Goal: Information Seeking & Learning: Learn about a topic

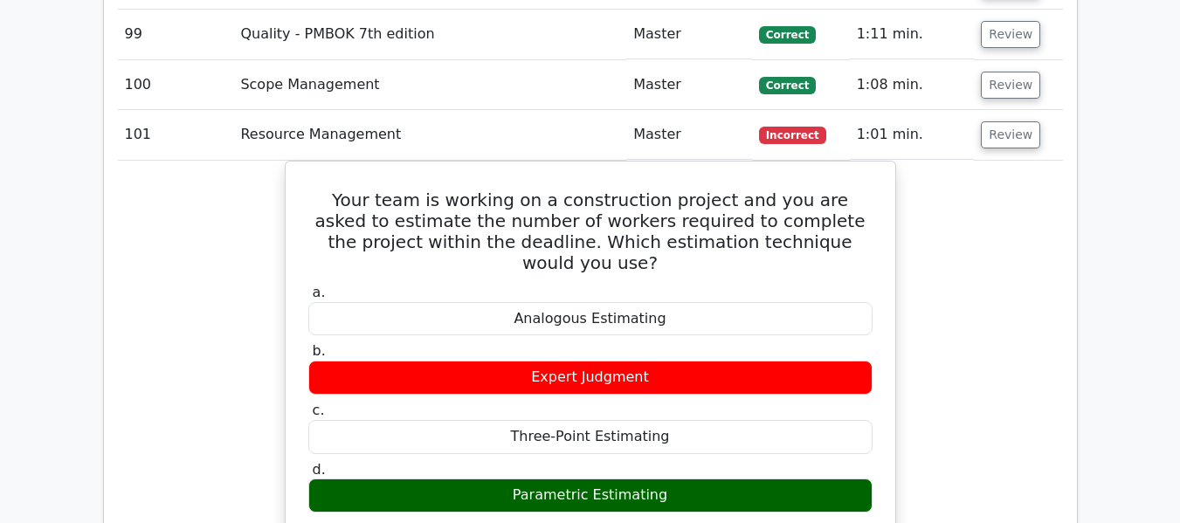
scroll to position [7205, 0]
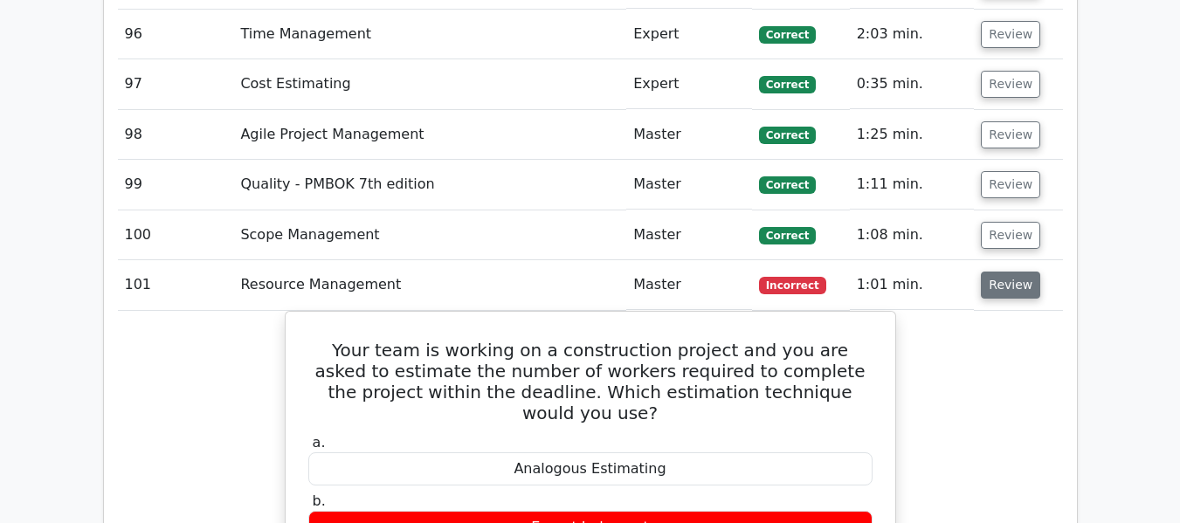
click at [989, 287] on button "Review" at bounding box center [1010, 285] width 59 height 27
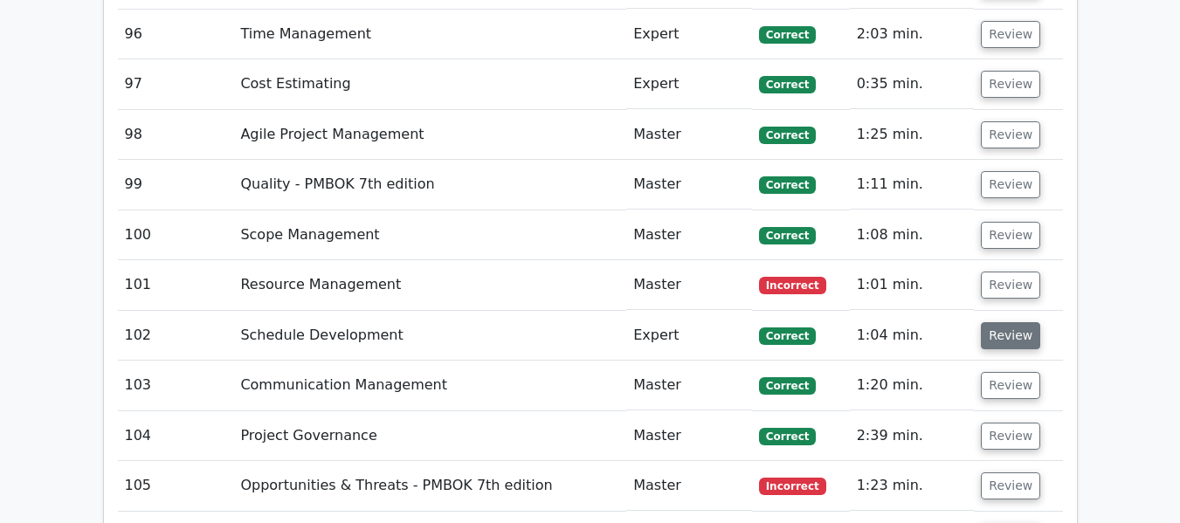
click at [999, 338] on button "Review" at bounding box center [1010, 335] width 59 height 27
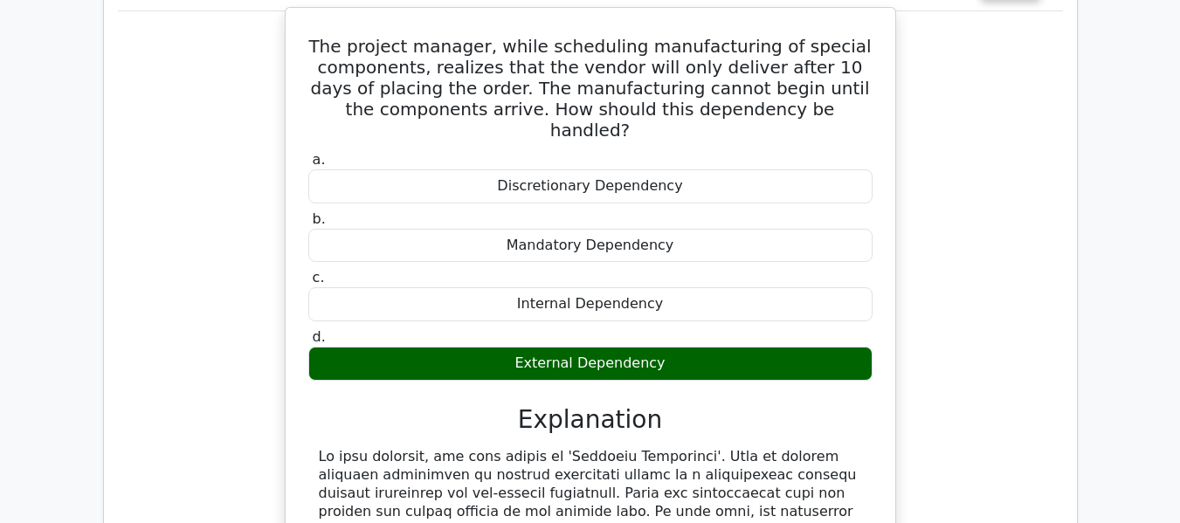
scroll to position [7467, 0]
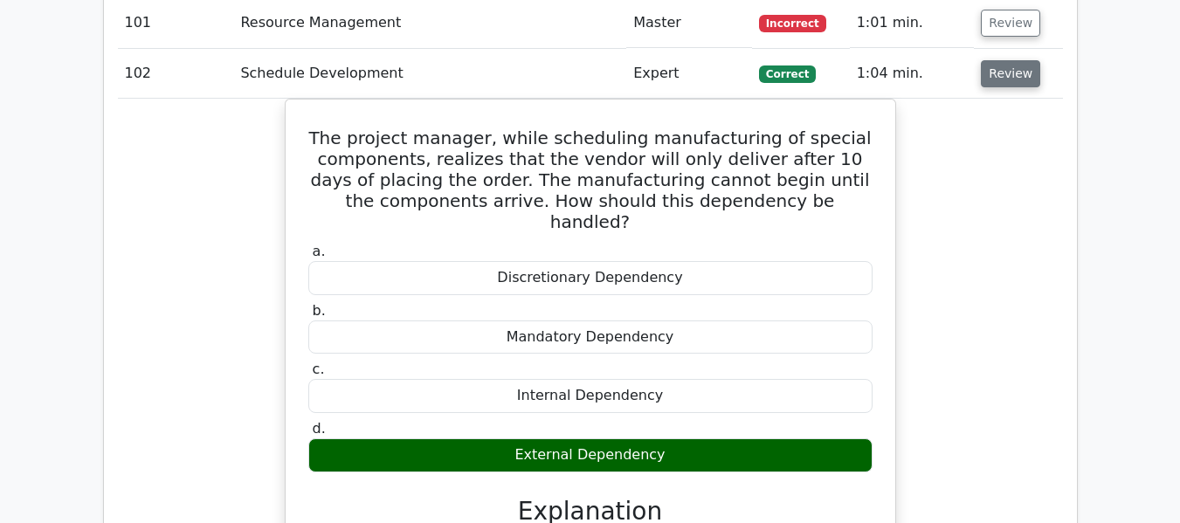
click at [1017, 74] on button "Review" at bounding box center [1010, 73] width 59 height 27
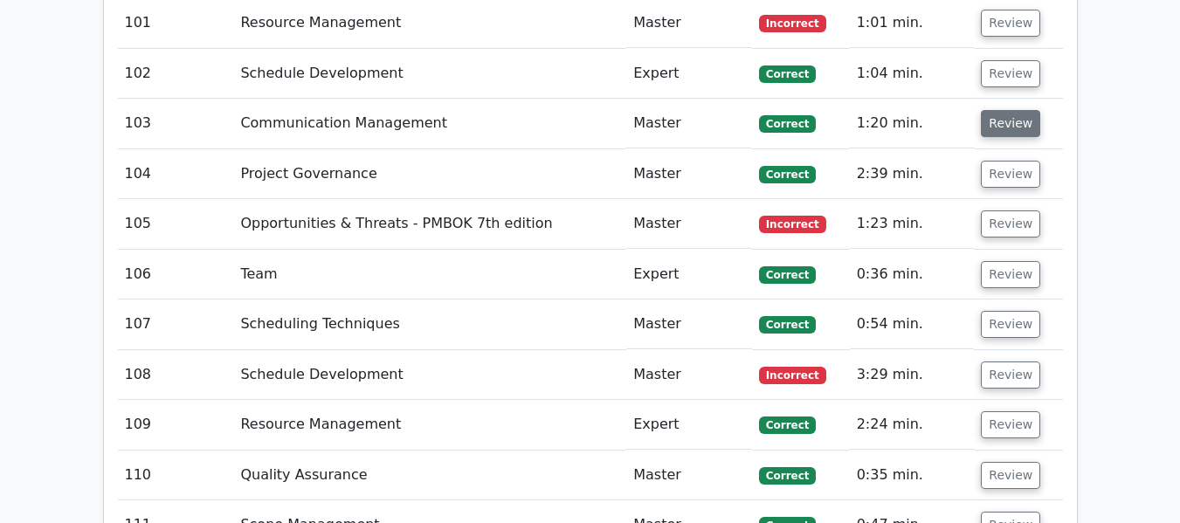
click at [1007, 122] on button "Review" at bounding box center [1010, 123] width 59 height 27
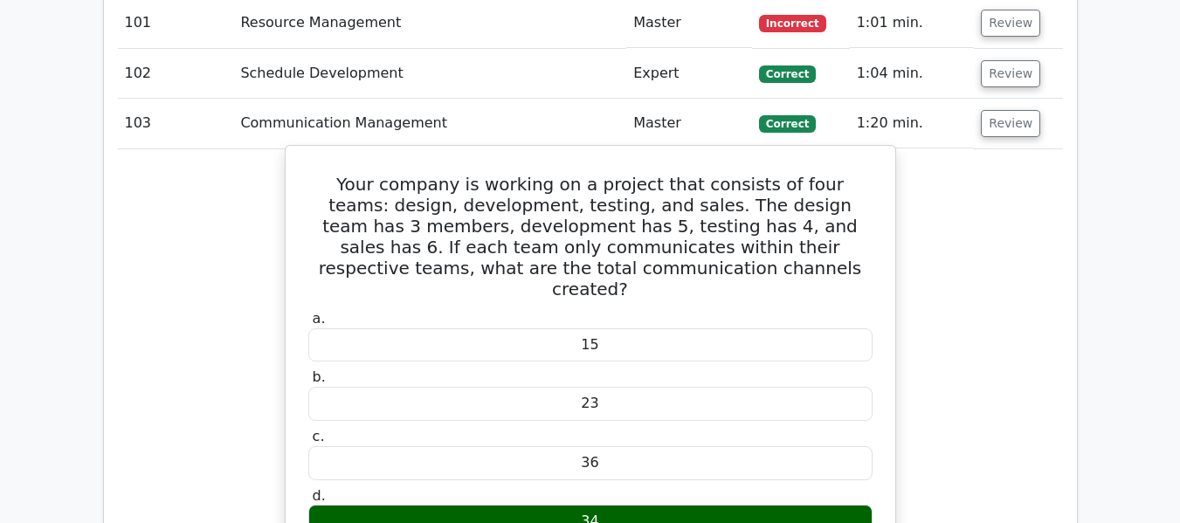
click at [585, 229] on h5 "Your company is working on a project that consists of four teams: design, devel…" at bounding box center [591, 237] width 568 height 126
click at [654, 225] on h5 "Your company is working on a project that consists of four teams: design, devel…" at bounding box center [591, 237] width 568 height 126
click at [793, 226] on h5 "Your company is working on a project that consists of four teams: design, devel…" at bounding box center [591, 237] width 568 height 126
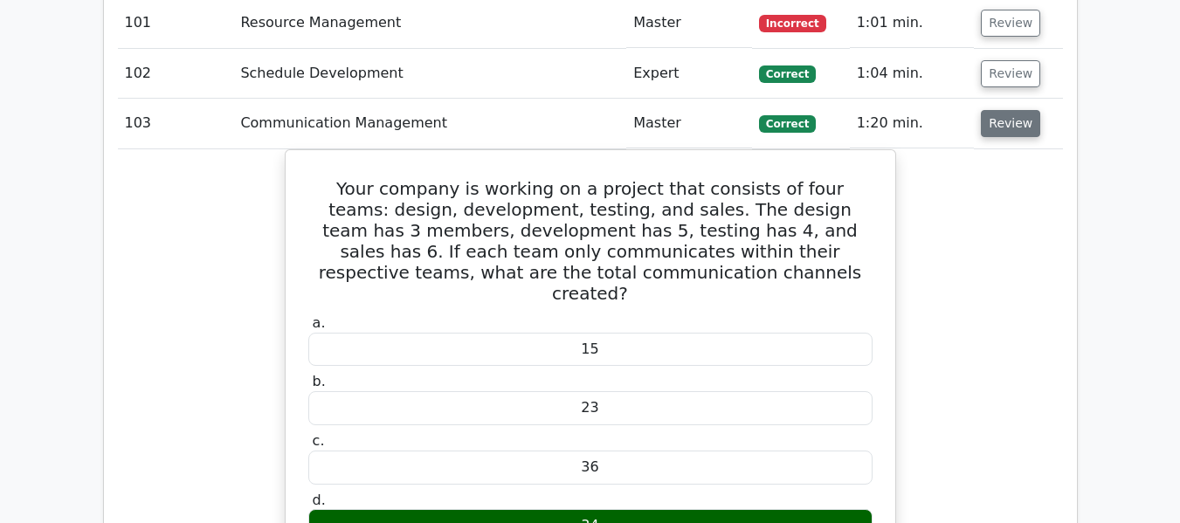
click at [1026, 117] on button "Review" at bounding box center [1010, 123] width 59 height 27
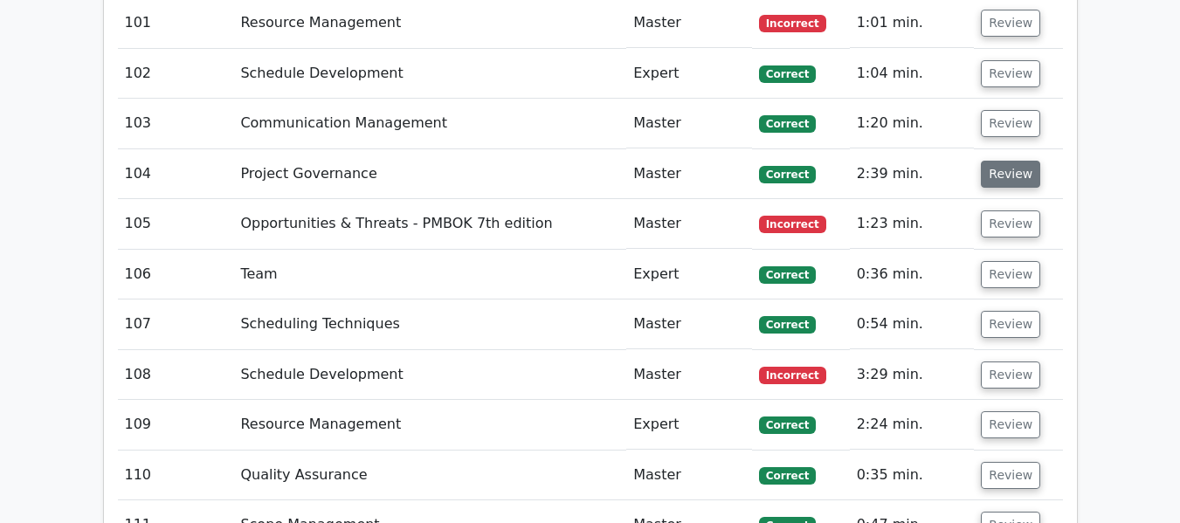
click at [1006, 173] on button "Review" at bounding box center [1010, 174] width 59 height 27
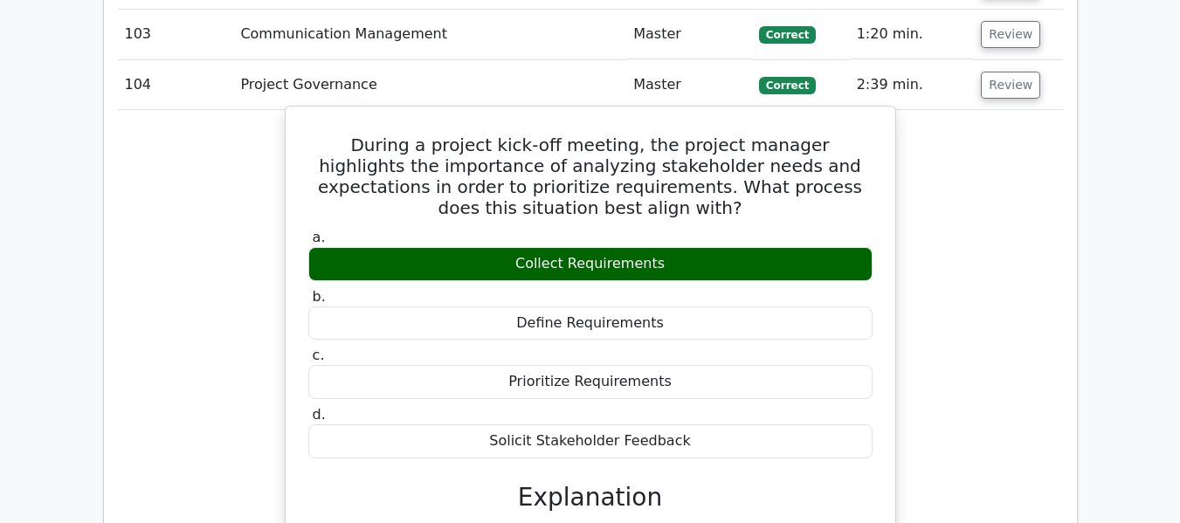
scroll to position [7555, 0]
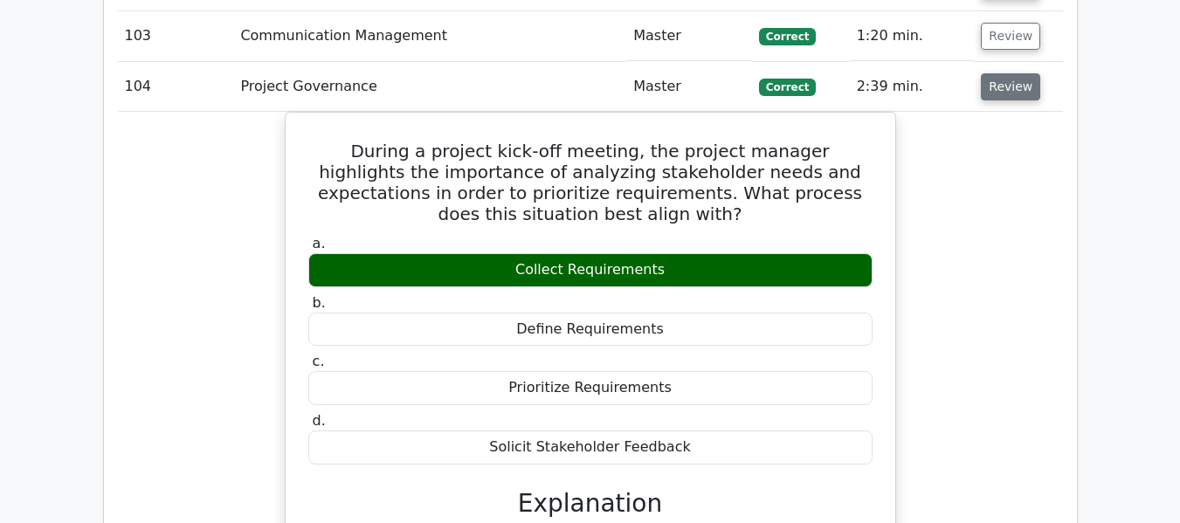
click at [1003, 85] on button "Review" at bounding box center [1010, 86] width 59 height 27
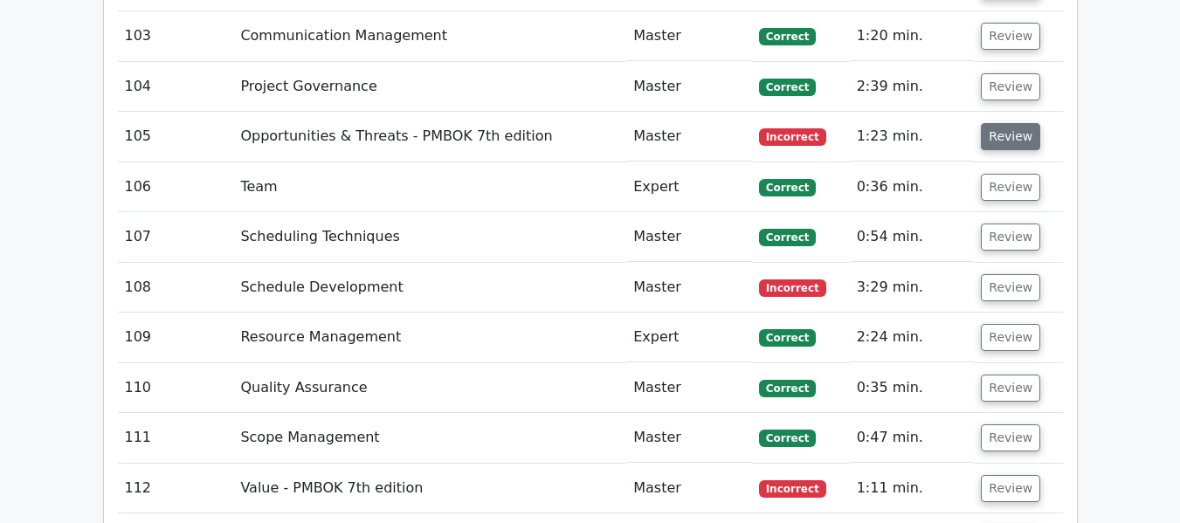
click at [989, 130] on button "Review" at bounding box center [1010, 136] width 59 height 27
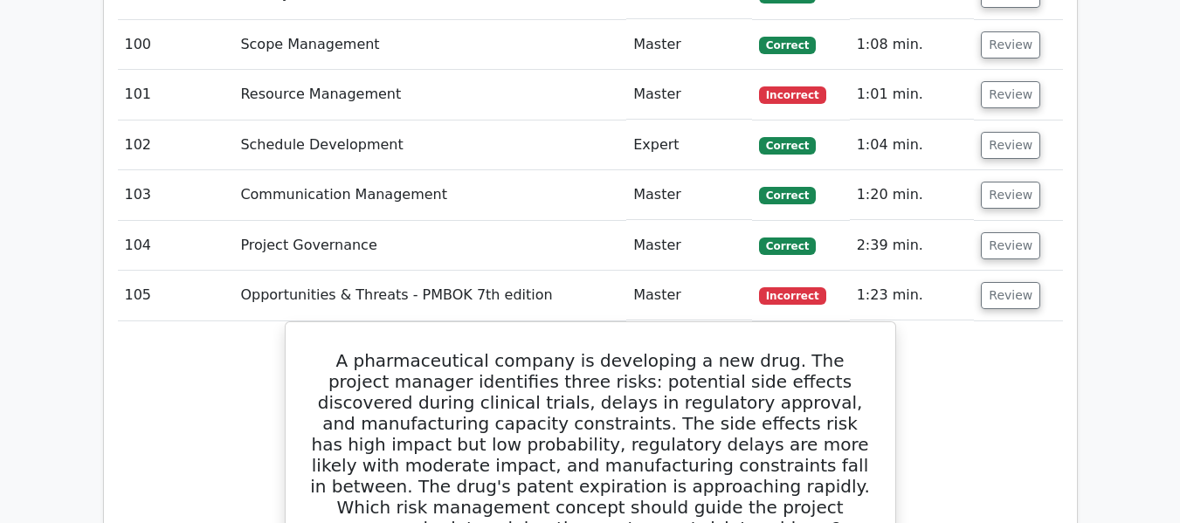
scroll to position [7380, 0]
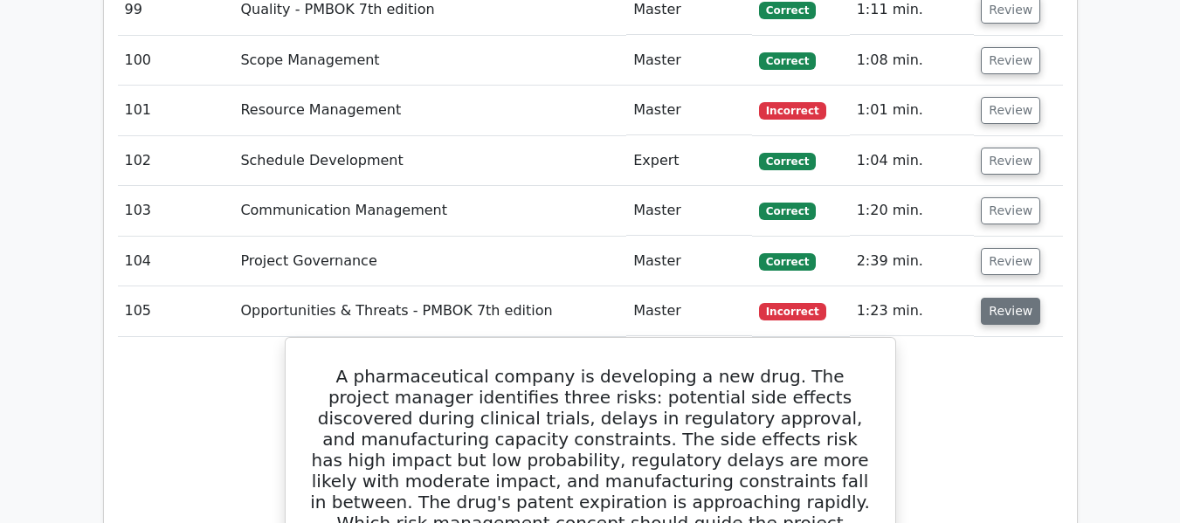
click at [1003, 314] on button "Review" at bounding box center [1010, 311] width 59 height 27
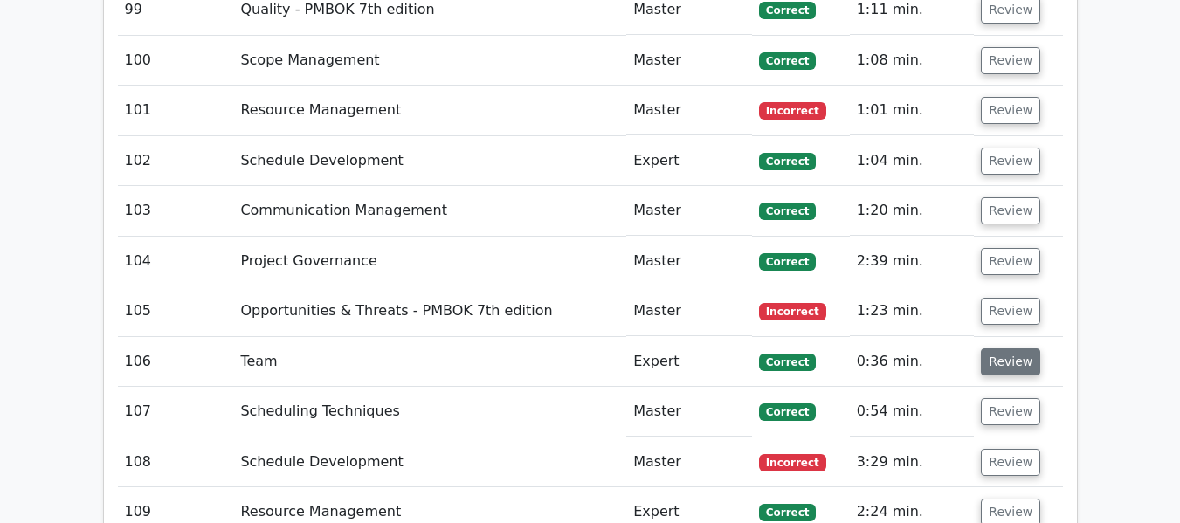
click at [996, 369] on button "Review" at bounding box center [1010, 362] width 59 height 27
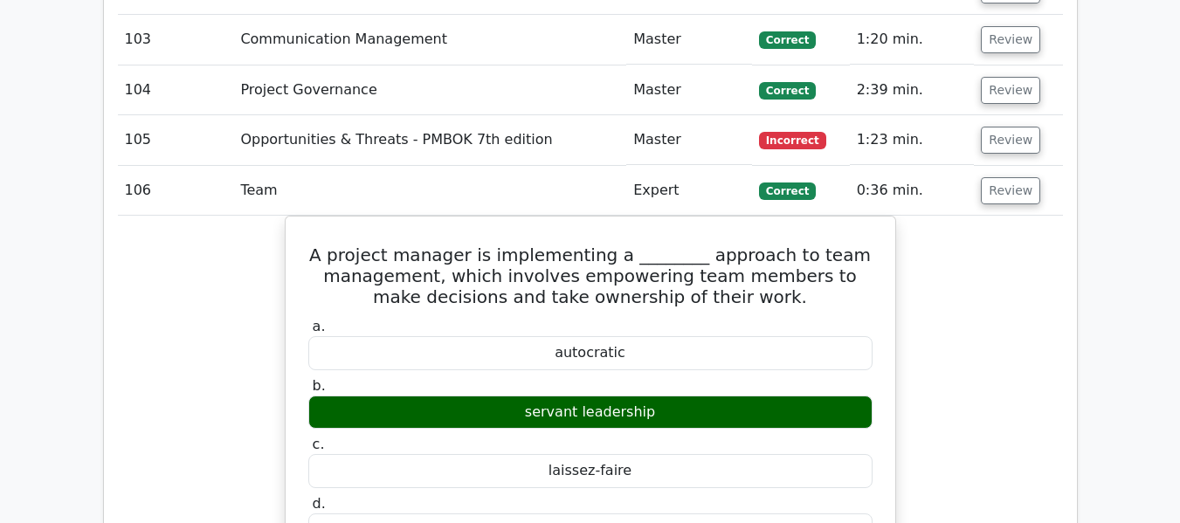
scroll to position [7555, 0]
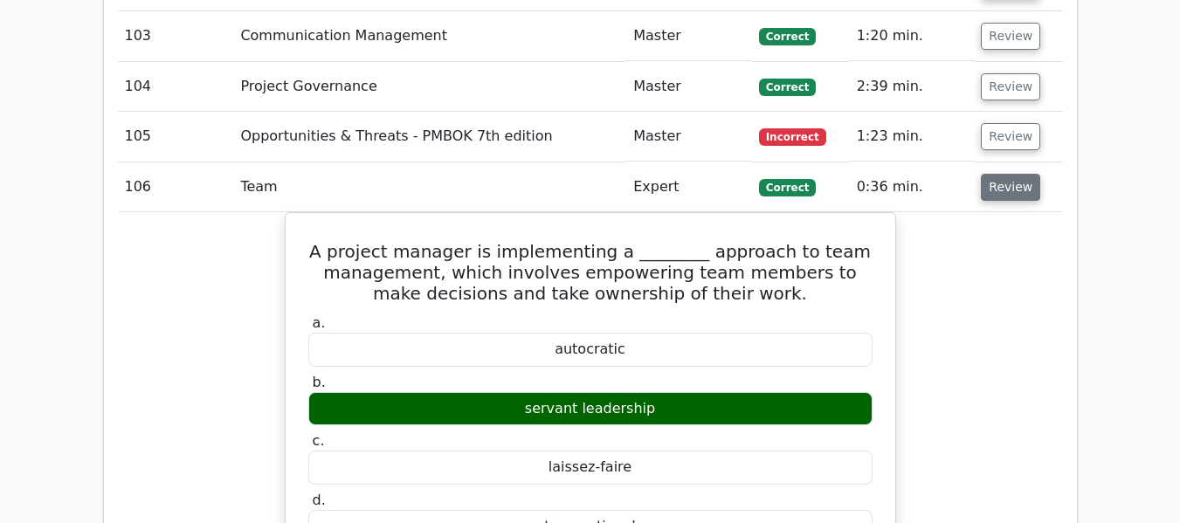
click at [1006, 185] on button "Review" at bounding box center [1010, 187] width 59 height 27
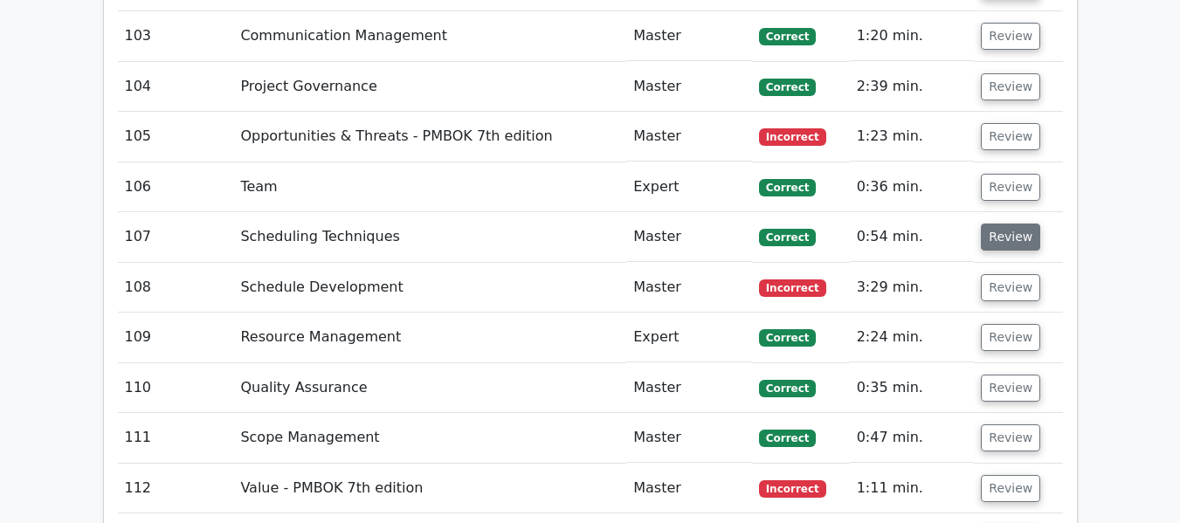
click at [1005, 243] on button "Review" at bounding box center [1010, 237] width 59 height 27
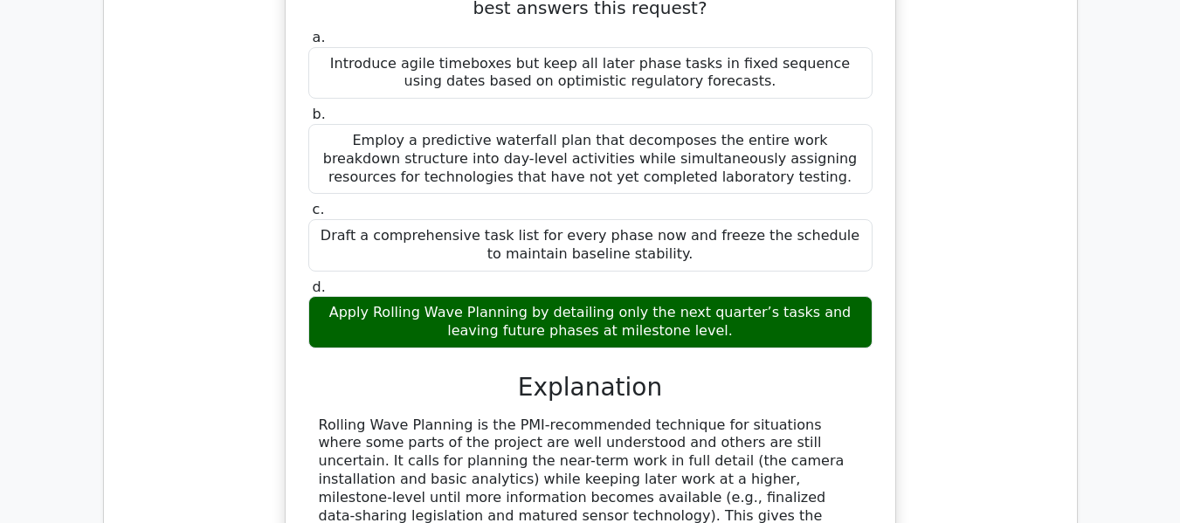
scroll to position [7642, 0]
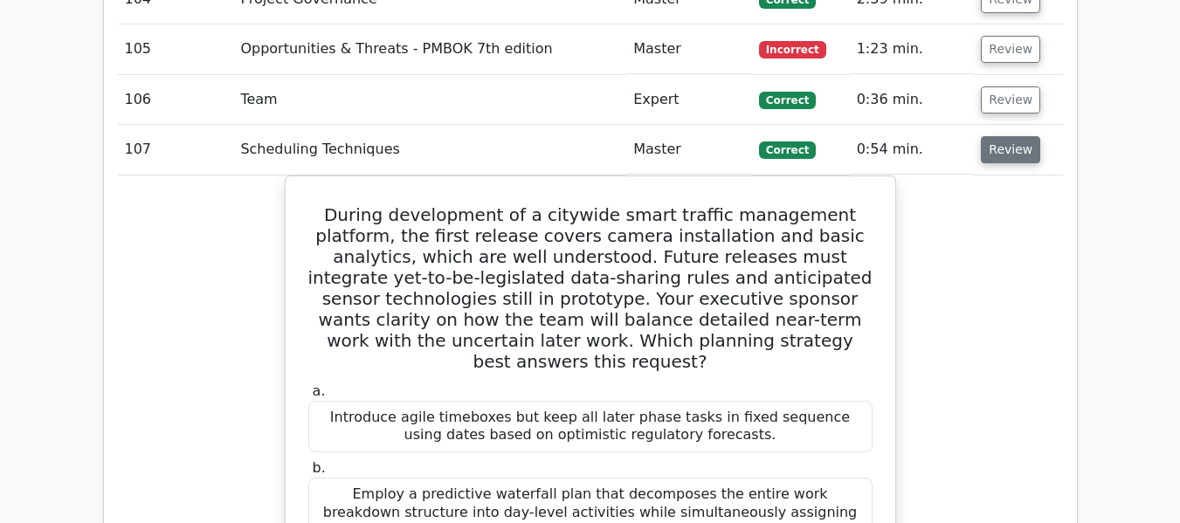
click at [1002, 149] on button "Review" at bounding box center [1010, 149] width 59 height 27
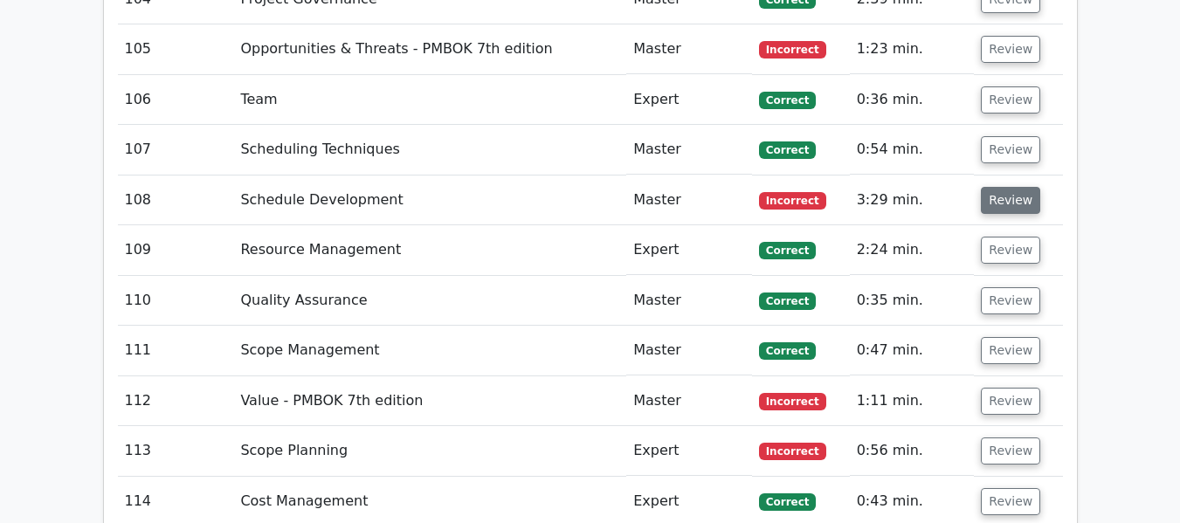
click at [1001, 197] on button "Review" at bounding box center [1010, 200] width 59 height 27
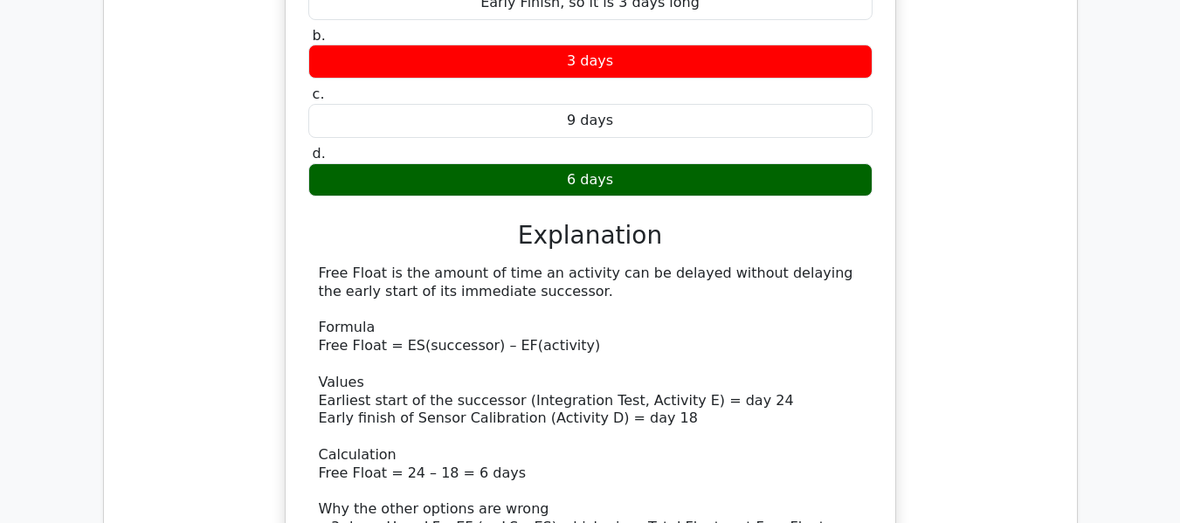
scroll to position [7729, 0]
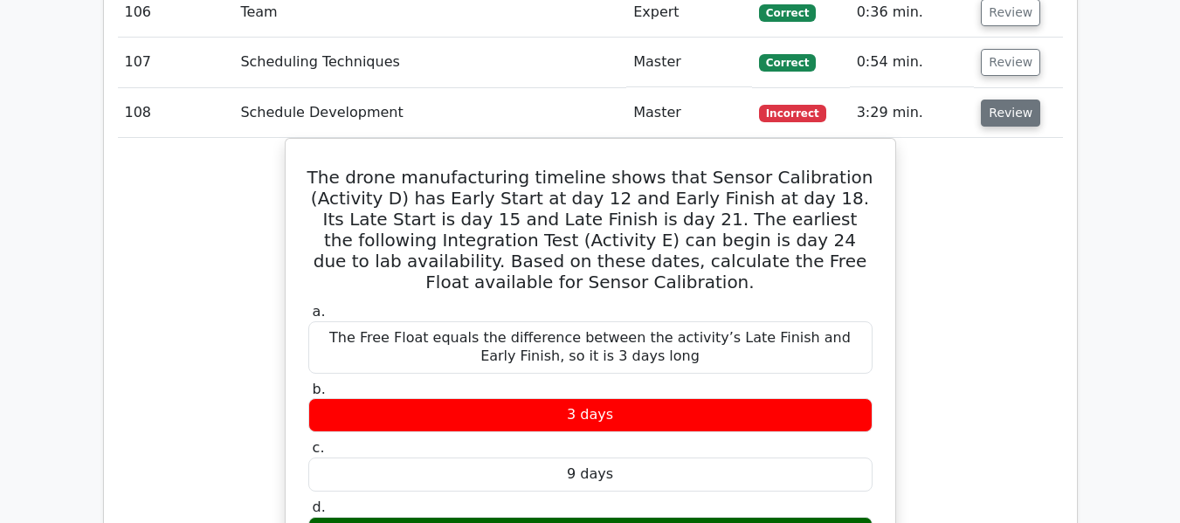
click at [999, 117] on button "Review" at bounding box center [1010, 113] width 59 height 27
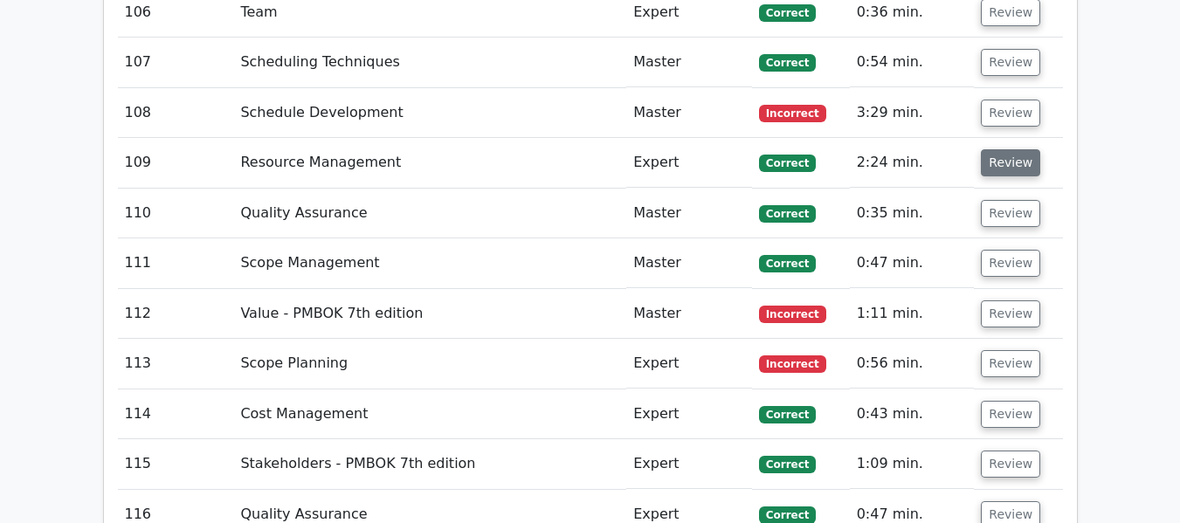
click at [999, 158] on button "Review" at bounding box center [1010, 162] width 59 height 27
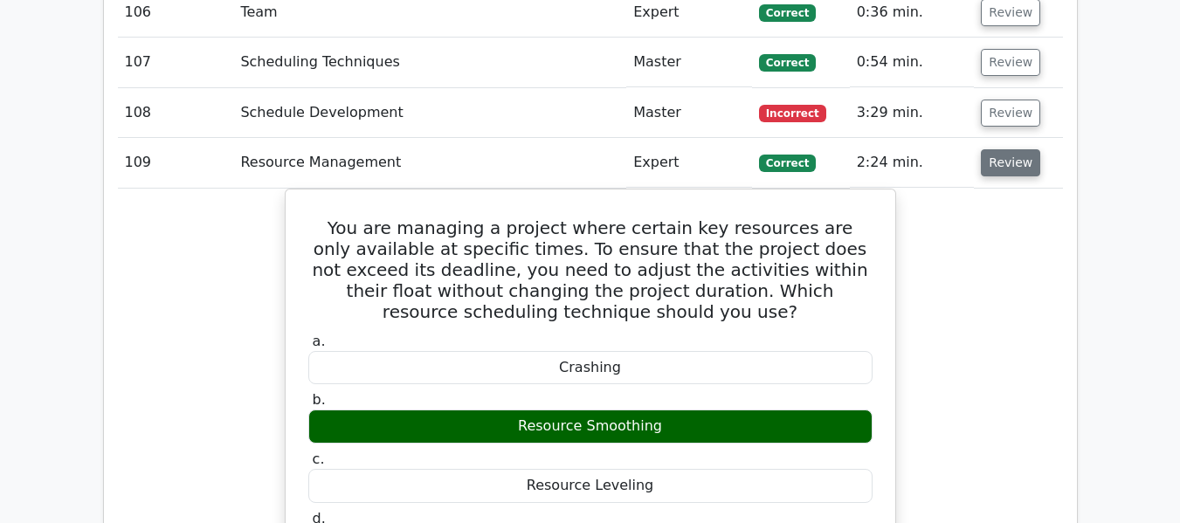
click at [1012, 154] on button "Review" at bounding box center [1010, 162] width 59 height 27
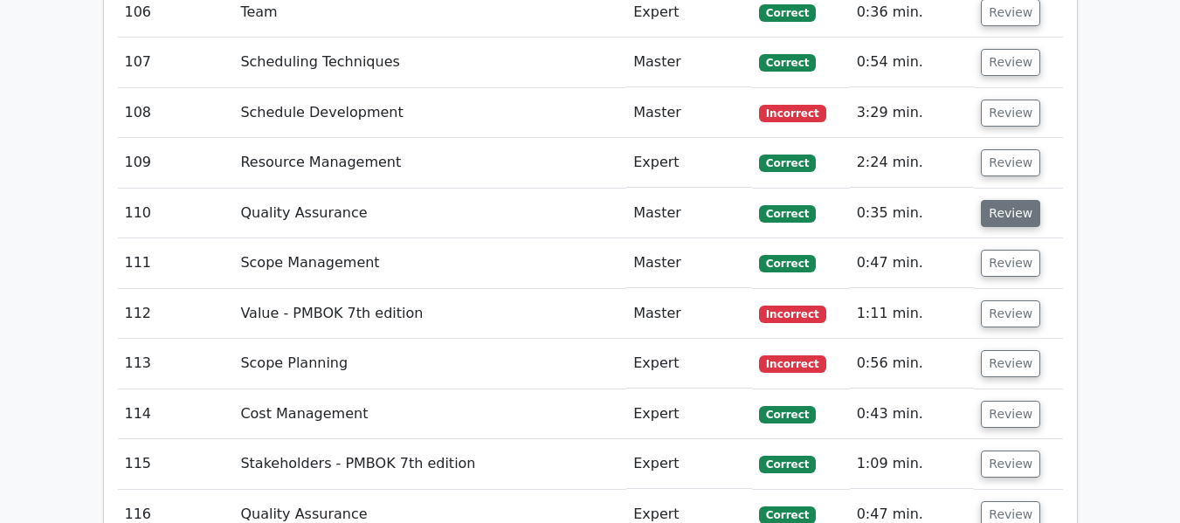
click at [1005, 210] on button "Review" at bounding box center [1010, 213] width 59 height 27
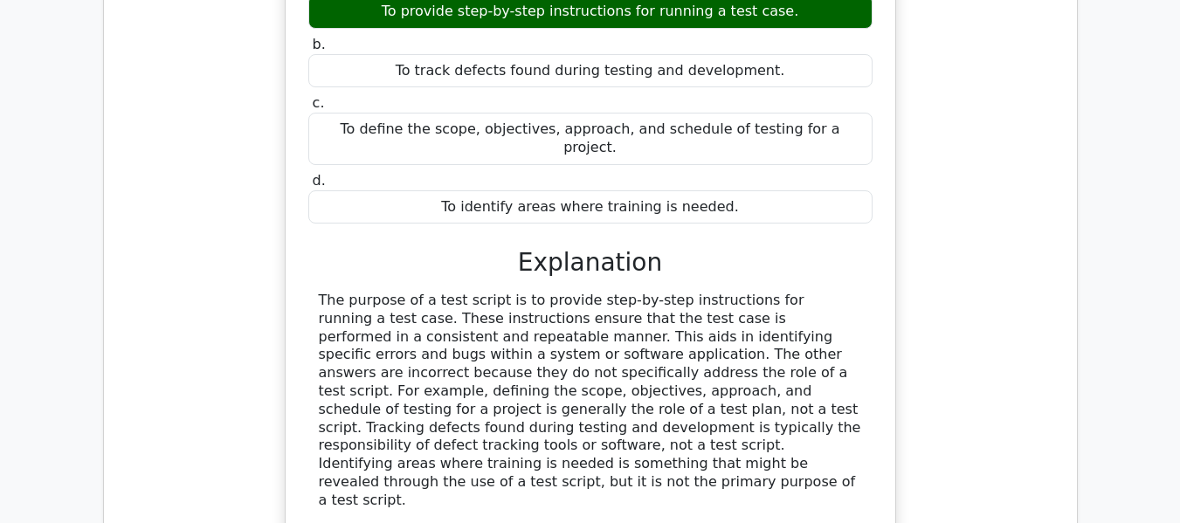
scroll to position [7958, 0]
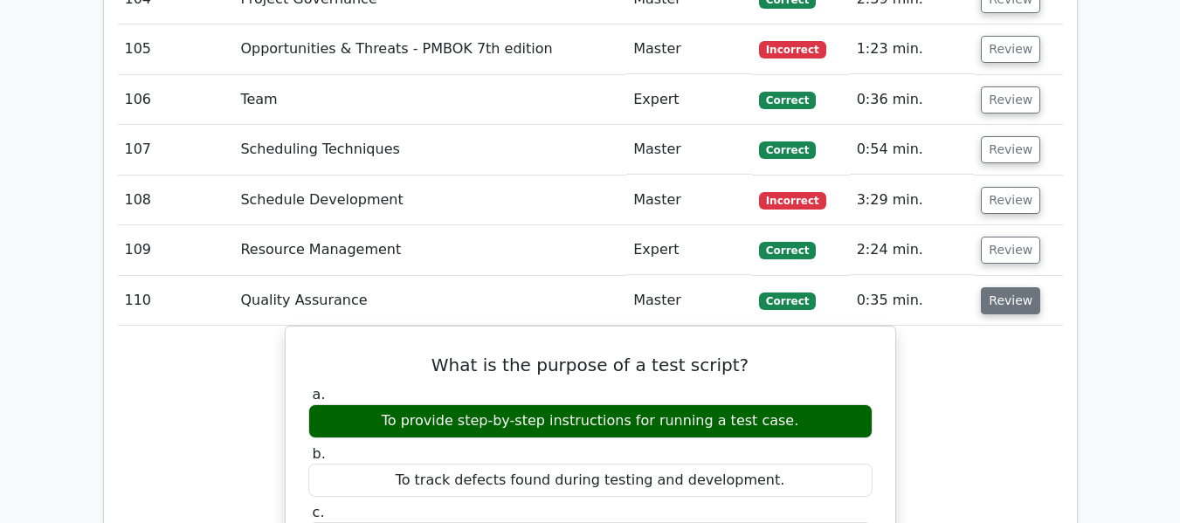
click at [999, 299] on button "Review" at bounding box center [1010, 300] width 59 height 27
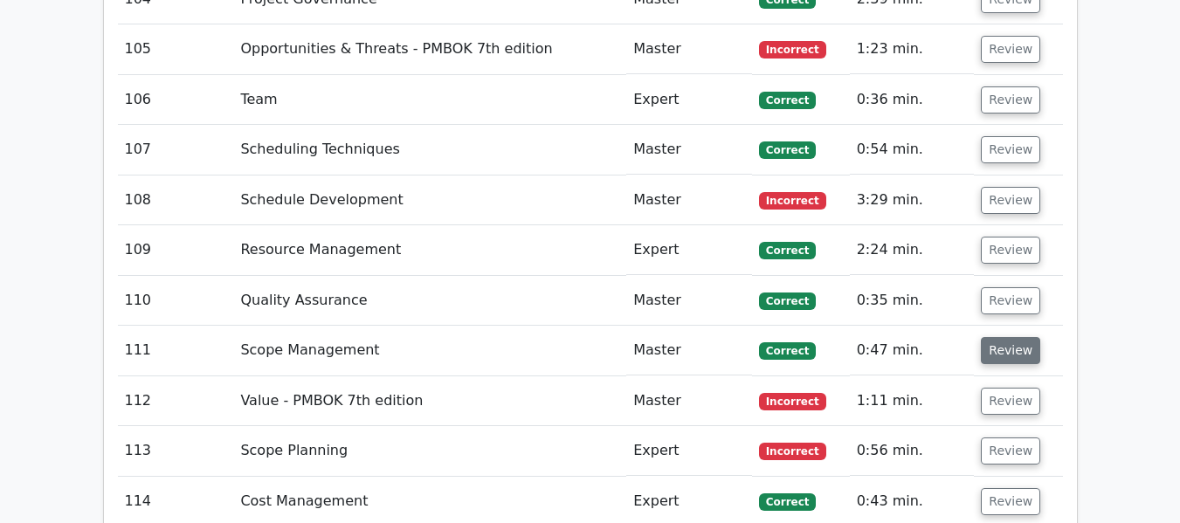
click at [1004, 345] on button "Review" at bounding box center [1010, 350] width 59 height 27
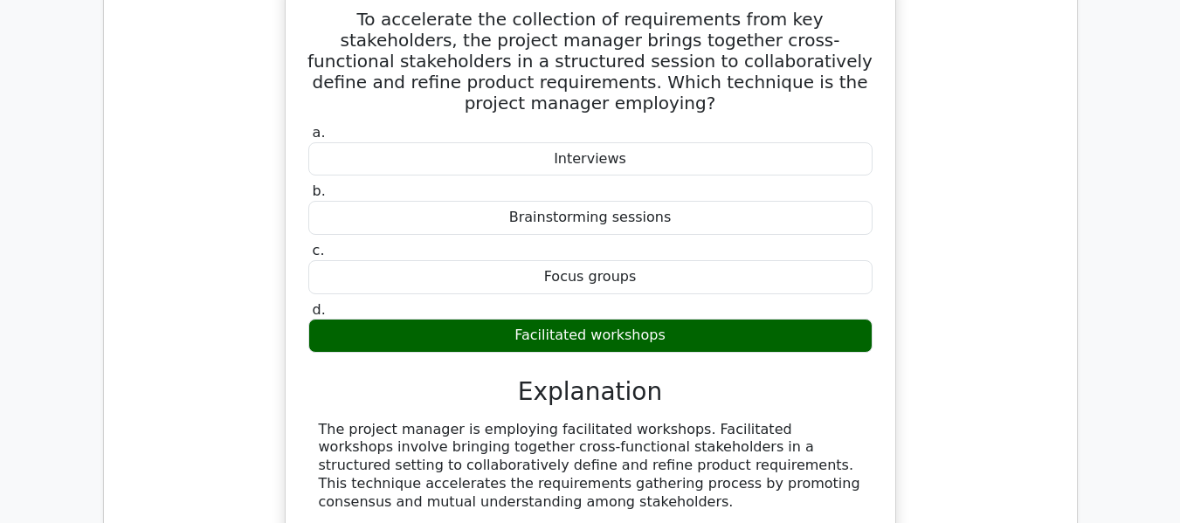
scroll to position [7817, 0]
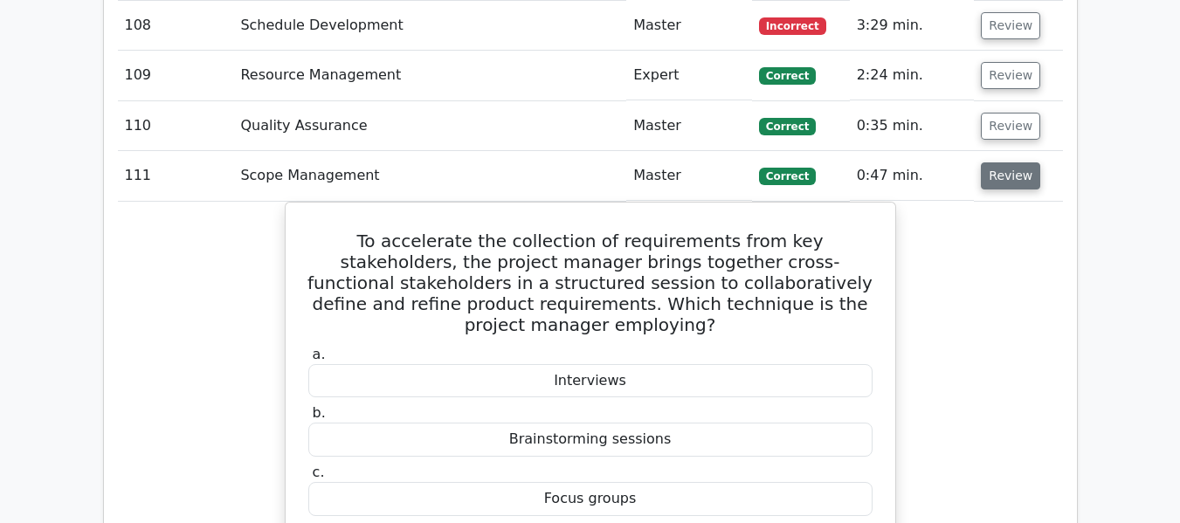
click at [984, 183] on button "Review" at bounding box center [1010, 175] width 59 height 27
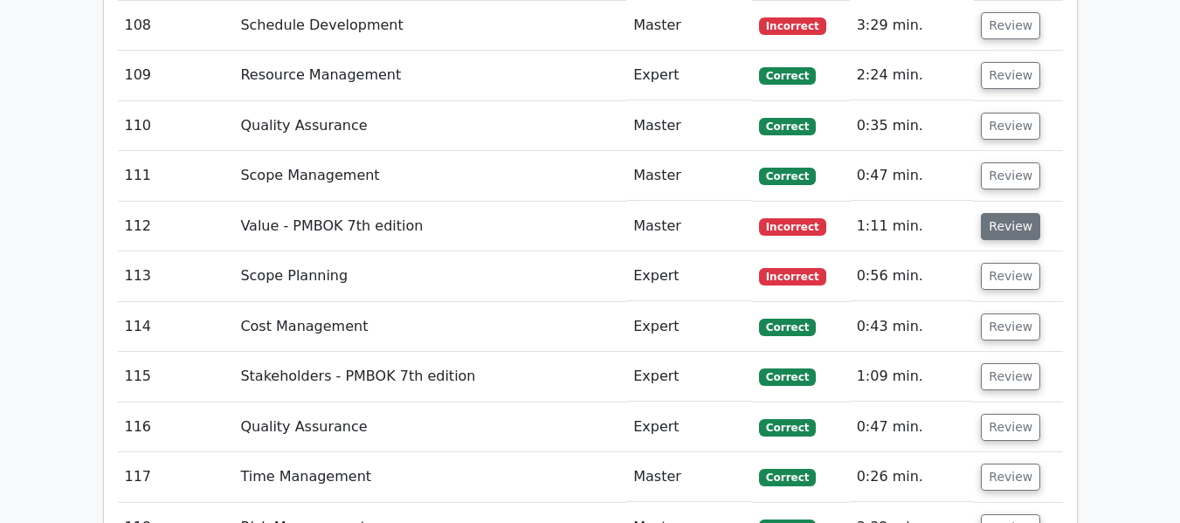
click at [993, 220] on button "Review" at bounding box center [1010, 226] width 59 height 27
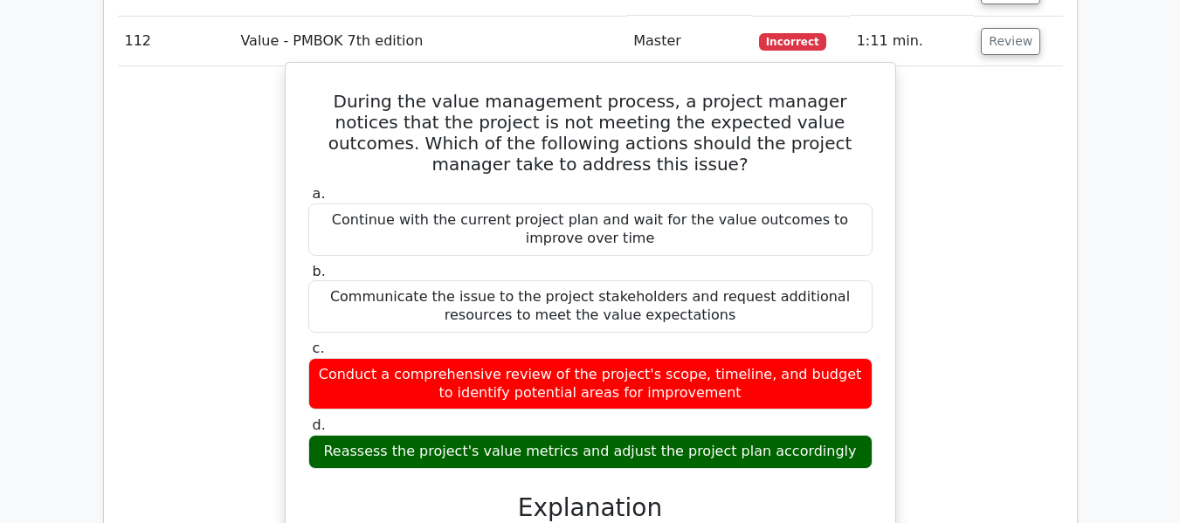
scroll to position [7992, 0]
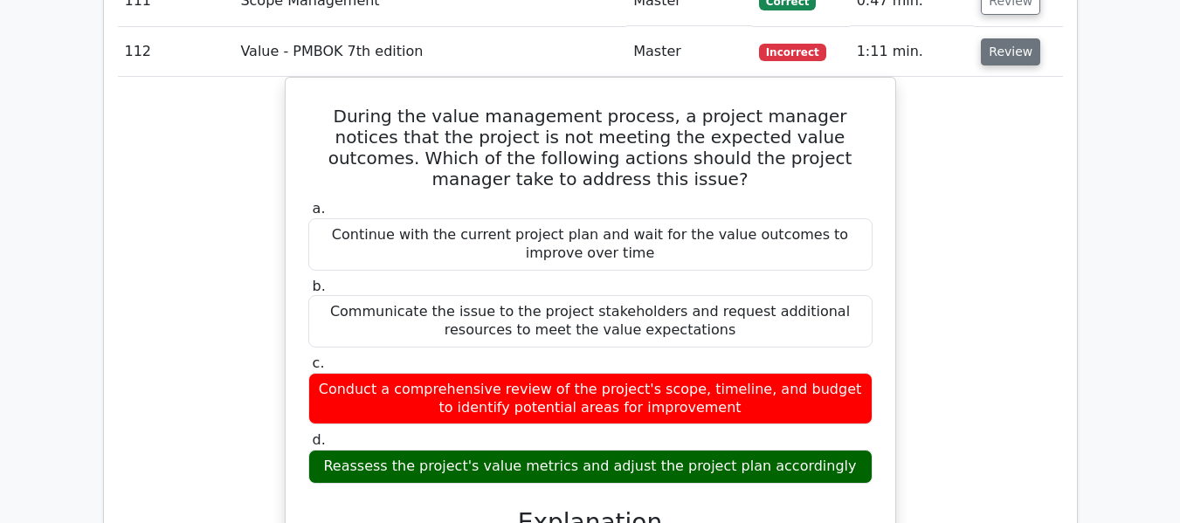
click at [1007, 52] on button "Review" at bounding box center [1010, 51] width 59 height 27
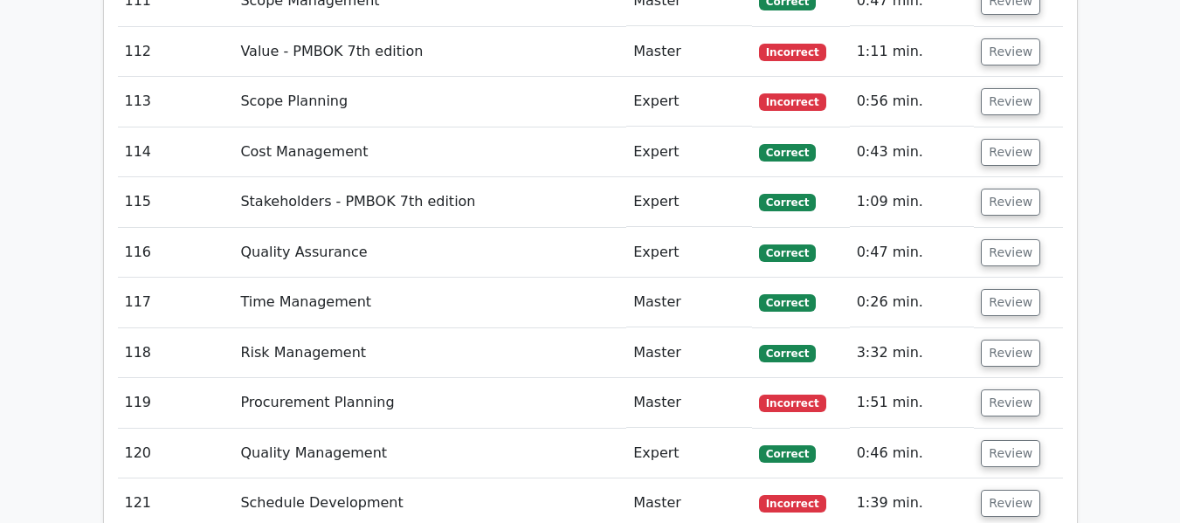
click at [1005, 109] on button "Review" at bounding box center [1010, 101] width 59 height 27
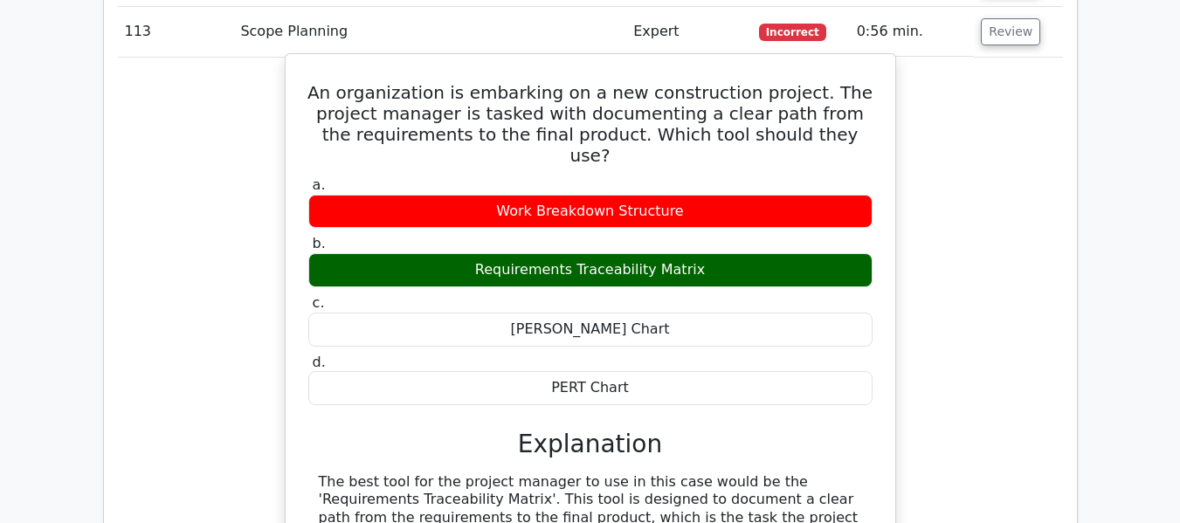
scroll to position [7904, 0]
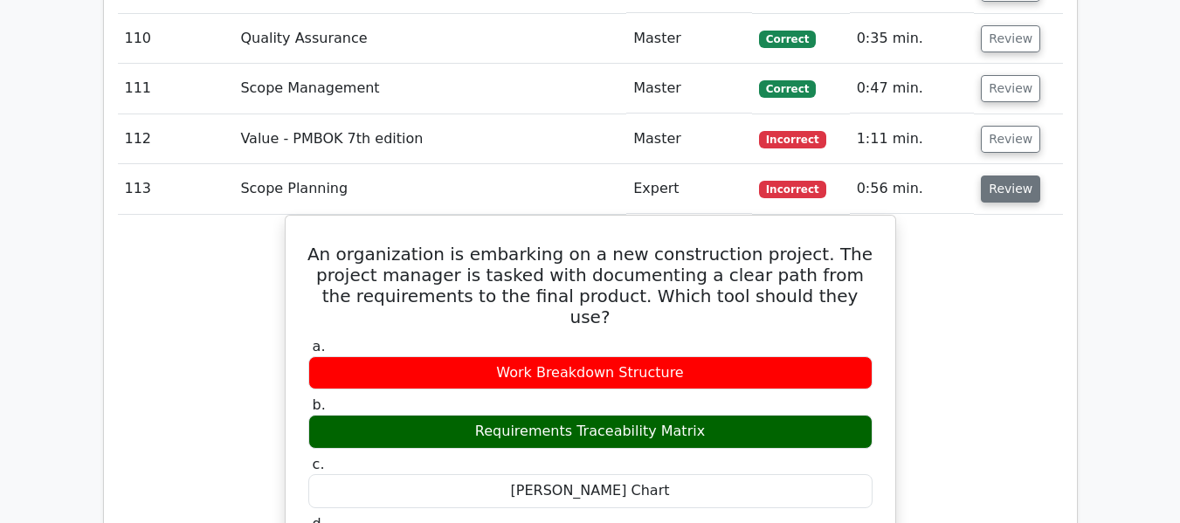
click at [999, 193] on button "Review" at bounding box center [1010, 189] width 59 height 27
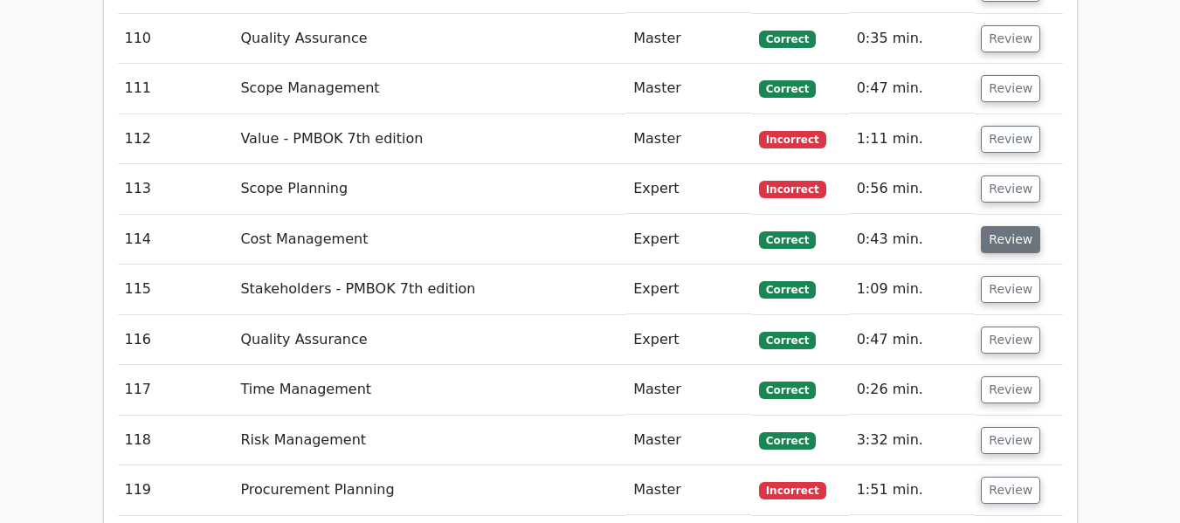
click at [1007, 245] on button "Review" at bounding box center [1010, 239] width 59 height 27
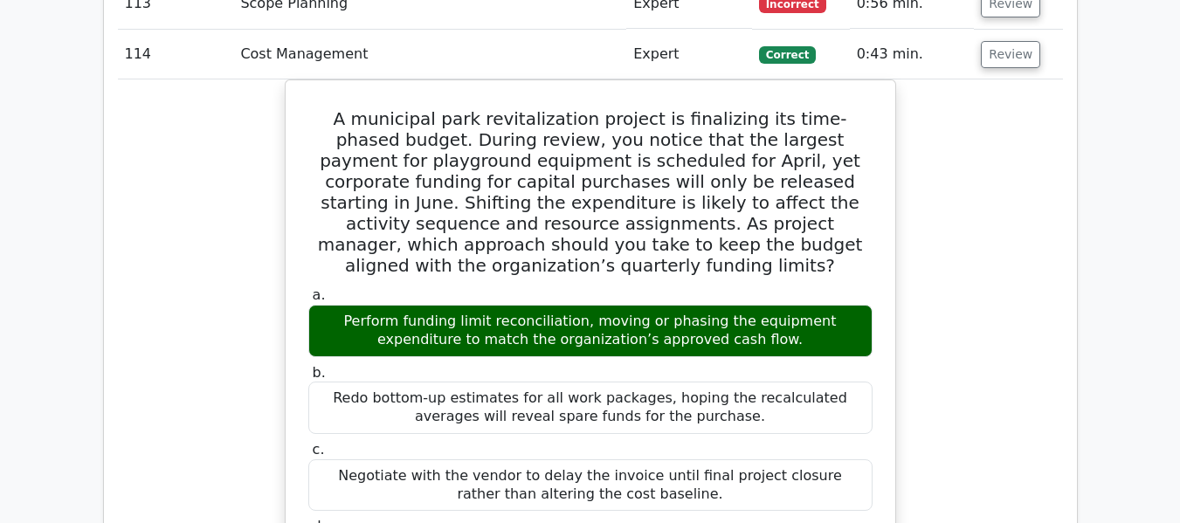
scroll to position [8079, 0]
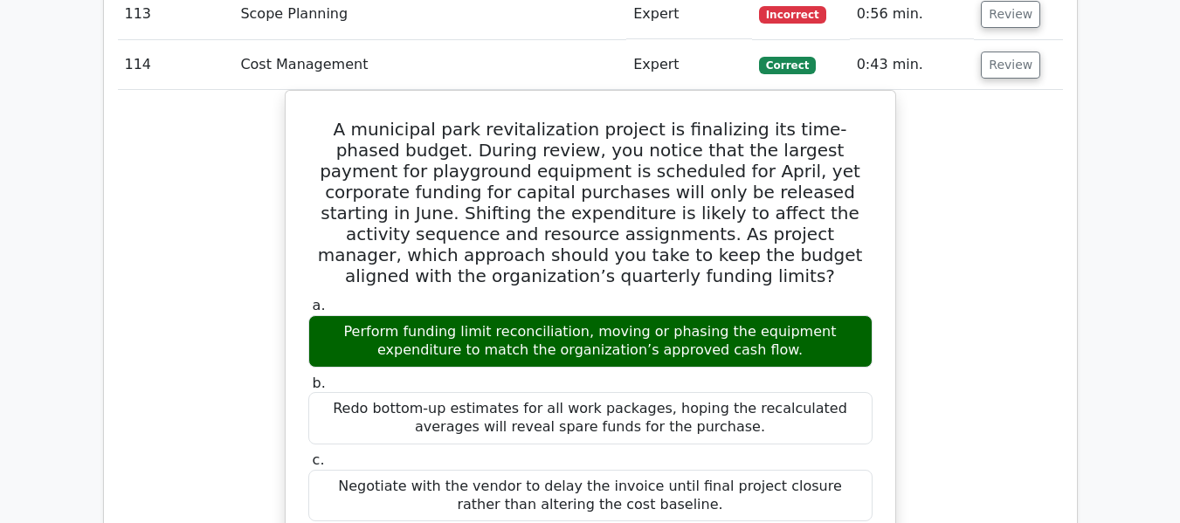
click at [1011, 47] on td "Review" at bounding box center [1018, 65] width 88 height 50
click at [1006, 56] on button "Review" at bounding box center [1010, 65] width 59 height 27
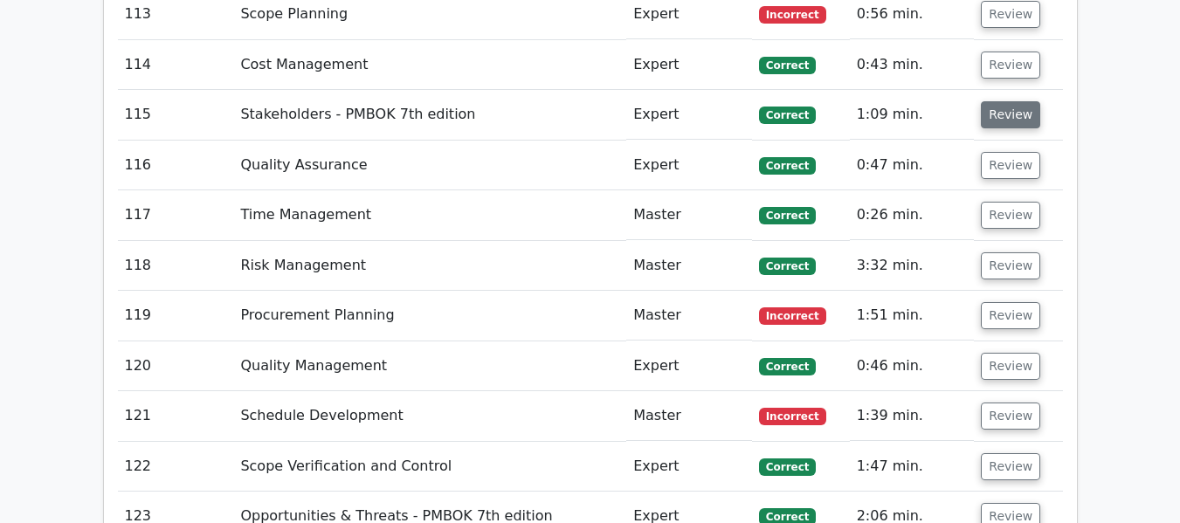
click at [1004, 116] on button "Review" at bounding box center [1010, 114] width 59 height 27
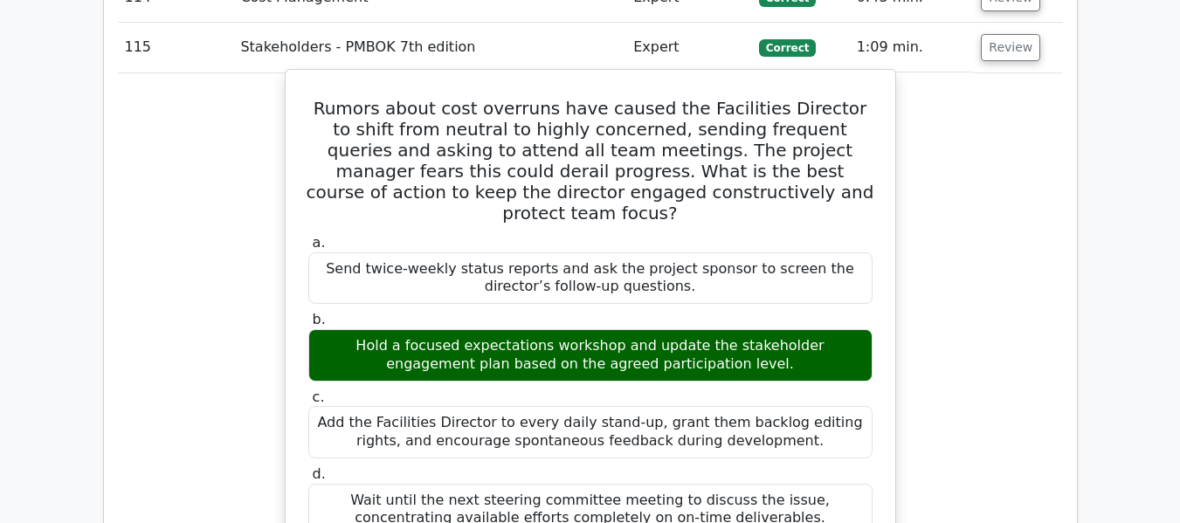
scroll to position [7992, 0]
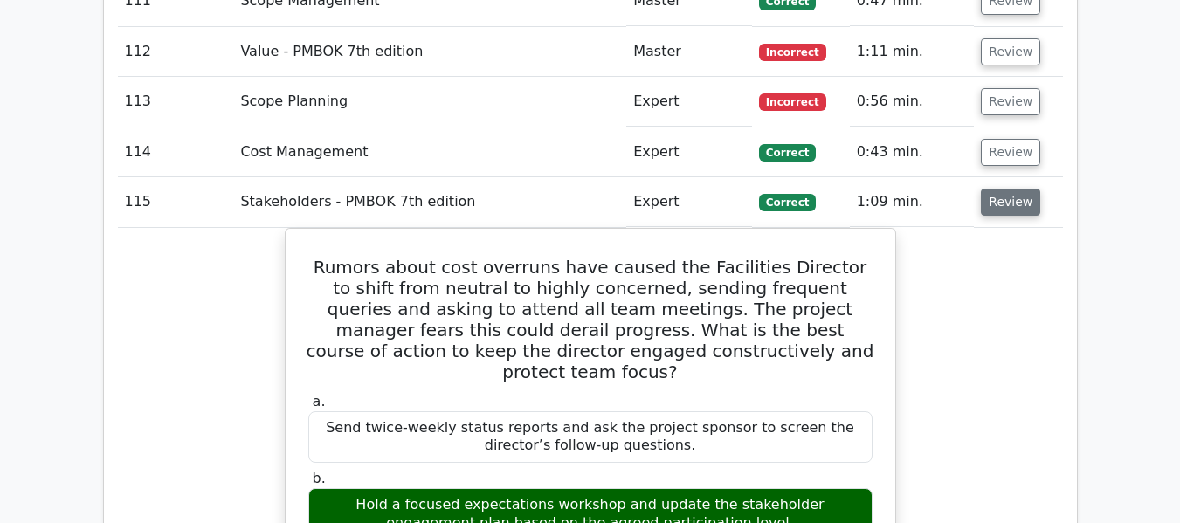
click at [1003, 205] on button "Review" at bounding box center [1010, 202] width 59 height 27
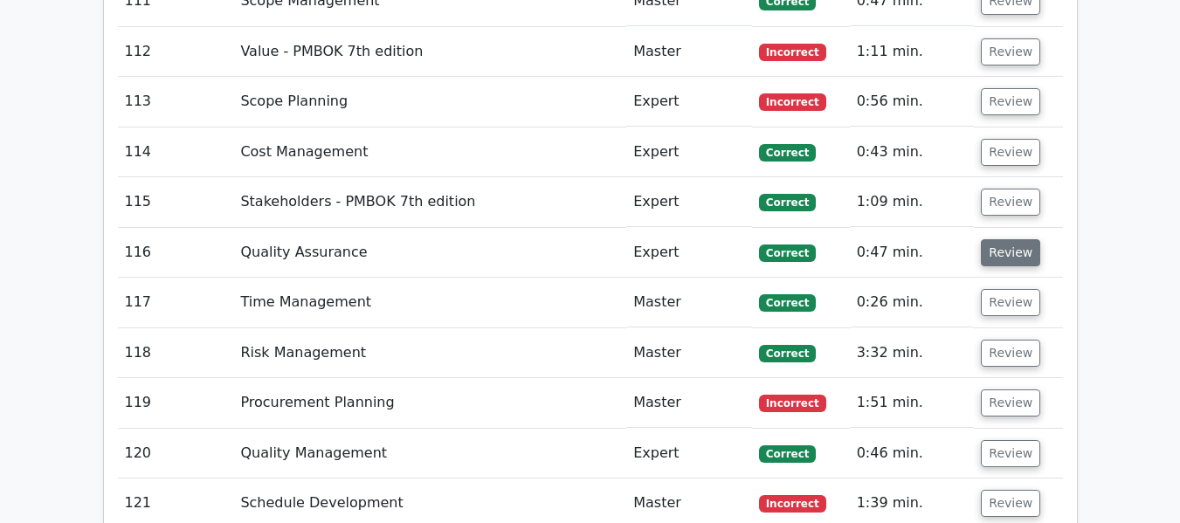
click at [1010, 252] on button "Review" at bounding box center [1010, 252] width 59 height 27
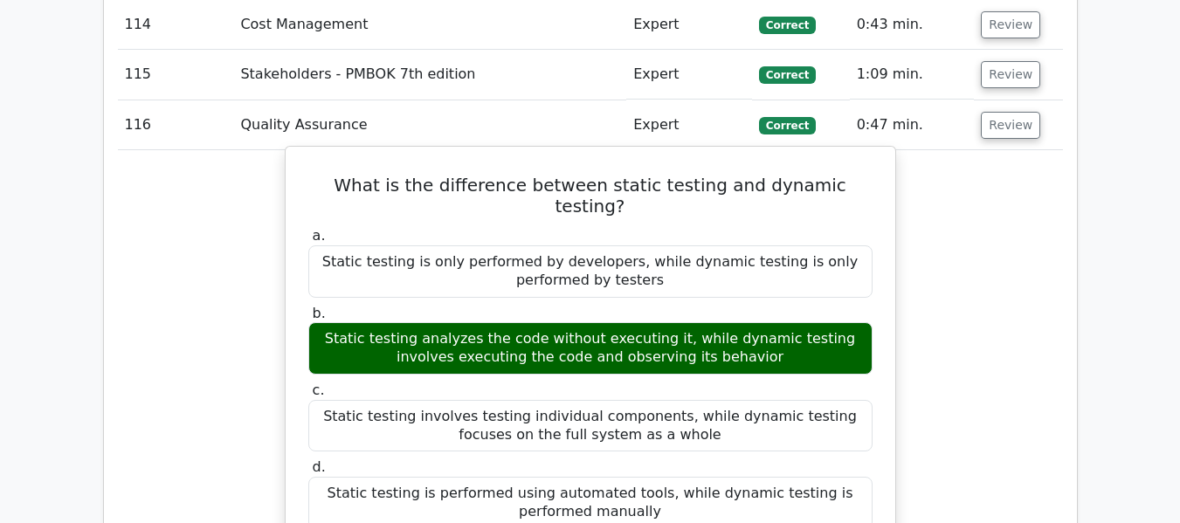
scroll to position [8079, 0]
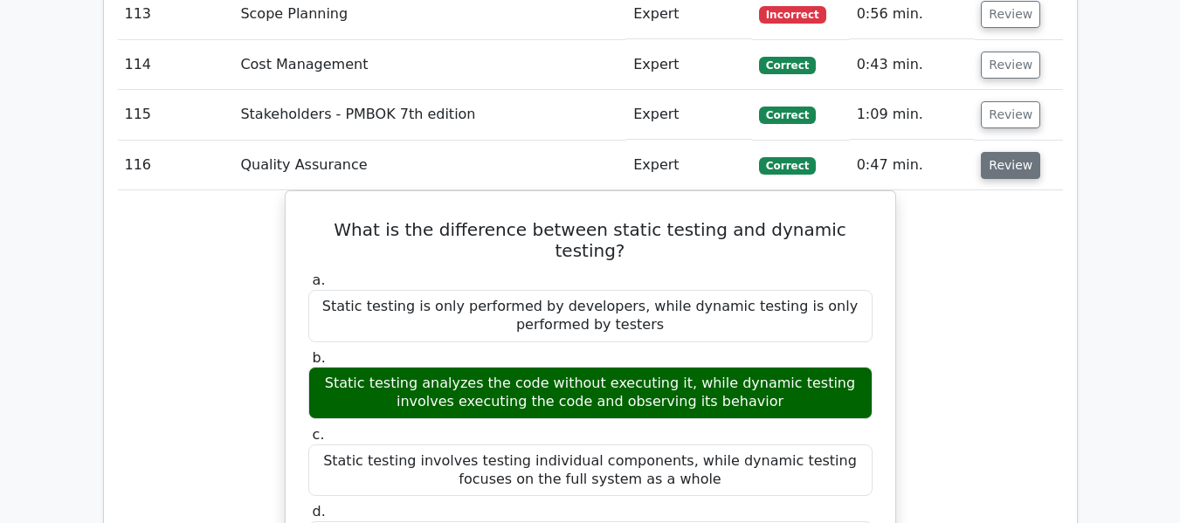
click at [1004, 166] on button "Review" at bounding box center [1010, 165] width 59 height 27
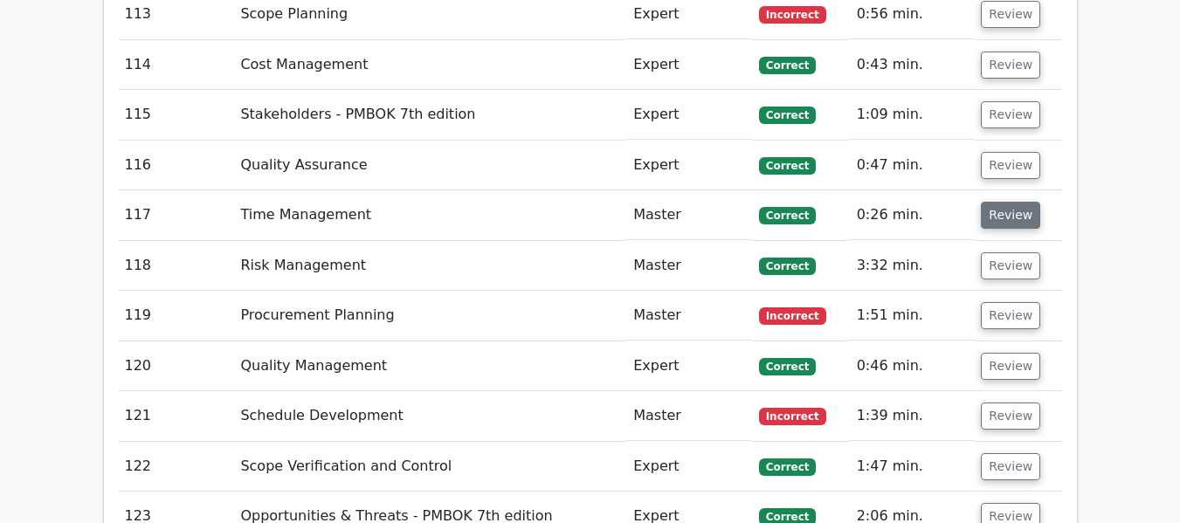
click at [996, 218] on button "Review" at bounding box center [1010, 215] width 59 height 27
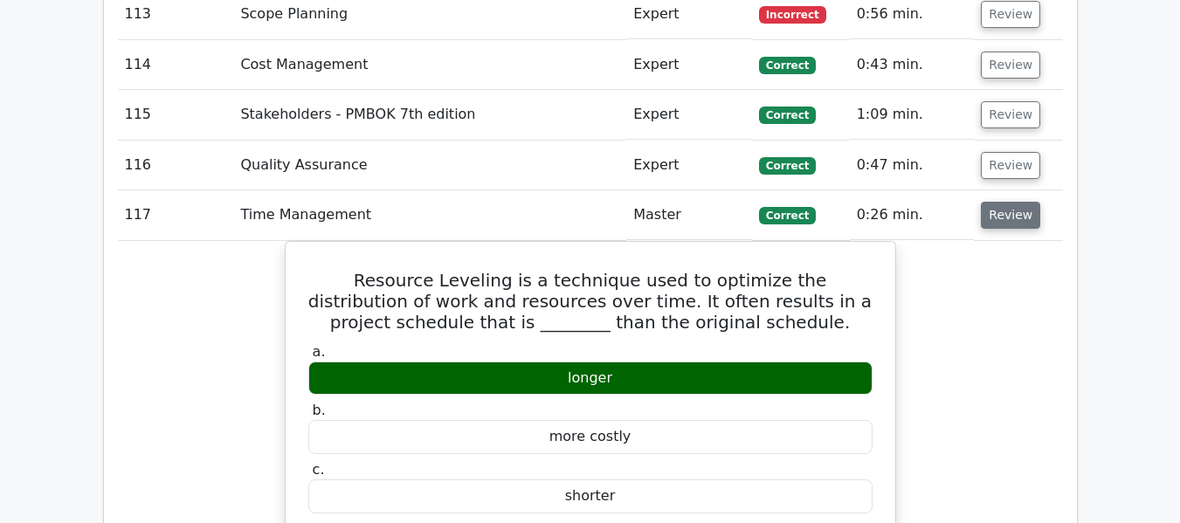
click at [996, 218] on button "Review" at bounding box center [1010, 215] width 59 height 27
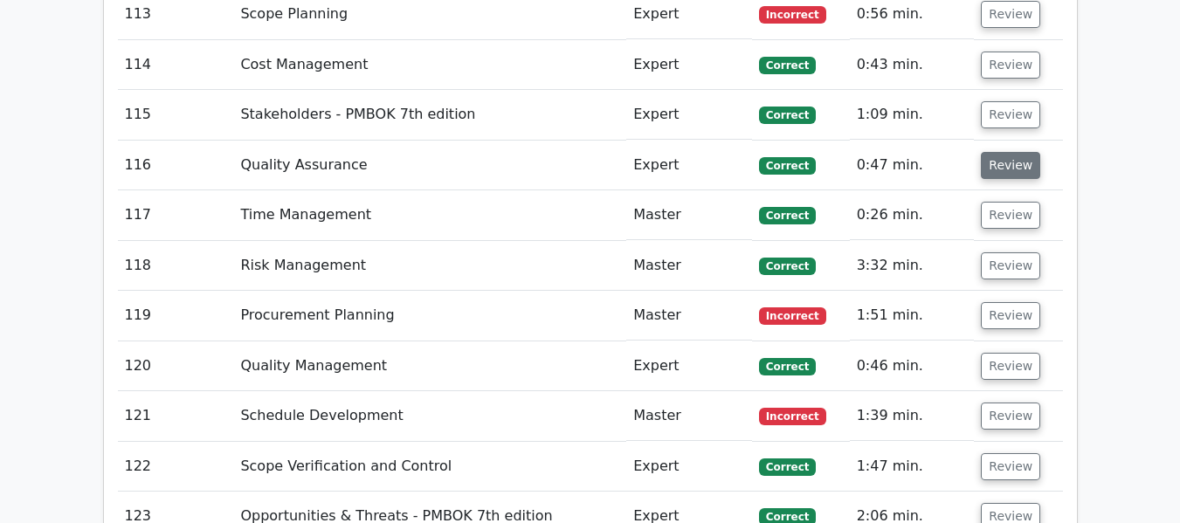
click at [1006, 165] on button "Review" at bounding box center [1010, 165] width 59 height 27
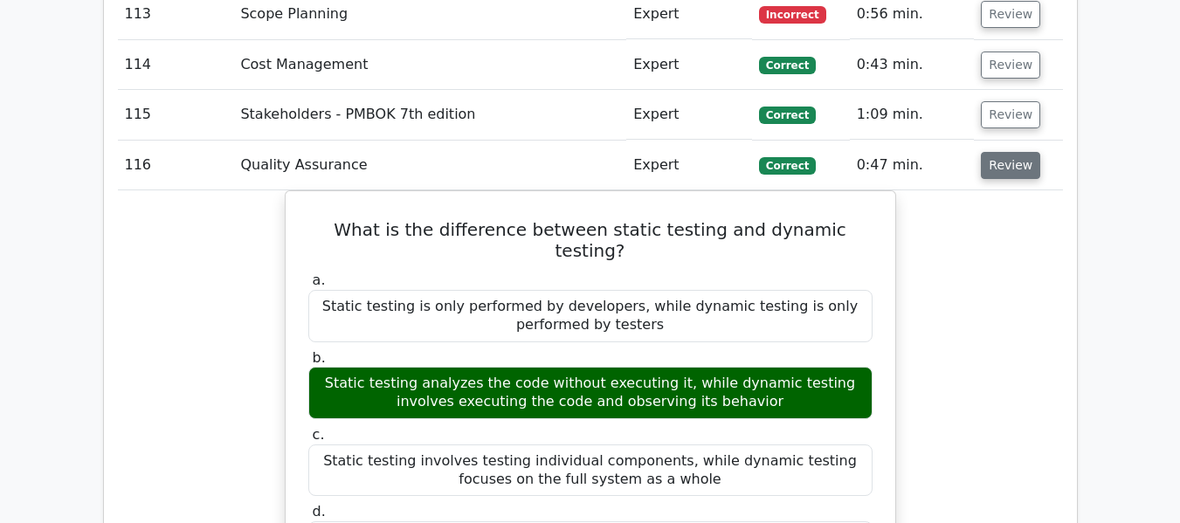
click at [1006, 164] on button "Review" at bounding box center [1010, 165] width 59 height 27
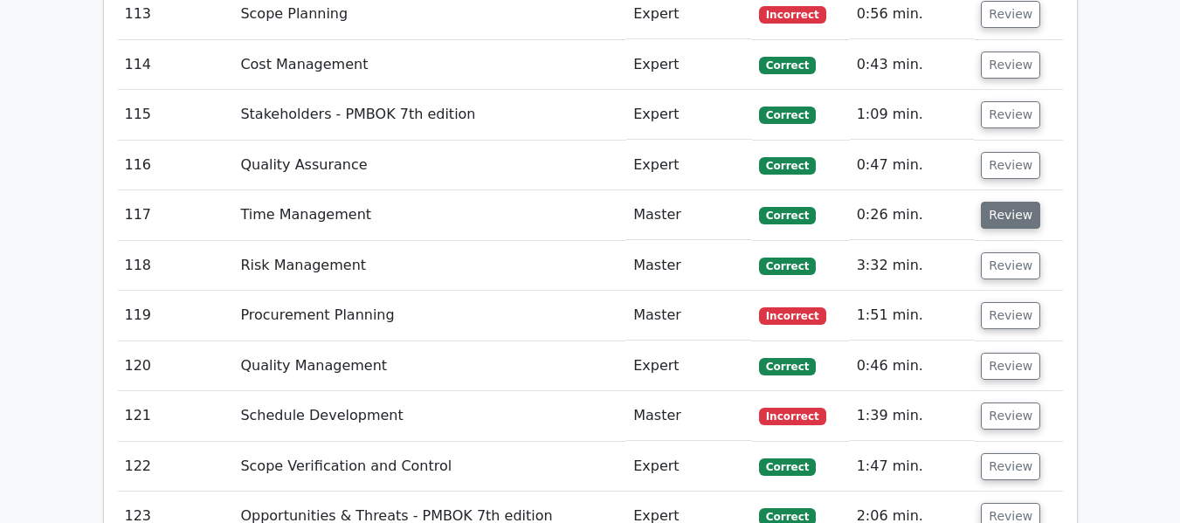
click at [1000, 213] on button "Review" at bounding box center [1010, 215] width 59 height 27
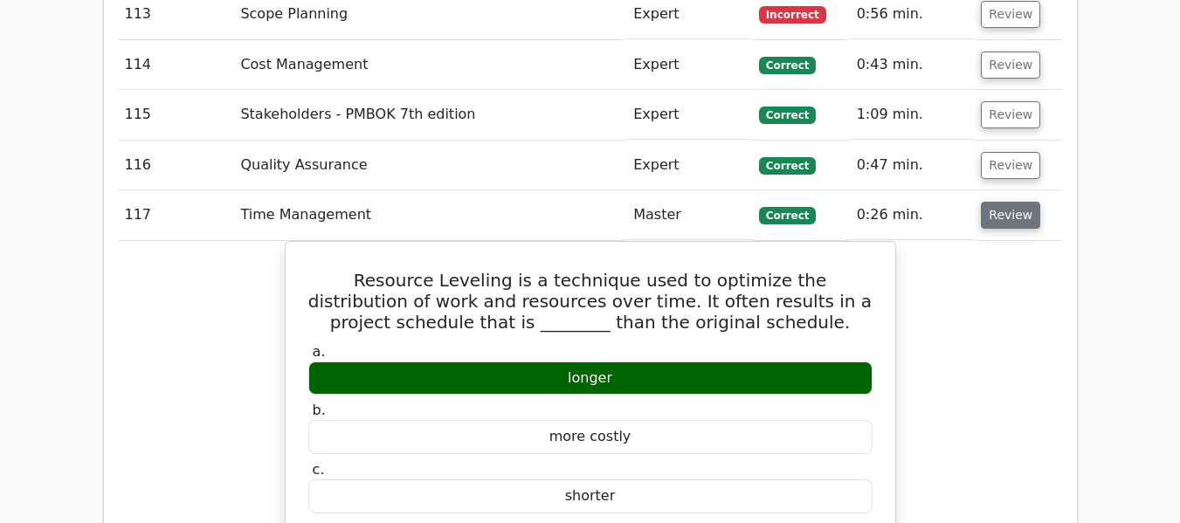
click at [1002, 216] on button "Review" at bounding box center [1010, 215] width 59 height 27
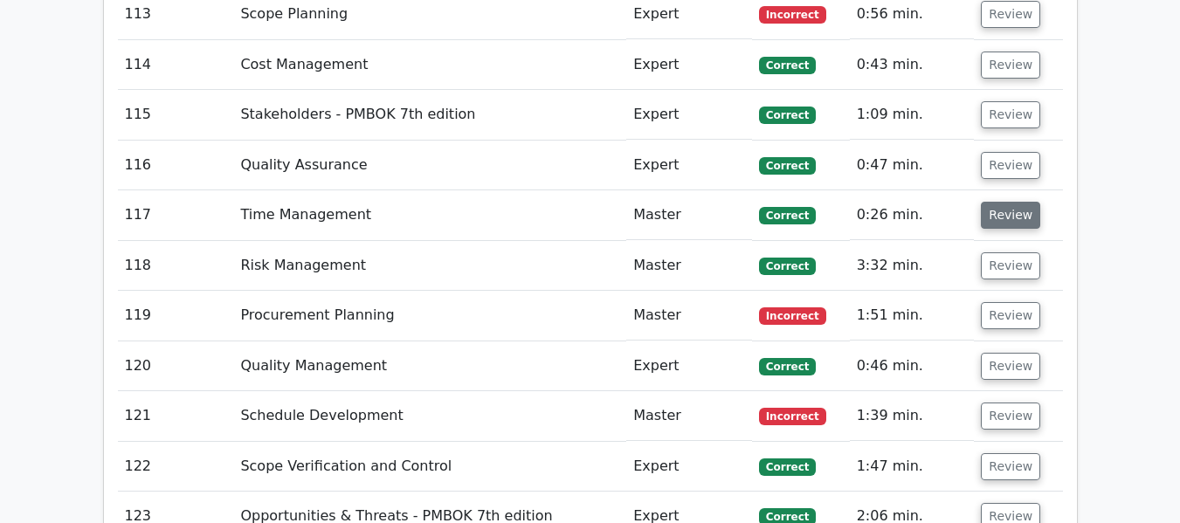
click at [1026, 212] on button "Review" at bounding box center [1010, 215] width 59 height 27
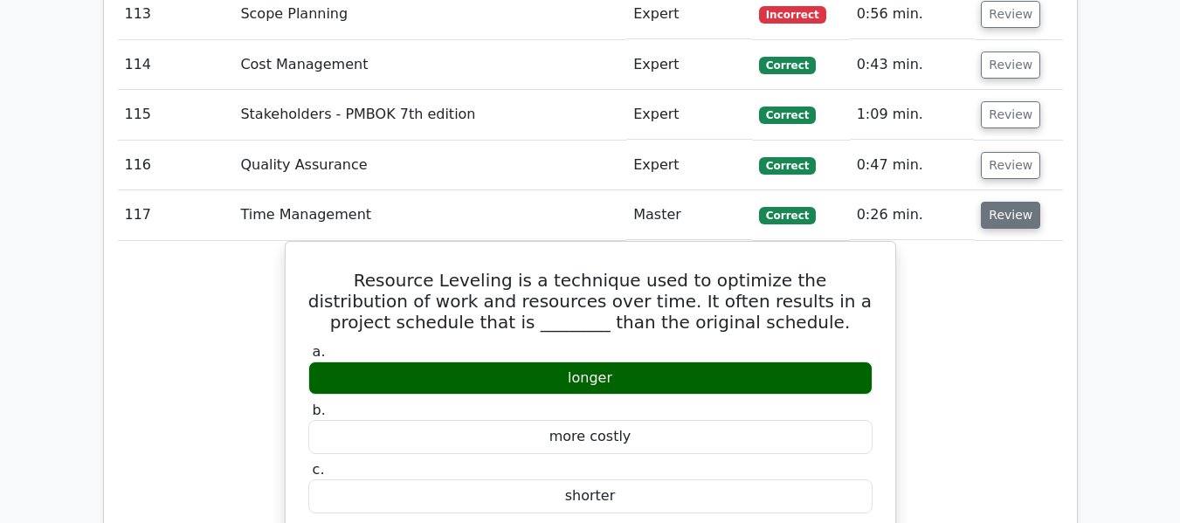
click at [1026, 212] on button "Review" at bounding box center [1010, 215] width 59 height 27
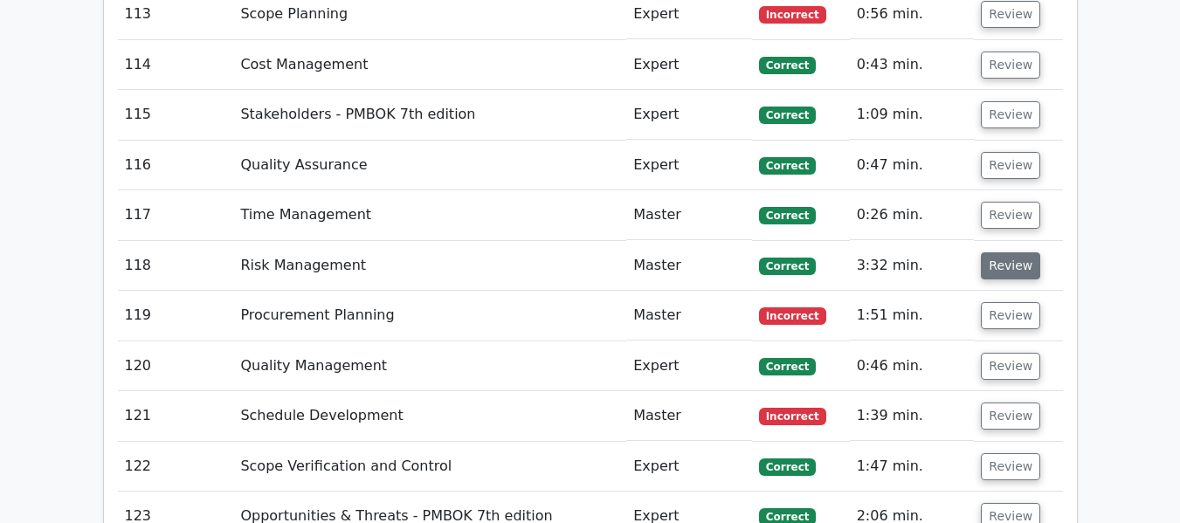
click at [1007, 266] on button "Review" at bounding box center [1010, 265] width 59 height 27
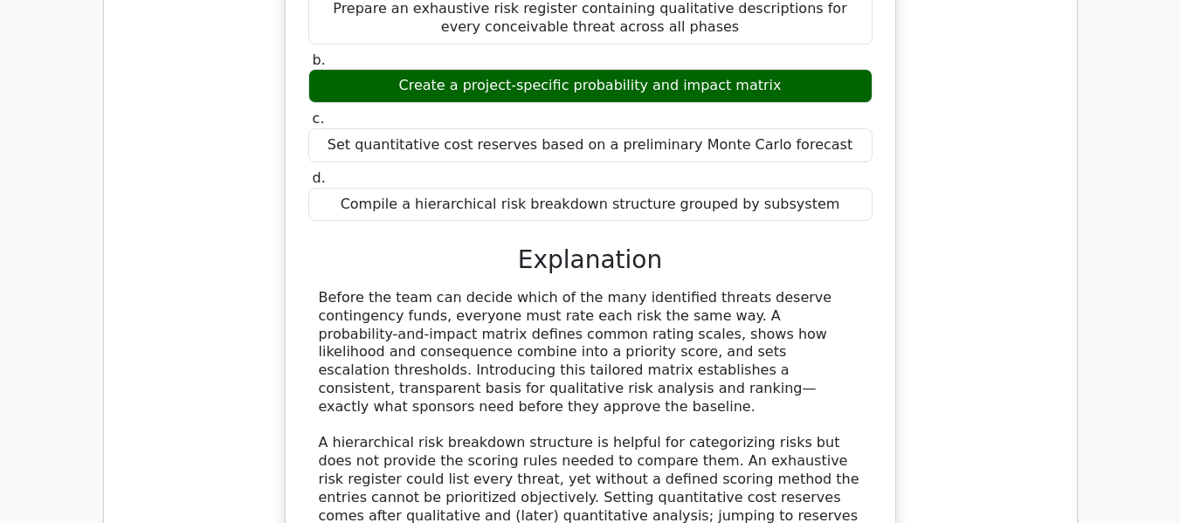
scroll to position [8166, 0]
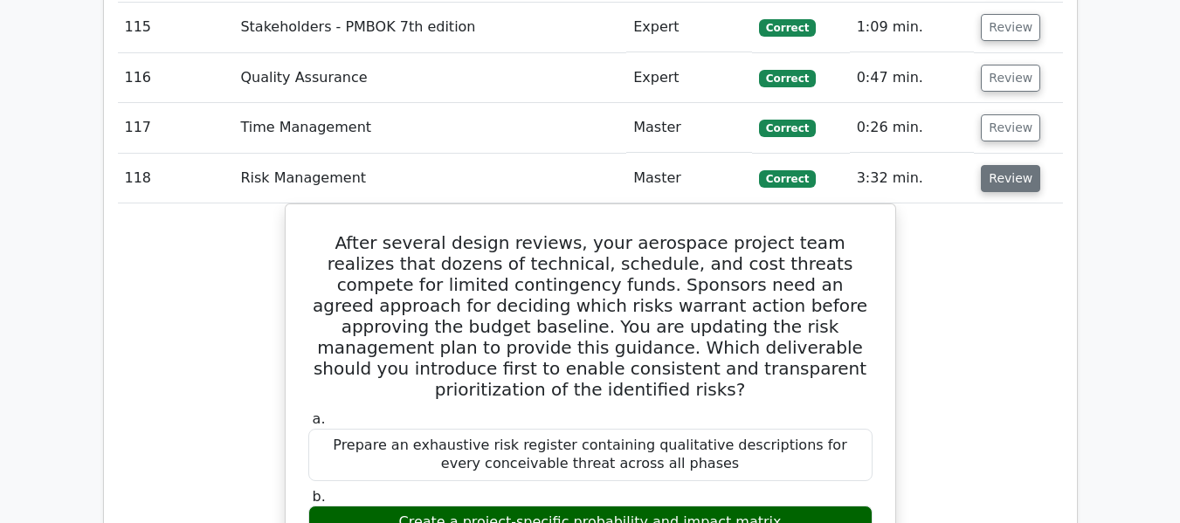
click at [1015, 186] on button "Review" at bounding box center [1010, 178] width 59 height 27
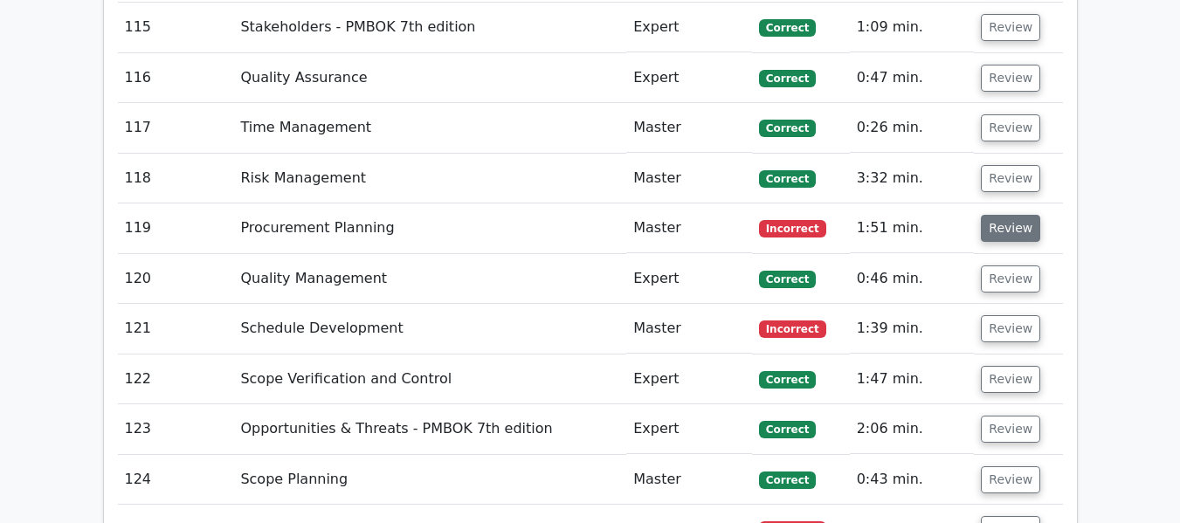
click at [1005, 223] on button "Review" at bounding box center [1010, 228] width 59 height 27
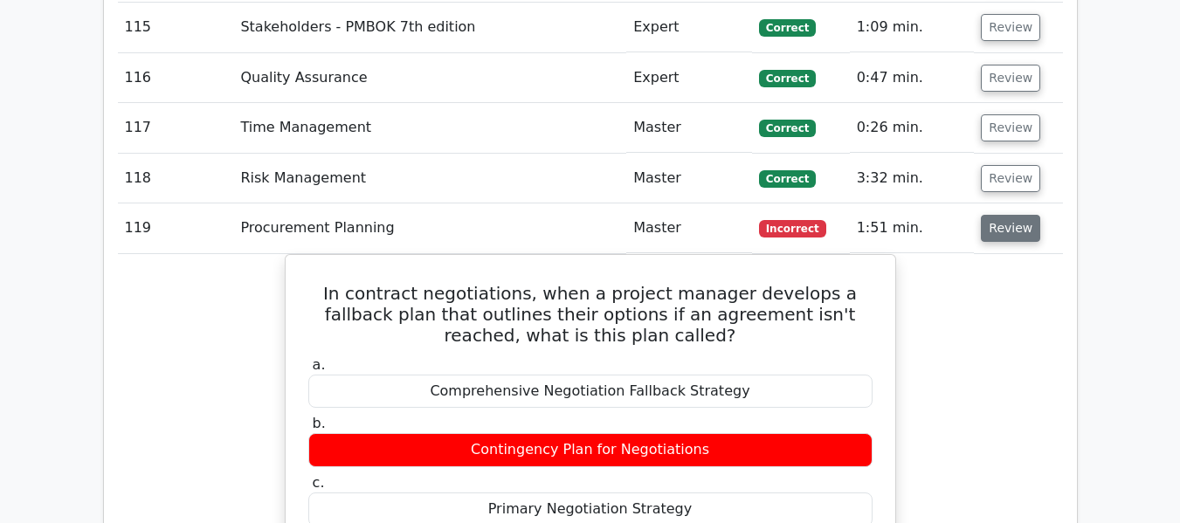
click at [1001, 232] on button "Review" at bounding box center [1010, 228] width 59 height 27
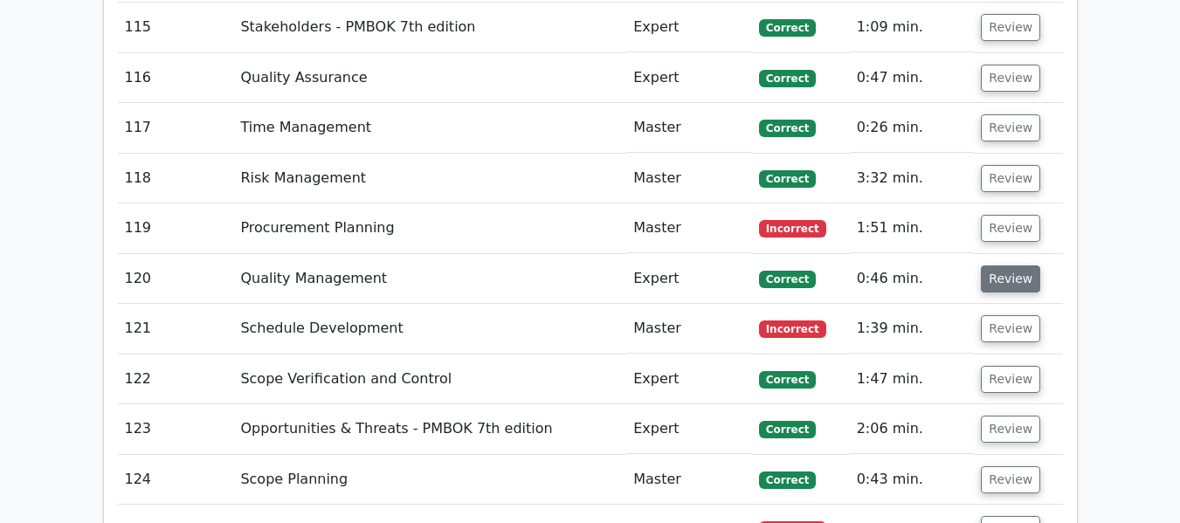
click at [991, 287] on button "Review" at bounding box center [1010, 279] width 59 height 27
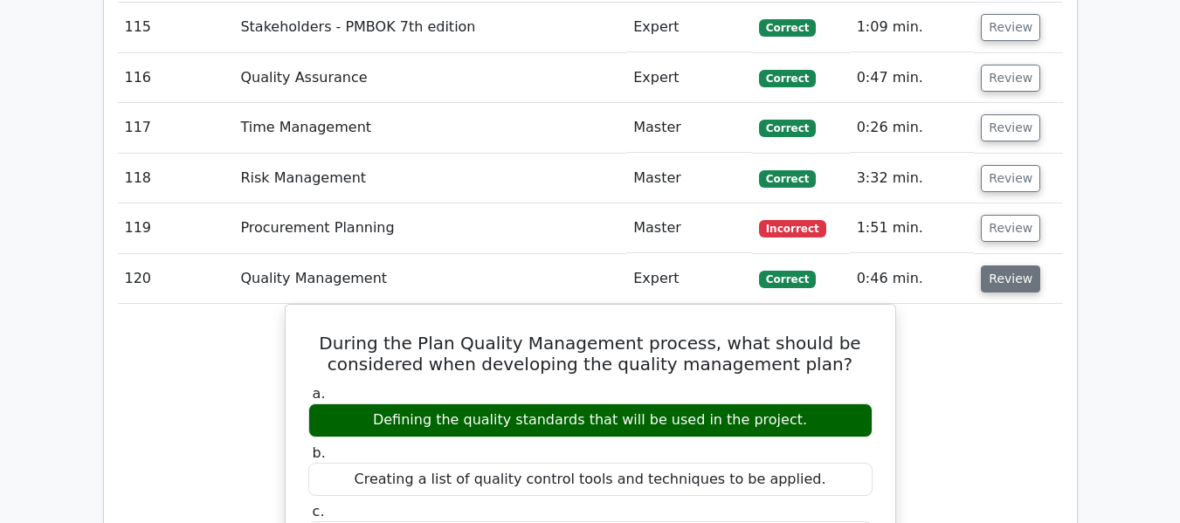
click at [998, 277] on button "Review" at bounding box center [1010, 279] width 59 height 27
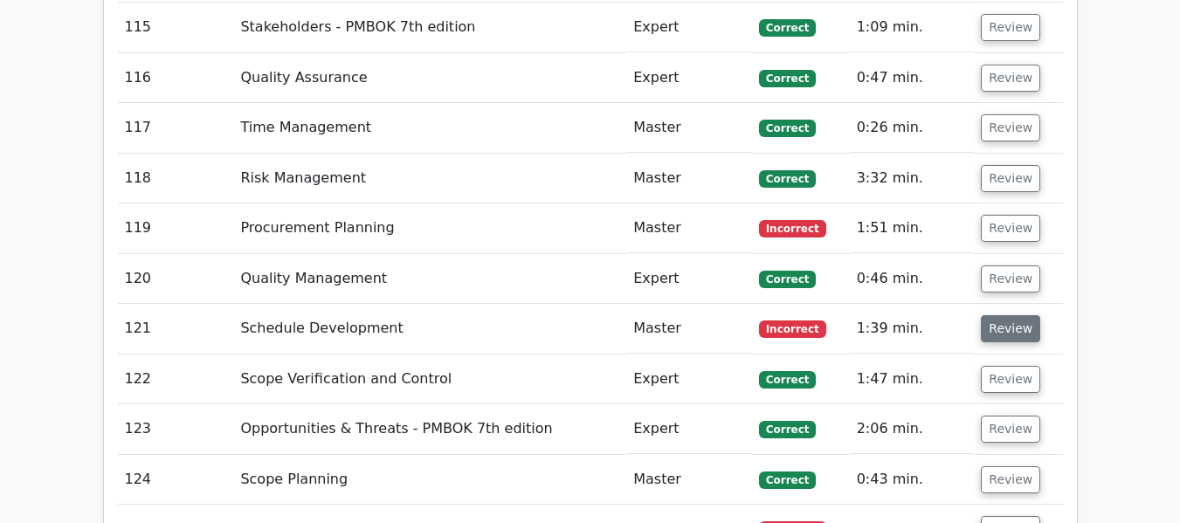
click at [996, 321] on button "Review" at bounding box center [1010, 328] width 59 height 27
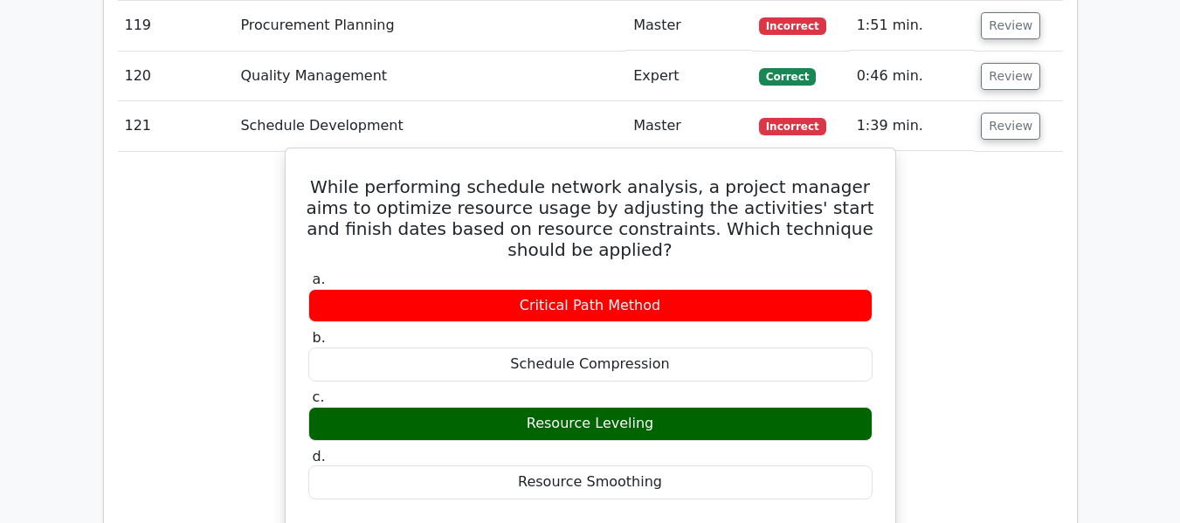
scroll to position [8341, 0]
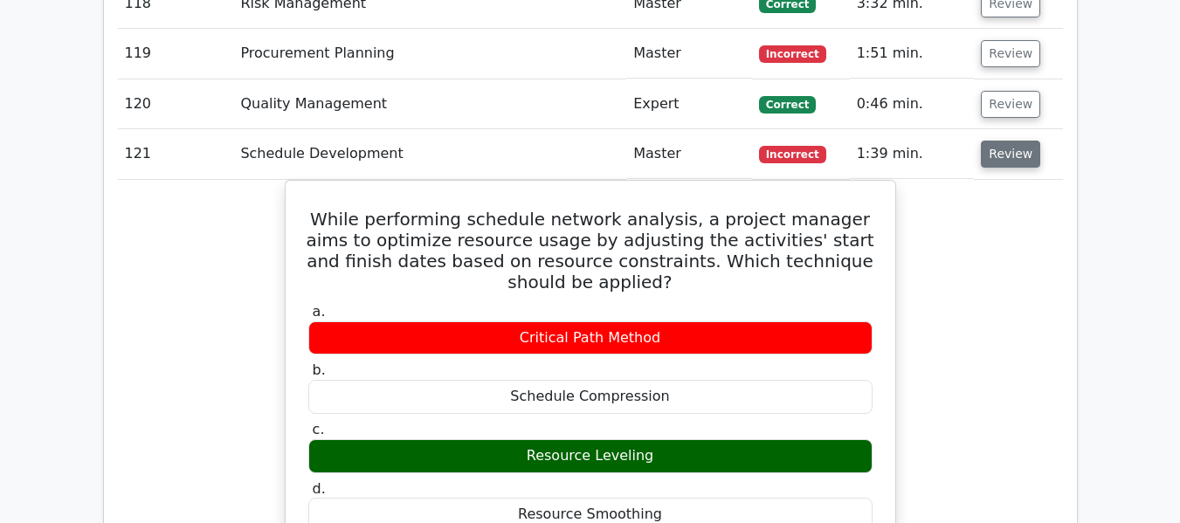
click at [998, 150] on button "Review" at bounding box center [1010, 154] width 59 height 27
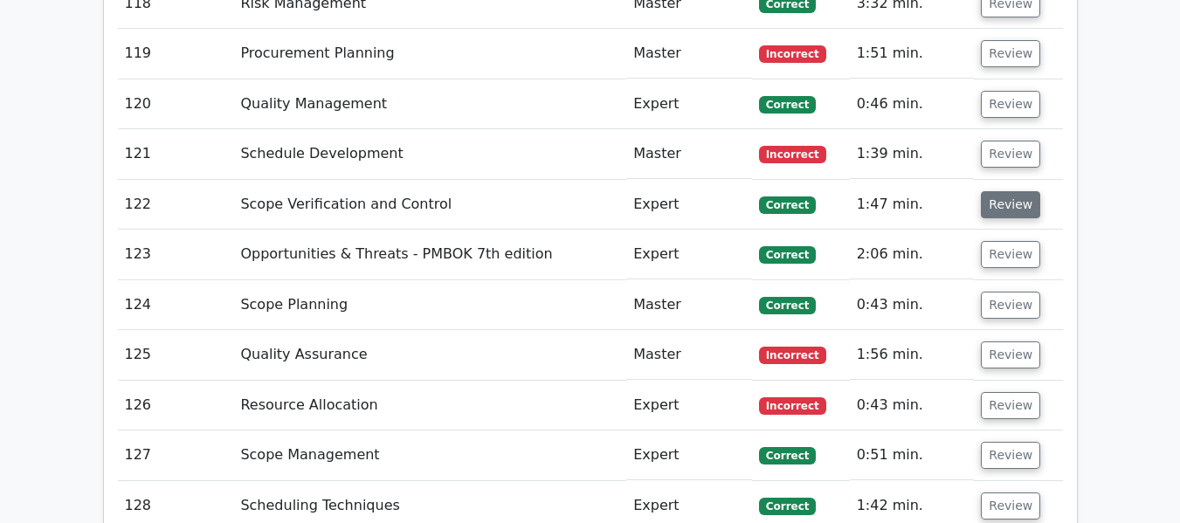
click at [1005, 211] on button "Review" at bounding box center [1010, 204] width 59 height 27
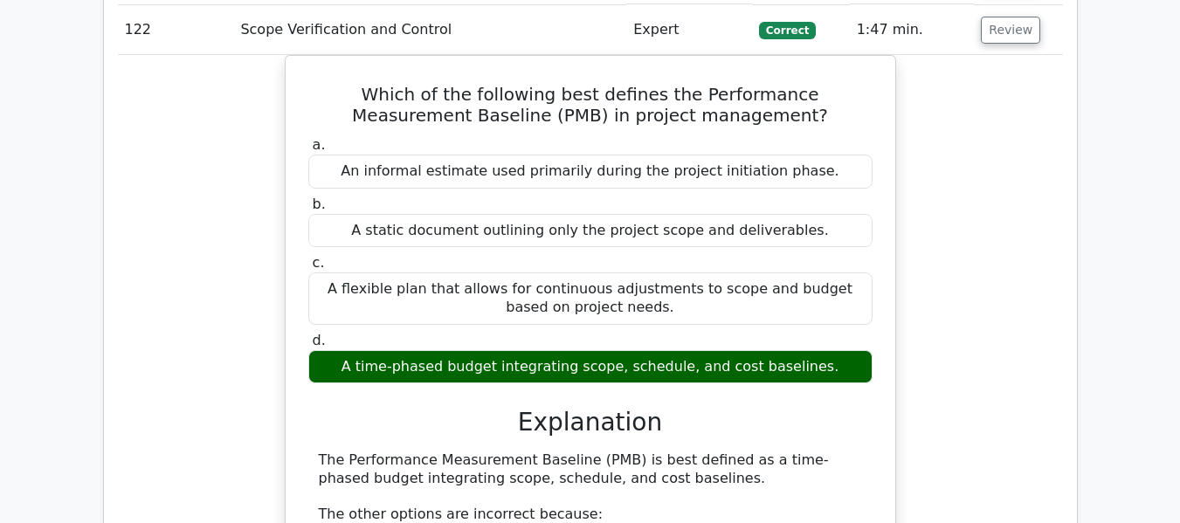
scroll to position [8428, 0]
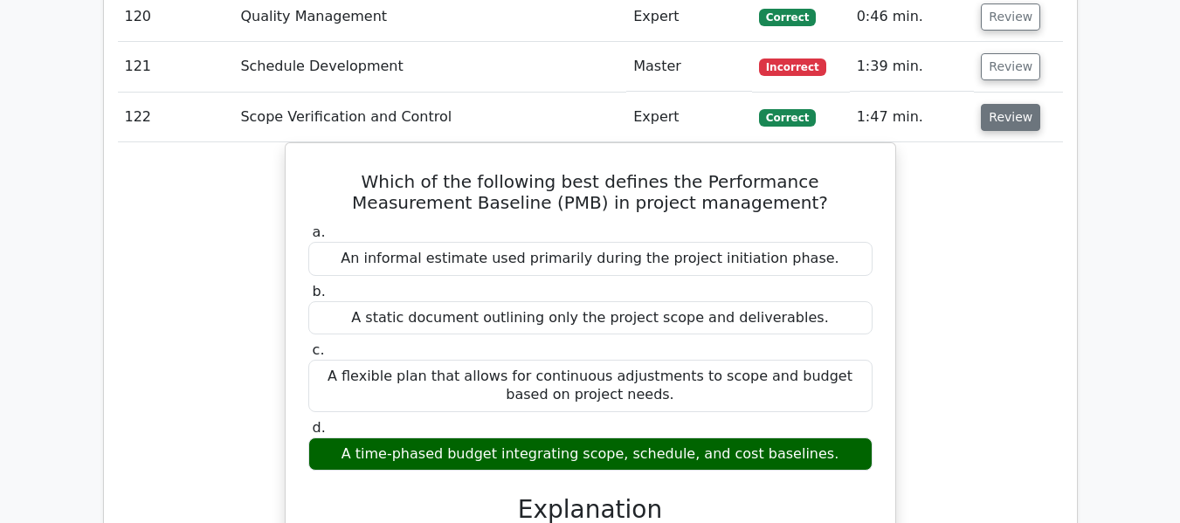
click at [1020, 107] on button "Review" at bounding box center [1010, 117] width 59 height 27
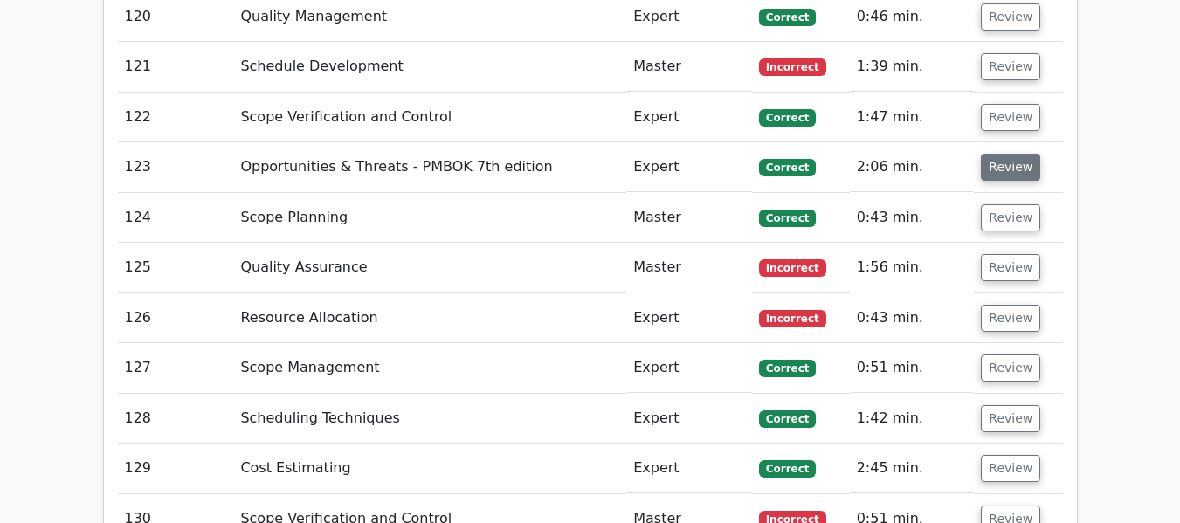
click at [1005, 168] on button "Review" at bounding box center [1010, 167] width 59 height 27
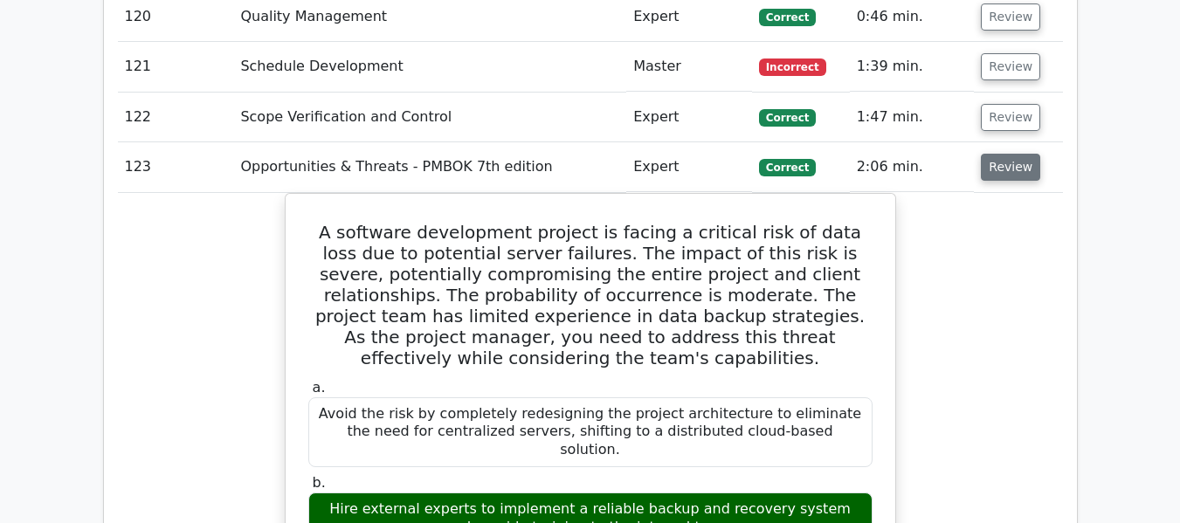
click at [1010, 168] on button "Review" at bounding box center [1010, 167] width 59 height 27
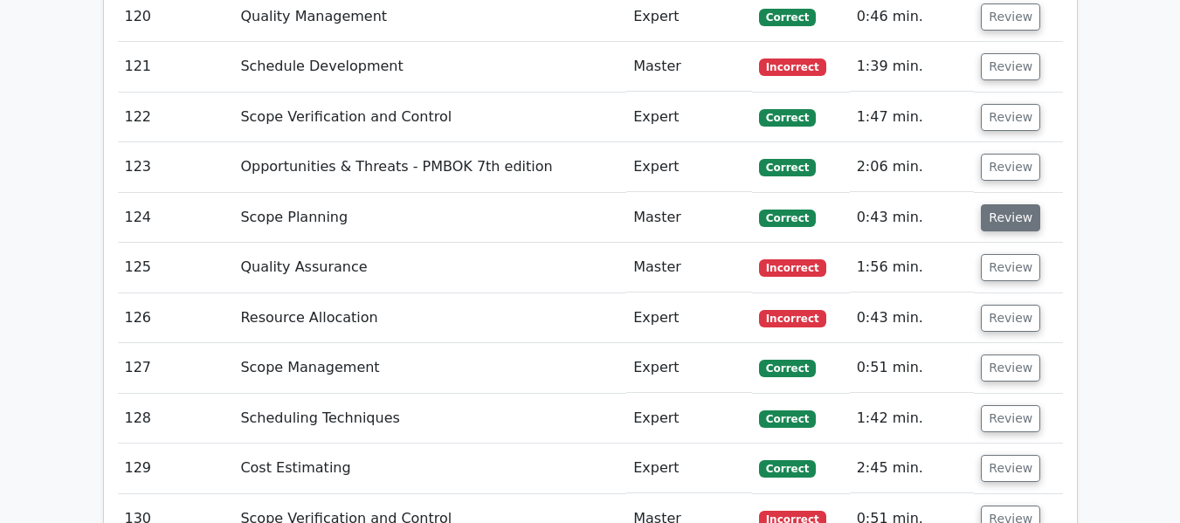
click at [1010, 220] on button "Review" at bounding box center [1010, 217] width 59 height 27
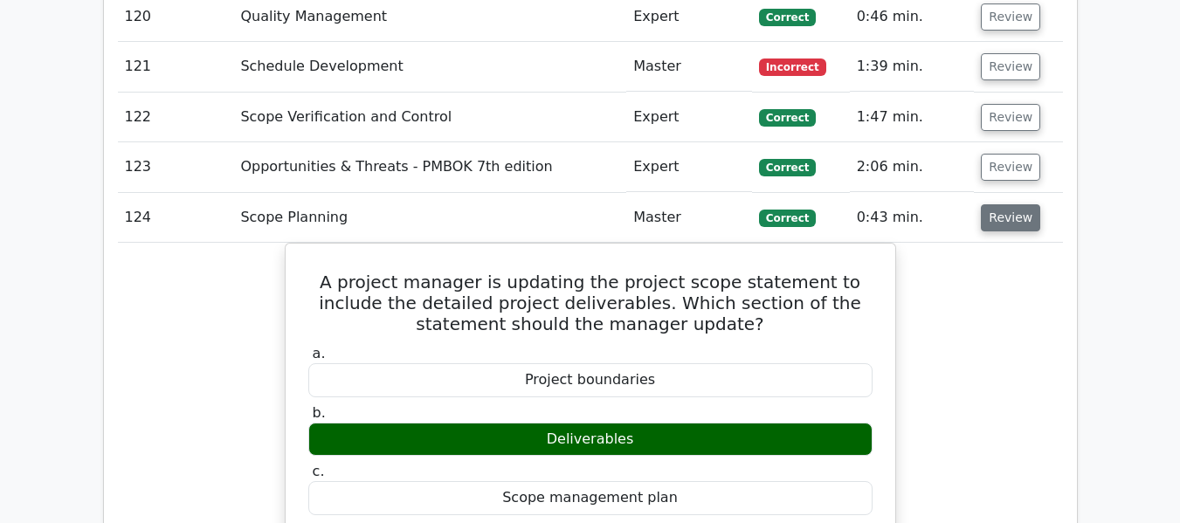
click at [1004, 218] on button "Review" at bounding box center [1010, 217] width 59 height 27
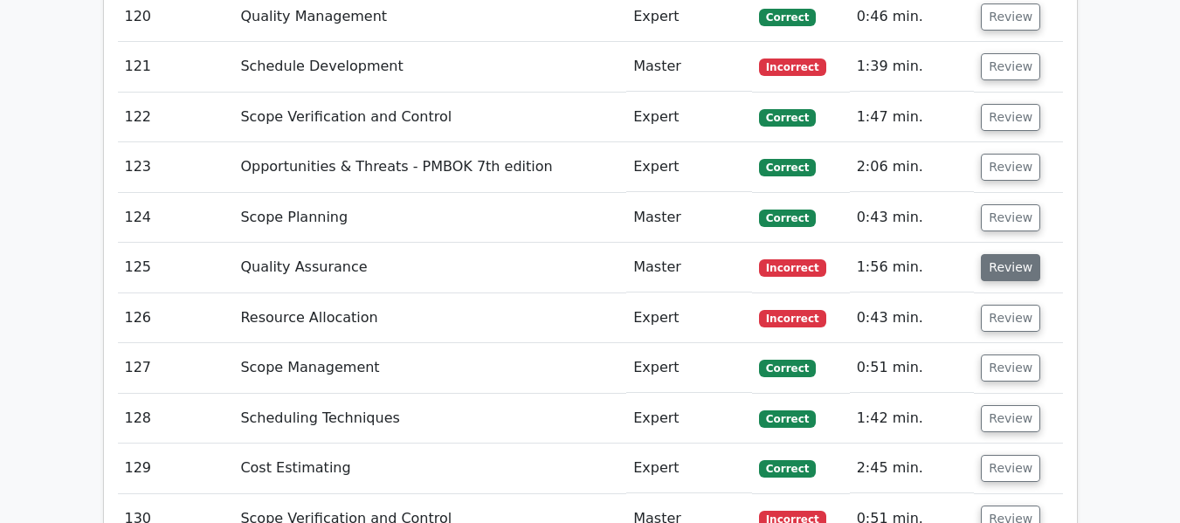
click at [1004, 262] on button "Review" at bounding box center [1010, 267] width 59 height 27
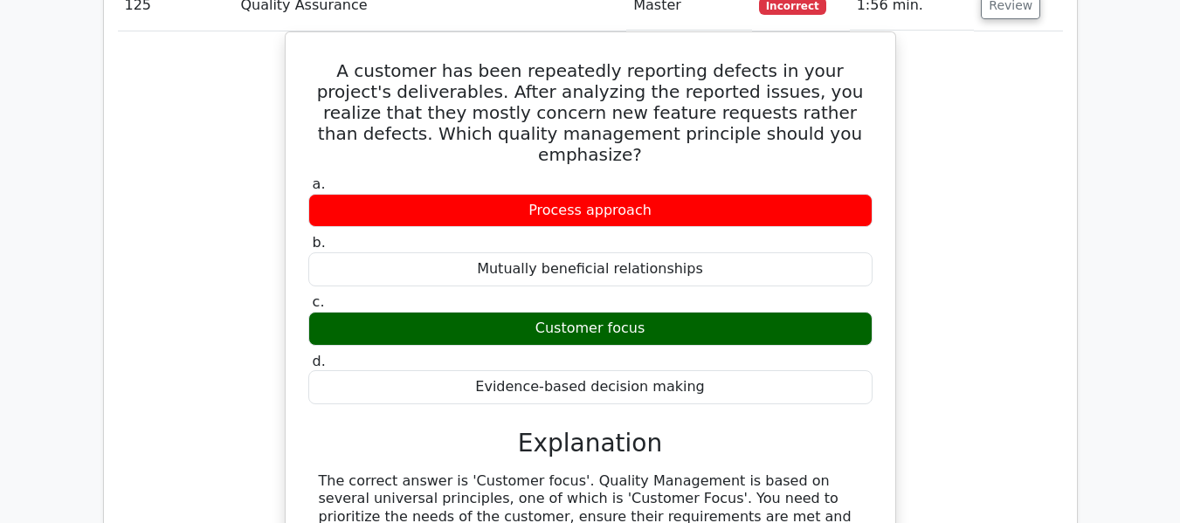
scroll to position [8516, 0]
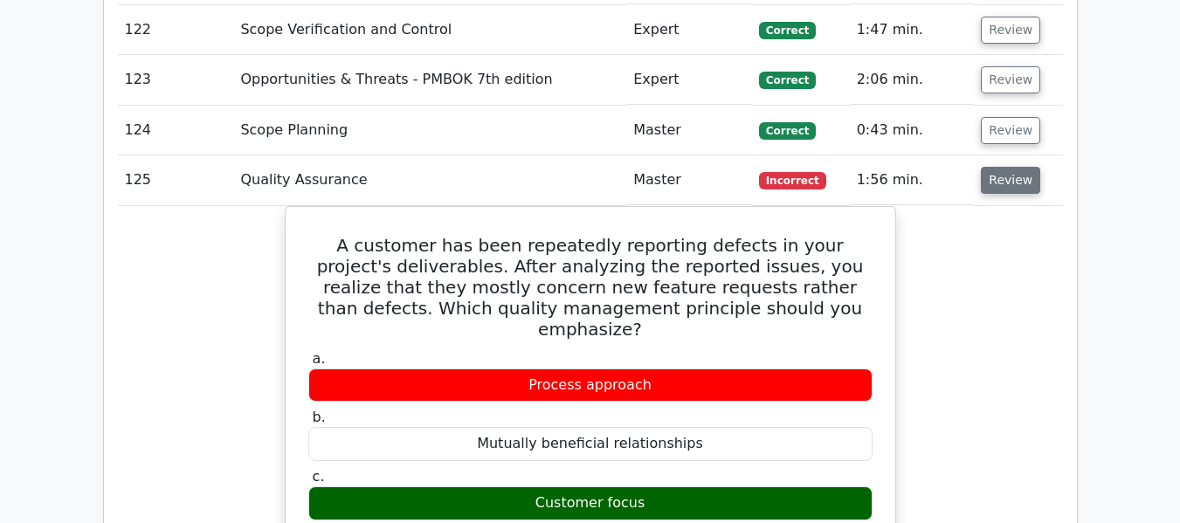
click at [992, 183] on button "Review" at bounding box center [1010, 180] width 59 height 27
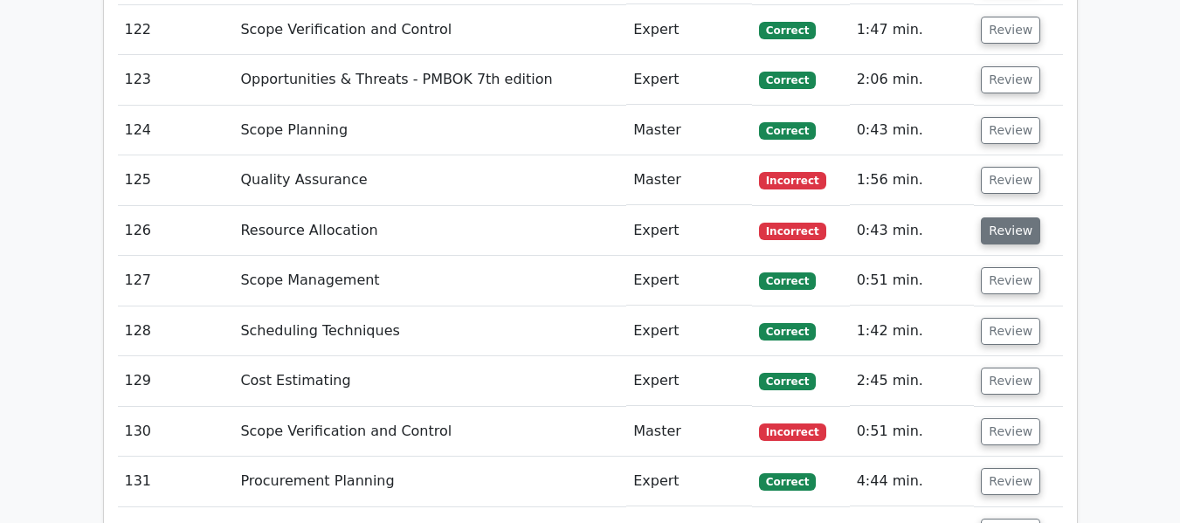
click at [995, 234] on button "Review" at bounding box center [1010, 231] width 59 height 27
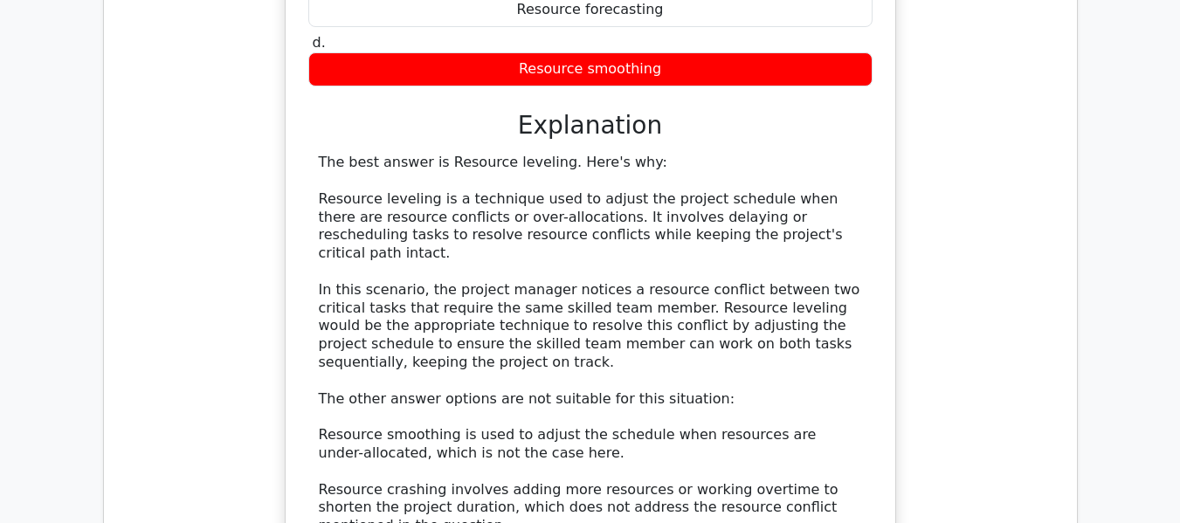
scroll to position [9127, 0]
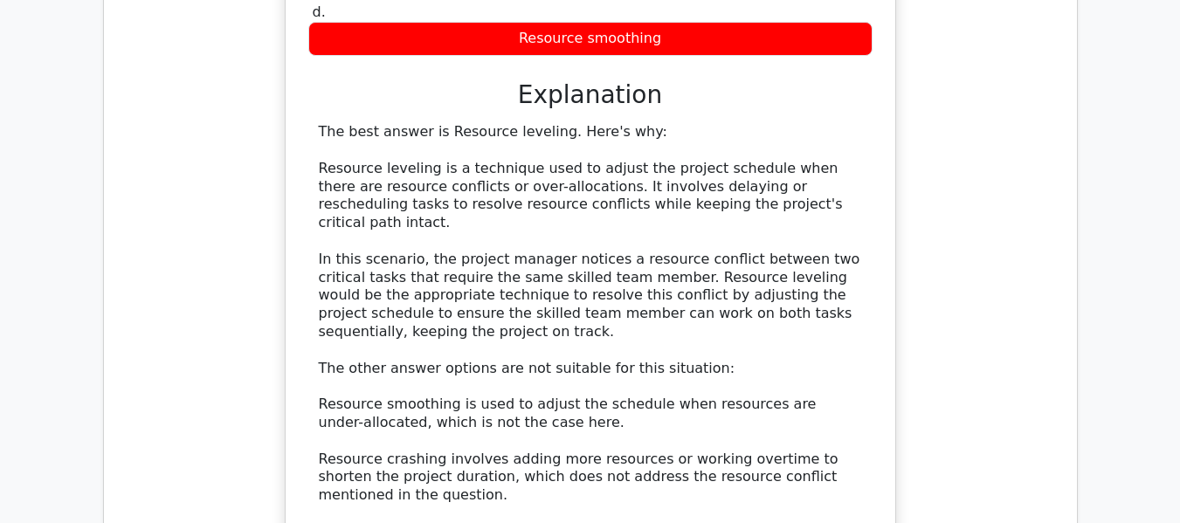
click at [455, 384] on div "The best answer is Resource leveling. Here's why: Resource leveling is a techni…" at bounding box center [590, 350] width 543 height 454
click at [552, 386] on div "The best answer is Resource leveling. Here's why: Resource leveling is a techni…" at bounding box center [590, 350] width 543 height 454
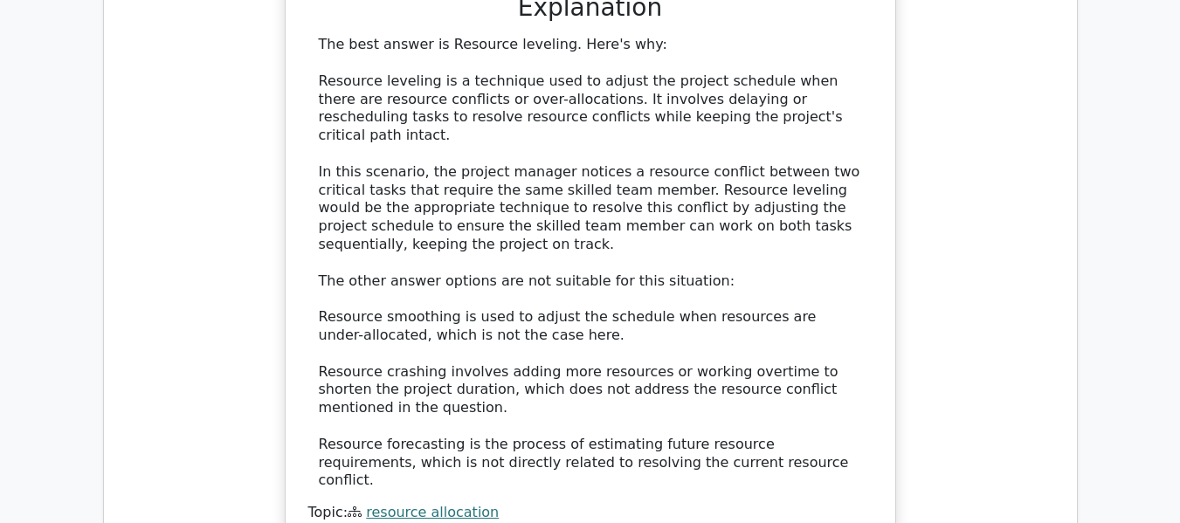
click at [335, 371] on div "The best answer is Resource leveling. Here's why: Resource leveling is a techni…" at bounding box center [590, 263] width 543 height 454
click at [500, 366] on div "The best answer is Resource leveling. Here's why: Resource leveling is a techni…" at bounding box center [590, 263] width 543 height 454
click at [823, 280] on div "The best answer is Resource leveling. Here's why: Resource leveling is a techni…" at bounding box center [590, 263] width 543 height 454
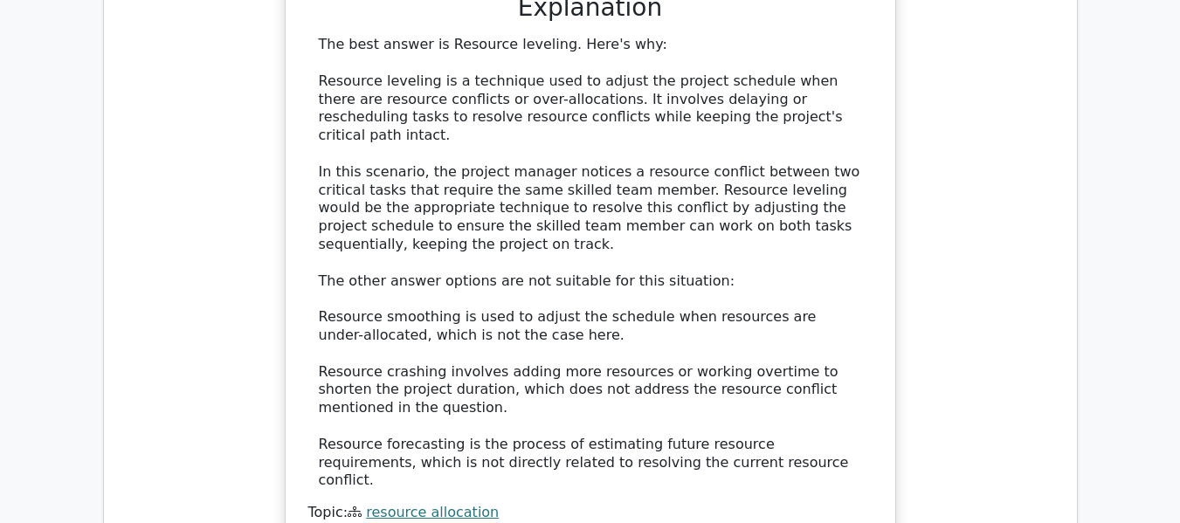
click at [430, 303] on div "The best answer is Resource leveling. Here's why: Resource leveling is a techni…" at bounding box center [590, 263] width 543 height 454
click at [471, 297] on div "The best answer is Resource leveling. Here's why: Resource leveling is a techni…" at bounding box center [590, 263] width 543 height 454
click at [644, 298] on div "The best answer is Resource leveling. Here's why: Resource leveling is a techni…" at bounding box center [590, 263] width 543 height 454
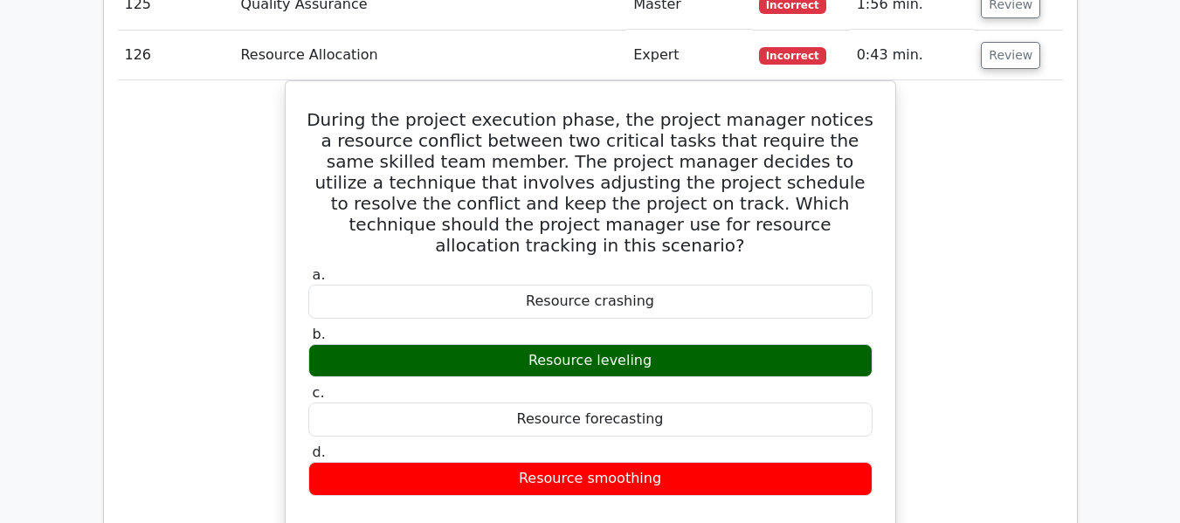
scroll to position [8690, 0]
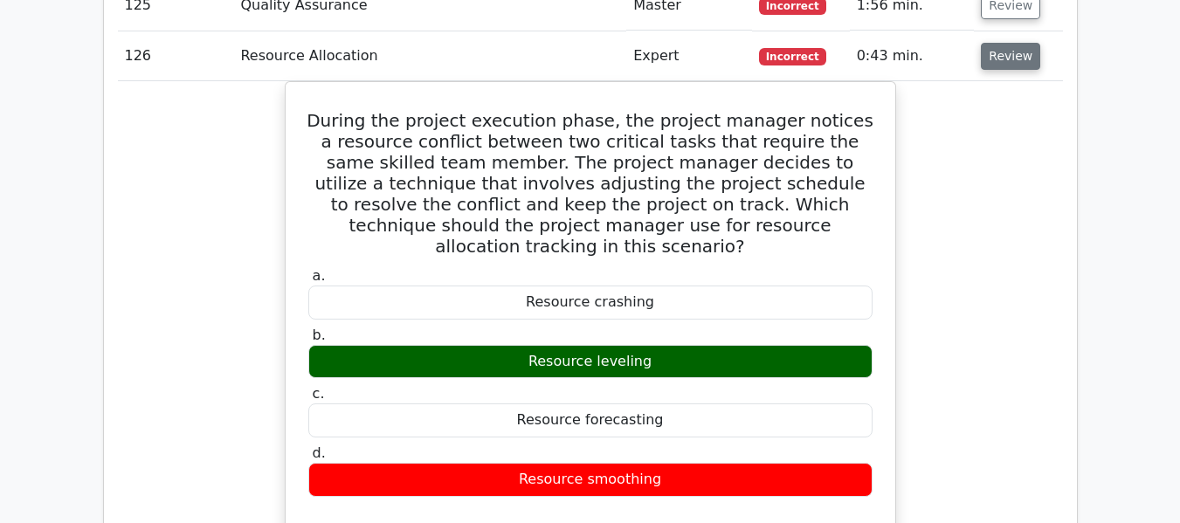
click at [1004, 52] on button "Review" at bounding box center [1010, 56] width 59 height 27
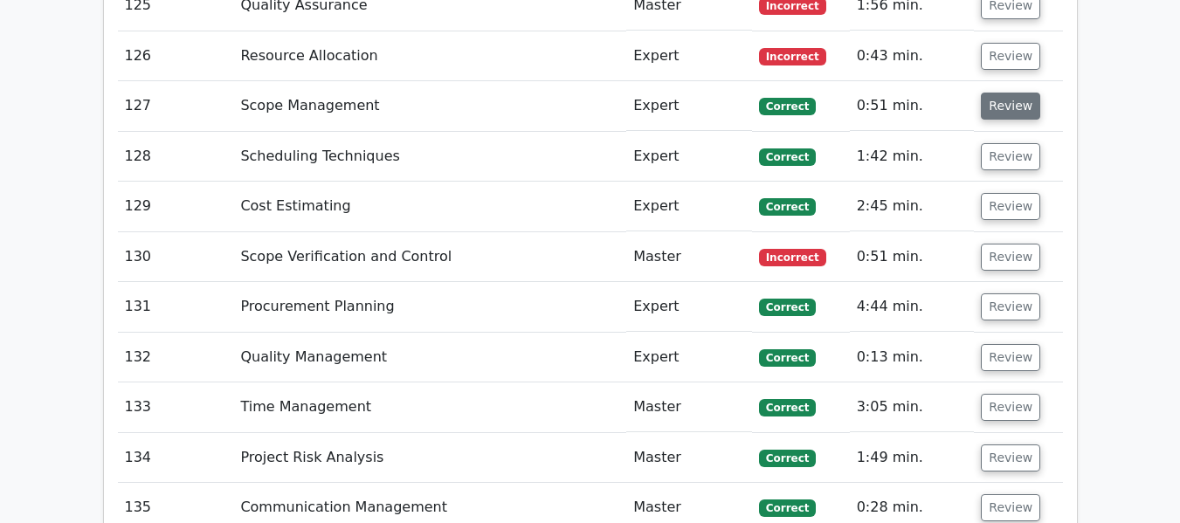
click at [1007, 109] on button "Review" at bounding box center [1010, 106] width 59 height 27
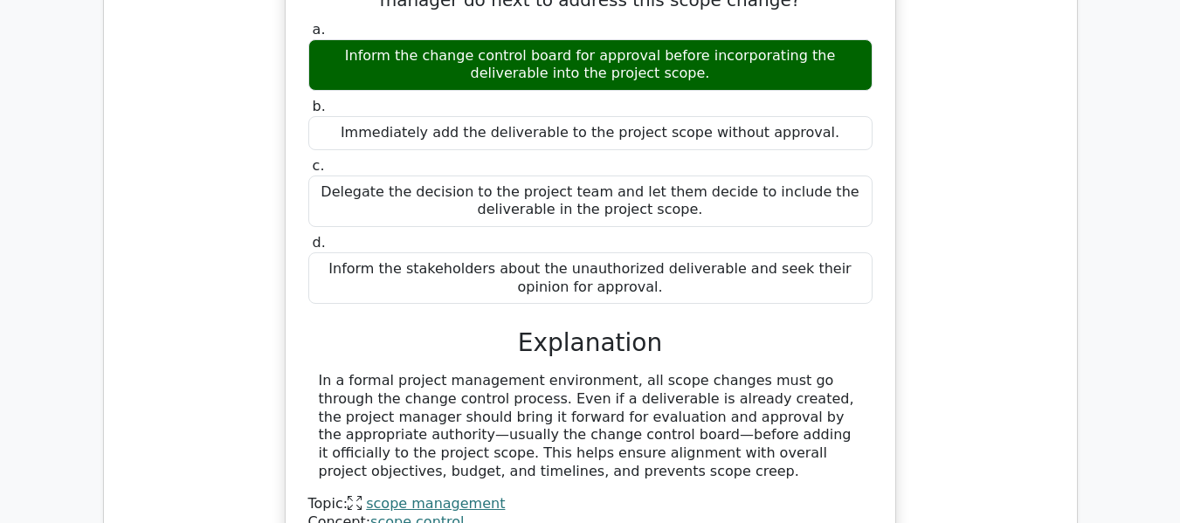
scroll to position [8778, 0]
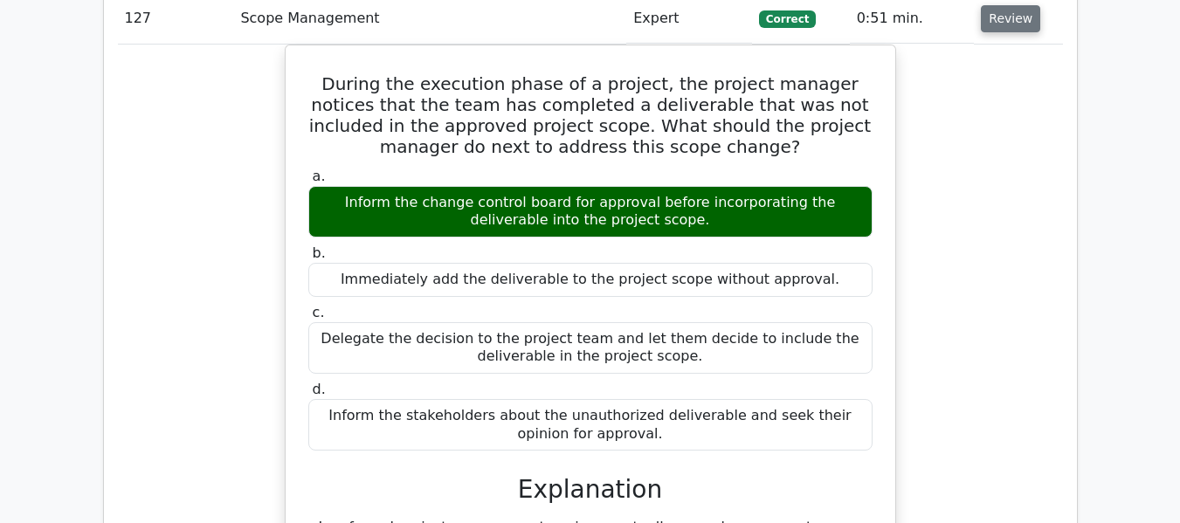
click at [999, 20] on button "Review" at bounding box center [1010, 18] width 59 height 27
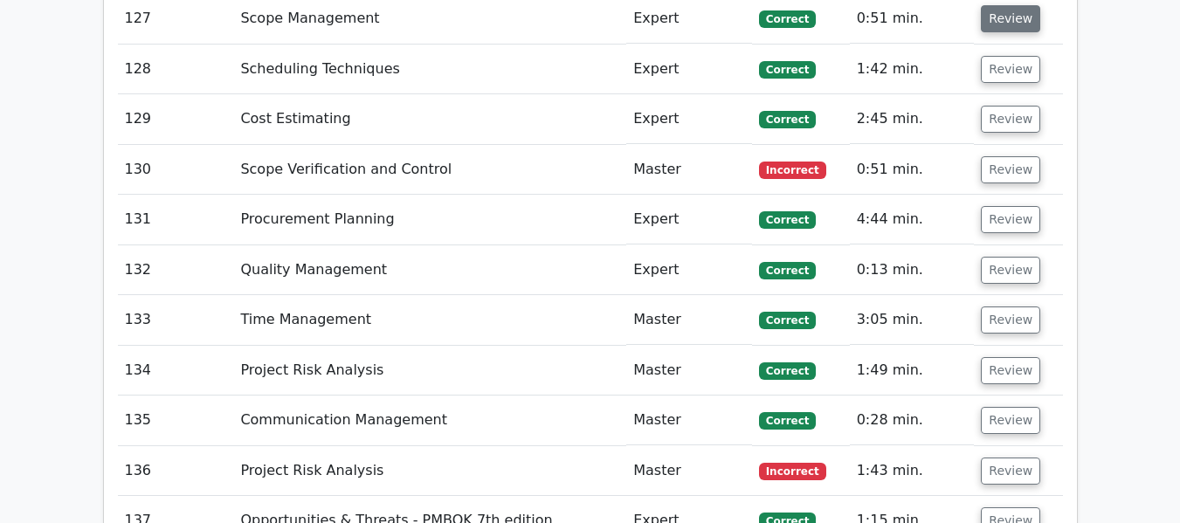
click at [1014, 19] on button "Review" at bounding box center [1010, 18] width 59 height 27
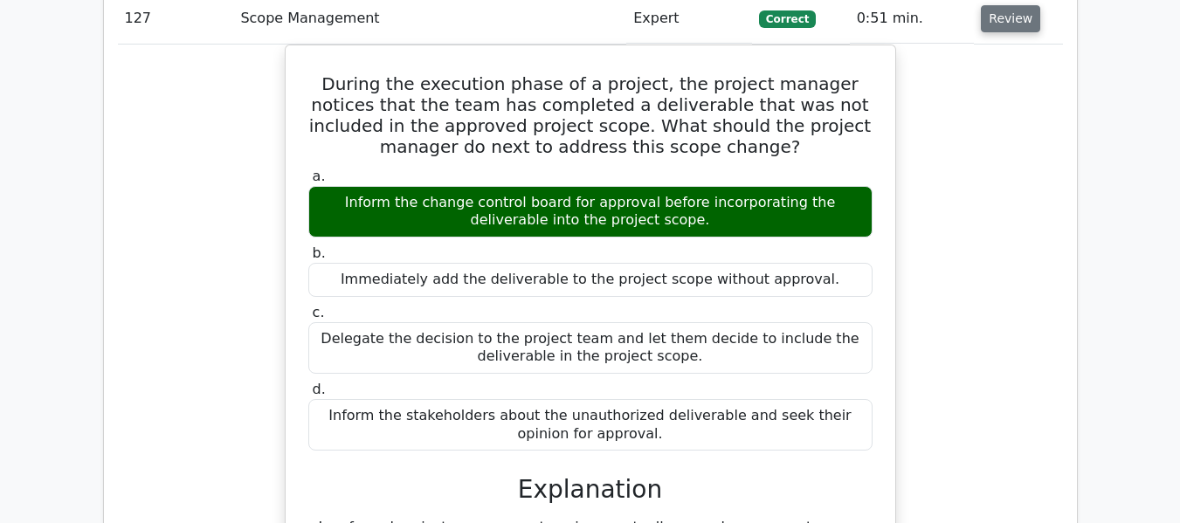
click at [1014, 19] on button "Review" at bounding box center [1010, 18] width 59 height 27
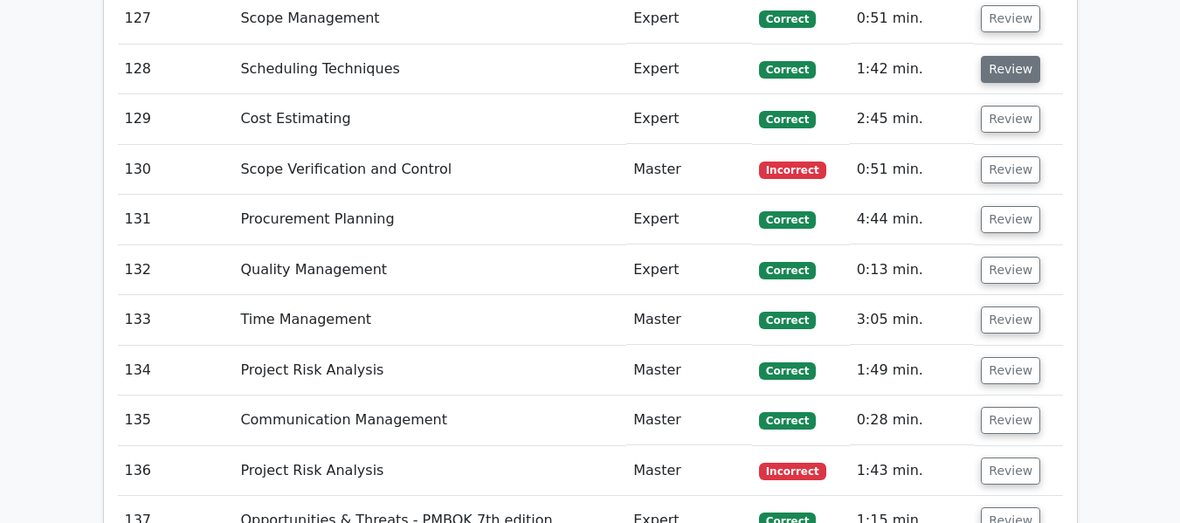
click at [1007, 64] on button "Review" at bounding box center [1010, 69] width 59 height 27
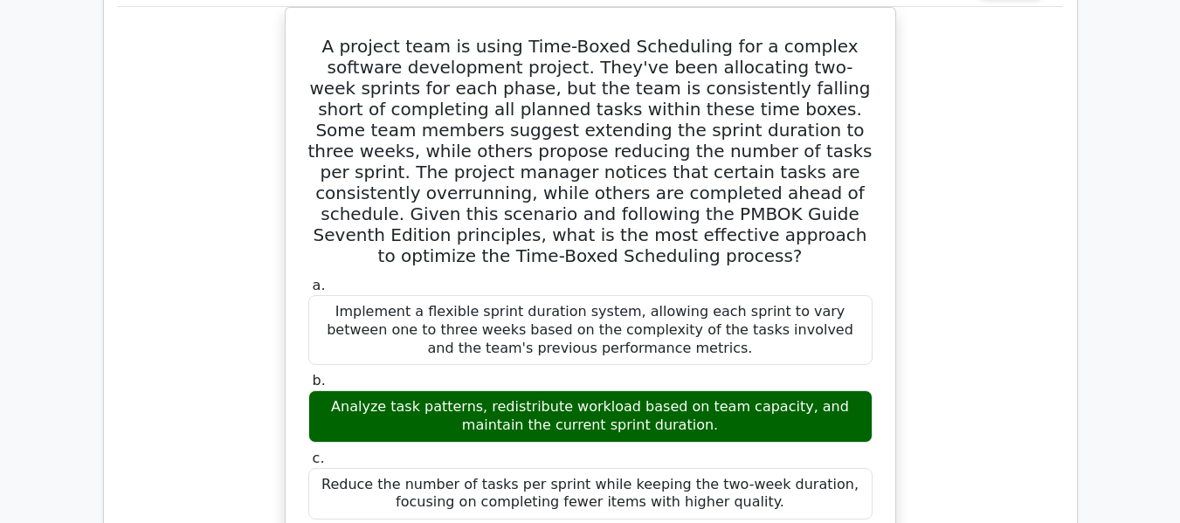
scroll to position [8690, 0]
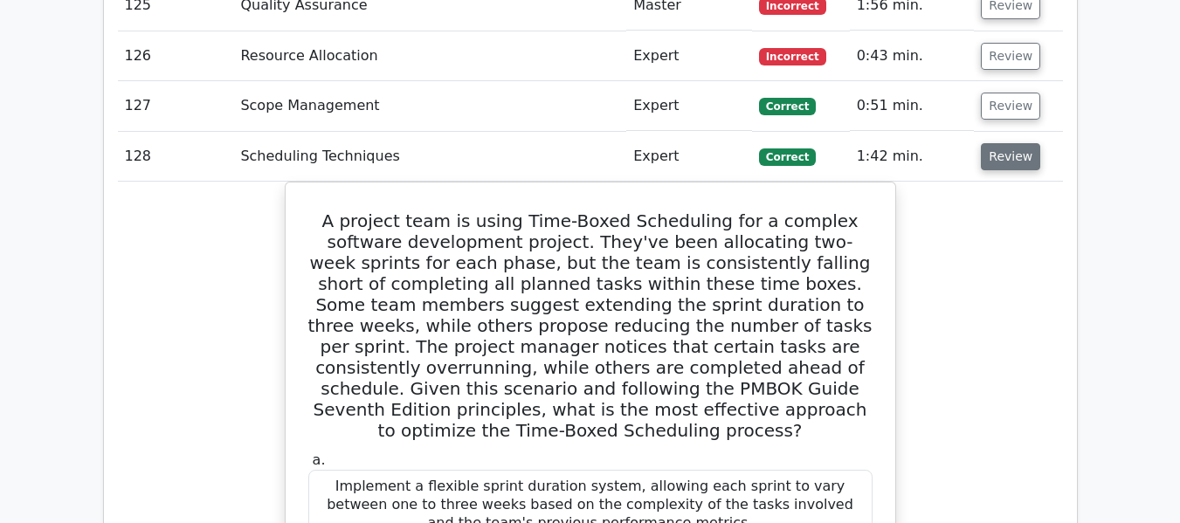
click at [1021, 160] on button "Review" at bounding box center [1010, 156] width 59 height 27
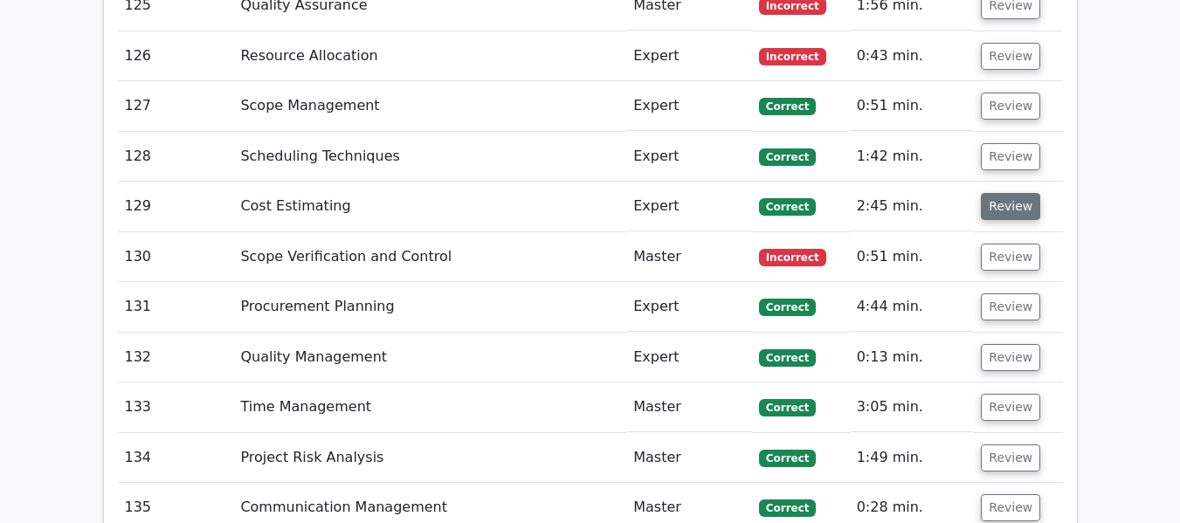
click at [1006, 206] on button "Review" at bounding box center [1010, 206] width 59 height 27
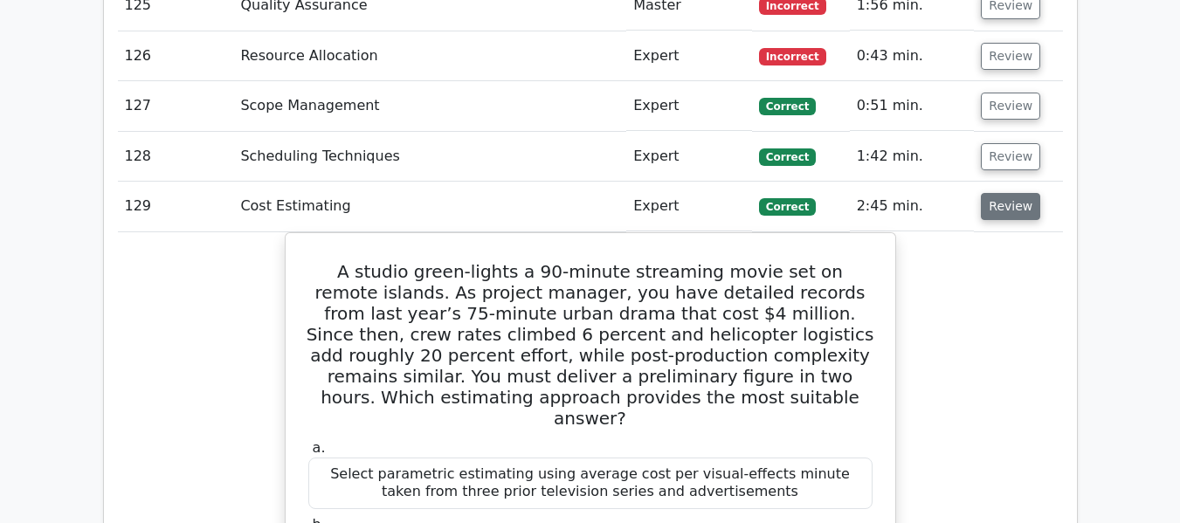
click at [1022, 208] on button "Review" at bounding box center [1010, 206] width 59 height 27
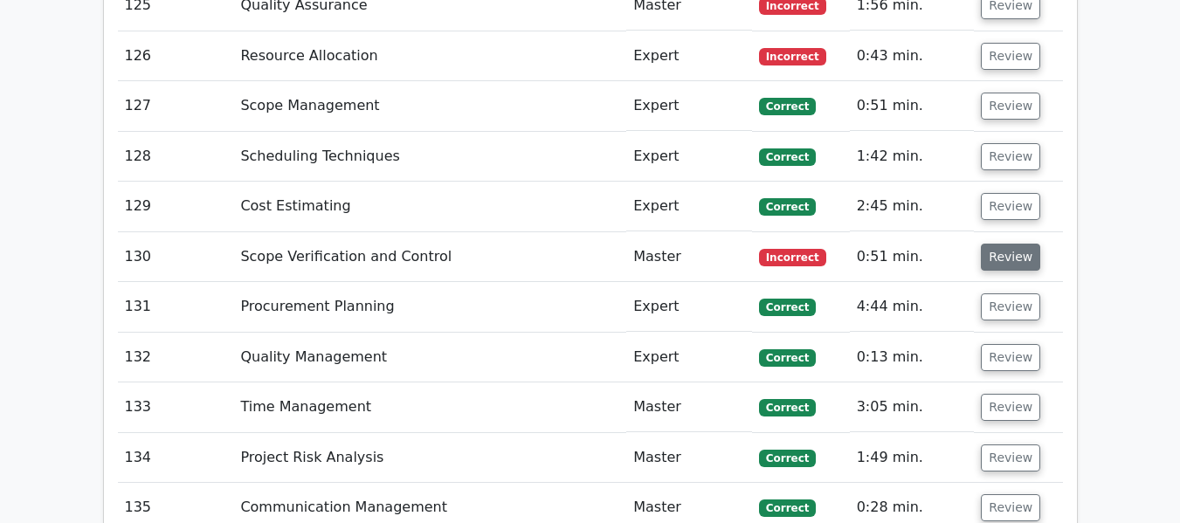
click at [1003, 248] on button "Review" at bounding box center [1010, 257] width 59 height 27
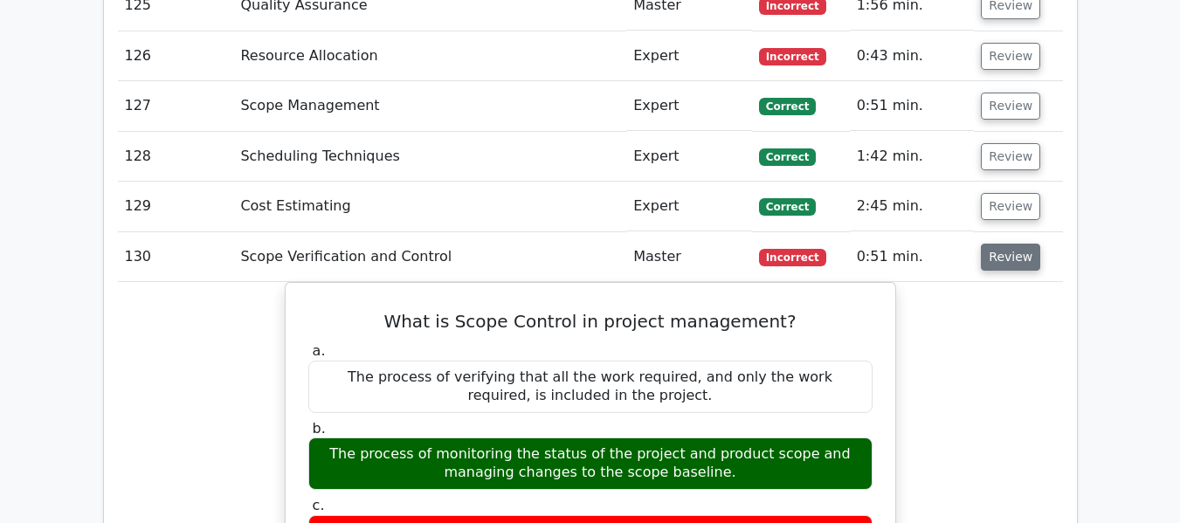
click at [1005, 259] on button "Review" at bounding box center [1010, 257] width 59 height 27
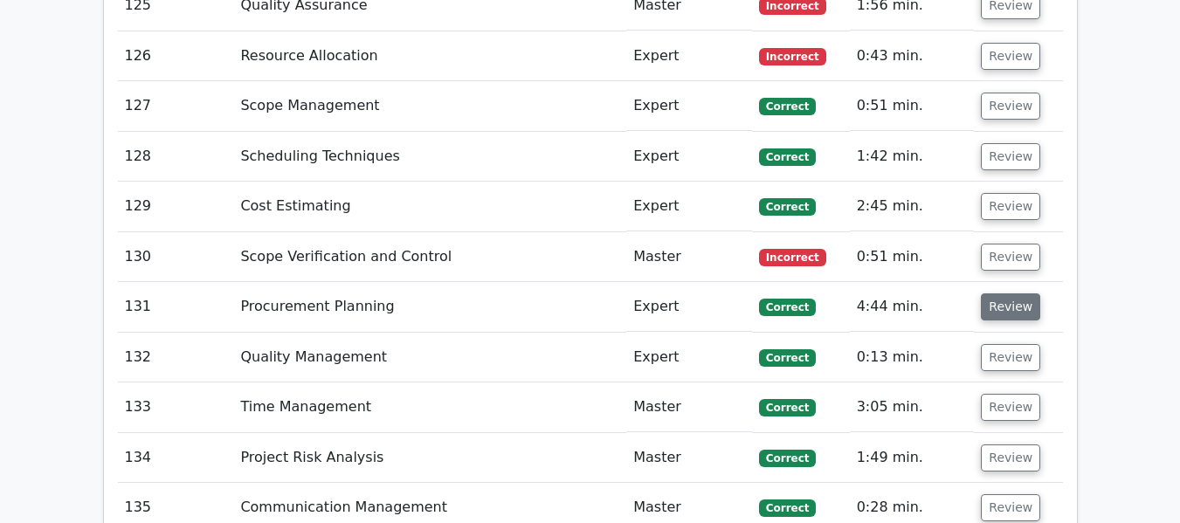
click at [1000, 308] on button "Review" at bounding box center [1010, 307] width 59 height 27
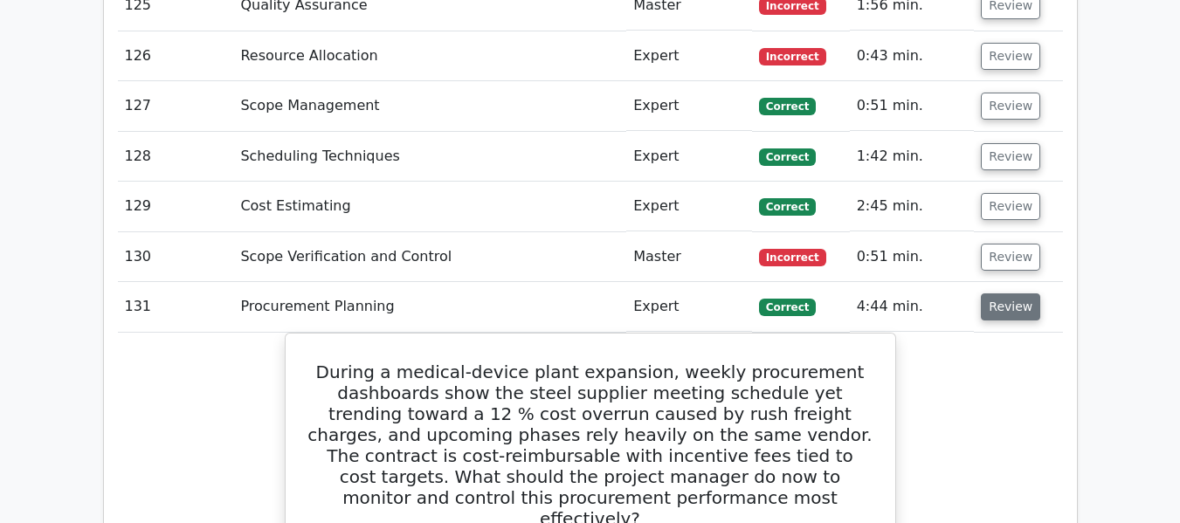
click at [1001, 301] on button "Review" at bounding box center [1010, 307] width 59 height 27
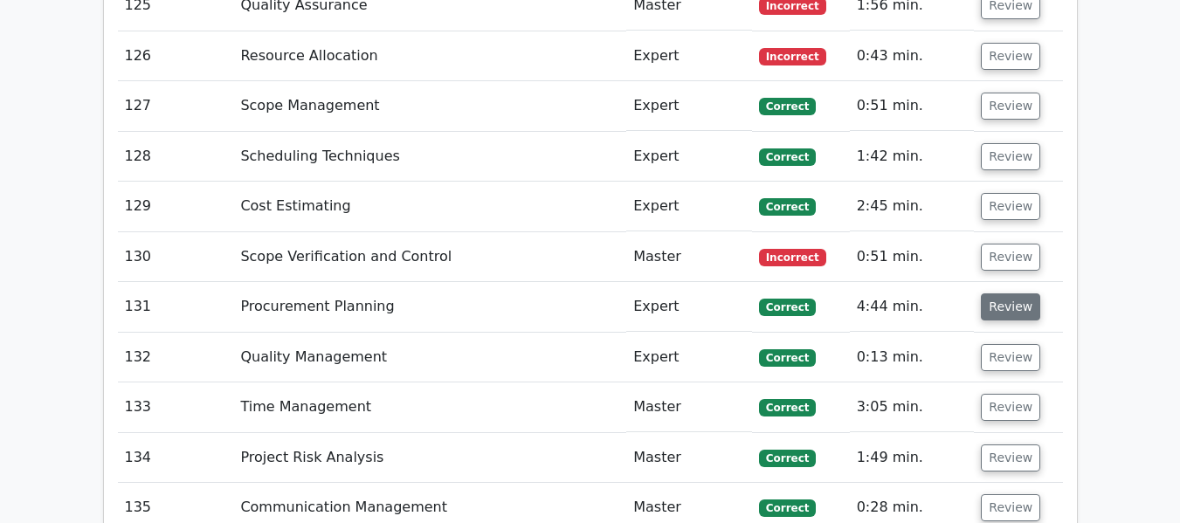
scroll to position [8778, 0]
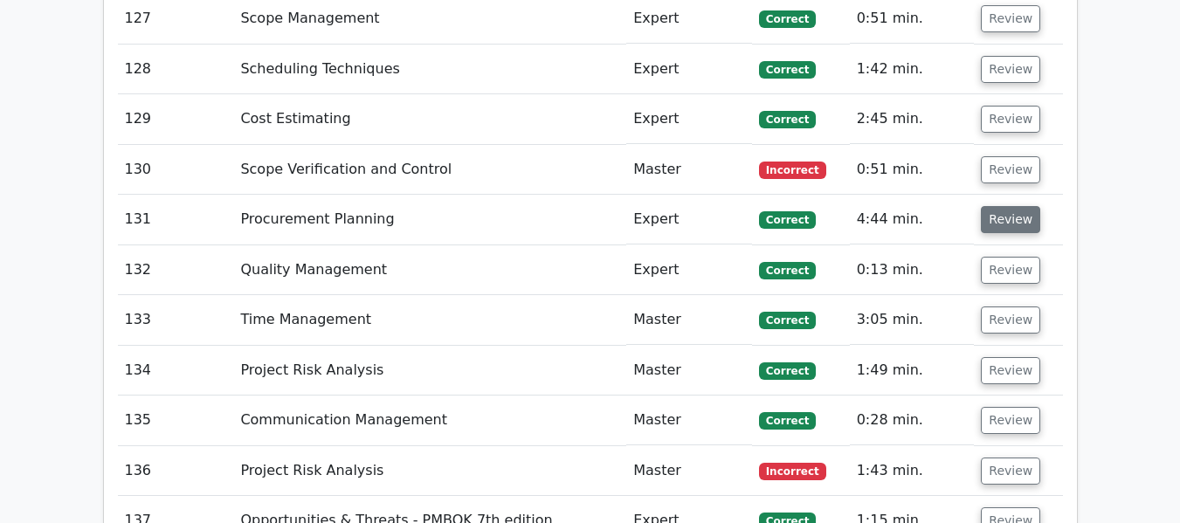
click at [1005, 220] on button "Review" at bounding box center [1010, 219] width 59 height 27
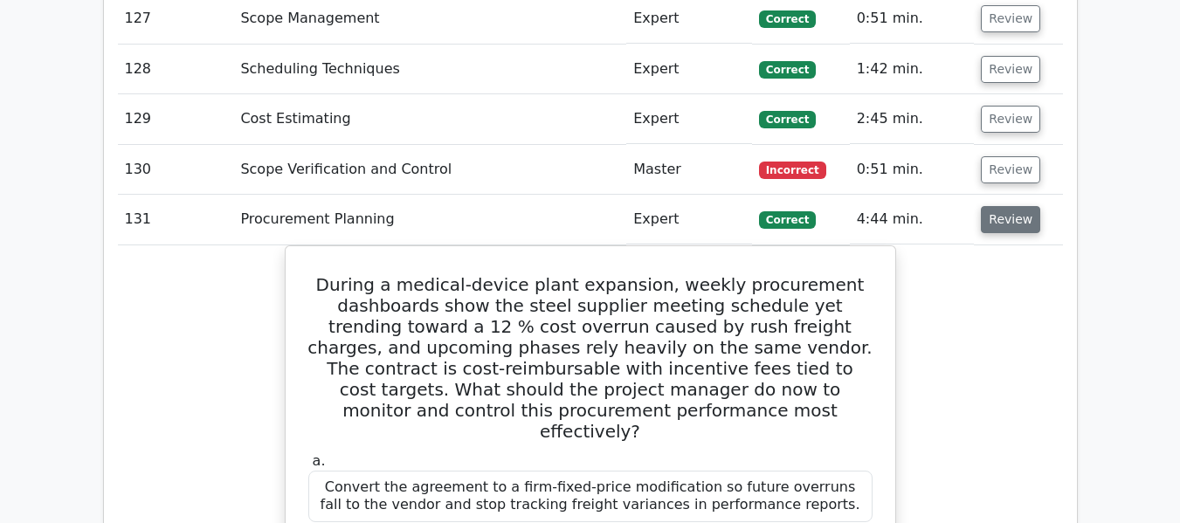
click at [1015, 226] on button "Review" at bounding box center [1010, 219] width 59 height 27
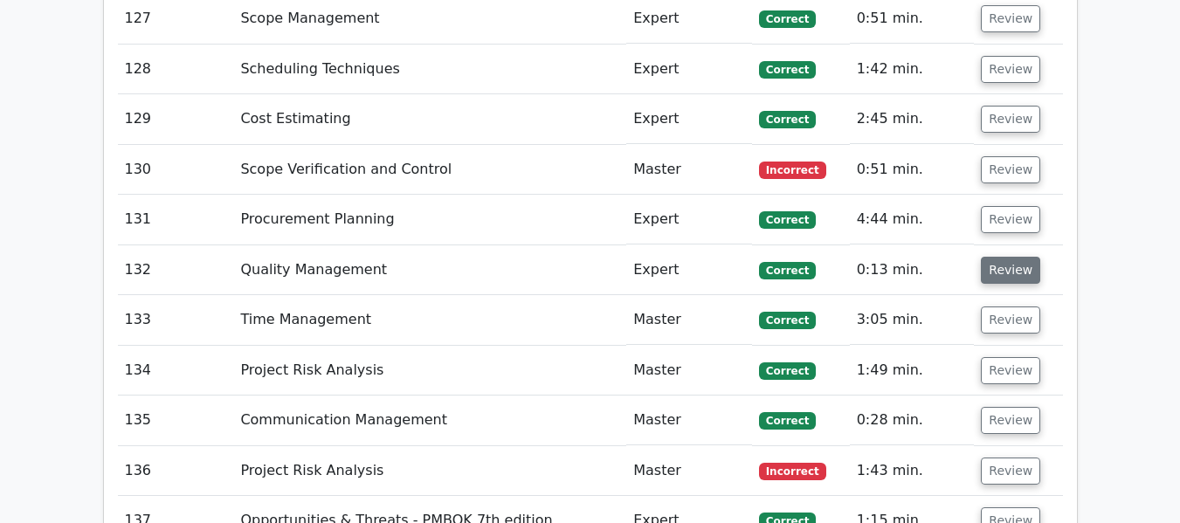
click at [1005, 271] on button "Review" at bounding box center [1010, 270] width 59 height 27
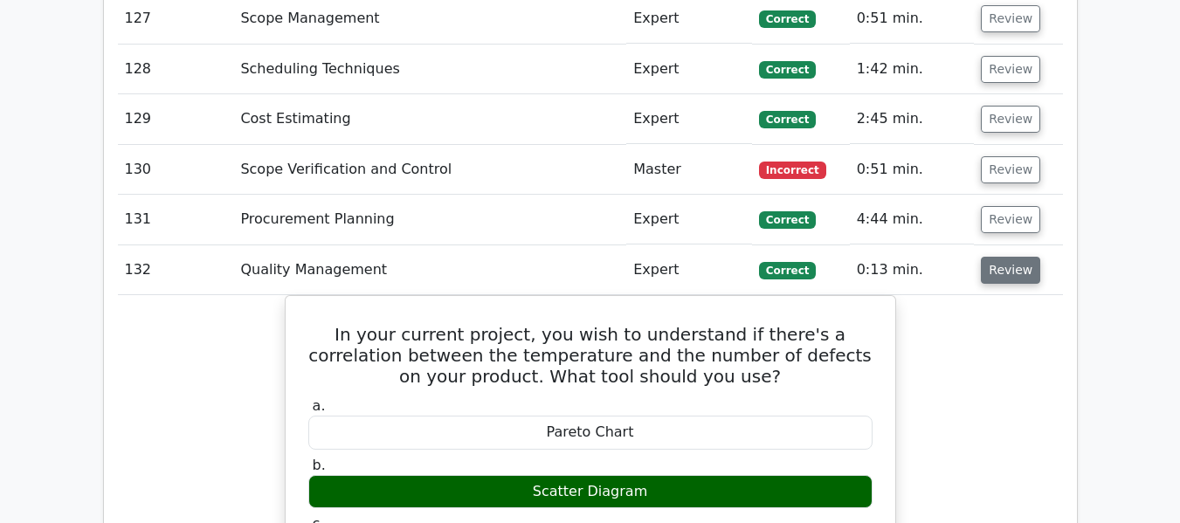
click at [1002, 267] on button "Review" at bounding box center [1010, 270] width 59 height 27
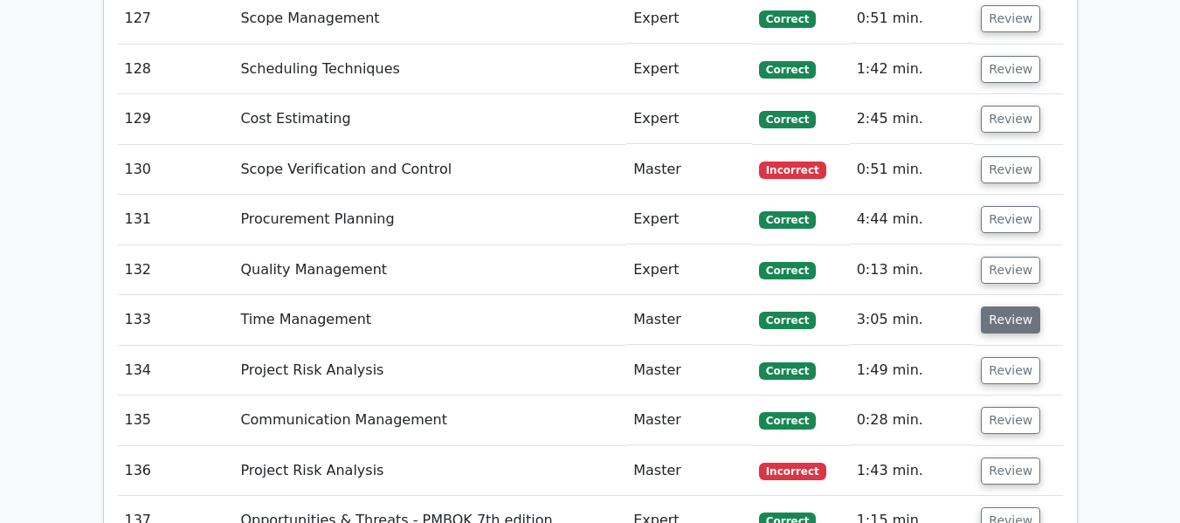
click at [1001, 320] on button "Review" at bounding box center [1010, 320] width 59 height 27
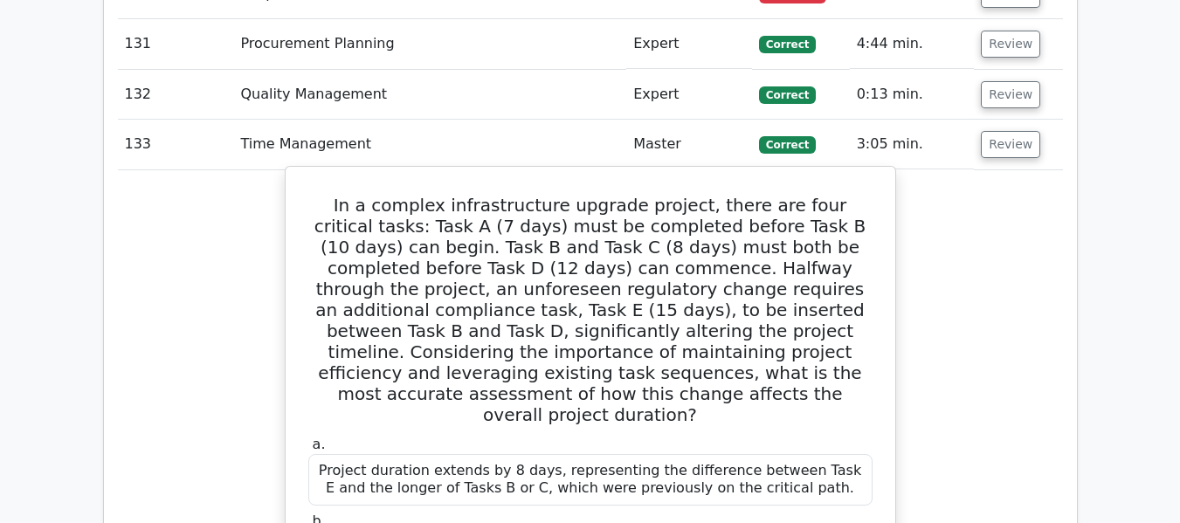
scroll to position [8952, 0]
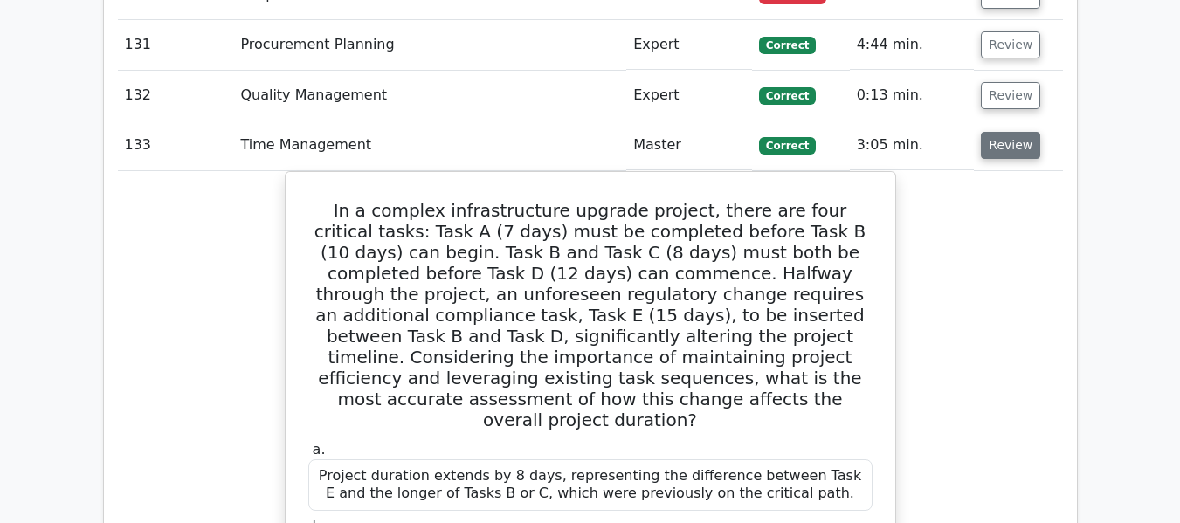
click at [1015, 148] on button "Review" at bounding box center [1010, 145] width 59 height 27
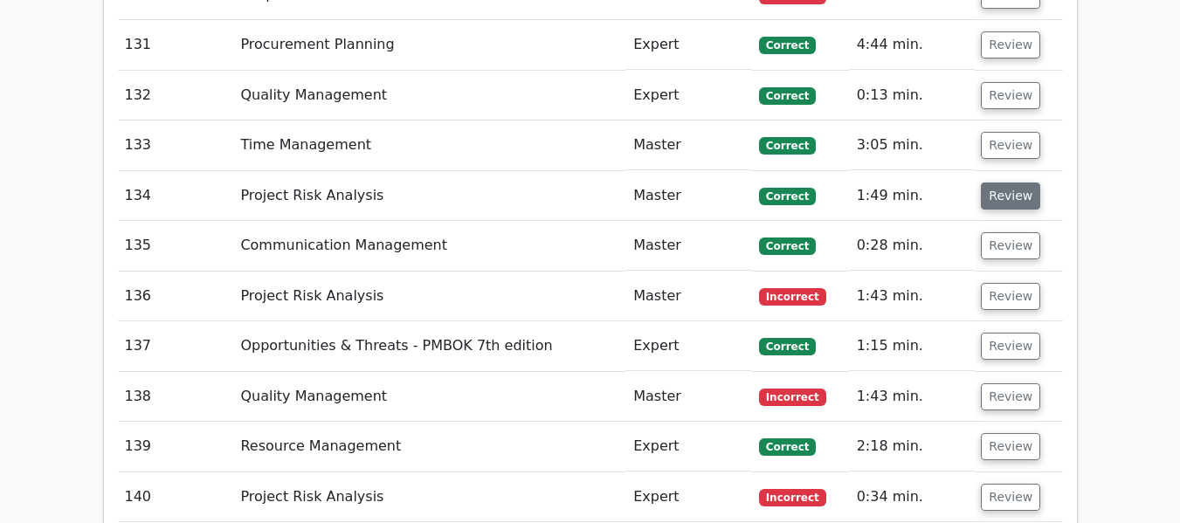
click at [999, 201] on button "Review" at bounding box center [1010, 196] width 59 height 27
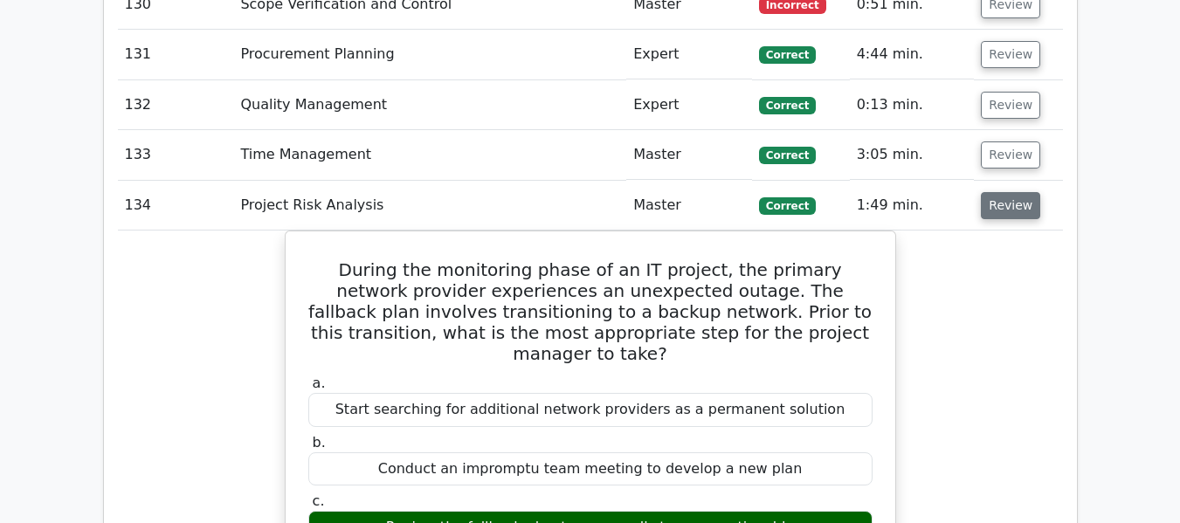
scroll to position [8865, 0]
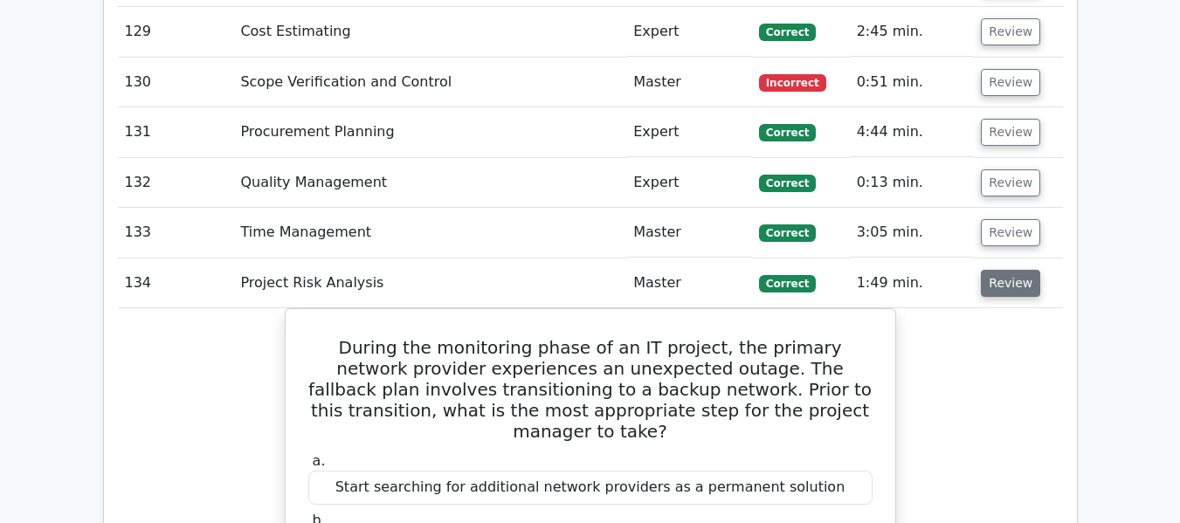
click at [1005, 280] on button "Review" at bounding box center [1010, 283] width 59 height 27
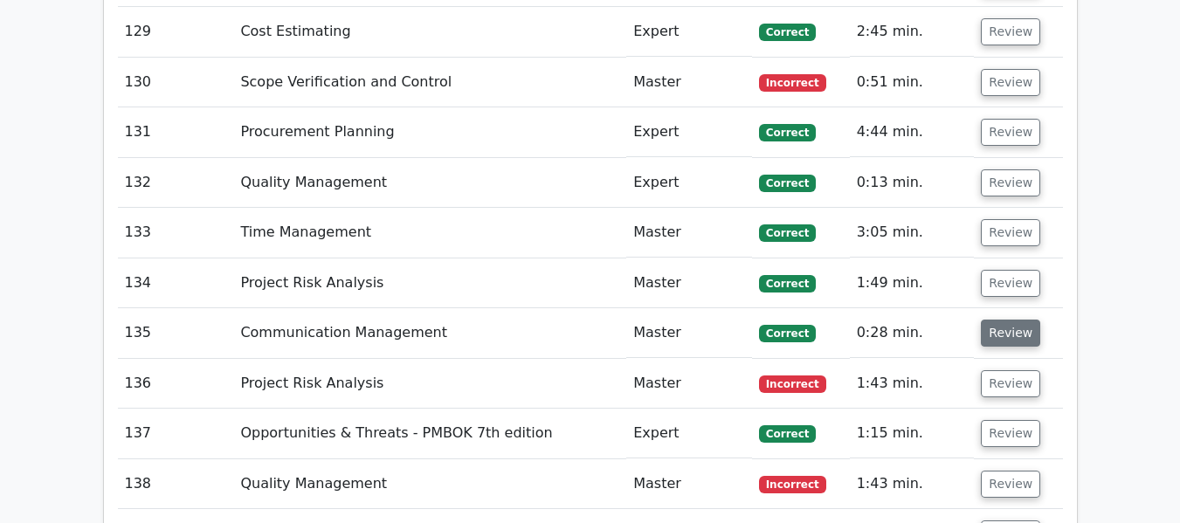
click at [999, 328] on button "Review" at bounding box center [1010, 333] width 59 height 27
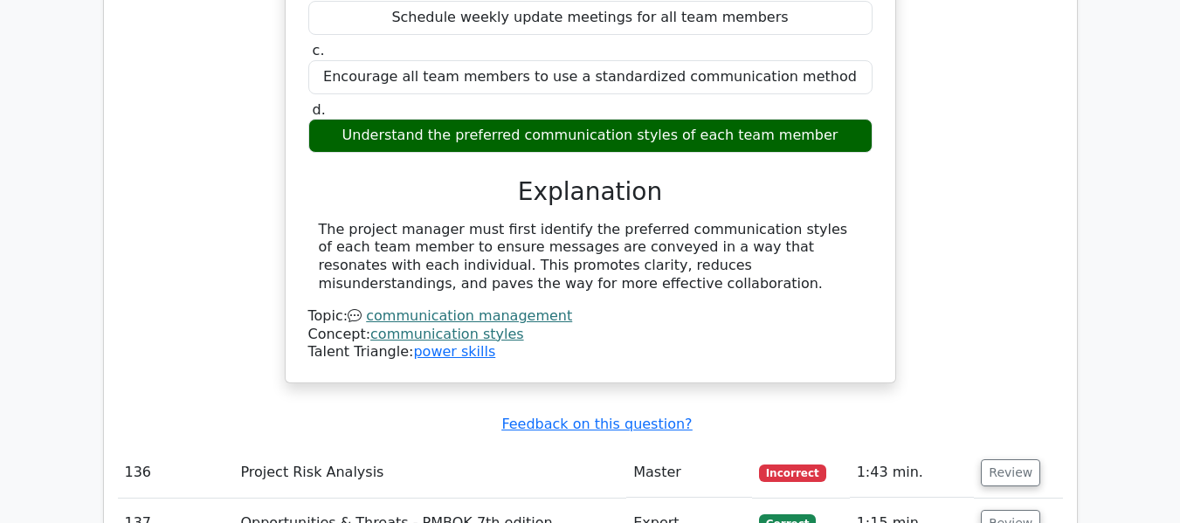
scroll to position [9477, 0]
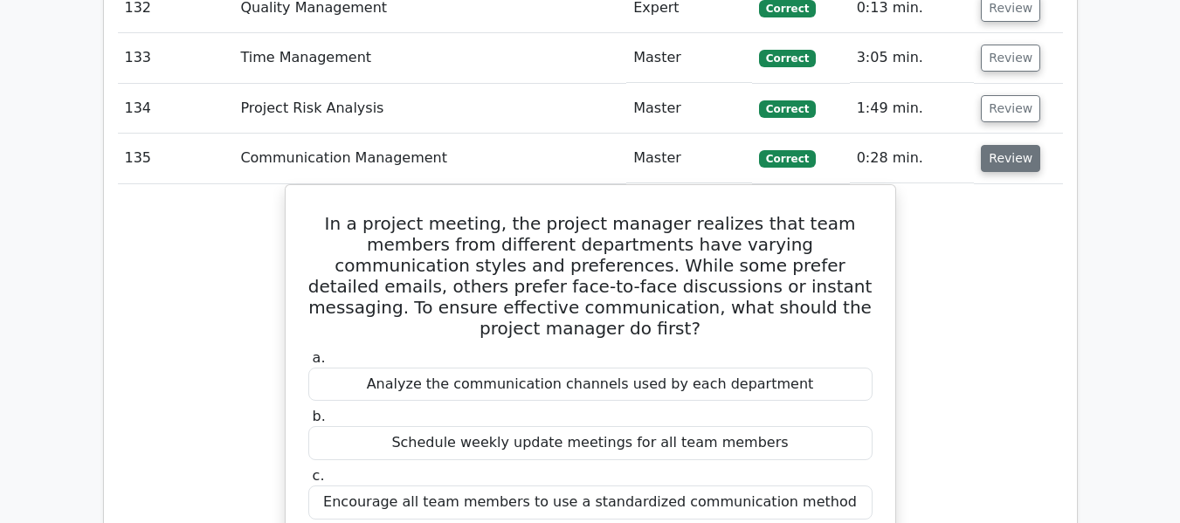
click at [1007, 152] on button "Review" at bounding box center [1010, 158] width 59 height 27
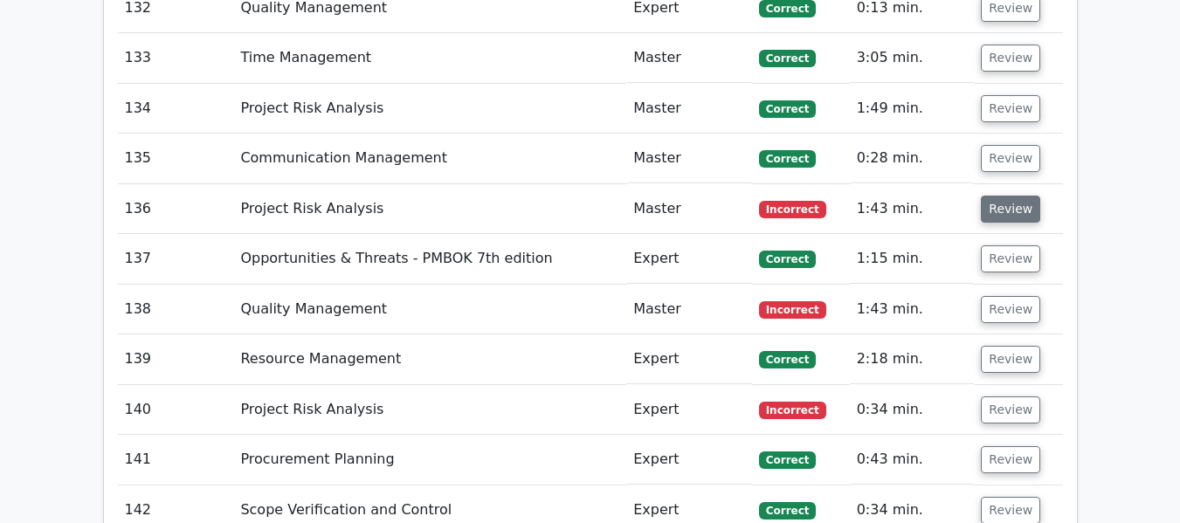
click at [996, 213] on button "Review" at bounding box center [1010, 209] width 59 height 27
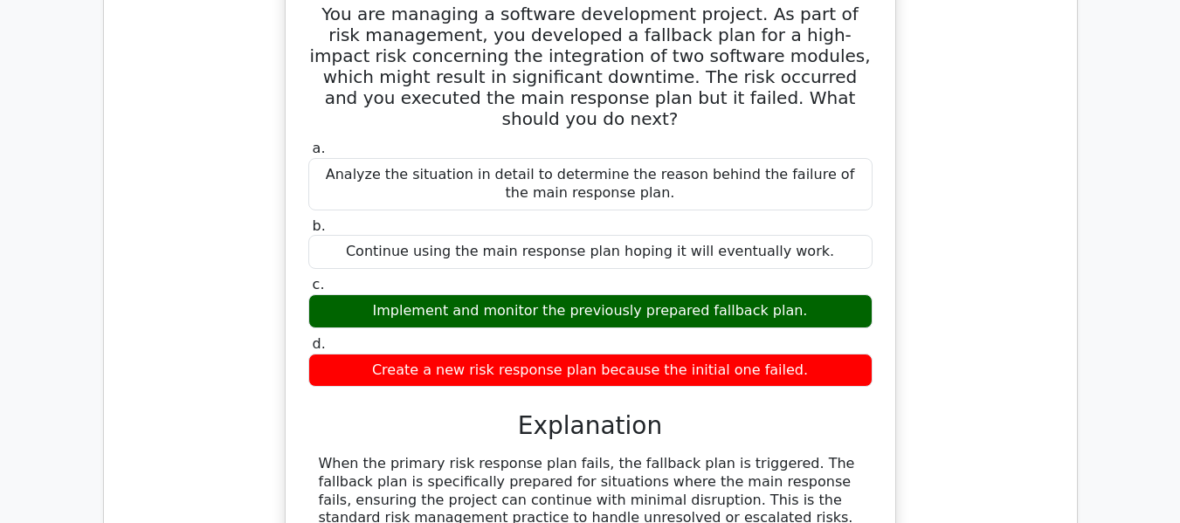
scroll to position [9127, 0]
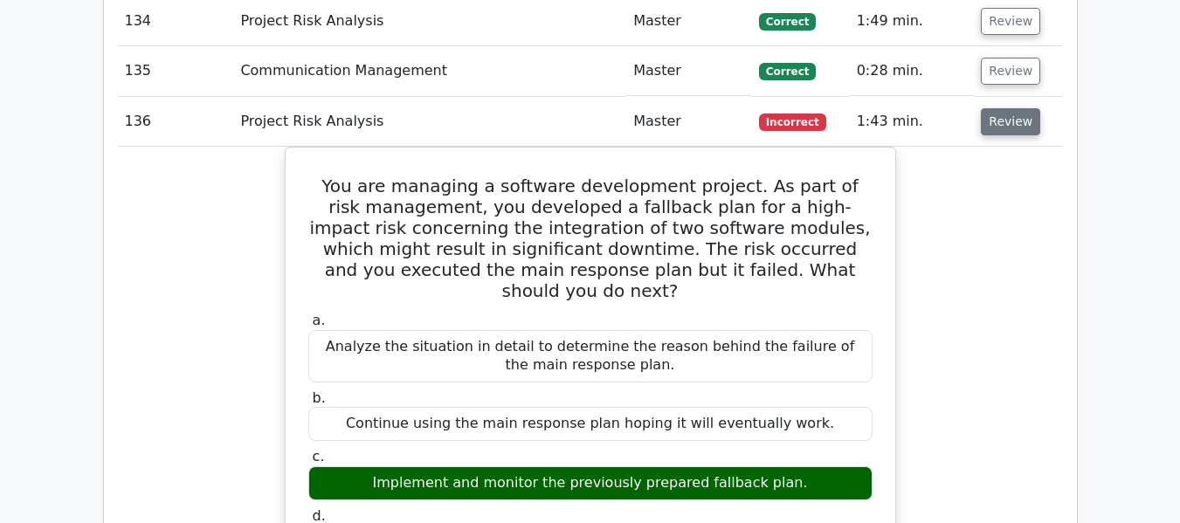
click at [1004, 121] on button "Review" at bounding box center [1010, 121] width 59 height 27
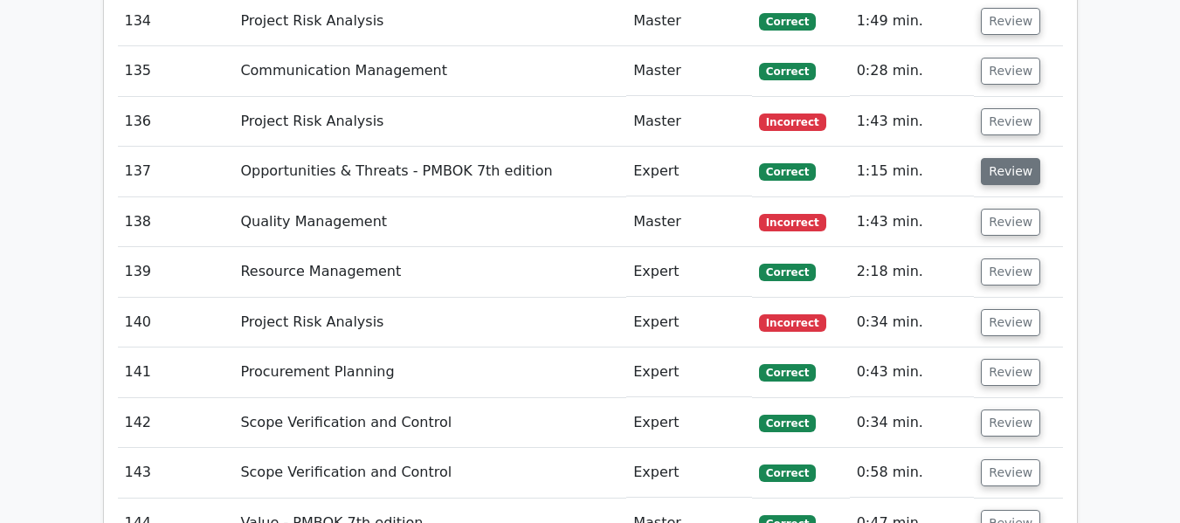
click at [992, 167] on button "Review" at bounding box center [1010, 171] width 59 height 27
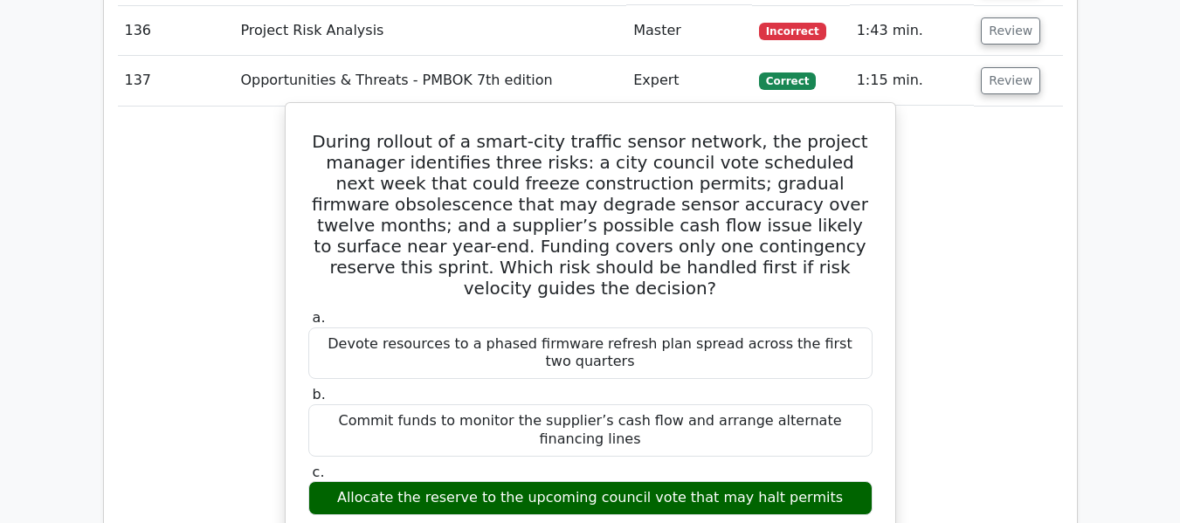
scroll to position [9215, 0]
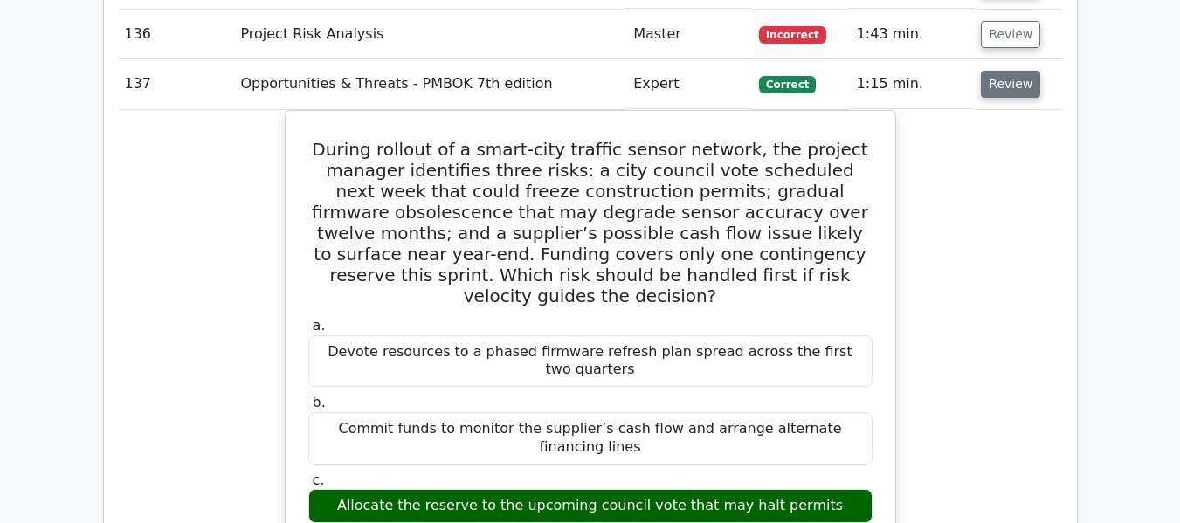
click at [1002, 89] on button "Review" at bounding box center [1010, 84] width 59 height 27
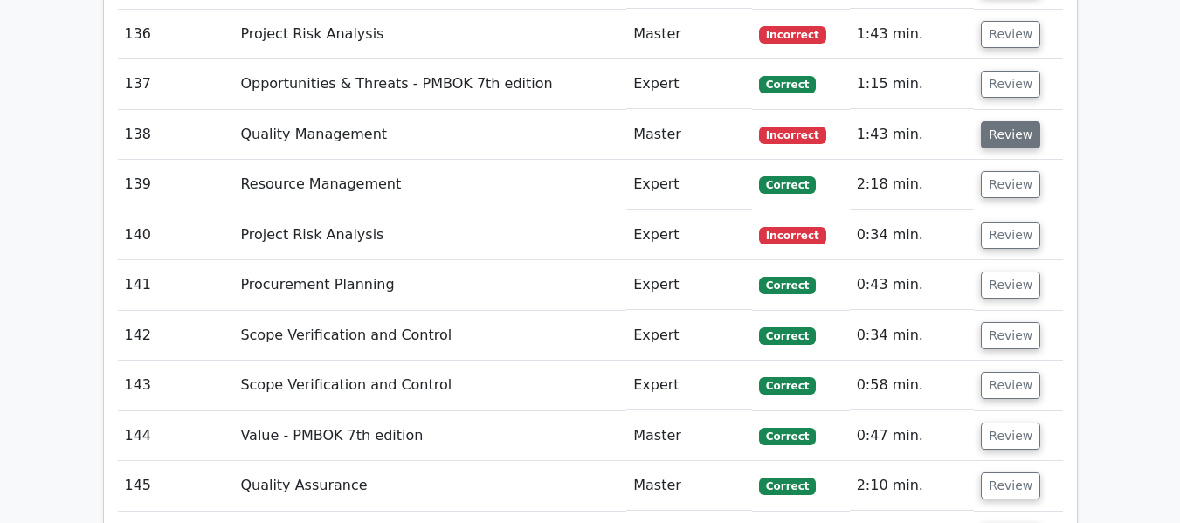
click at [1008, 141] on button "Review" at bounding box center [1010, 134] width 59 height 27
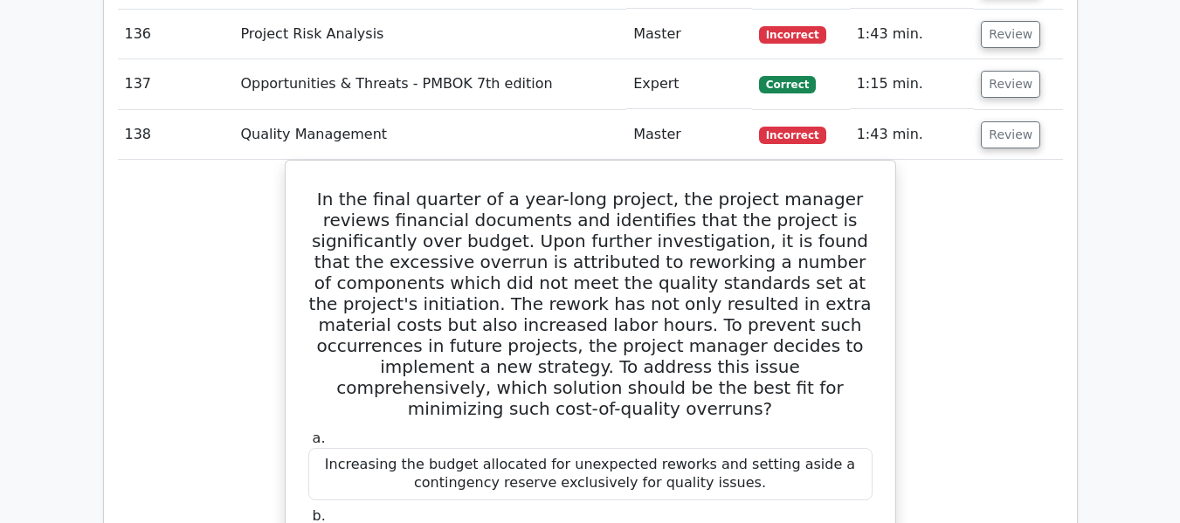
click at [998, 135] on button "Review" at bounding box center [1010, 134] width 59 height 27
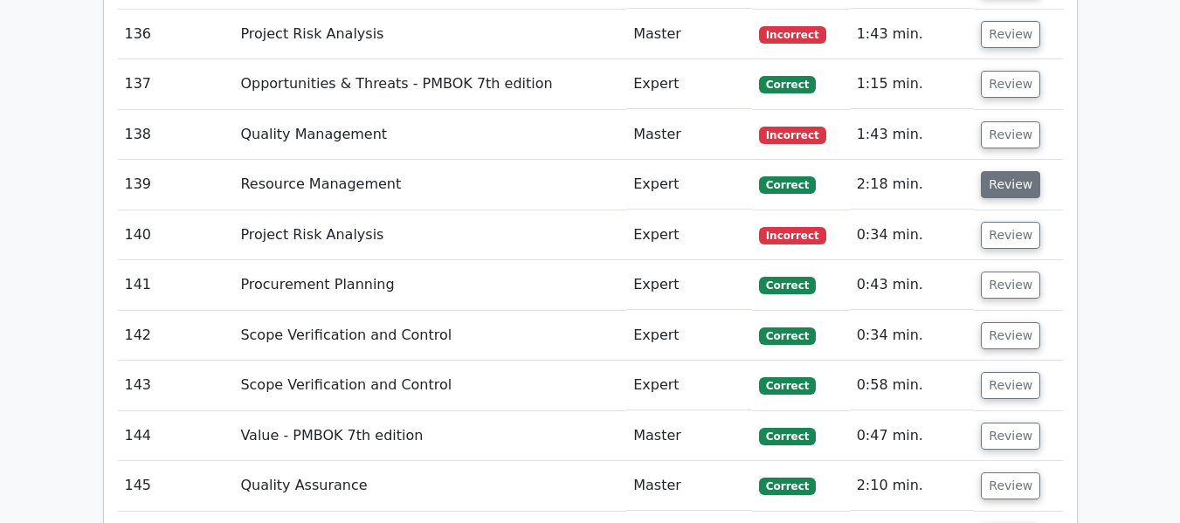
click at [1003, 187] on button "Review" at bounding box center [1010, 184] width 59 height 27
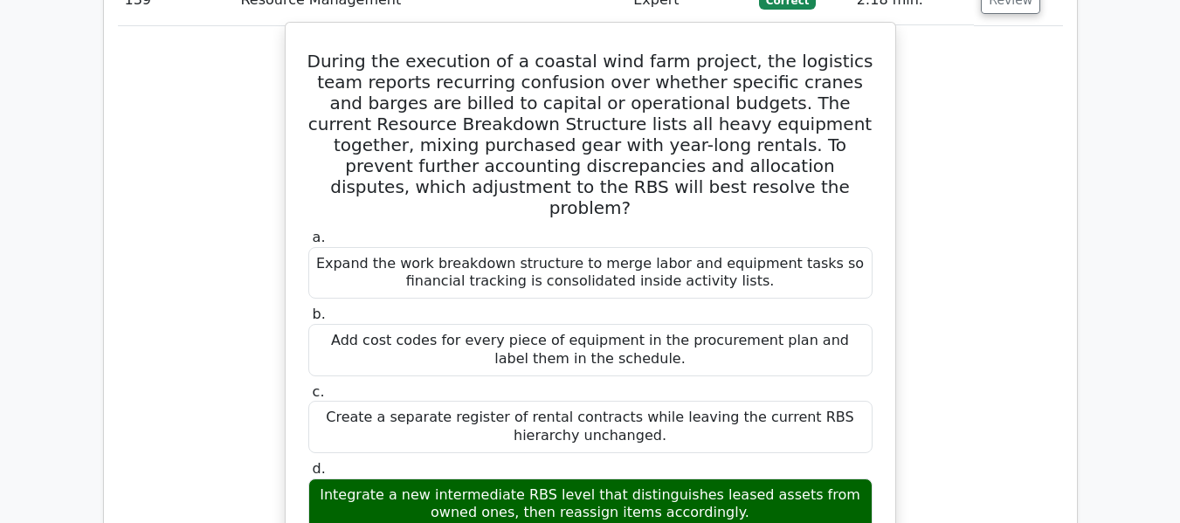
scroll to position [9302, 0]
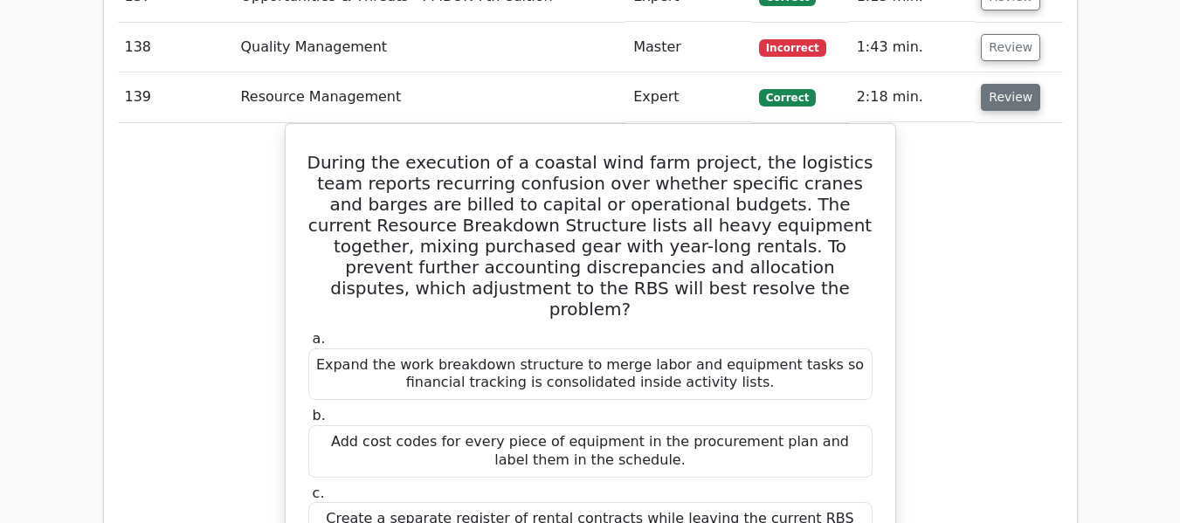
click at [1007, 98] on button "Review" at bounding box center [1010, 97] width 59 height 27
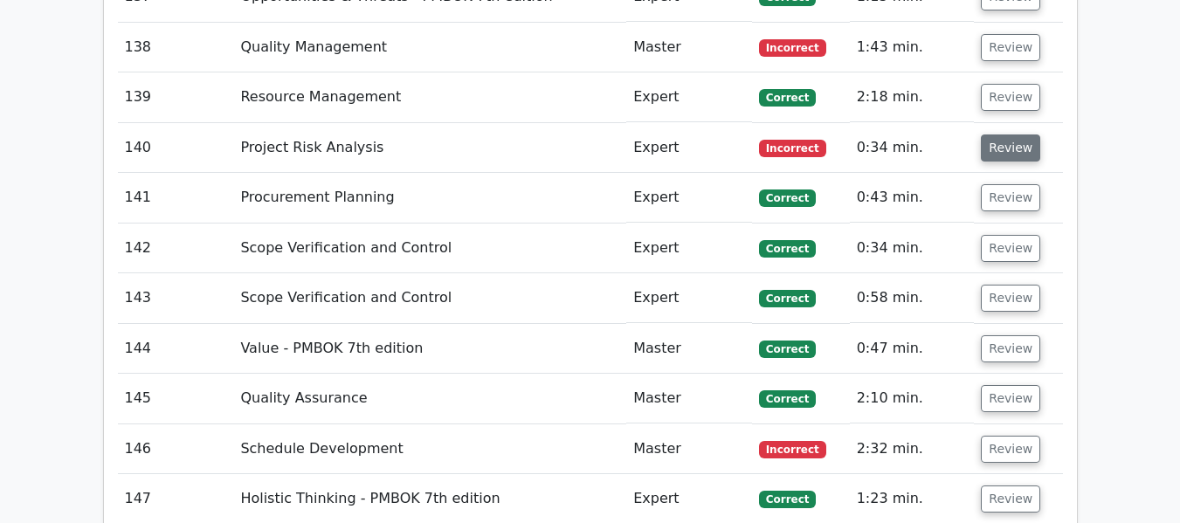
click at [1001, 144] on button "Review" at bounding box center [1010, 148] width 59 height 27
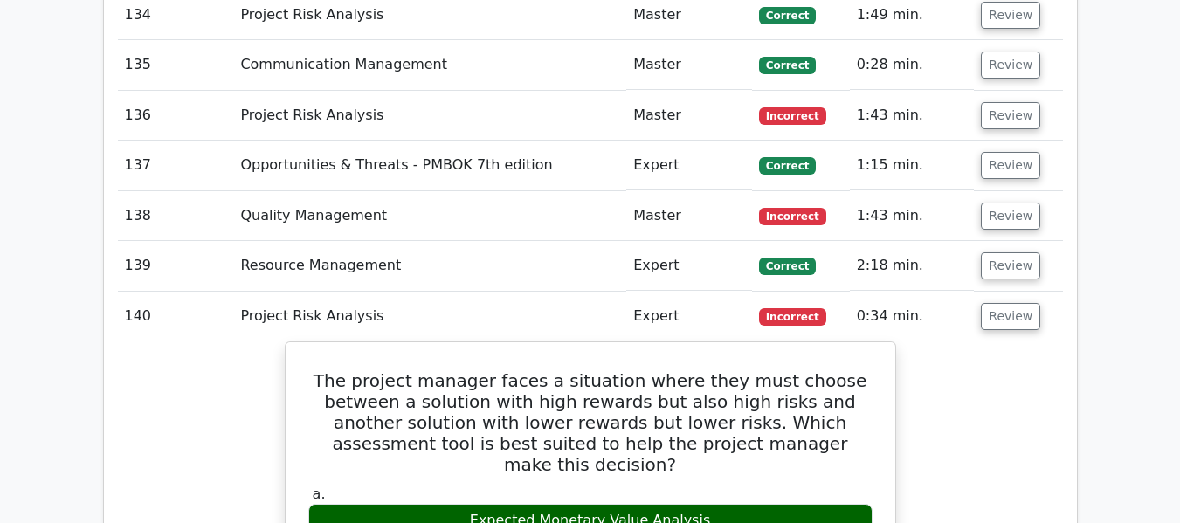
scroll to position [9127, 0]
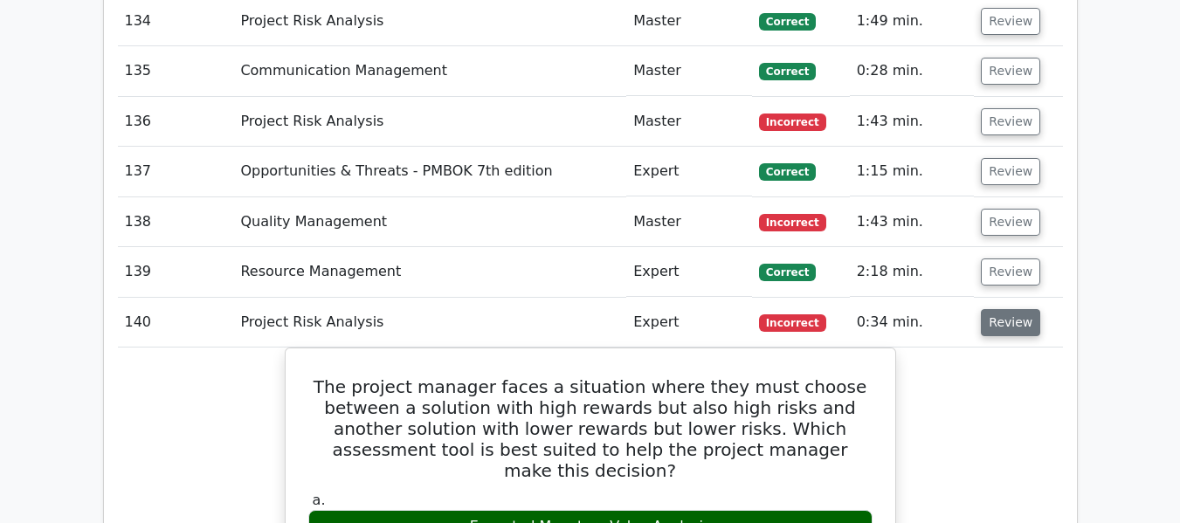
click at [999, 327] on button "Review" at bounding box center [1010, 322] width 59 height 27
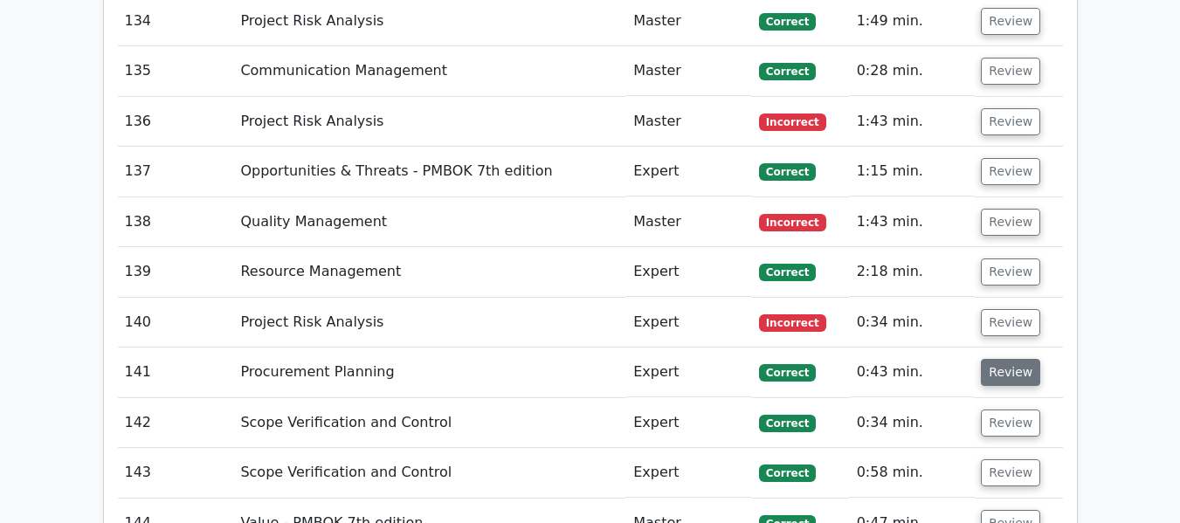
click at [994, 383] on button "Review" at bounding box center [1010, 372] width 59 height 27
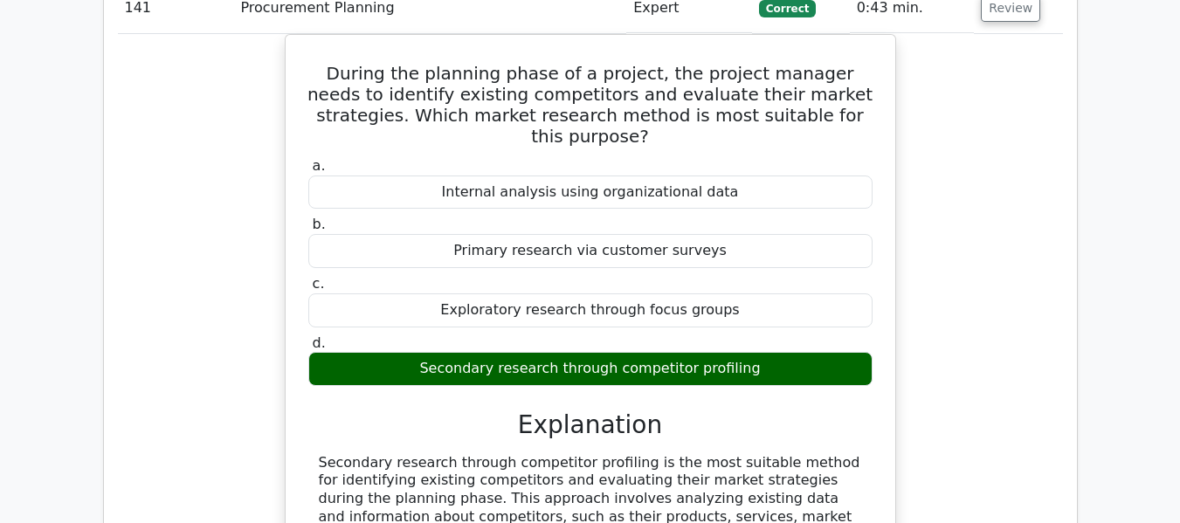
scroll to position [9389, 0]
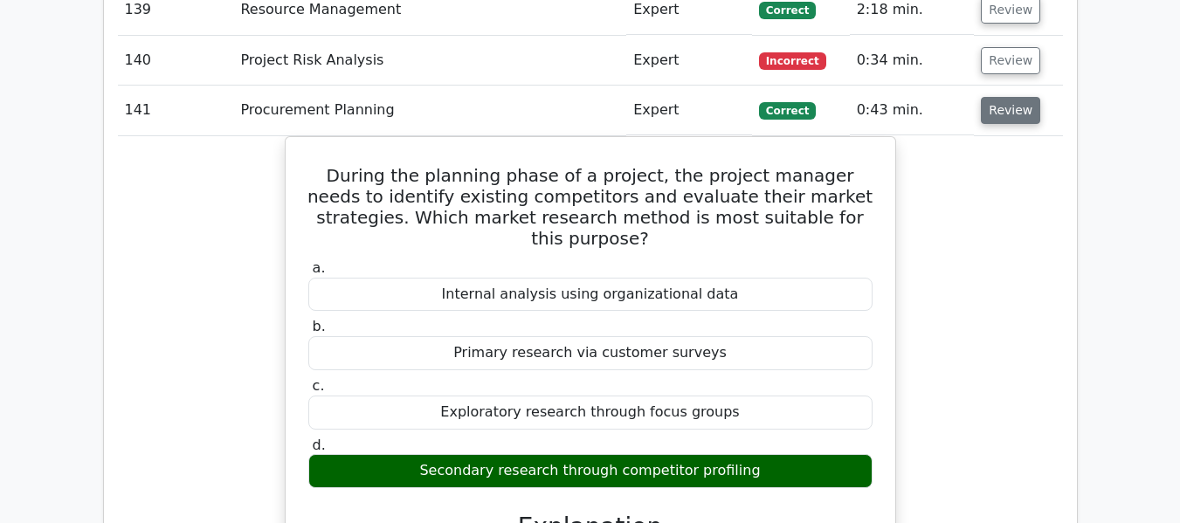
click at [1007, 106] on button "Review" at bounding box center [1010, 110] width 59 height 27
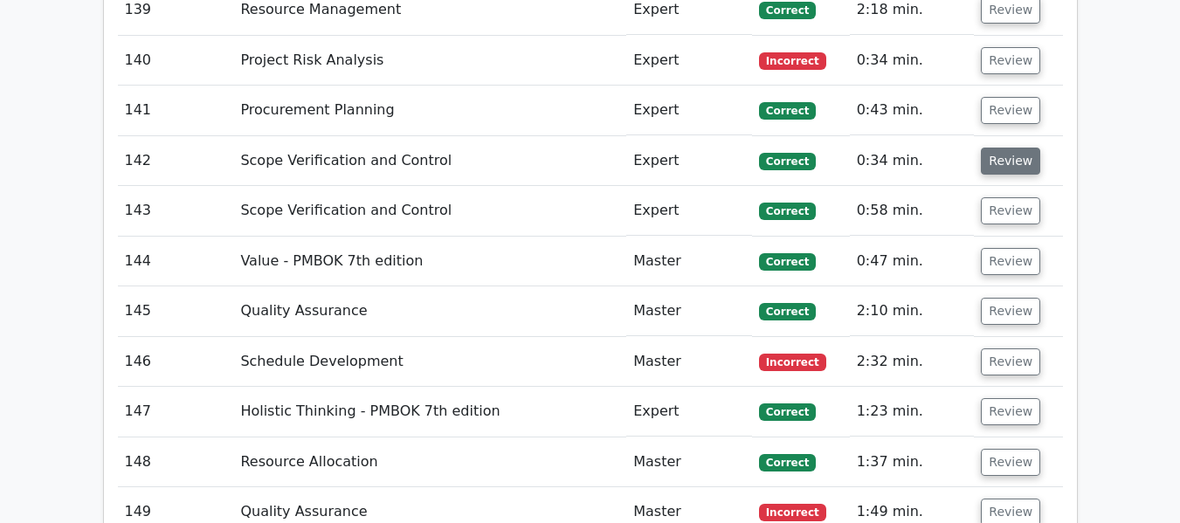
click at [1006, 152] on button "Review" at bounding box center [1010, 161] width 59 height 27
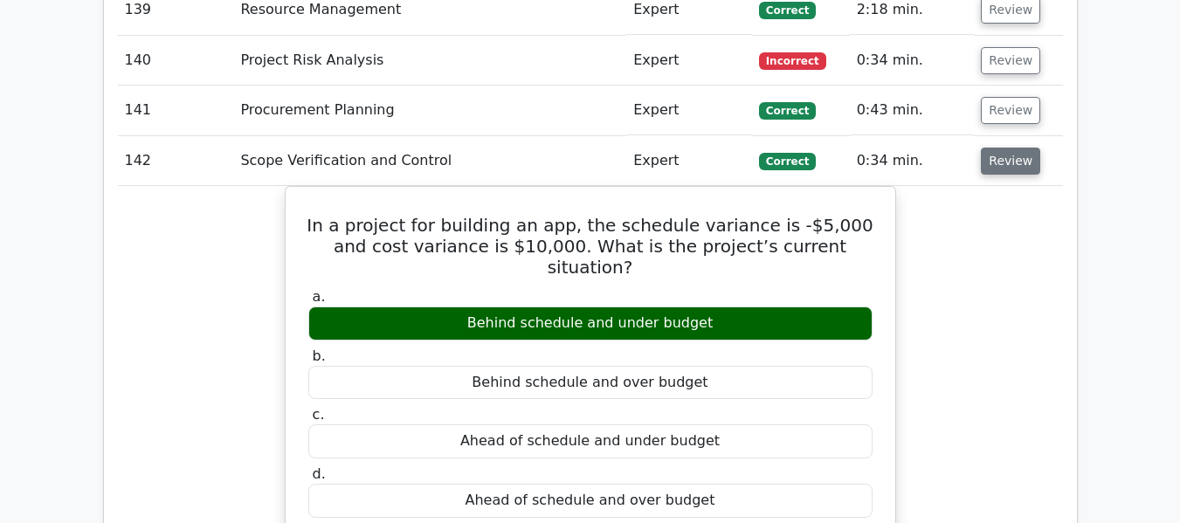
click at [1009, 161] on button "Review" at bounding box center [1010, 161] width 59 height 27
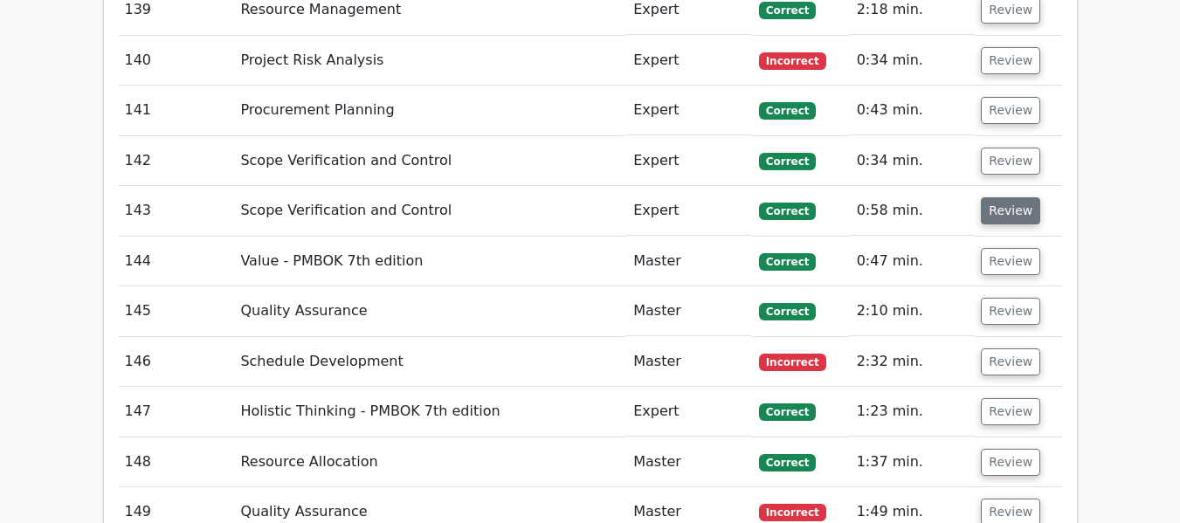
click at [1002, 212] on button "Review" at bounding box center [1010, 210] width 59 height 27
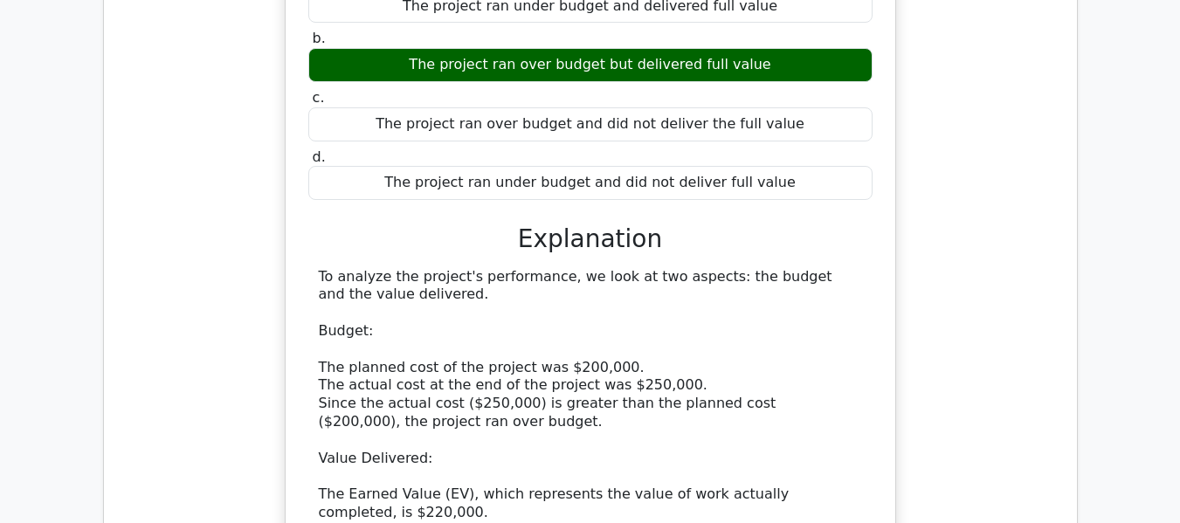
scroll to position [9564, 0]
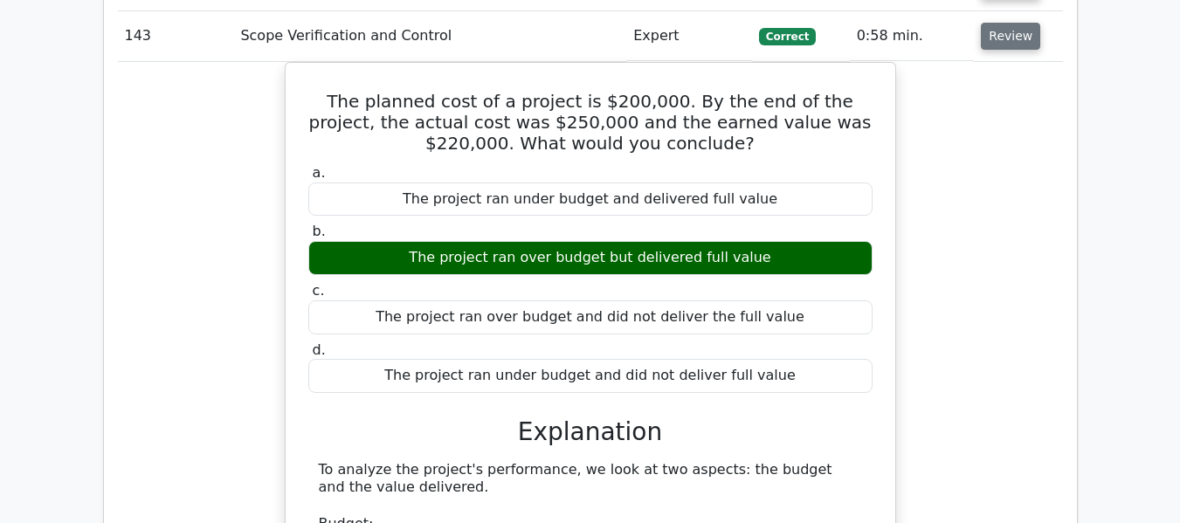
click at [995, 46] on button "Review" at bounding box center [1010, 36] width 59 height 27
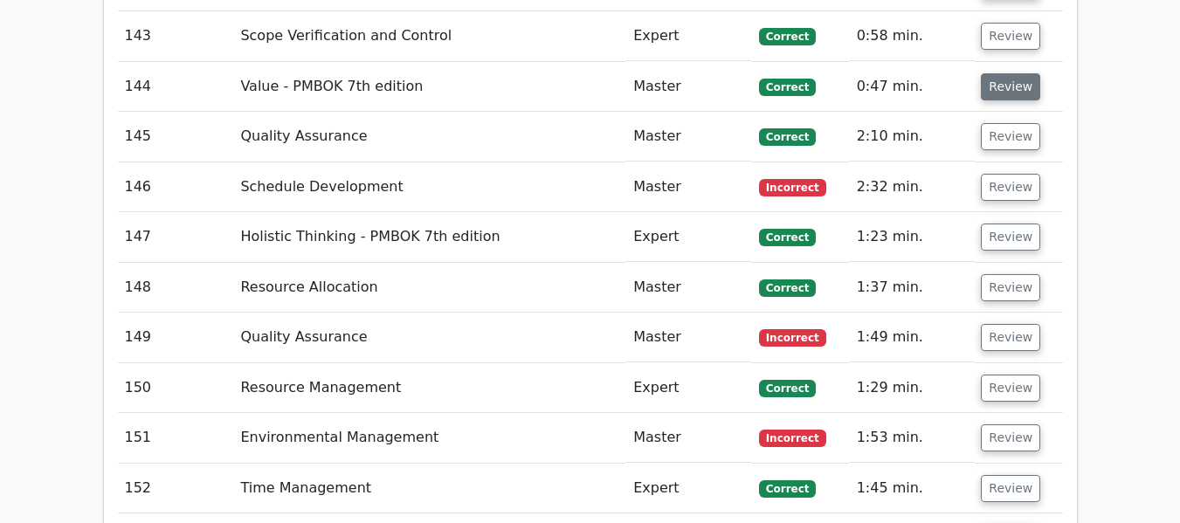
click at [999, 92] on button "Review" at bounding box center [1010, 86] width 59 height 27
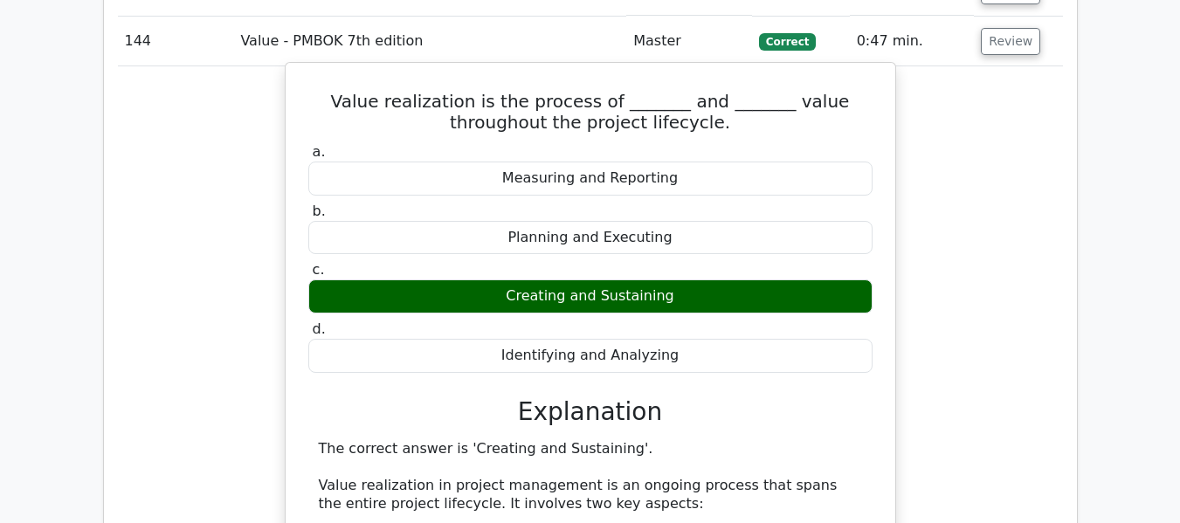
scroll to position [9477, 0]
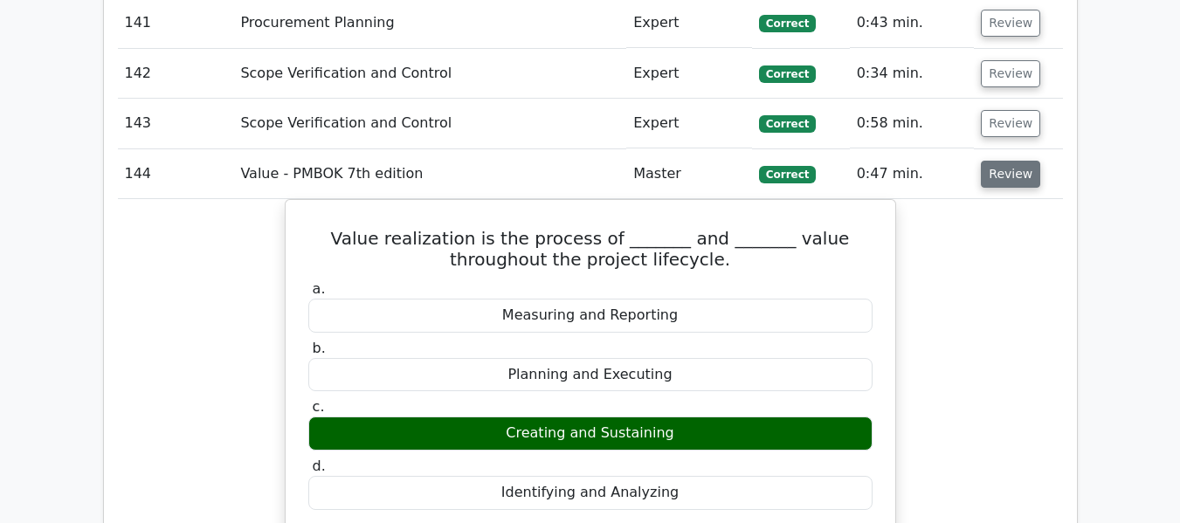
click at [999, 175] on button "Review" at bounding box center [1010, 174] width 59 height 27
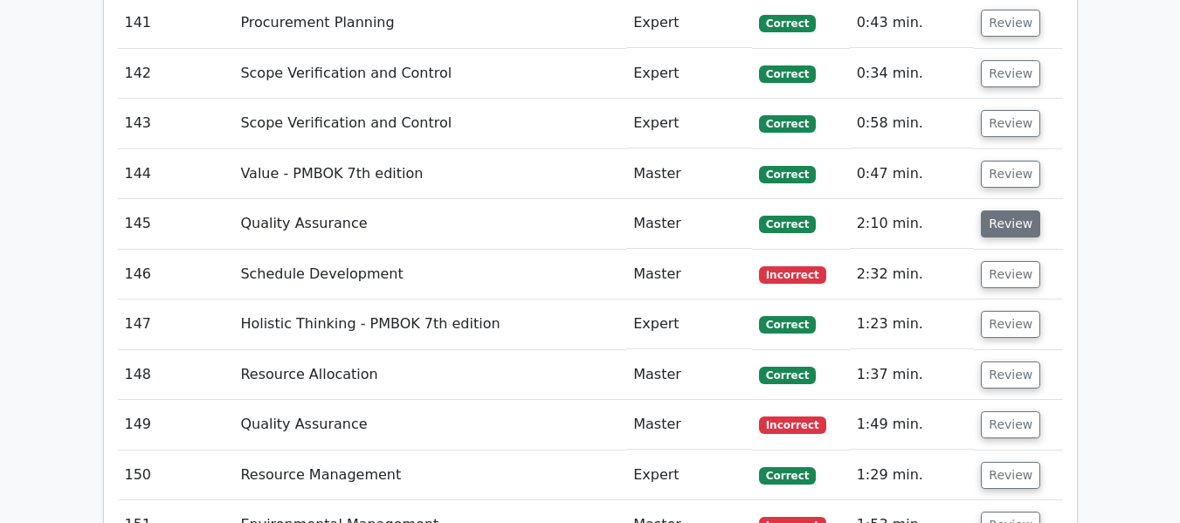
click at [1003, 219] on button "Review" at bounding box center [1010, 224] width 59 height 27
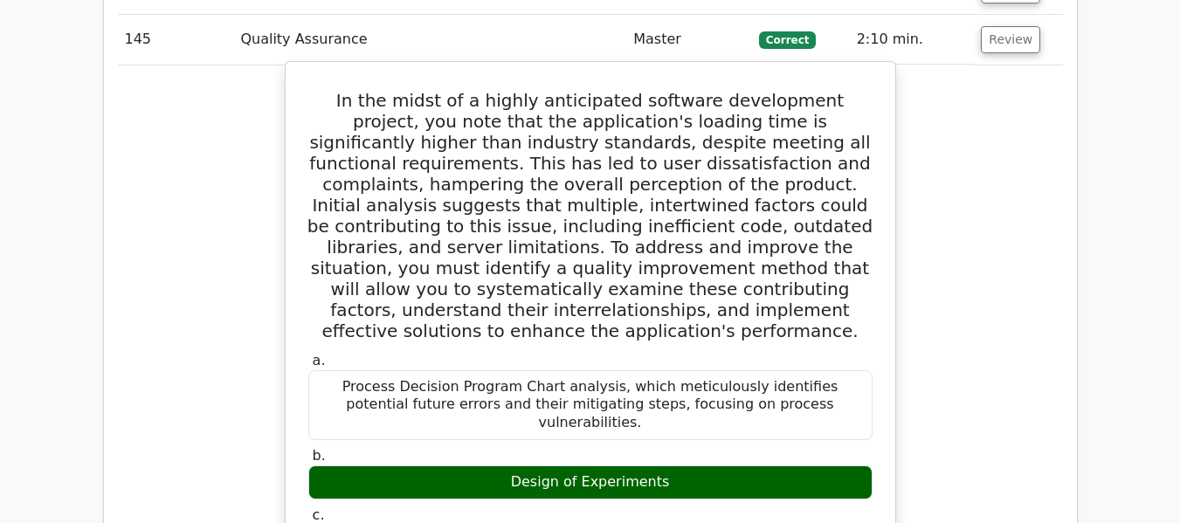
scroll to position [9651, 0]
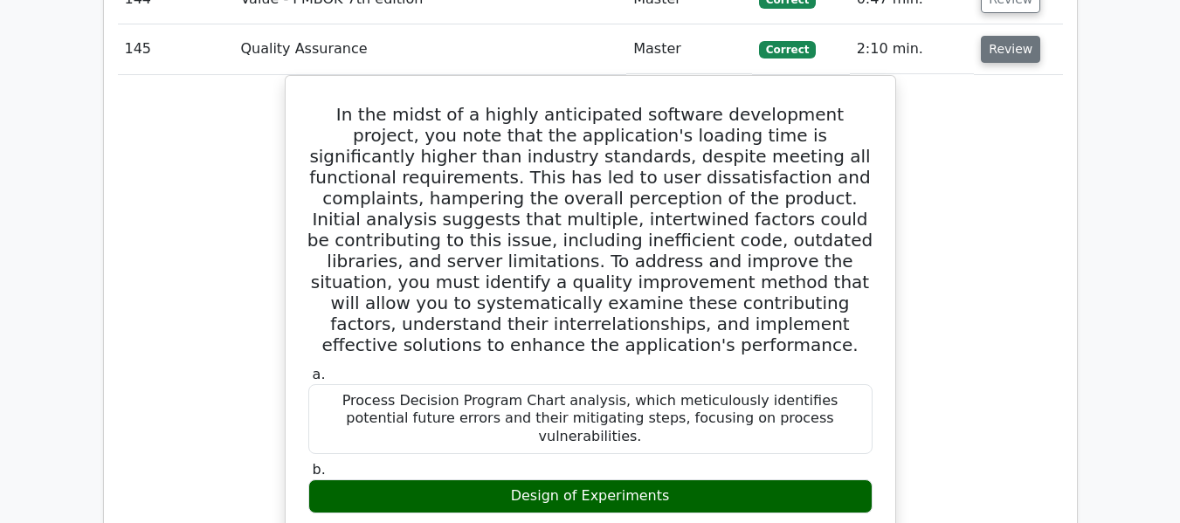
click at [1017, 56] on button "Review" at bounding box center [1010, 49] width 59 height 27
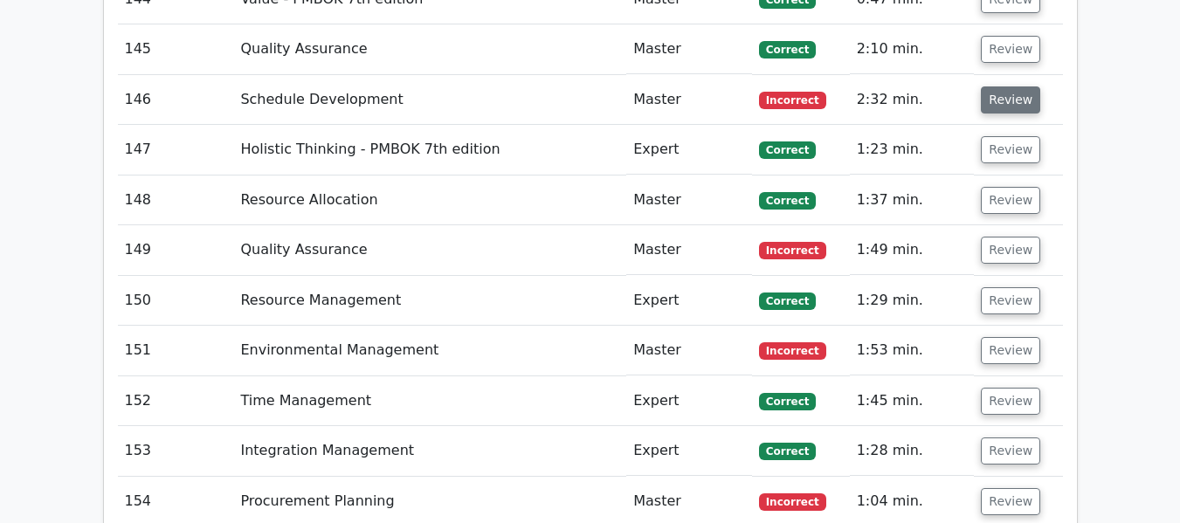
click at [1007, 99] on button "Review" at bounding box center [1010, 99] width 59 height 27
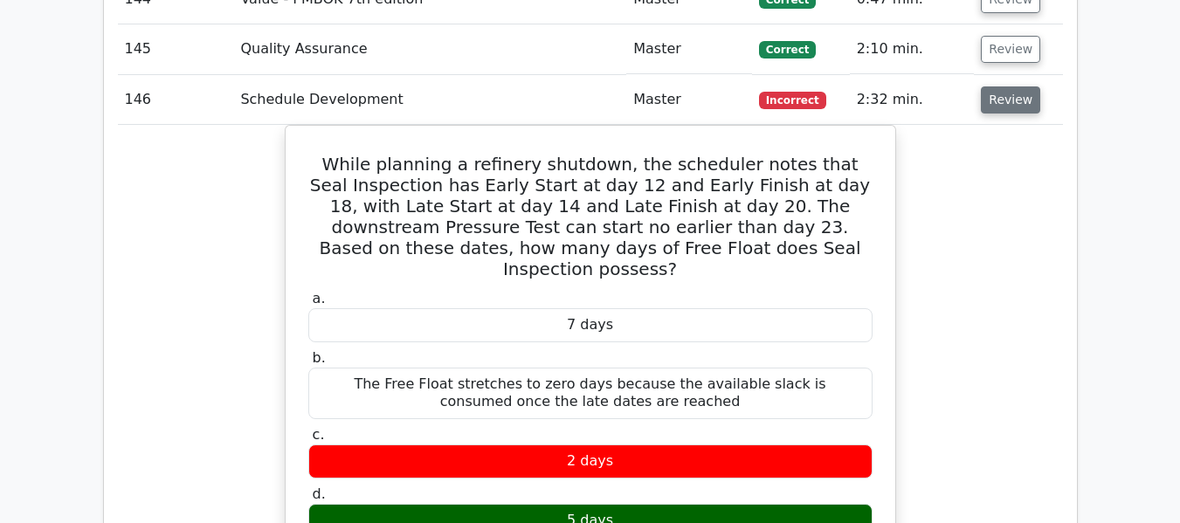
click at [997, 96] on button "Review" at bounding box center [1010, 99] width 59 height 27
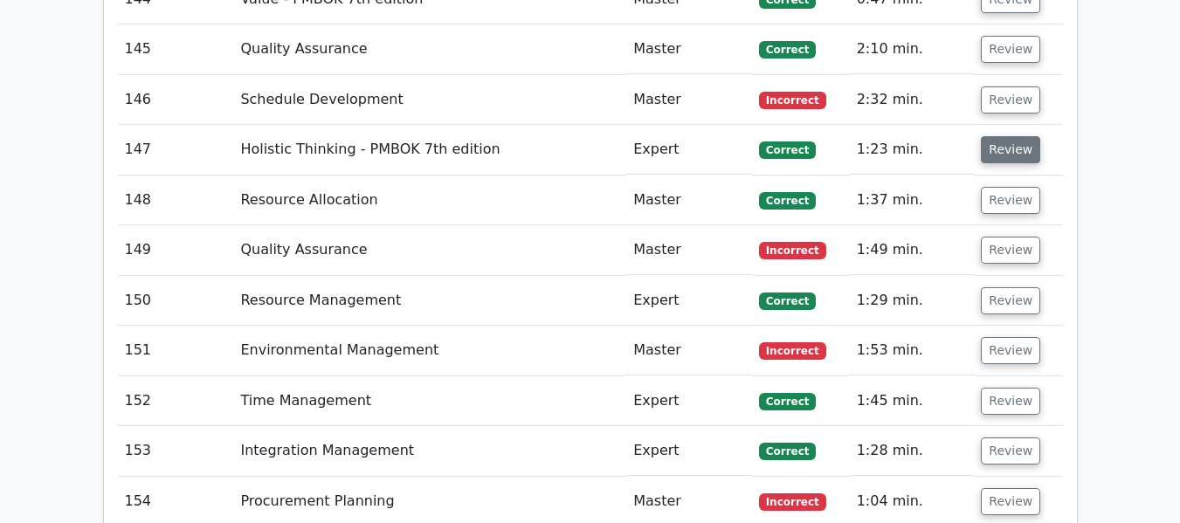
click at [995, 143] on button "Review" at bounding box center [1010, 149] width 59 height 27
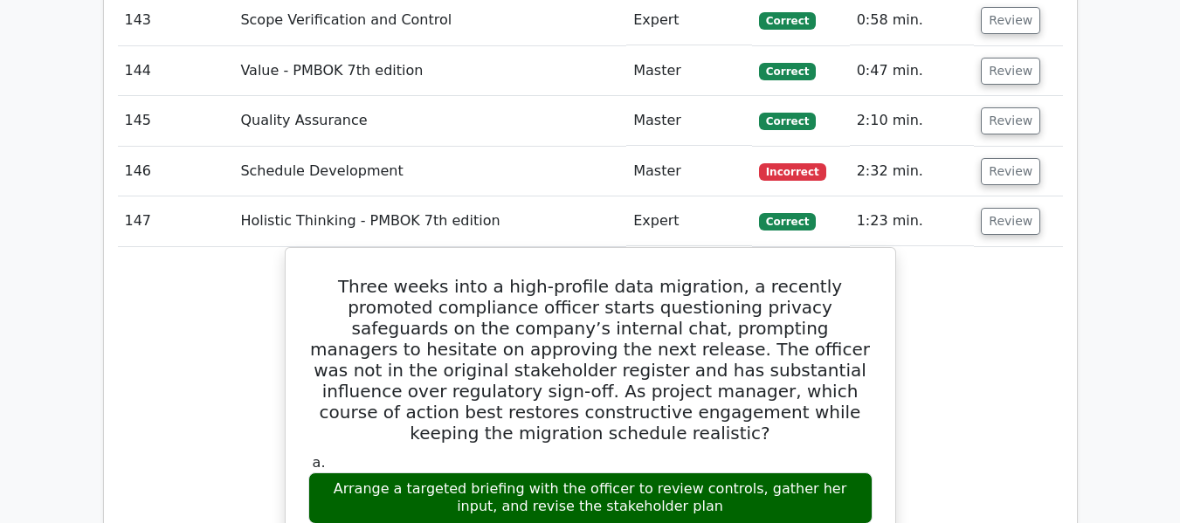
scroll to position [9564, 0]
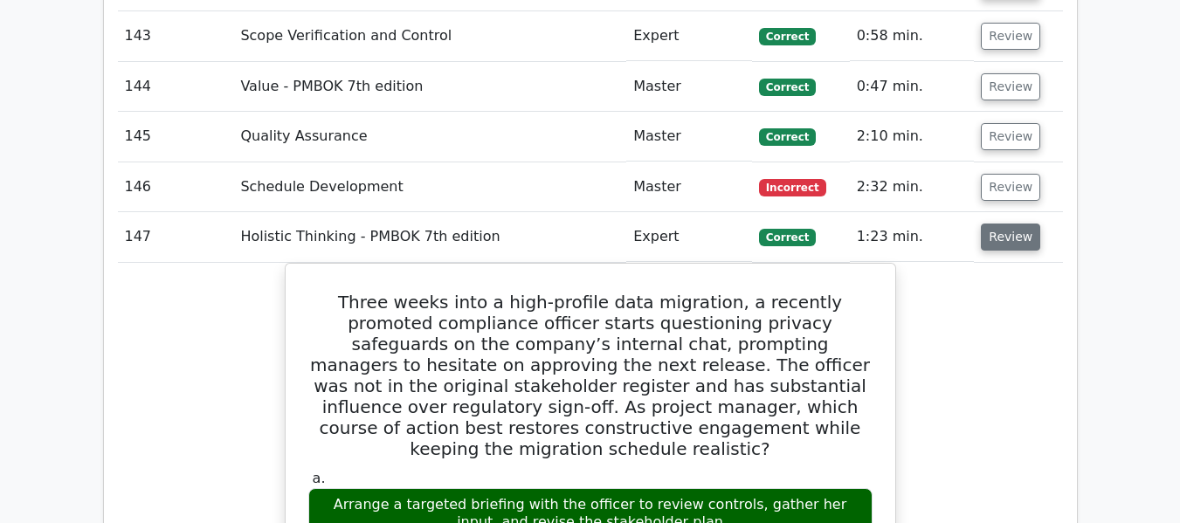
click at [1004, 230] on button "Review" at bounding box center [1010, 237] width 59 height 27
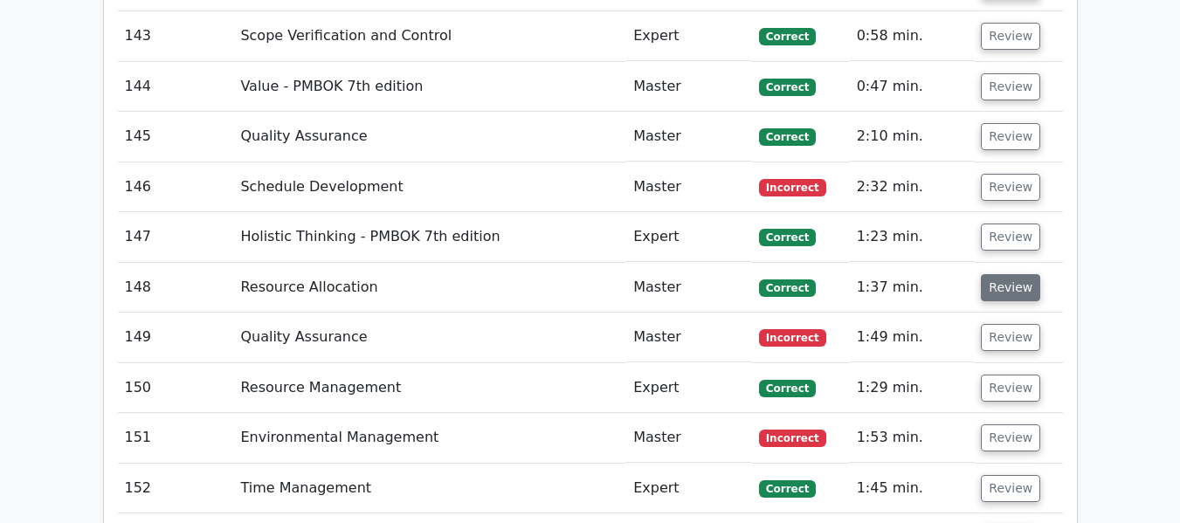
click at [1001, 287] on button "Review" at bounding box center [1010, 287] width 59 height 27
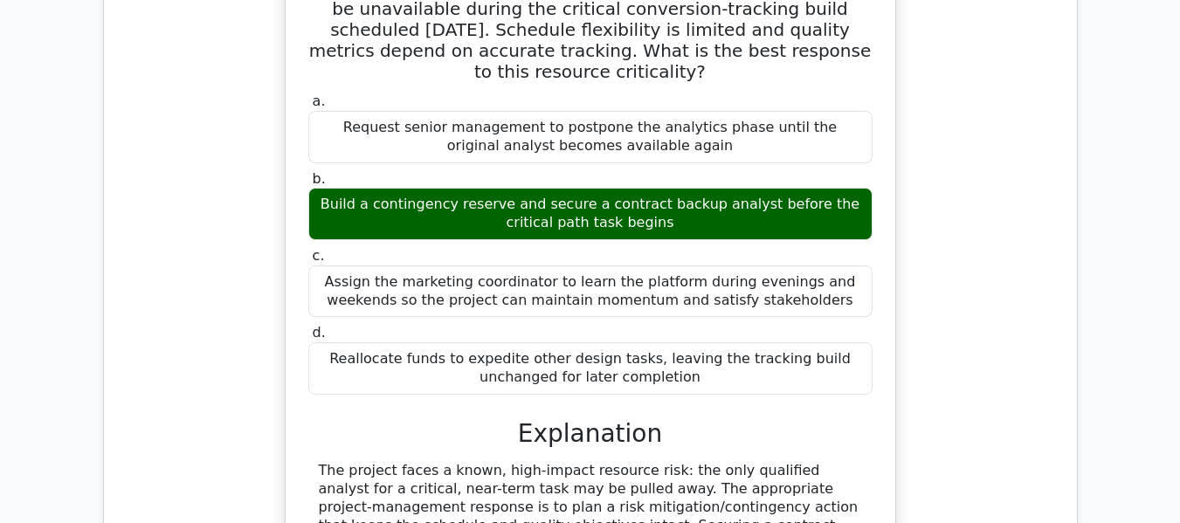
scroll to position [9826, 0]
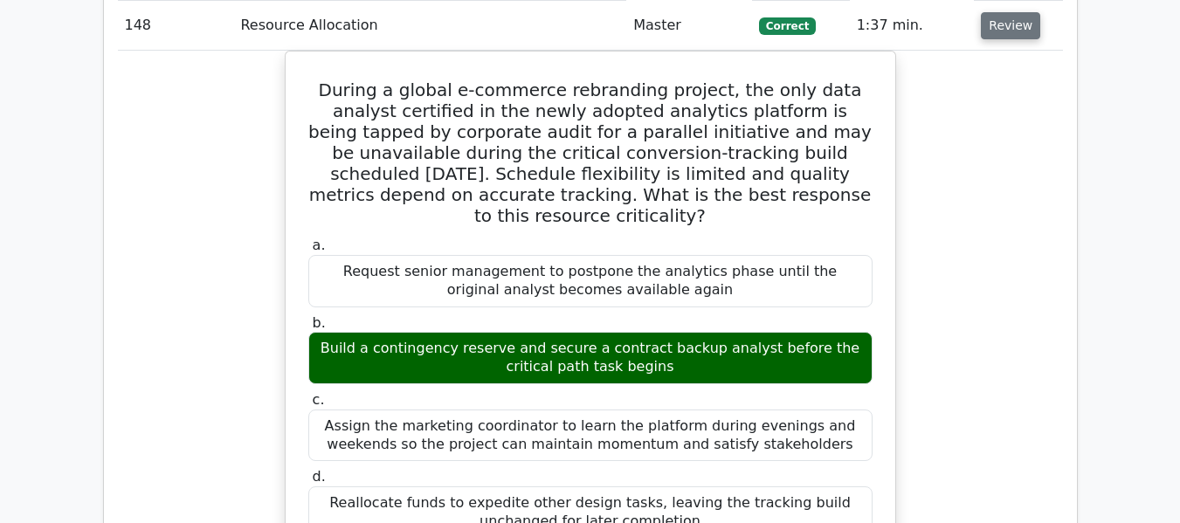
click at [992, 23] on button "Review" at bounding box center [1010, 25] width 59 height 27
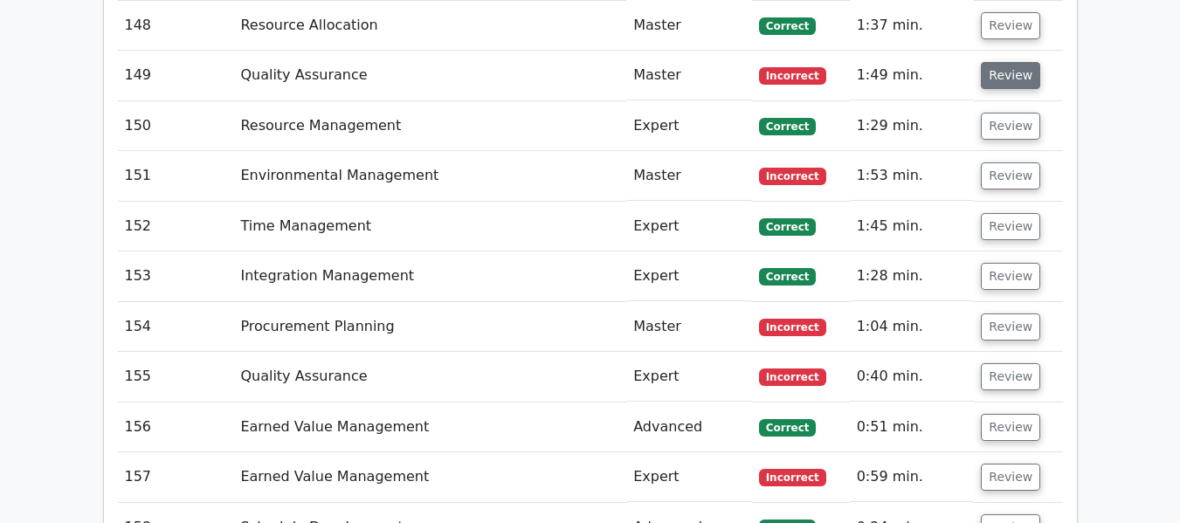
click at [986, 75] on button "Review" at bounding box center [1010, 75] width 59 height 27
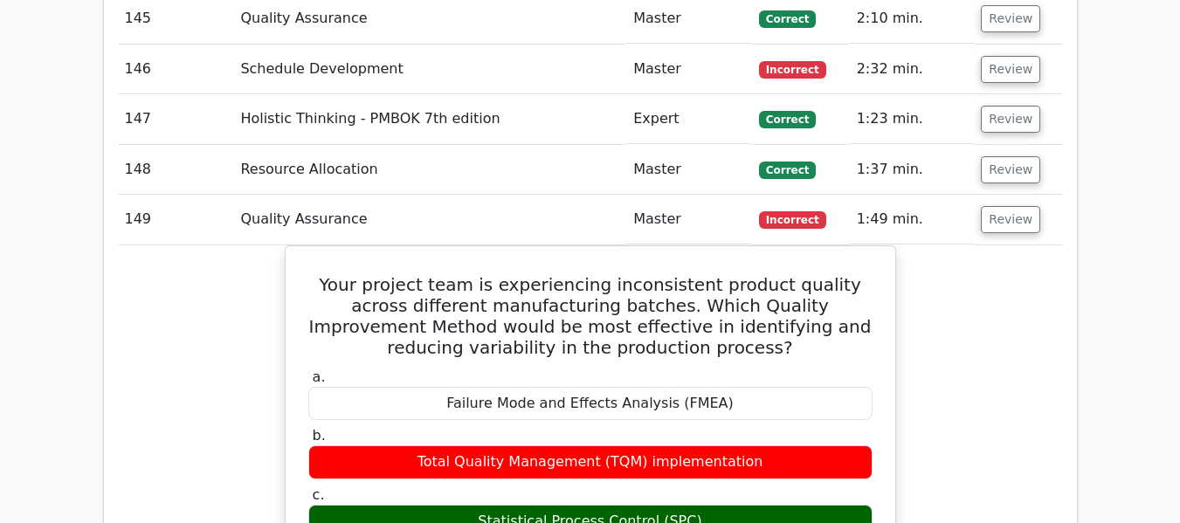
scroll to position [9651, 0]
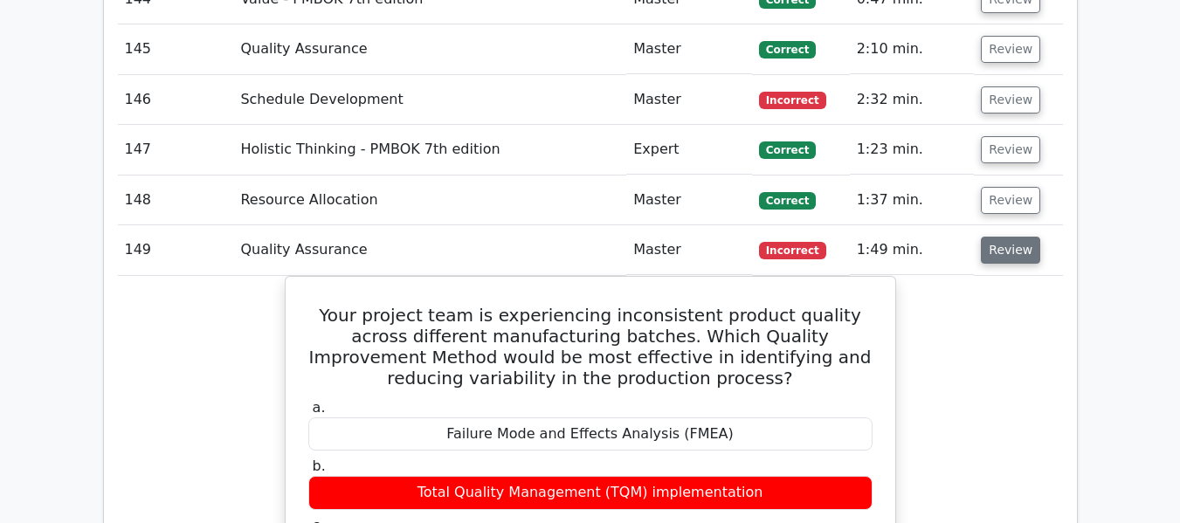
click at [999, 253] on button "Review" at bounding box center [1010, 250] width 59 height 27
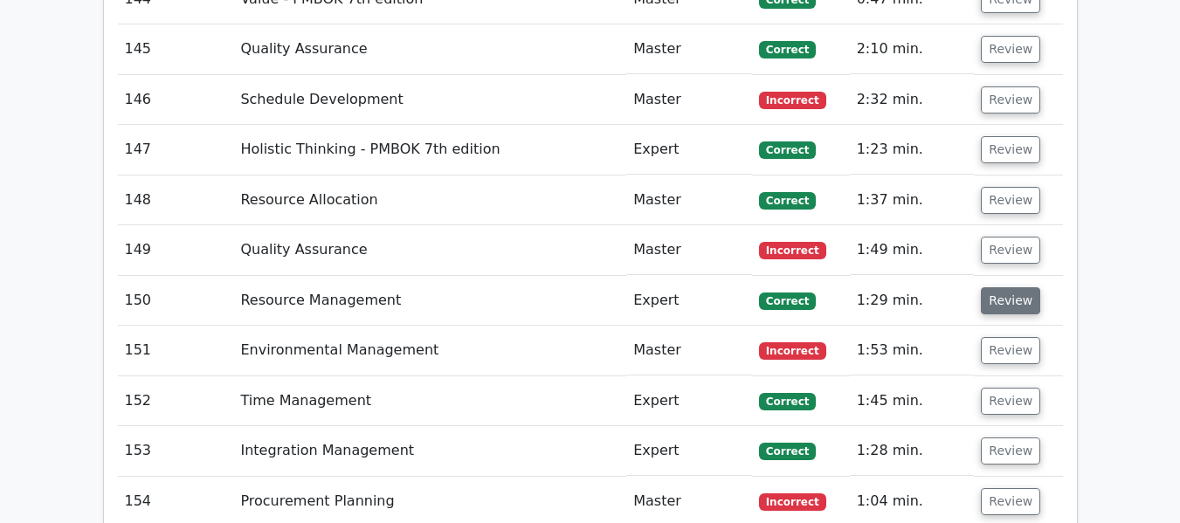
click at [1006, 306] on button "Review" at bounding box center [1010, 300] width 59 height 27
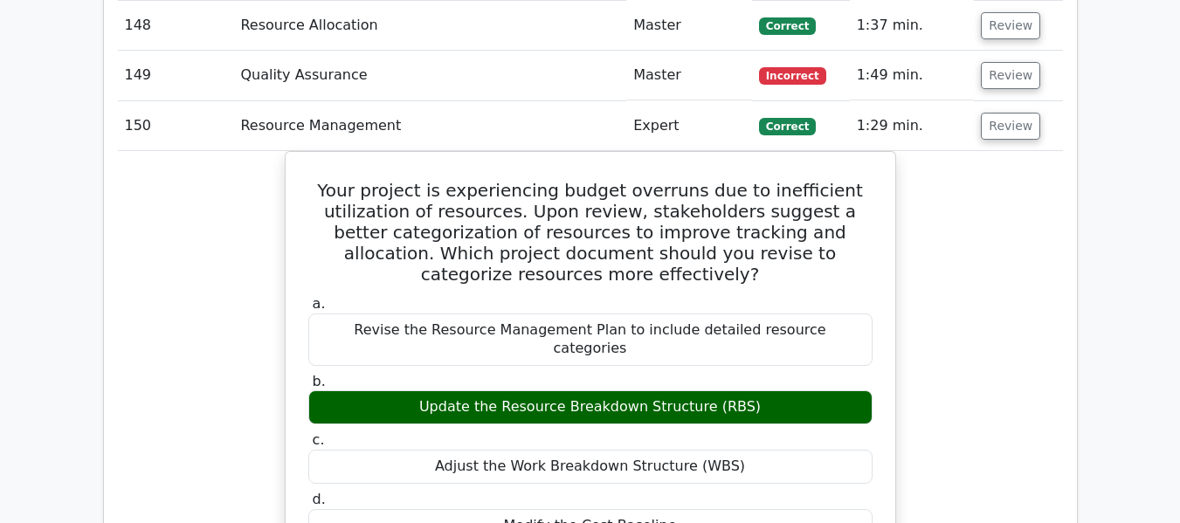
scroll to position [9739, 0]
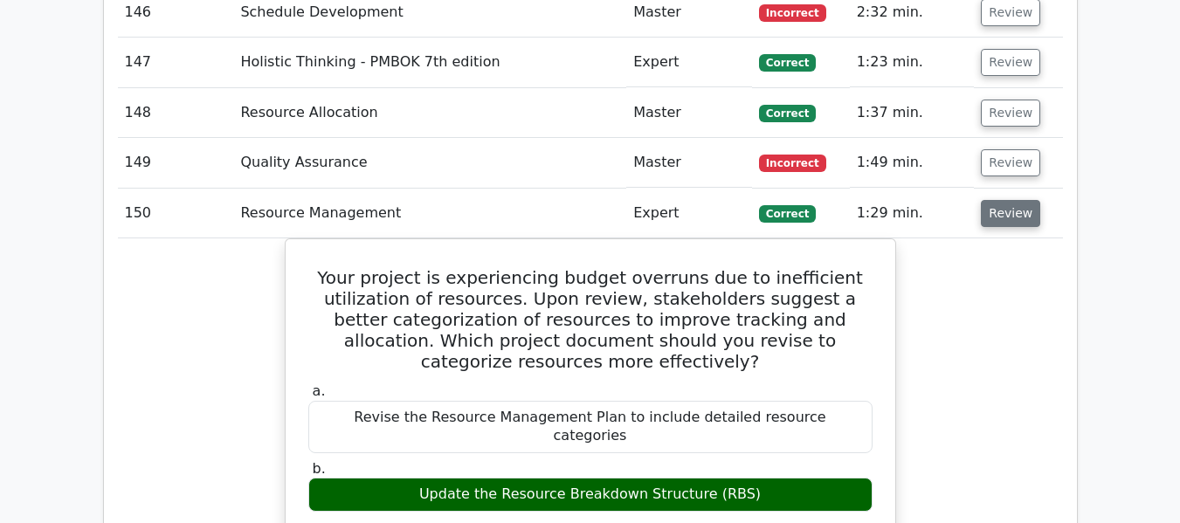
click at [999, 219] on button "Review" at bounding box center [1010, 213] width 59 height 27
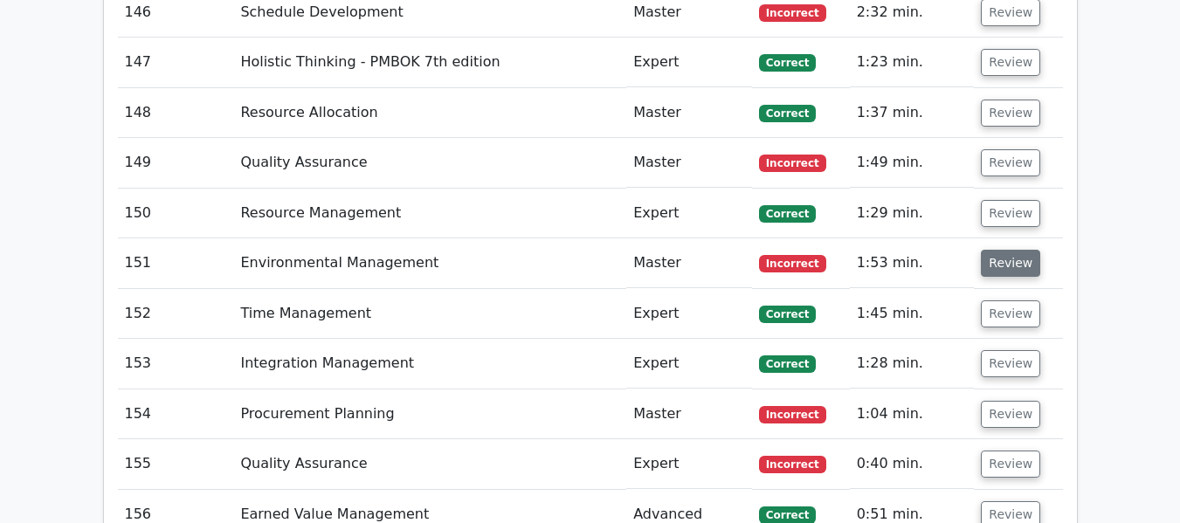
click at [997, 265] on button "Review" at bounding box center [1010, 263] width 59 height 27
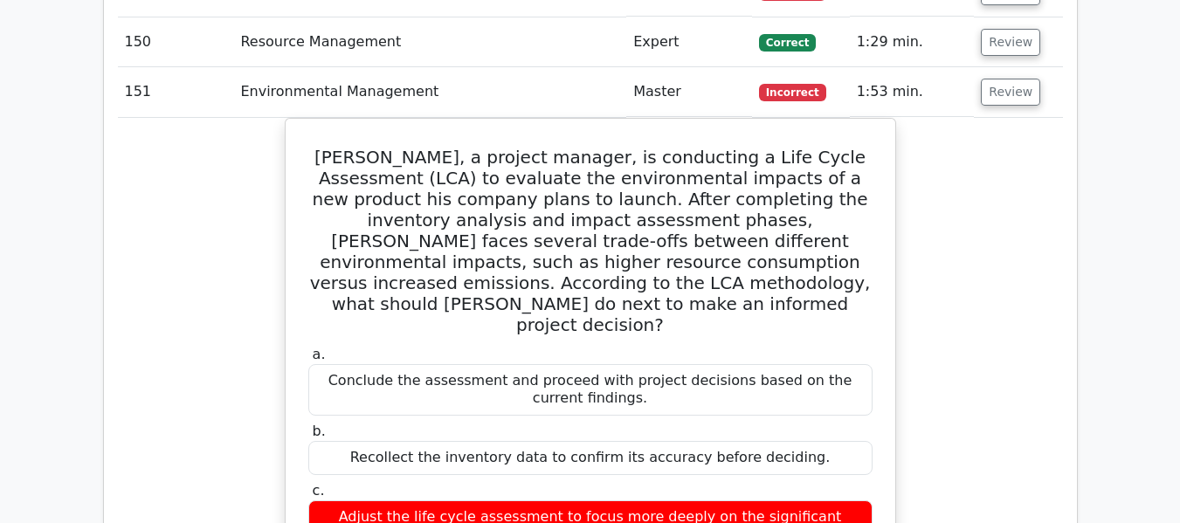
scroll to position [9826, 0]
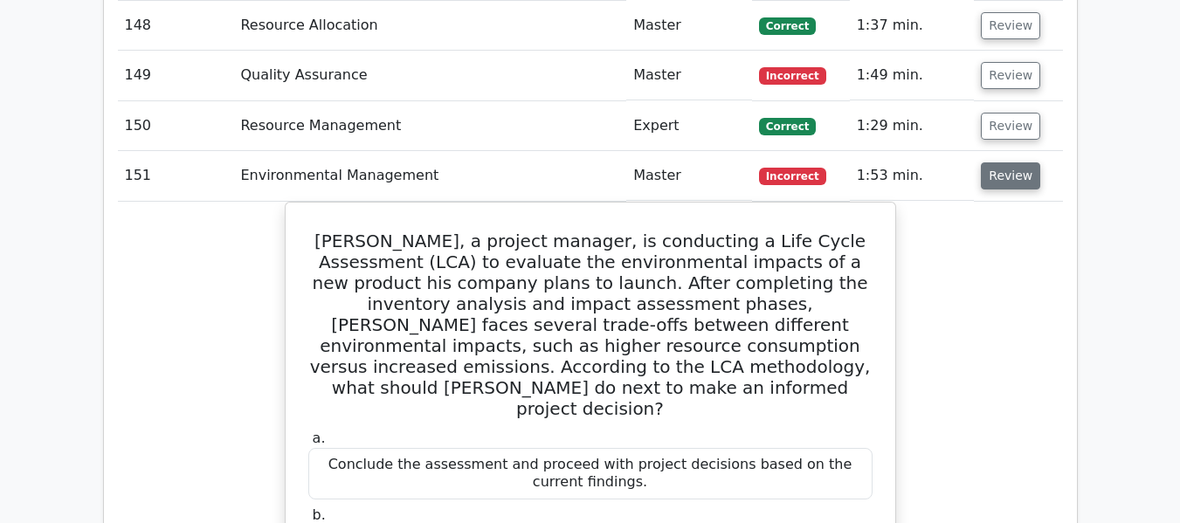
click at [995, 170] on button "Review" at bounding box center [1010, 175] width 59 height 27
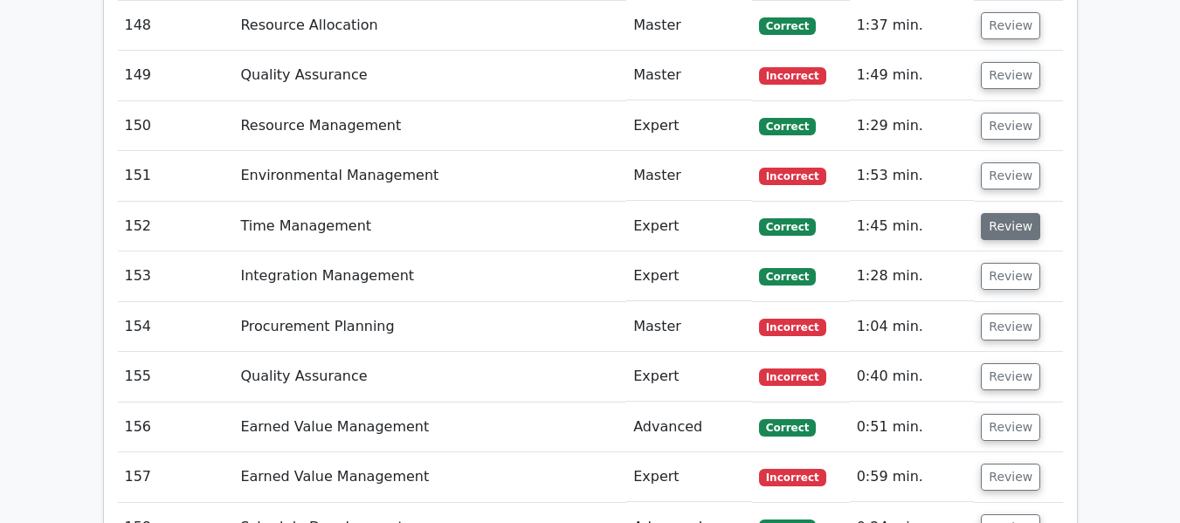
click at [1000, 218] on button "Review" at bounding box center [1010, 226] width 59 height 27
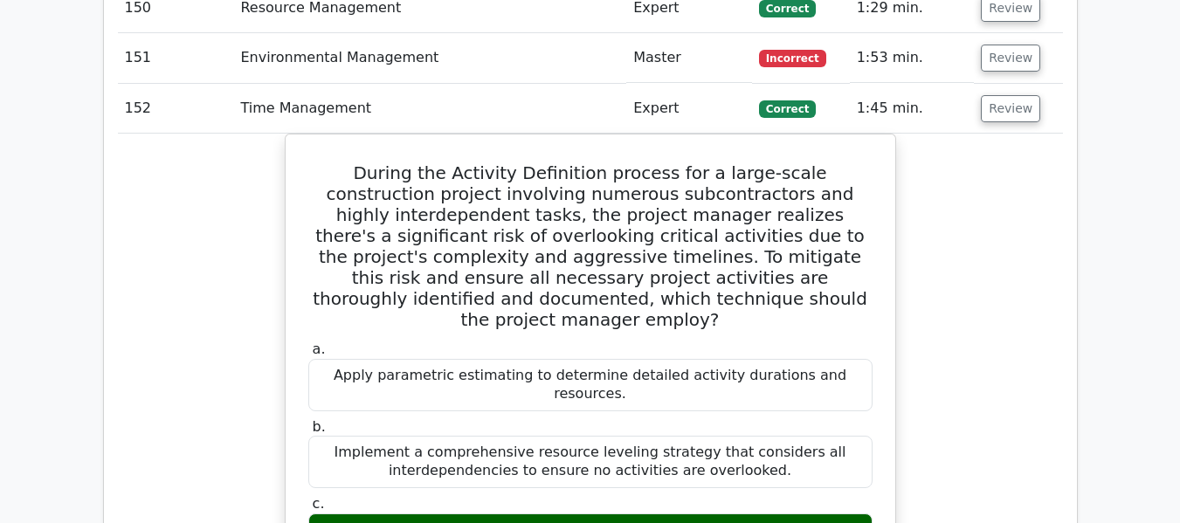
scroll to position [9913, 0]
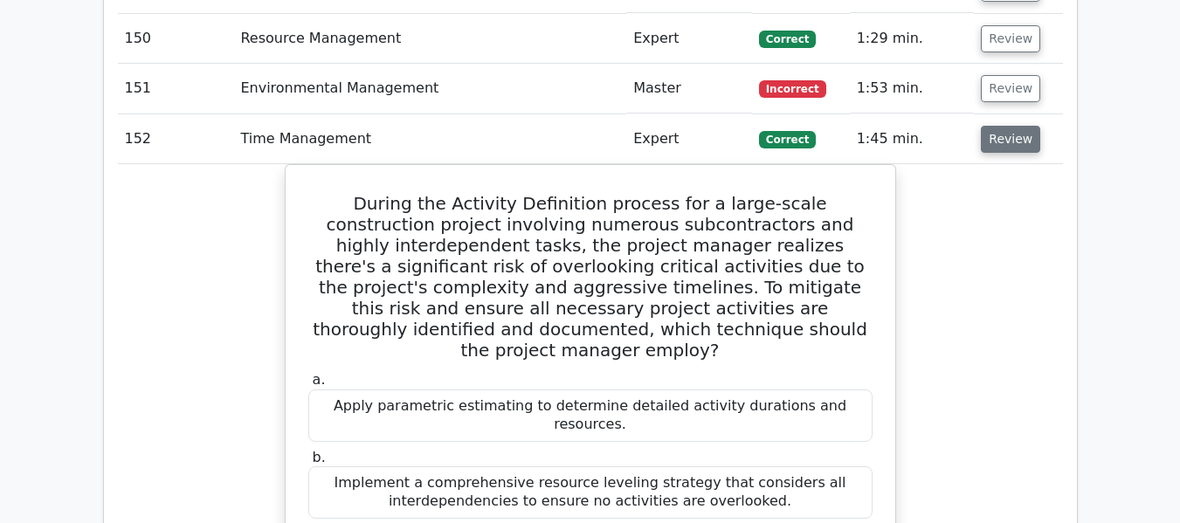
click at [1012, 142] on button "Review" at bounding box center [1010, 139] width 59 height 27
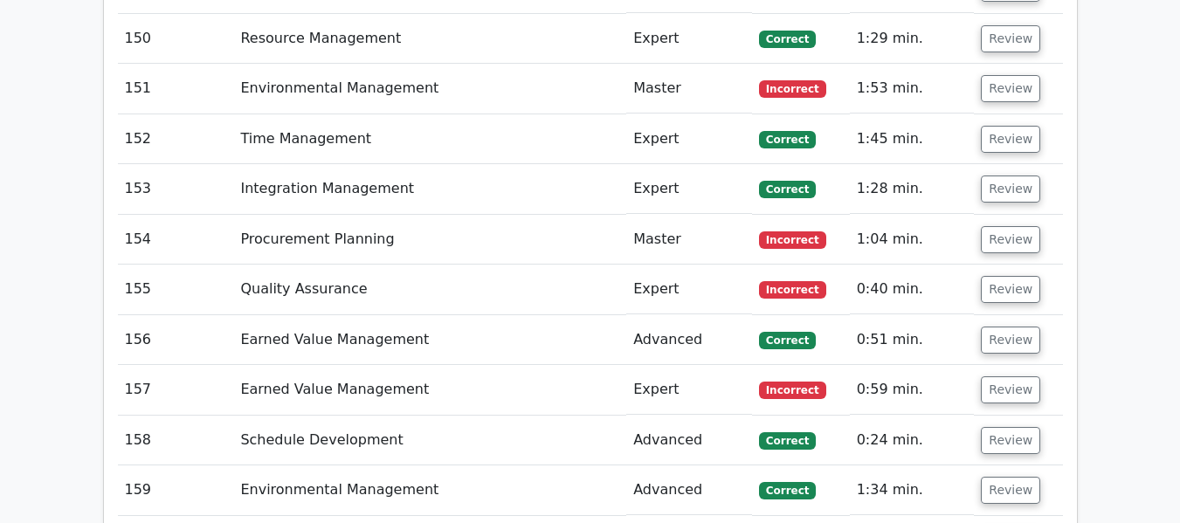
click at [1006, 173] on td "Review" at bounding box center [1018, 189] width 88 height 50
click at [999, 187] on button "Review" at bounding box center [1010, 189] width 59 height 27
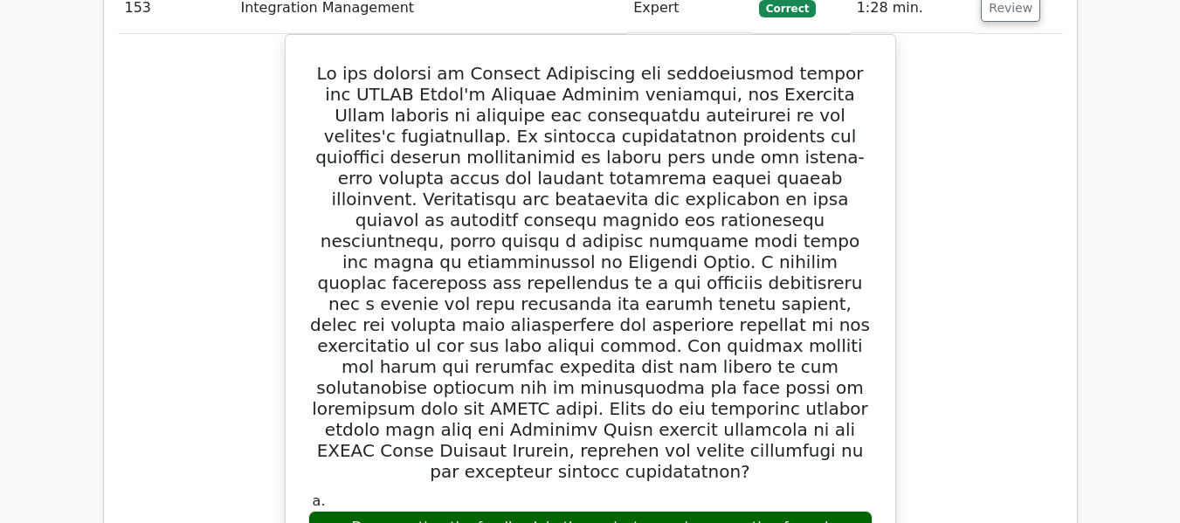
scroll to position [10088, 0]
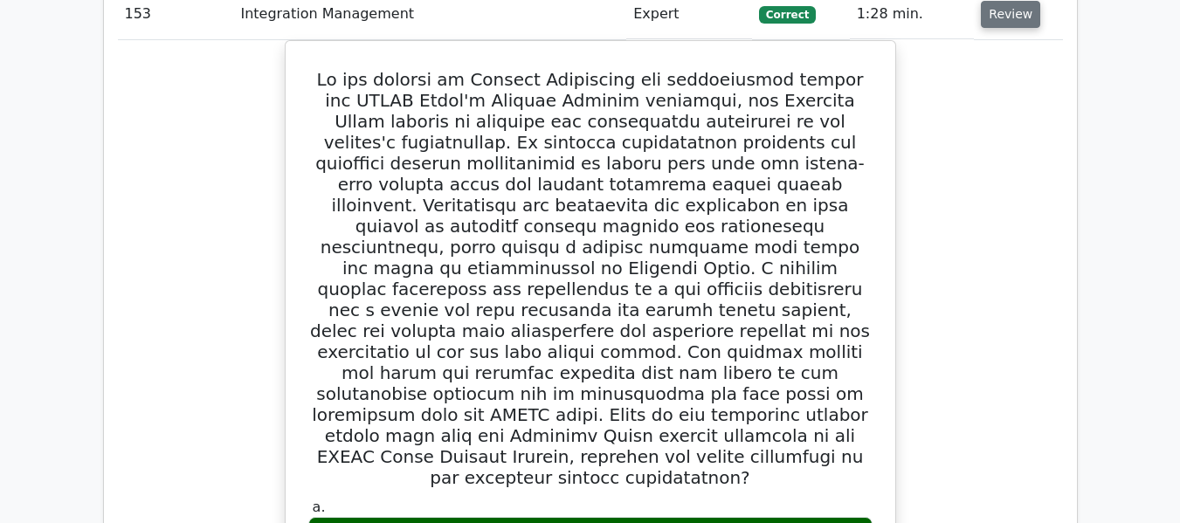
click at [1017, 18] on button "Review" at bounding box center [1010, 14] width 59 height 27
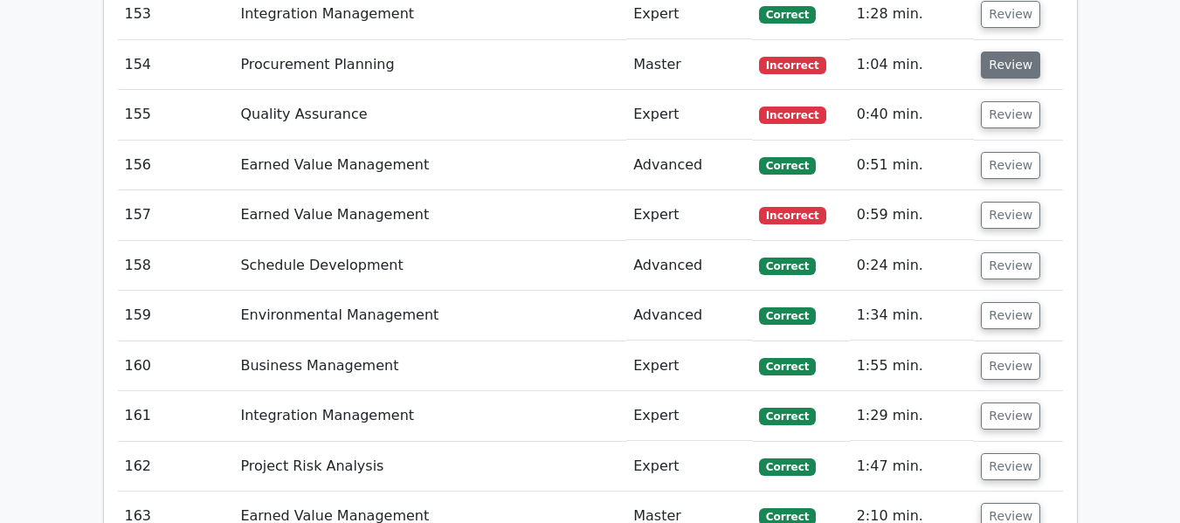
click at [1009, 69] on button "Review" at bounding box center [1010, 65] width 59 height 27
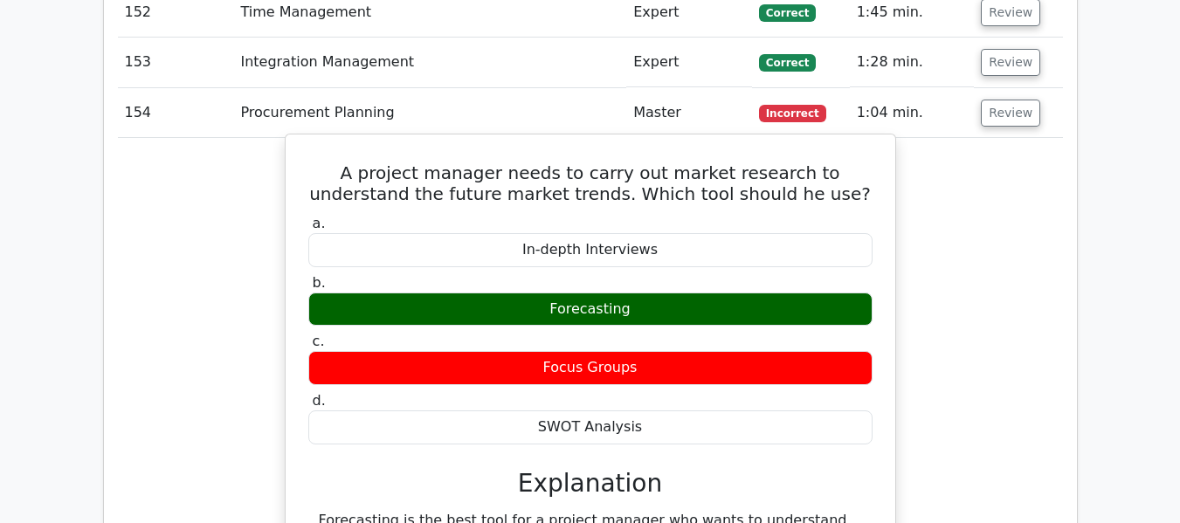
scroll to position [10001, 0]
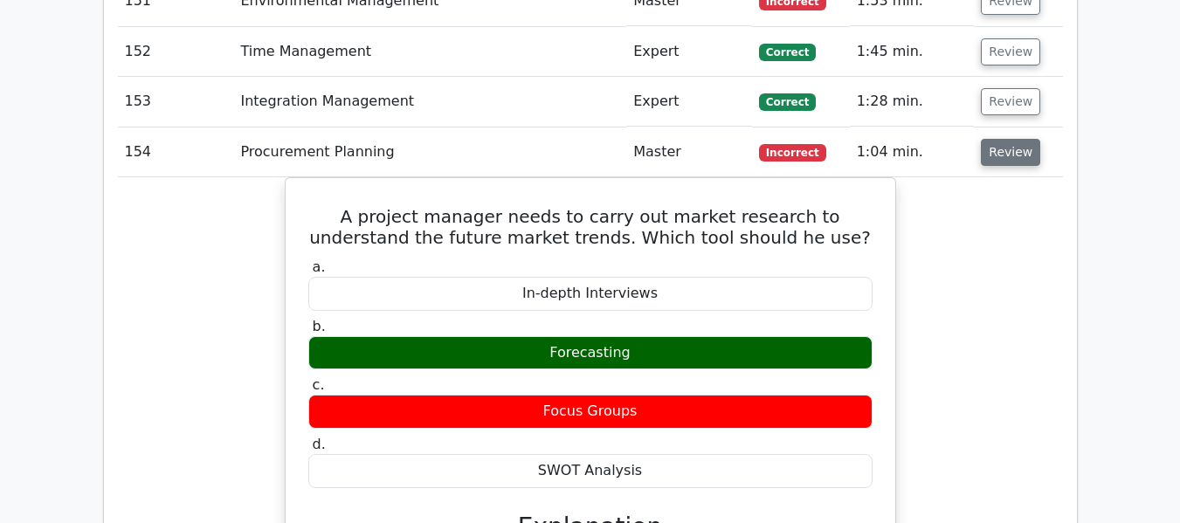
click at [994, 150] on button "Review" at bounding box center [1010, 152] width 59 height 27
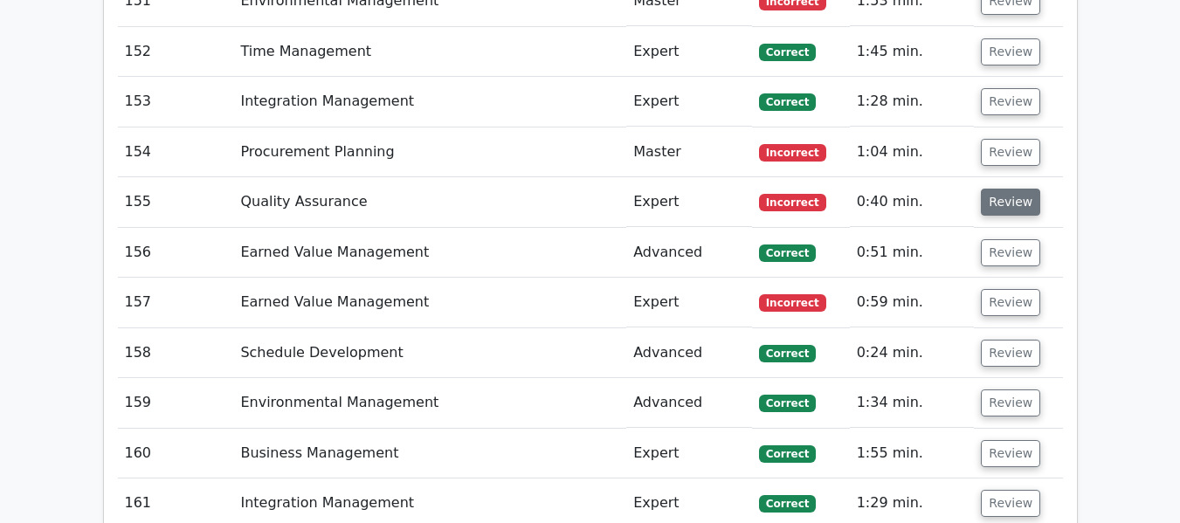
click at [995, 203] on button "Review" at bounding box center [1010, 202] width 59 height 27
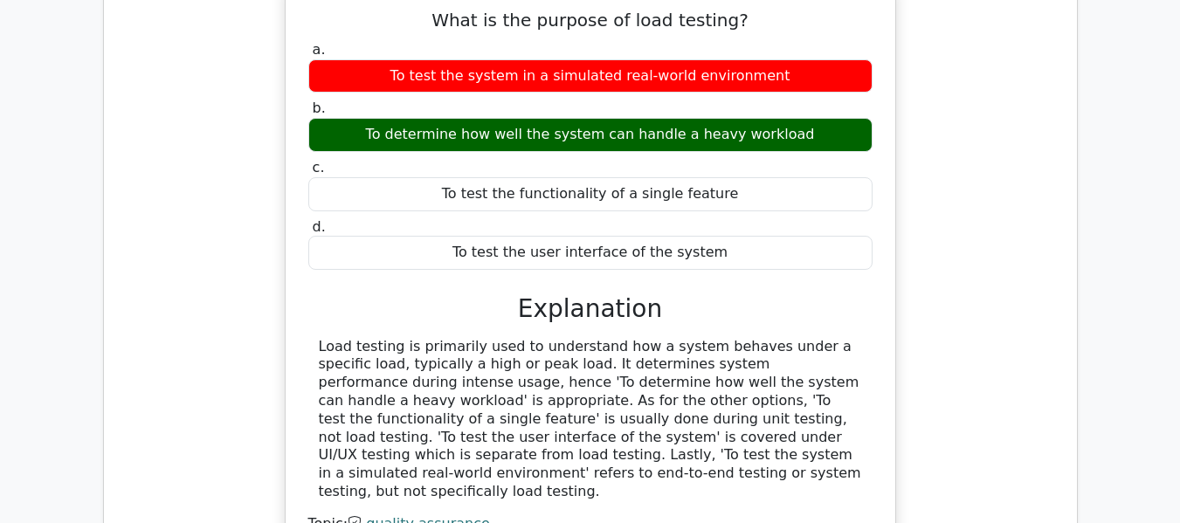
scroll to position [9913, 0]
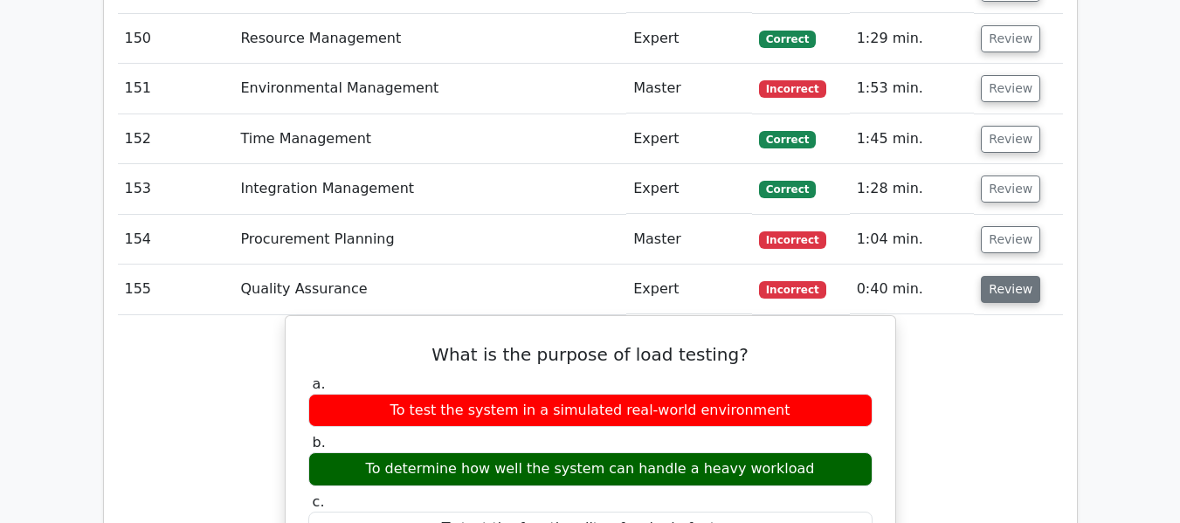
click at [1026, 292] on button "Review" at bounding box center [1010, 289] width 59 height 27
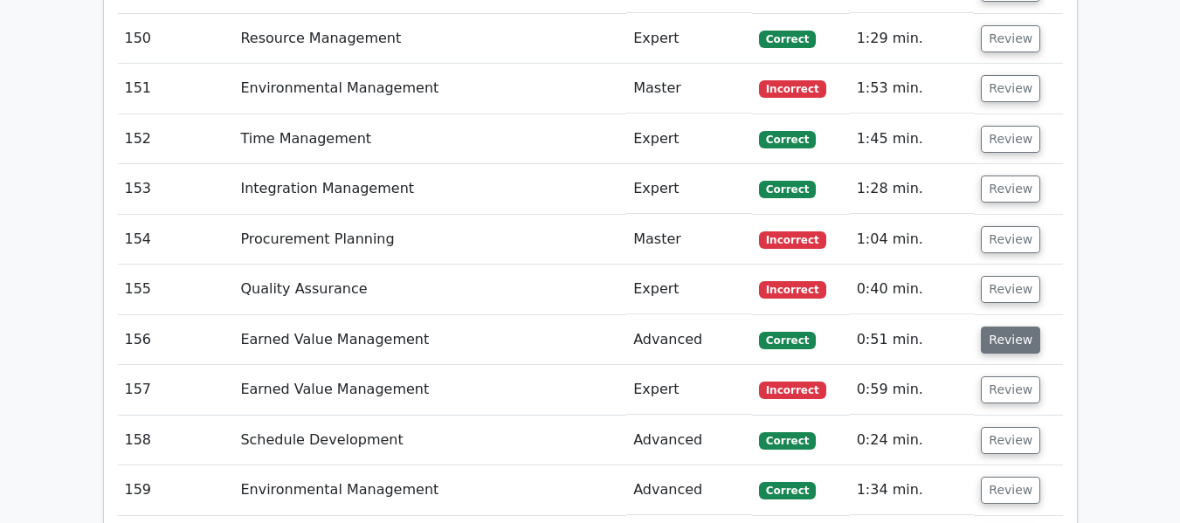
click at [993, 350] on button "Review" at bounding box center [1010, 340] width 59 height 27
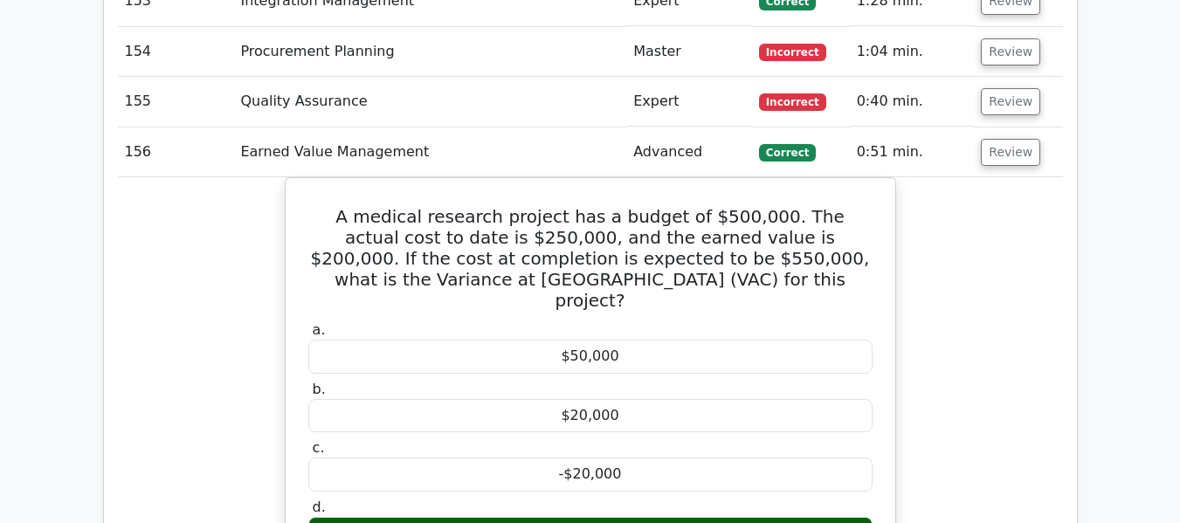
scroll to position [10088, 0]
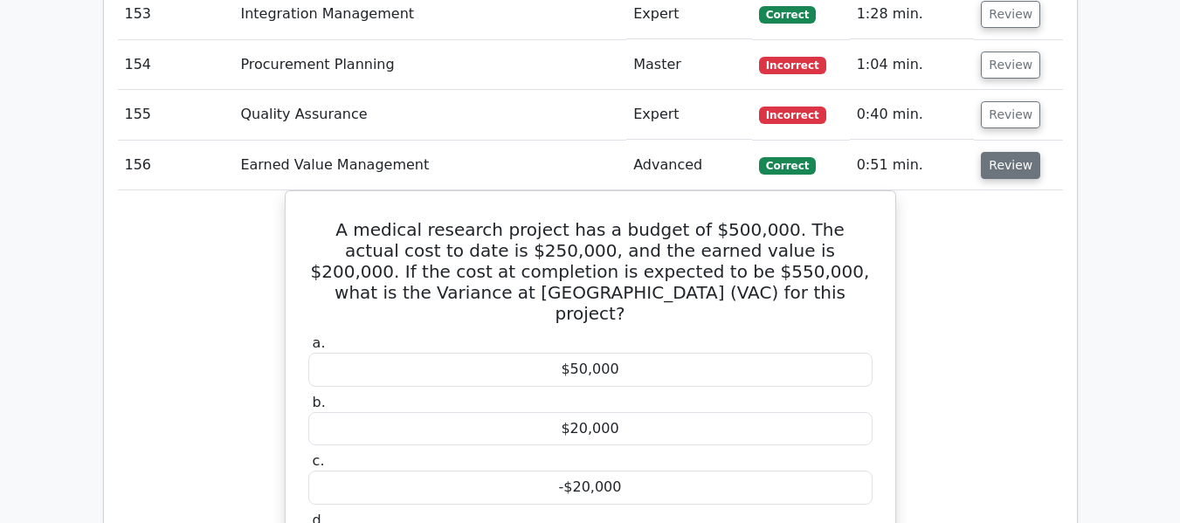
click at [1000, 160] on button "Review" at bounding box center [1010, 165] width 59 height 27
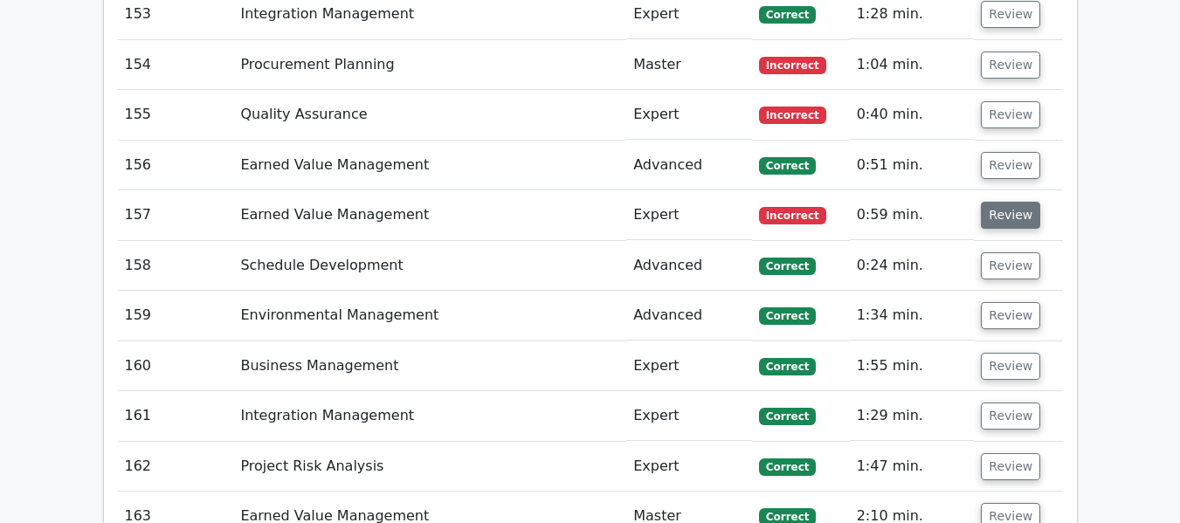
click at [994, 219] on button "Review" at bounding box center [1010, 215] width 59 height 27
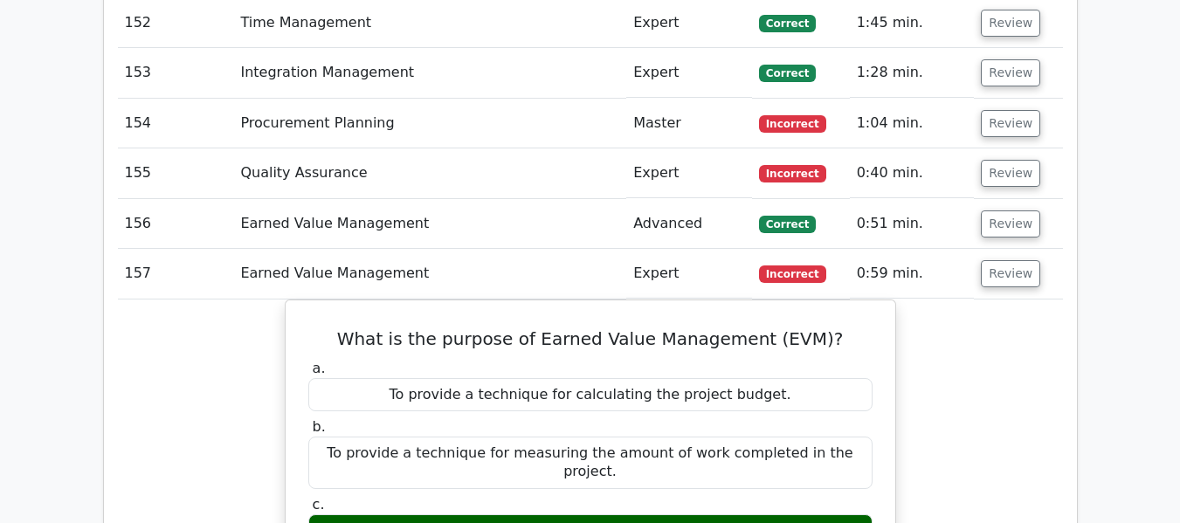
scroll to position [10001, 0]
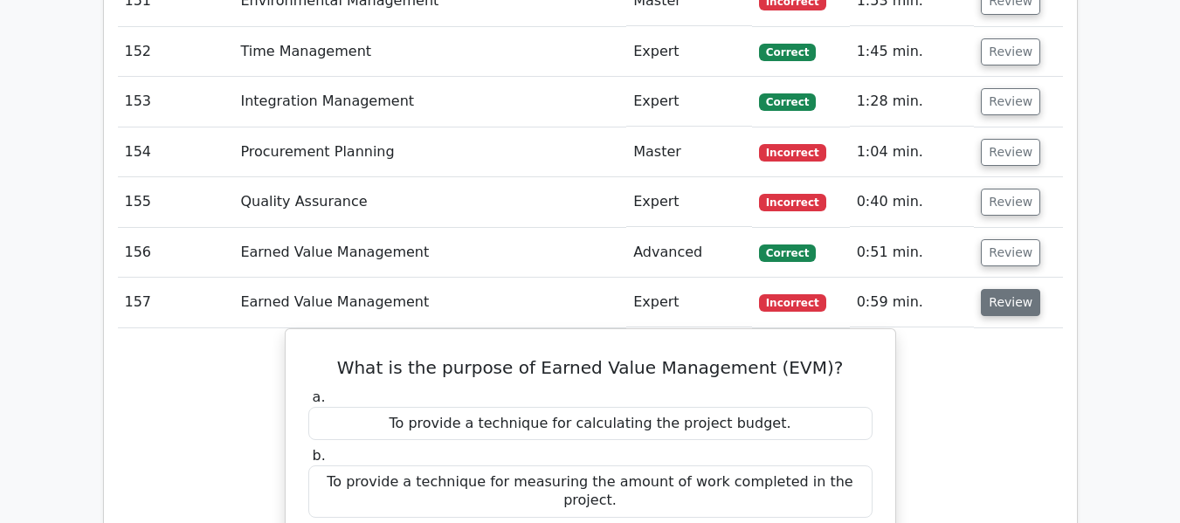
click at [996, 299] on button "Review" at bounding box center [1010, 302] width 59 height 27
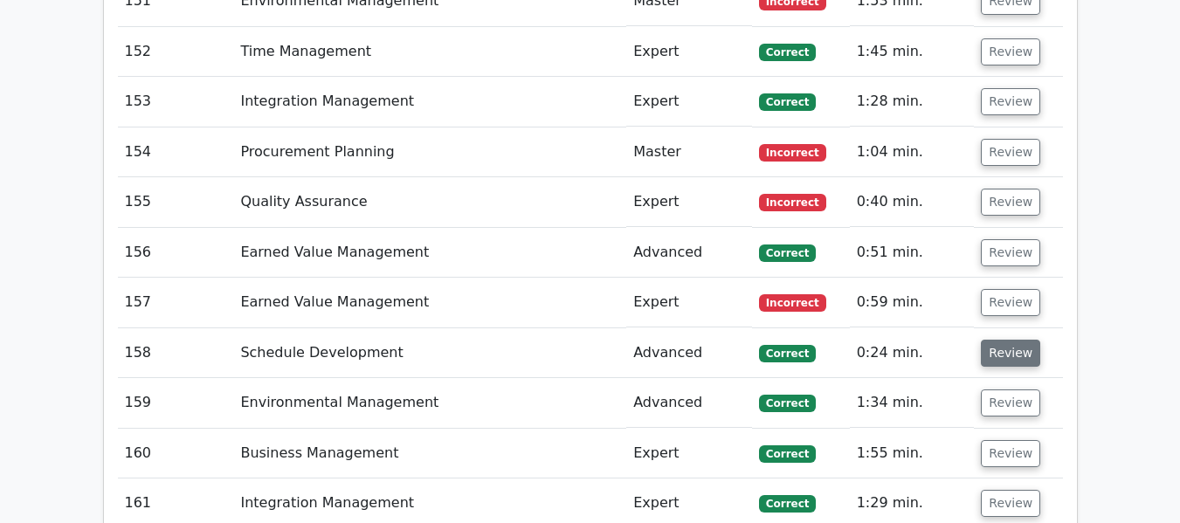
click at [992, 351] on button "Review" at bounding box center [1010, 353] width 59 height 27
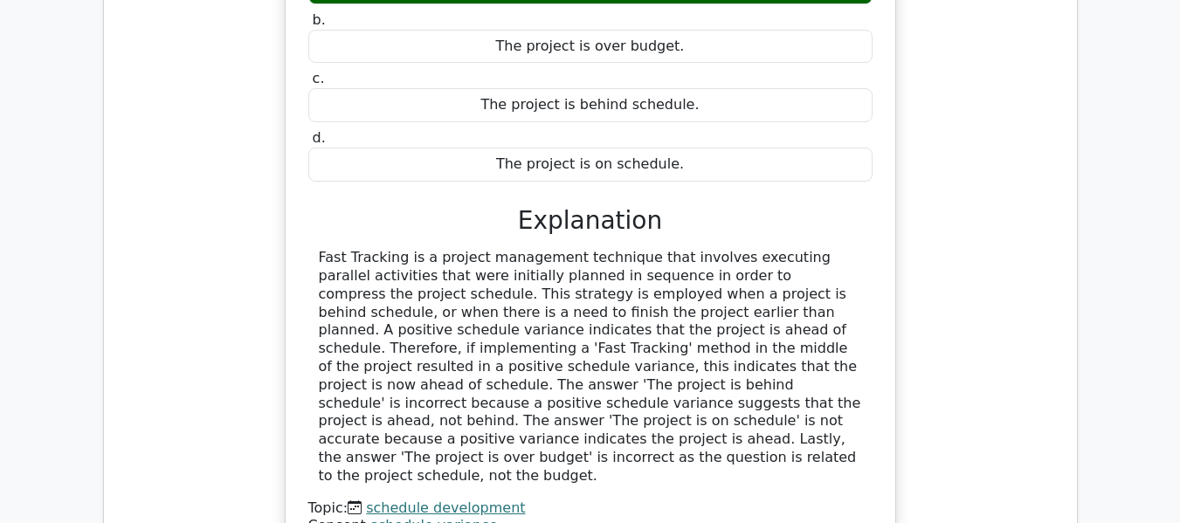
scroll to position [10263, 0]
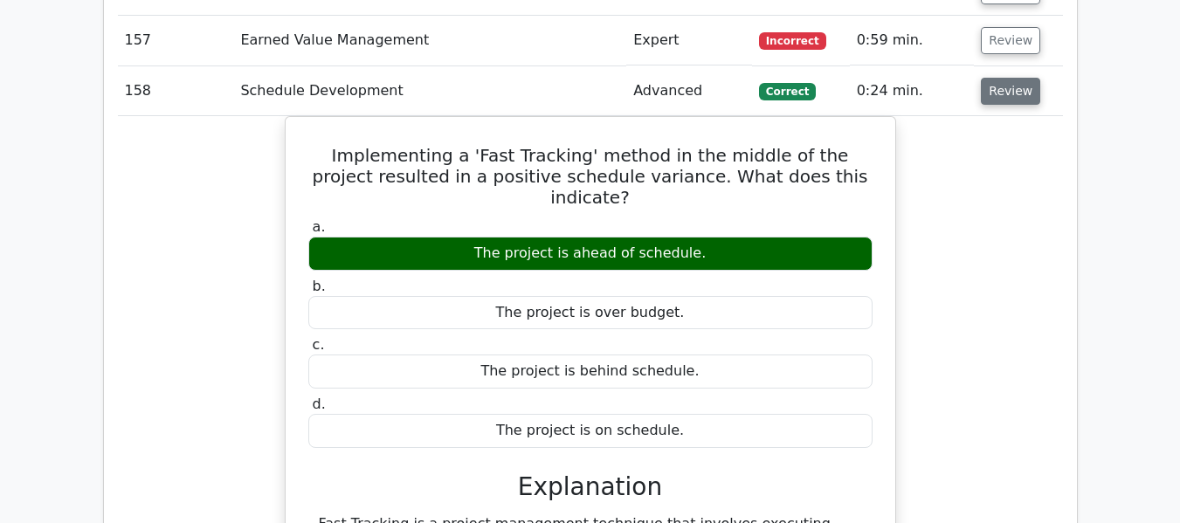
click at [1004, 92] on button "Review" at bounding box center [1010, 91] width 59 height 27
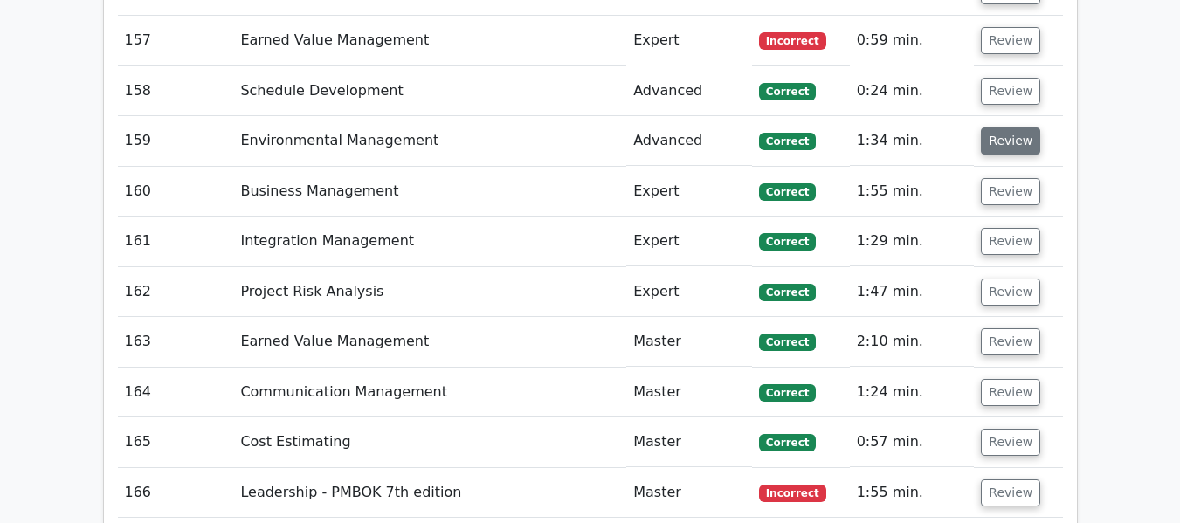
click at [1010, 136] on button "Review" at bounding box center [1010, 141] width 59 height 27
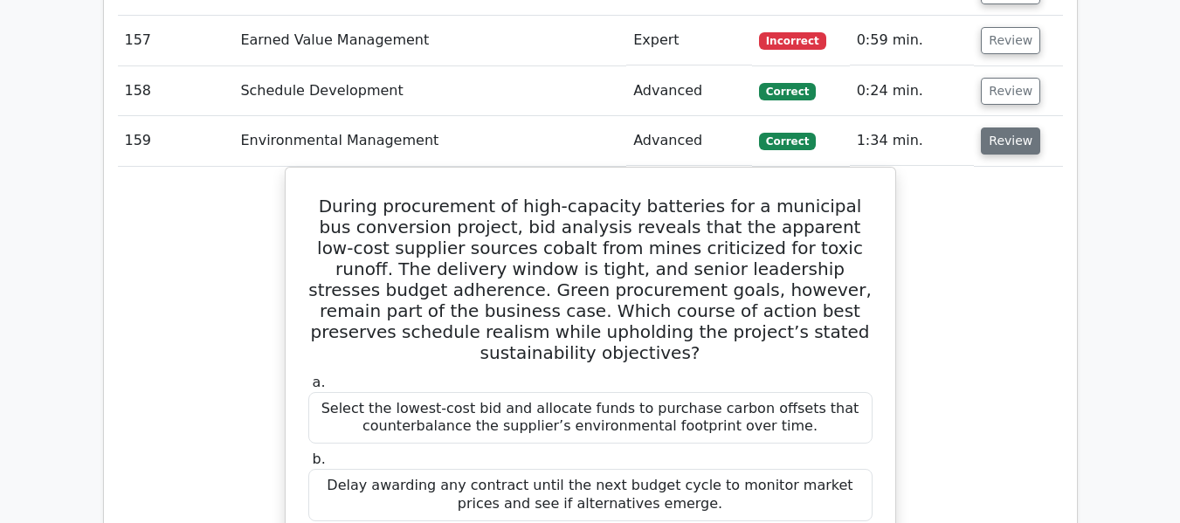
click at [1010, 136] on button "Review" at bounding box center [1010, 141] width 59 height 27
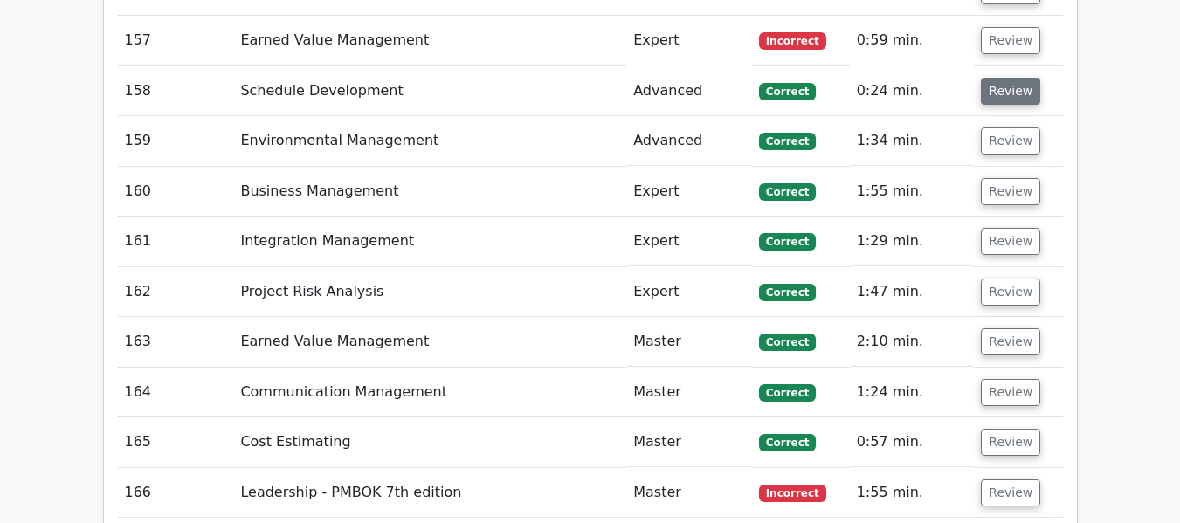
click at [991, 87] on button "Review" at bounding box center [1010, 91] width 59 height 27
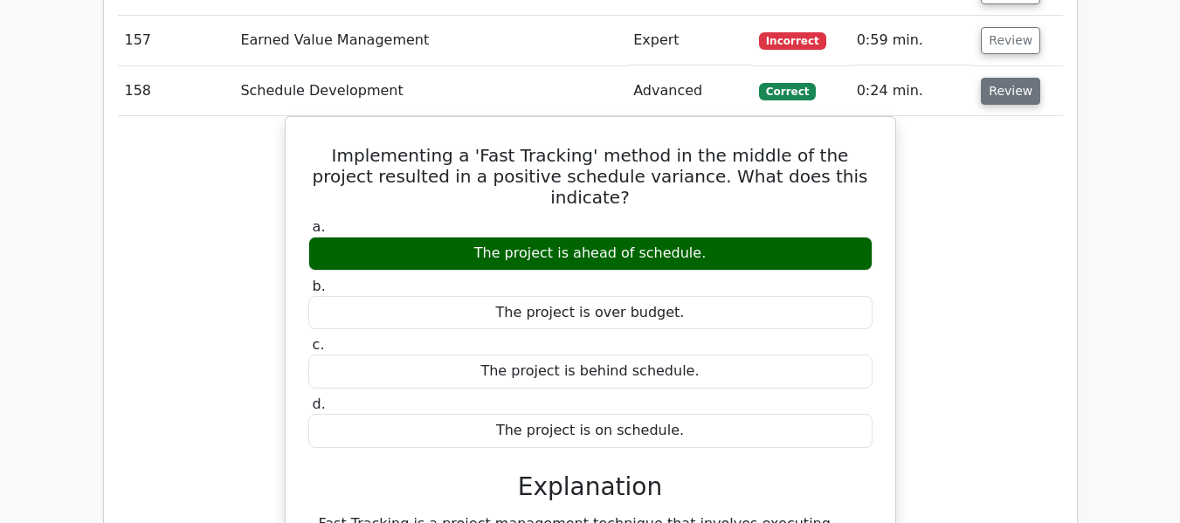
click at [1027, 96] on button "Review" at bounding box center [1010, 91] width 59 height 27
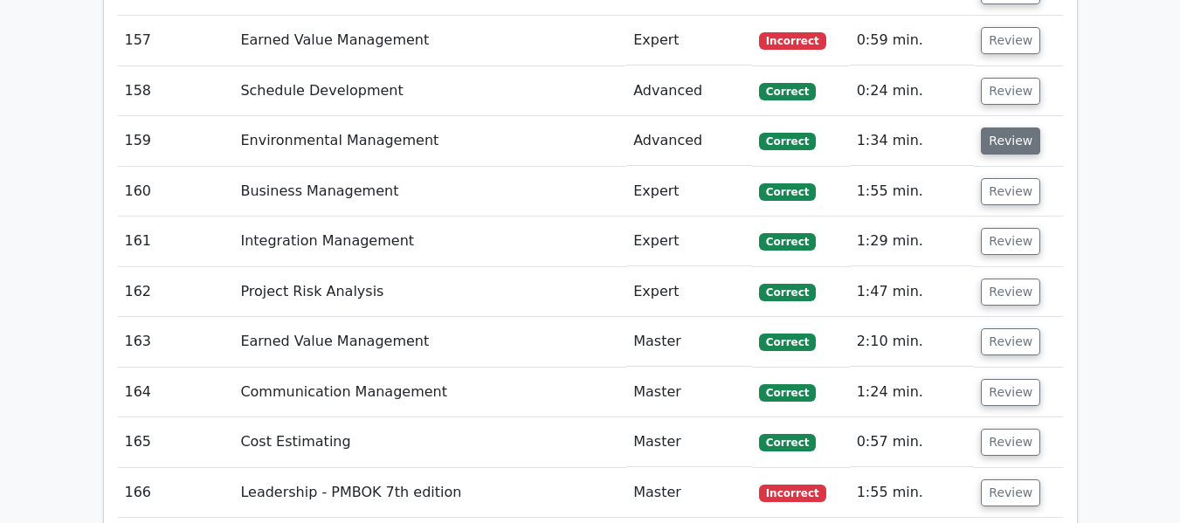
click at [1007, 149] on button "Review" at bounding box center [1010, 141] width 59 height 27
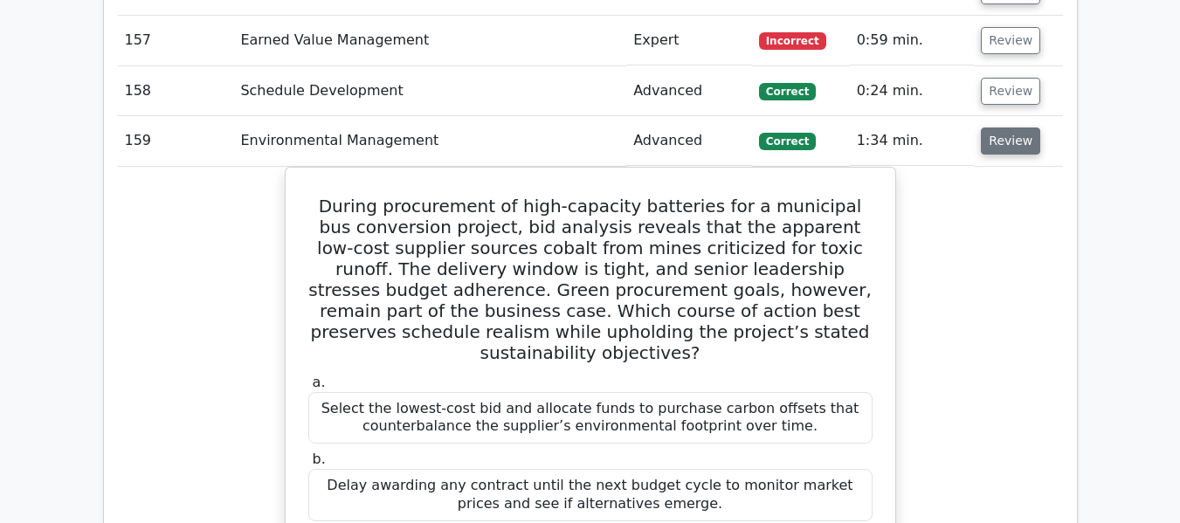
click at [1002, 133] on button "Review" at bounding box center [1010, 141] width 59 height 27
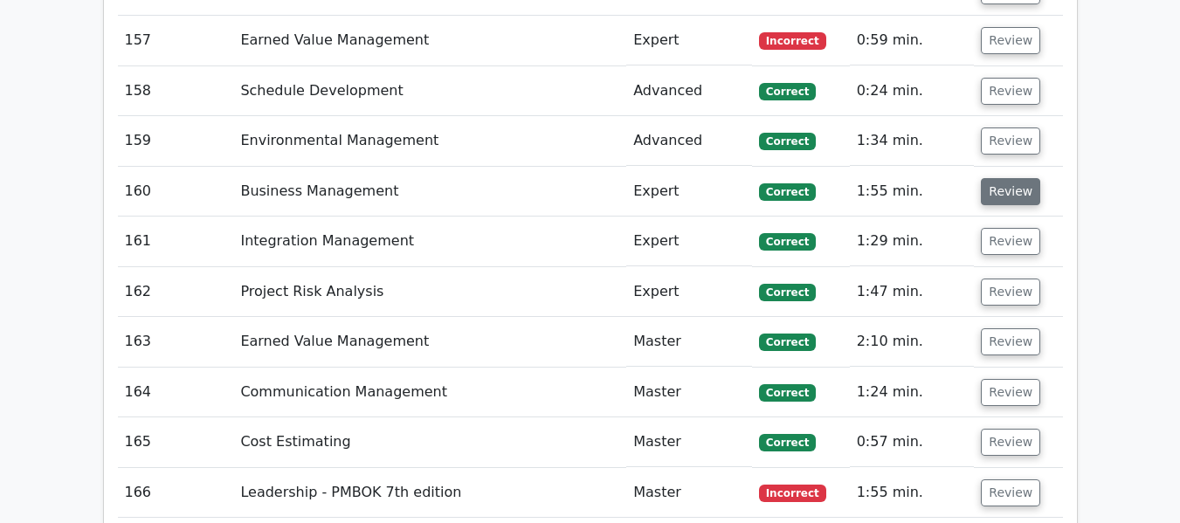
click at [999, 188] on button "Review" at bounding box center [1010, 191] width 59 height 27
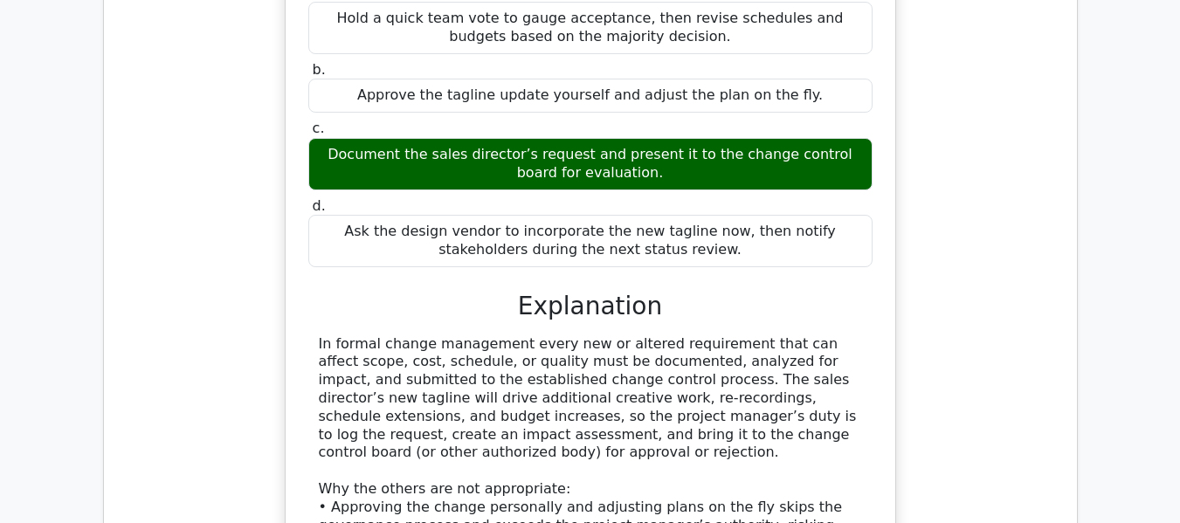
scroll to position [10350, 0]
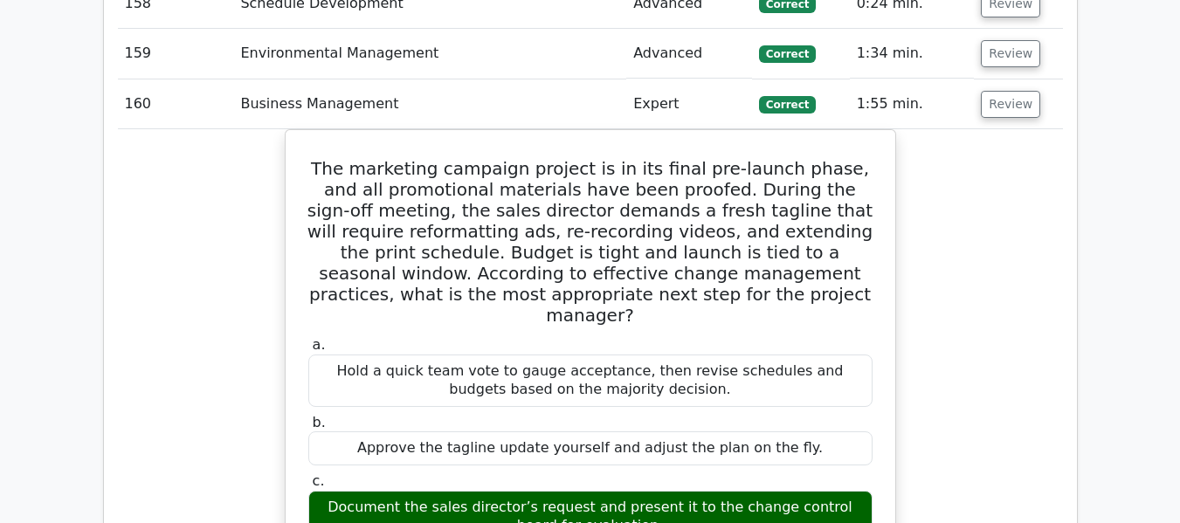
click at [1001, 100] on button "Review" at bounding box center [1010, 104] width 59 height 27
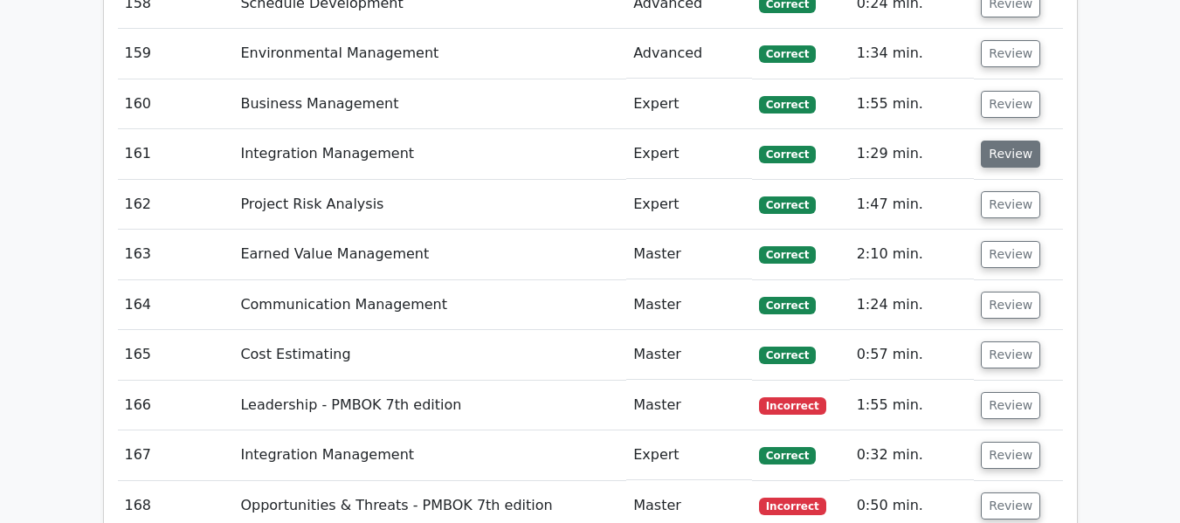
click at [1002, 150] on button "Review" at bounding box center [1010, 154] width 59 height 27
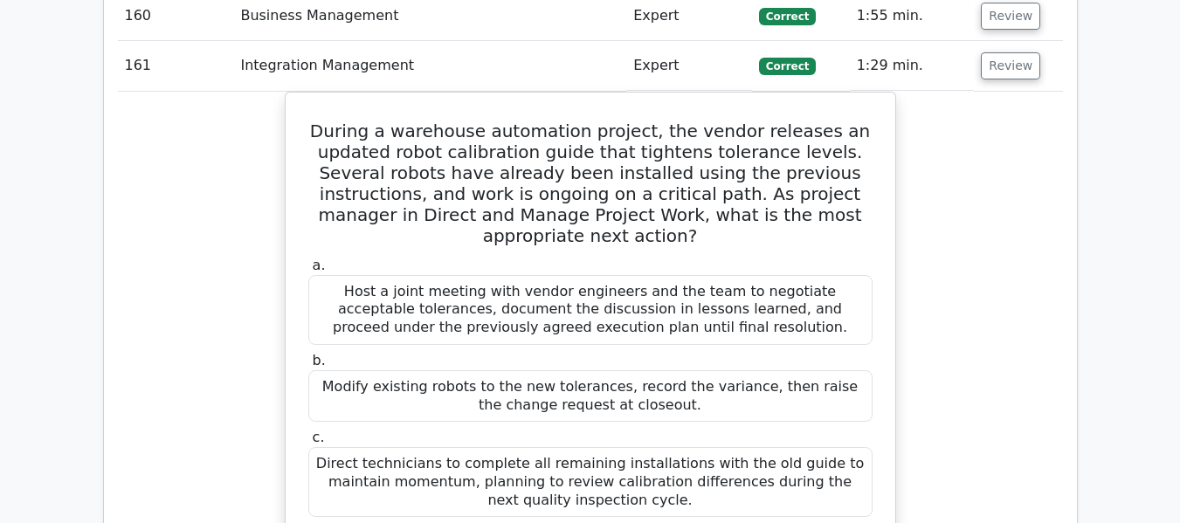
scroll to position [10438, 0]
click at [1004, 74] on button "Review" at bounding box center [1010, 66] width 59 height 27
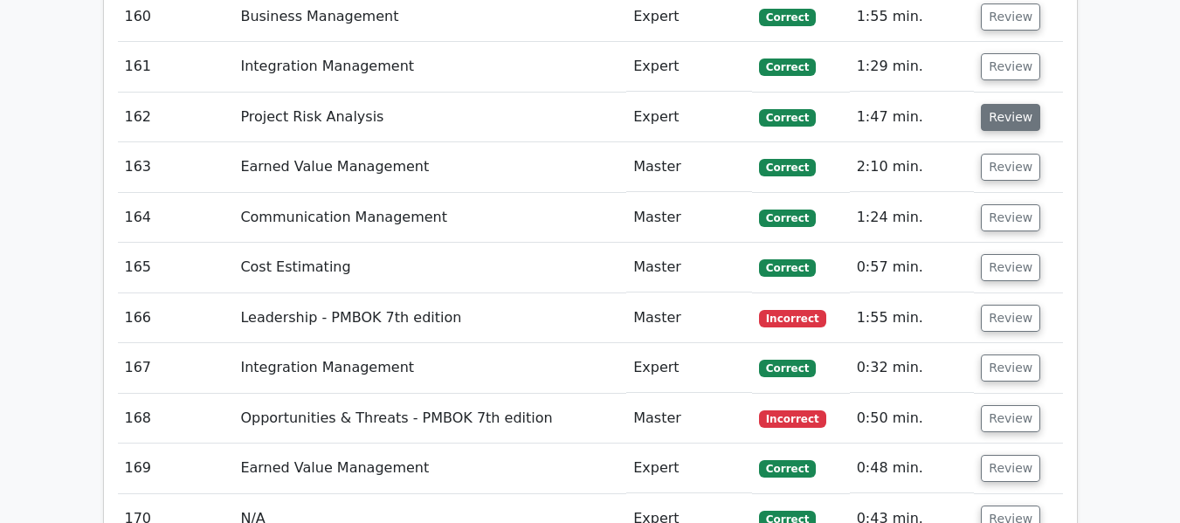
click at [1001, 121] on button "Review" at bounding box center [1010, 117] width 59 height 27
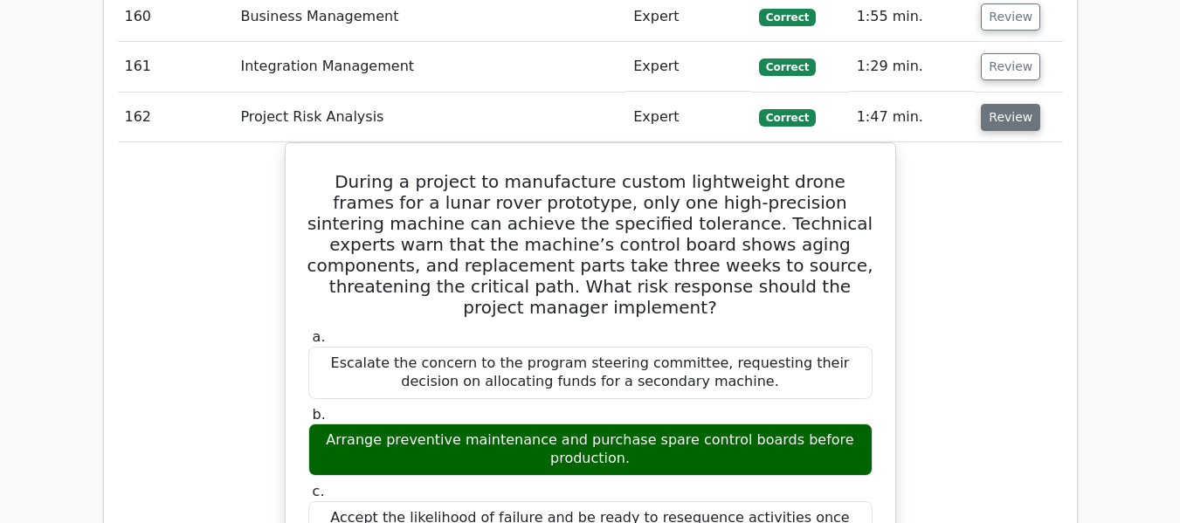
click at [1000, 128] on button "Review" at bounding box center [1010, 117] width 59 height 27
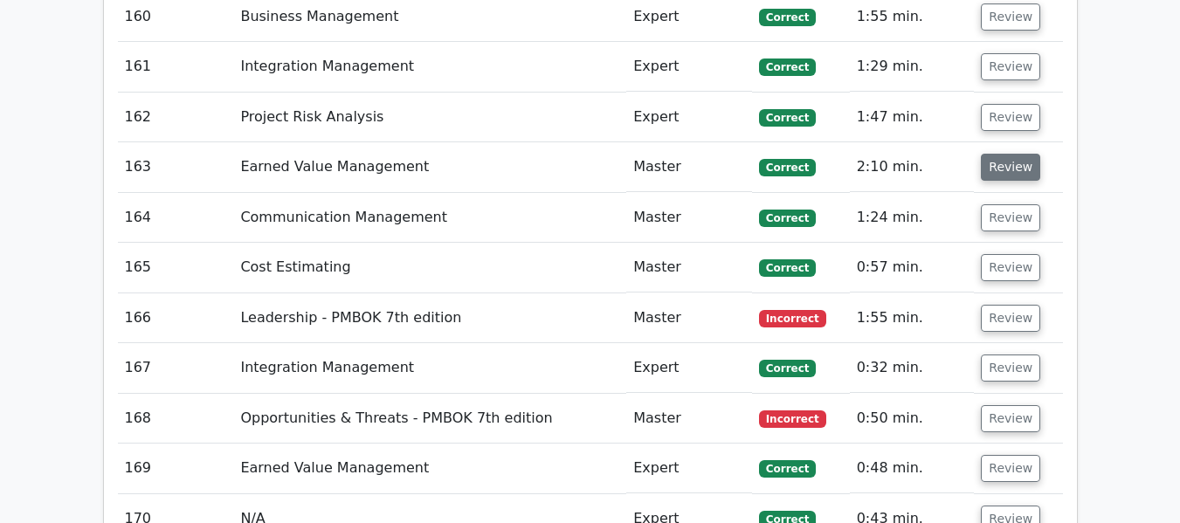
click at [995, 176] on button "Review" at bounding box center [1010, 167] width 59 height 27
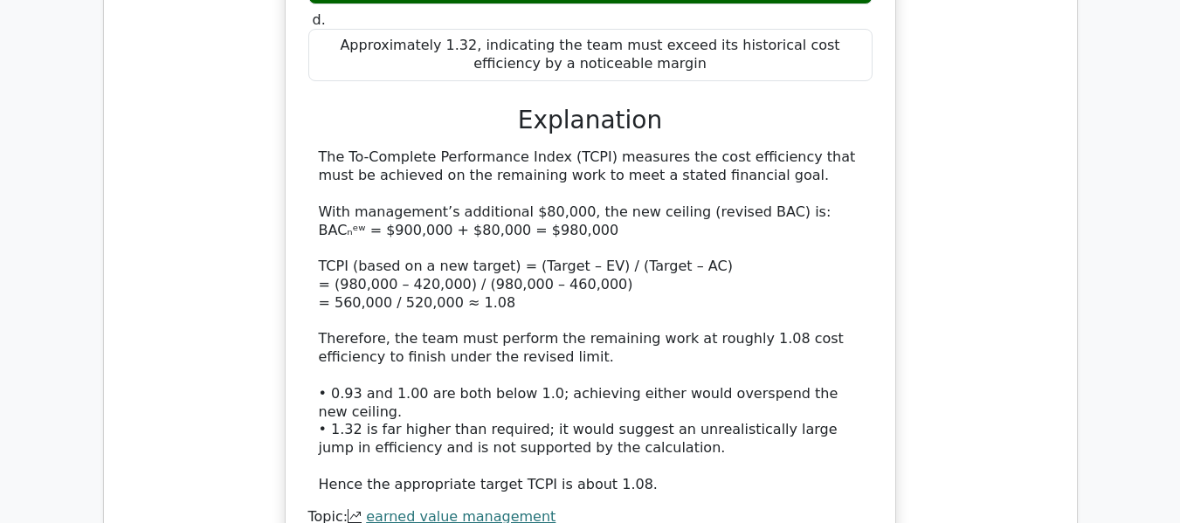
scroll to position [10350, 0]
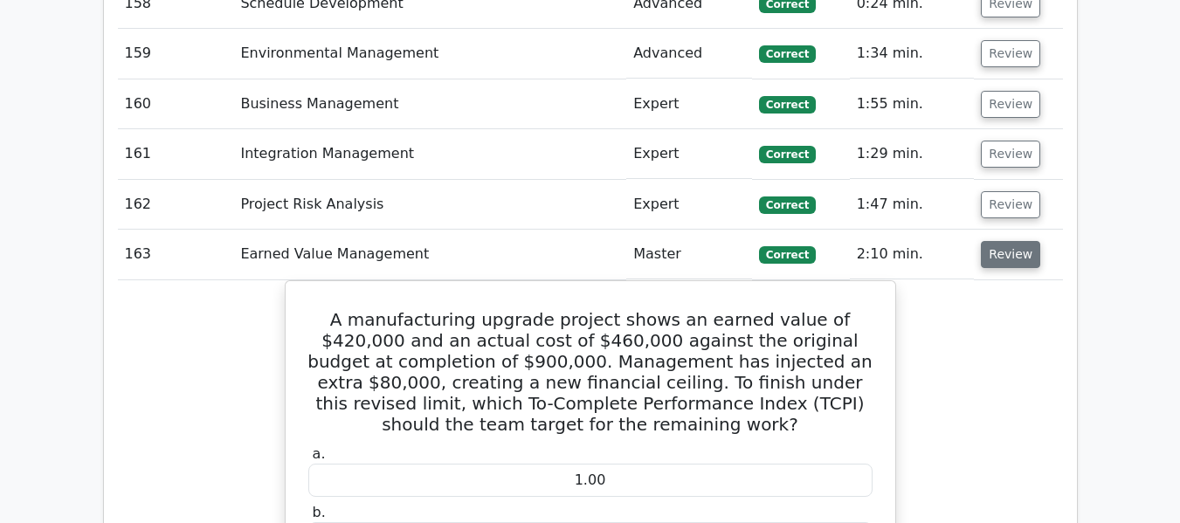
click at [994, 256] on button "Review" at bounding box center [1010, 254] width 59 height 27
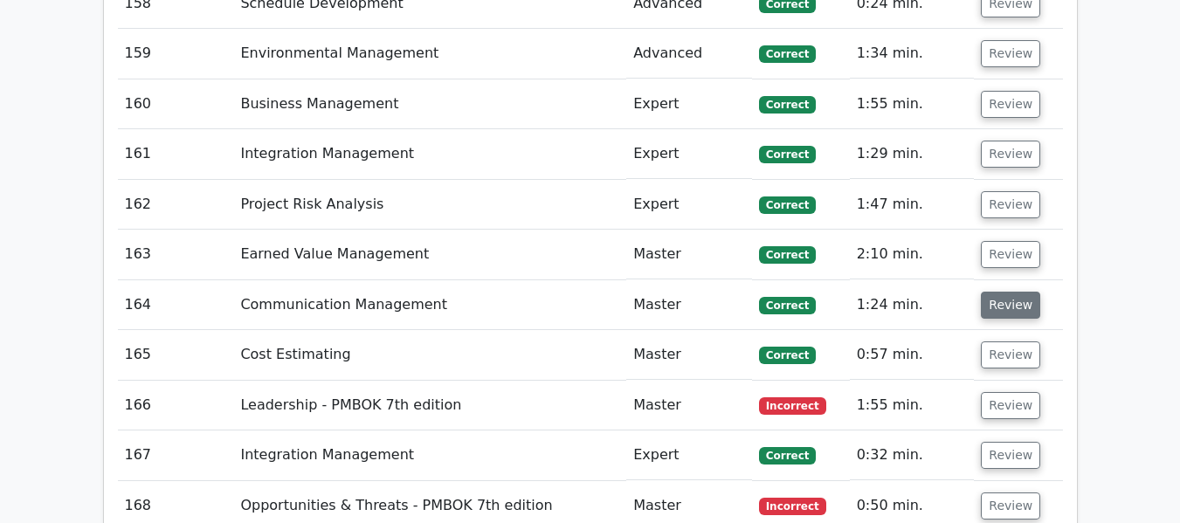
click at [1015, 308] on button "Review" at bounding box center [1010, 305] width 59 height 27
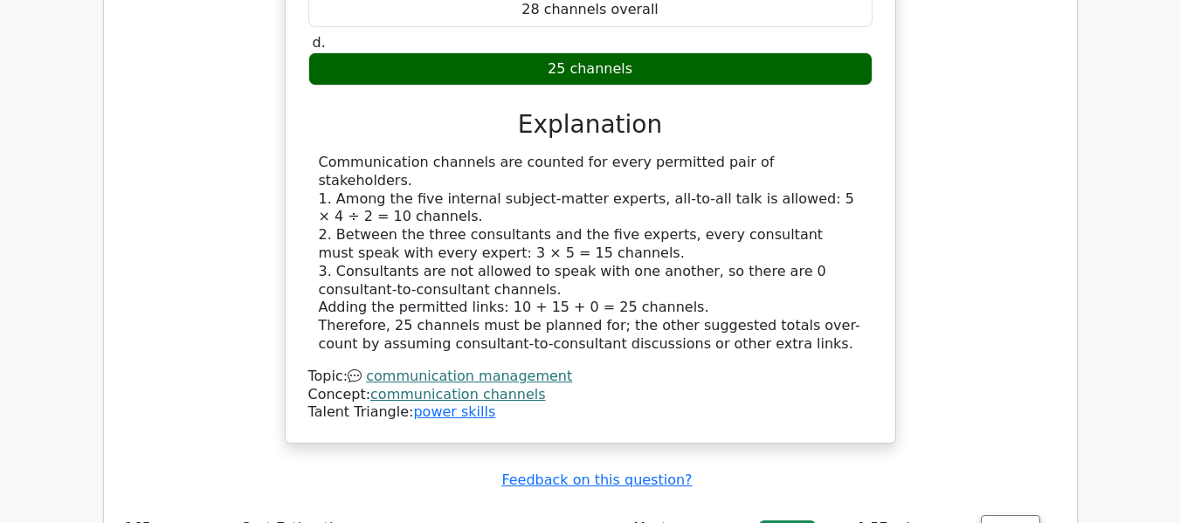
scroll to position [10525, 0]
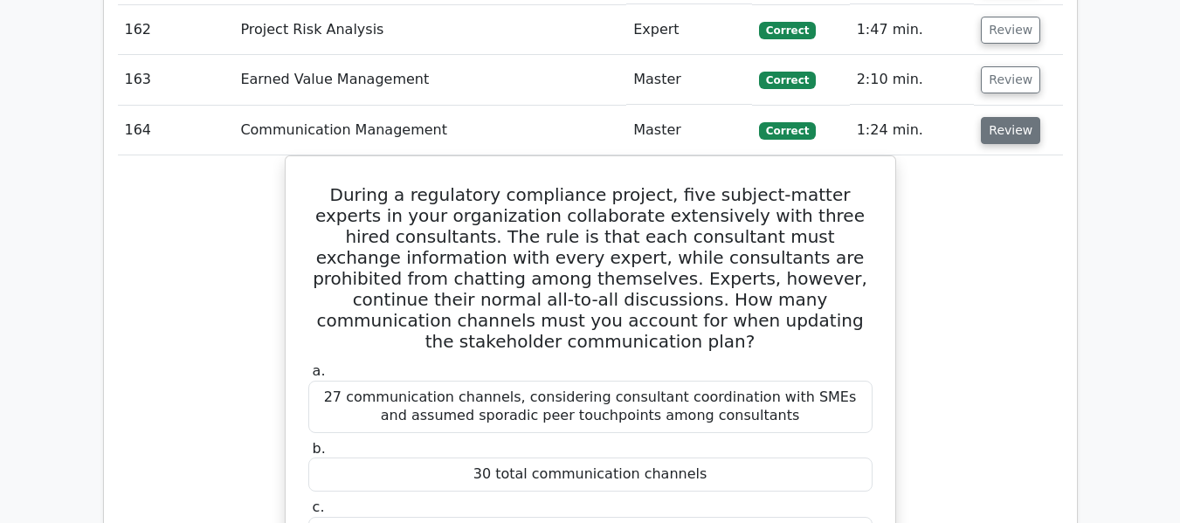
click at [1012, 125] on button "Review" at bounding box center [1010, 130] width 59 height 27
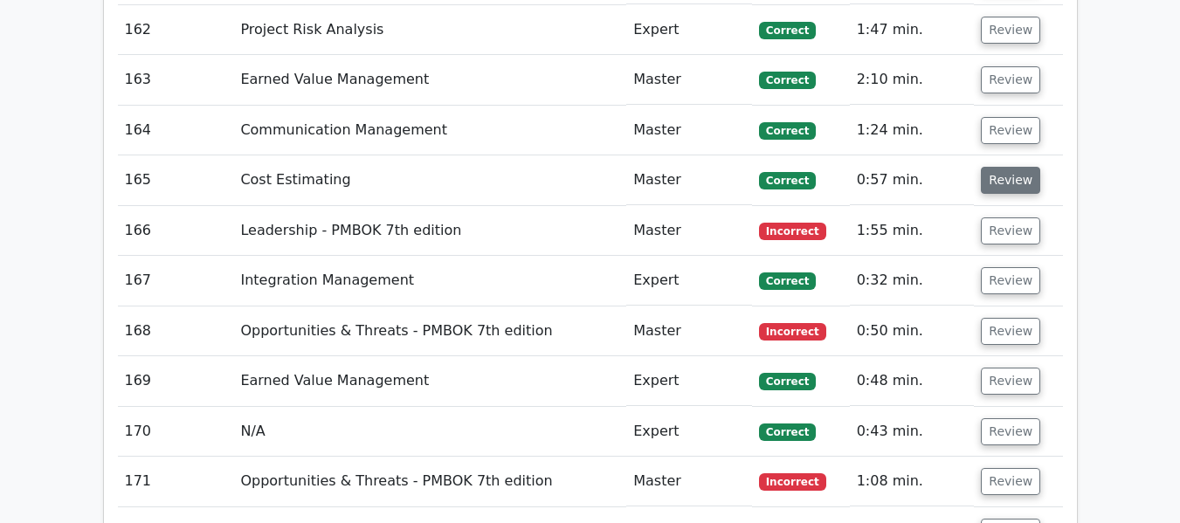
click at [1001, 178] on button "Review" at bounding box center [1010, 180] width 59 height 27
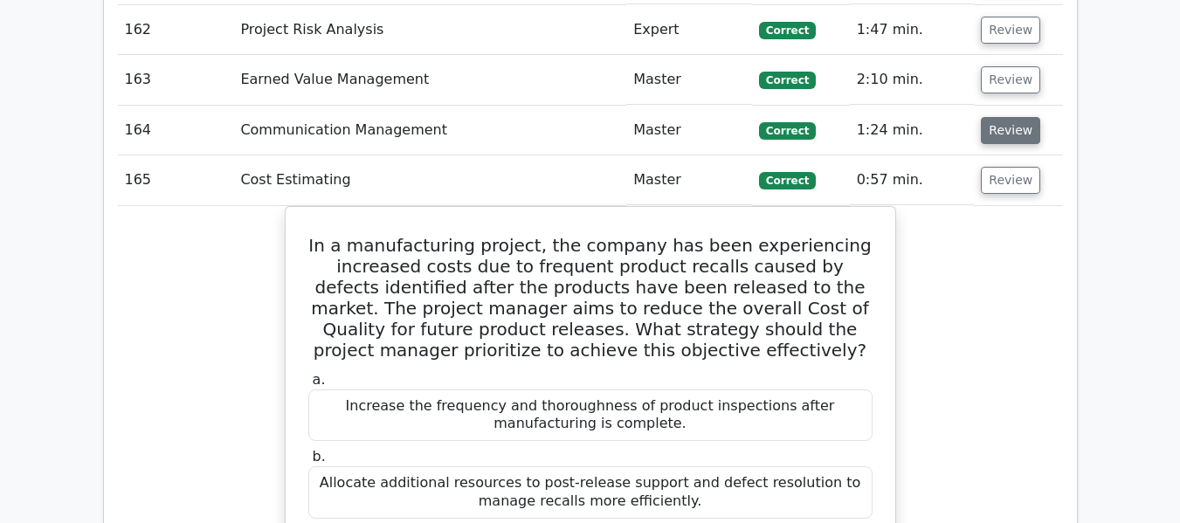
click at [1007, 129] on button "Review" at bounding box center [1010, 130] width 59 height 27
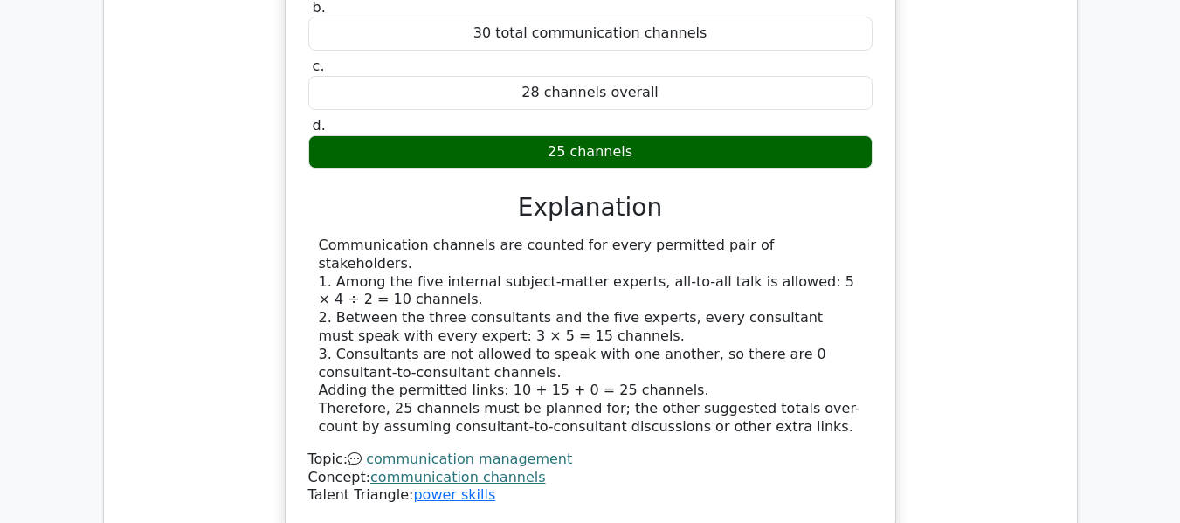
scroll to position [10438, 0]
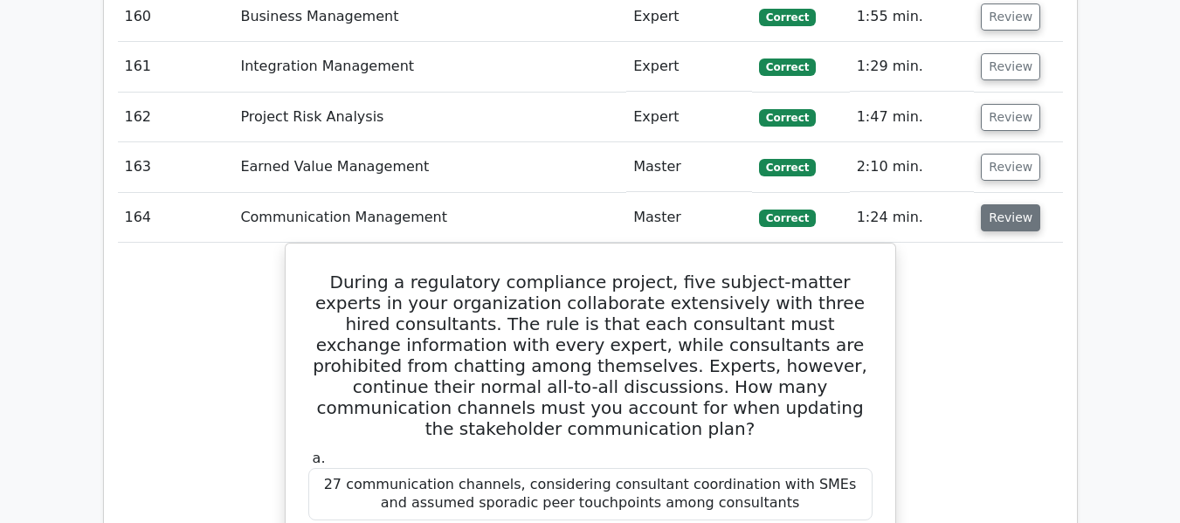
click at [1003, 228] on button "Review" at bounding box center [1010, 217] width 59 height 27
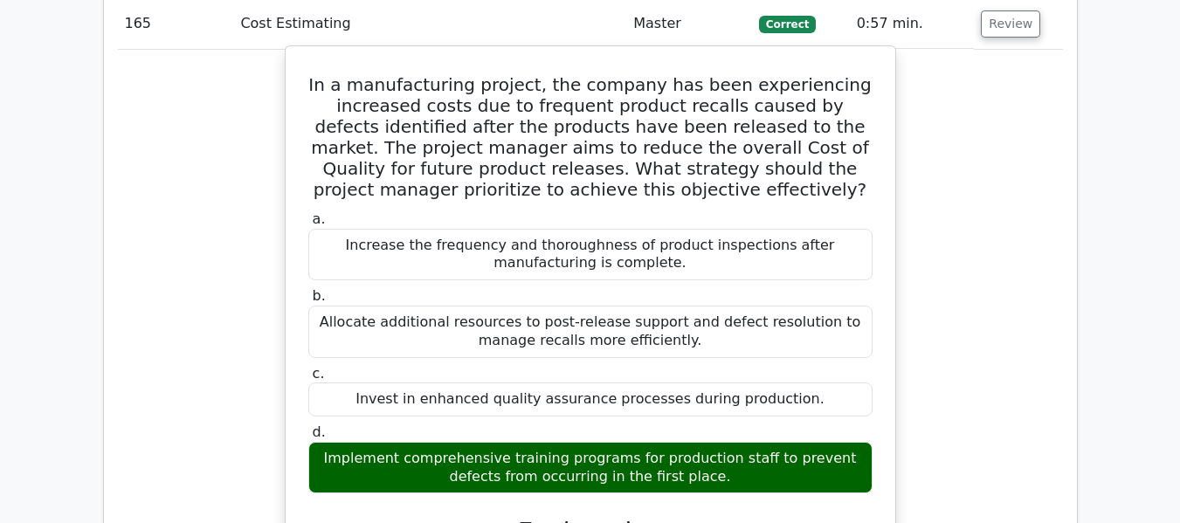
scroll to position [10612, 0]
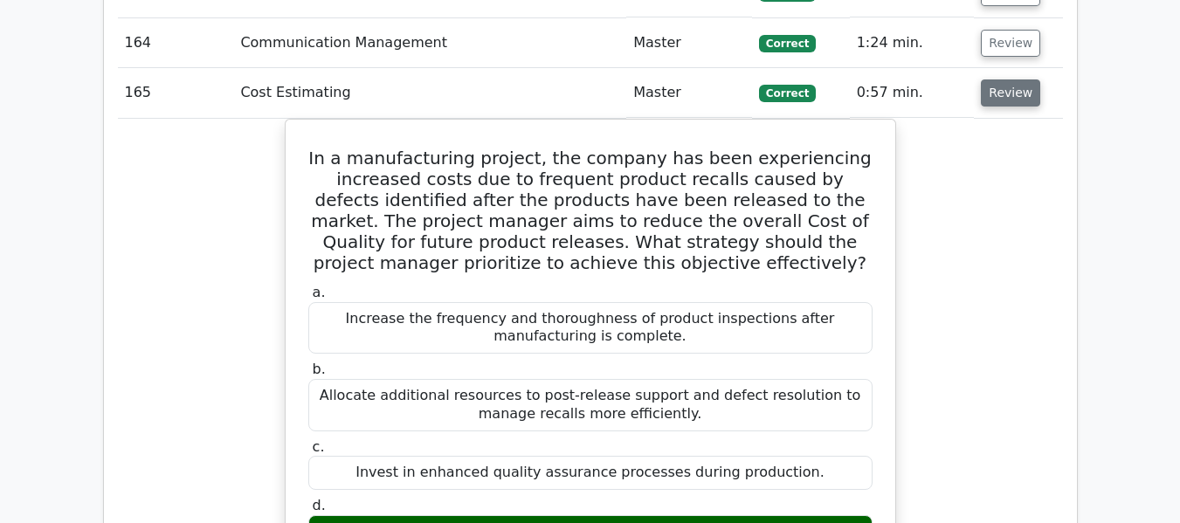
click at [996, 86] on button "Review" at bounding box center [1010, 92] width 59 height 27
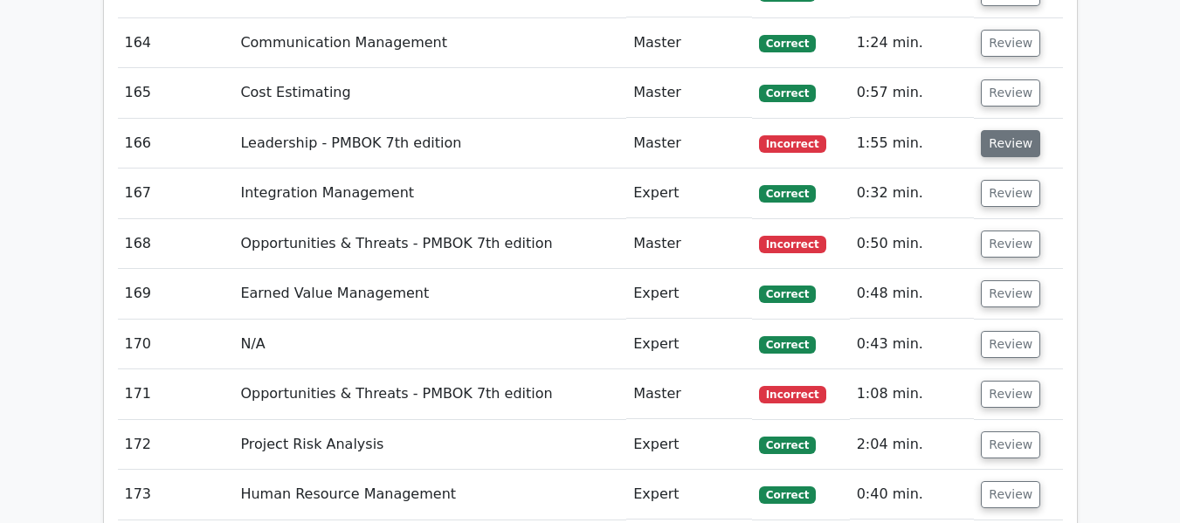
click at [996, 147] on button "Review" at bounding box center [1010, 143] width 59 height 27
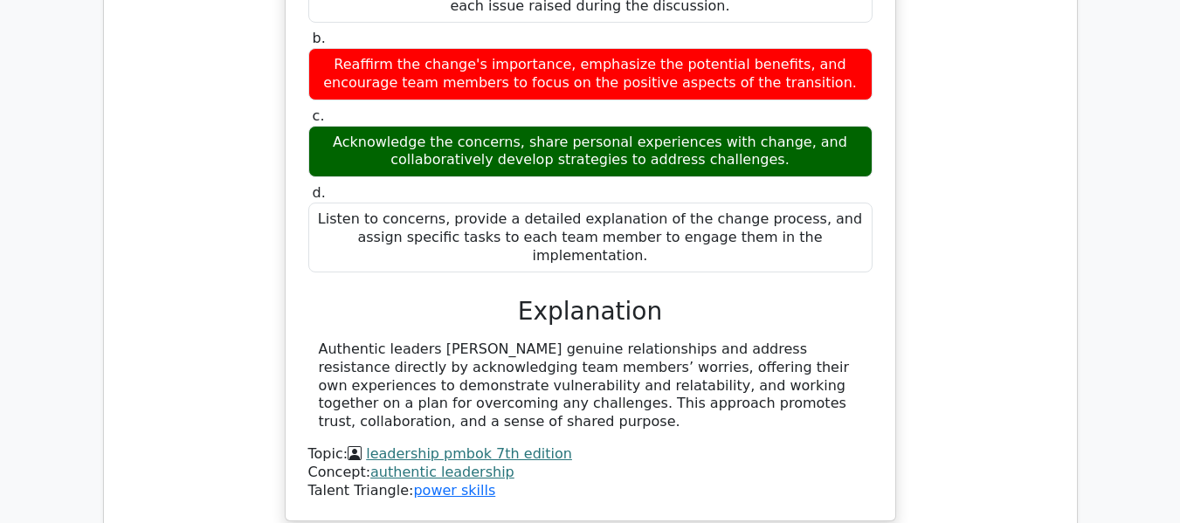
scroll to position [10787, 0]
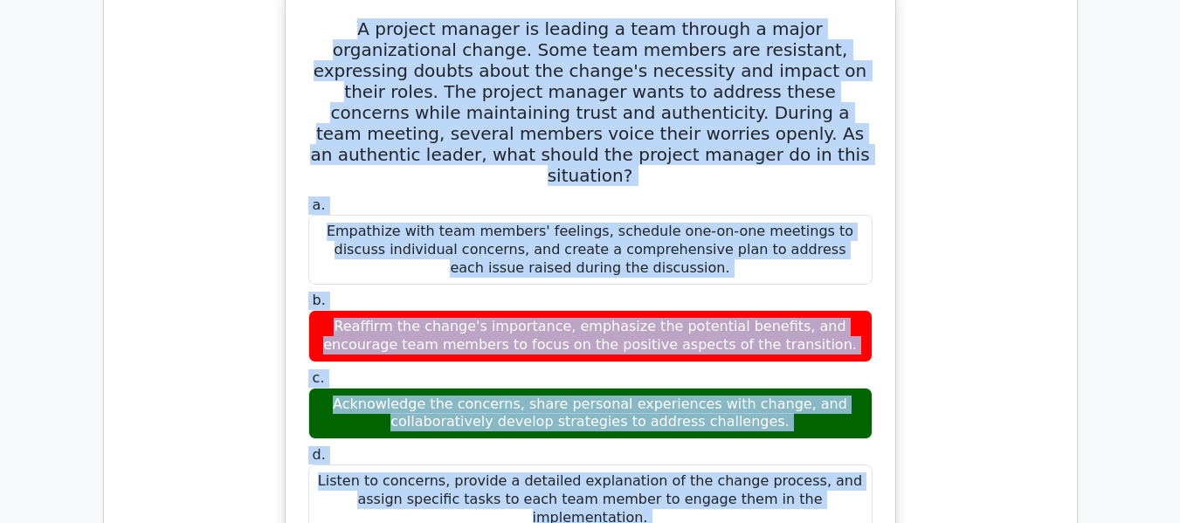
drag, startPoint x: 321, startPoint y: 27, endPoint x: 852, endPoint y: 497, distance: 708.6
click at [849, 501] on div "A project manager is leading a team through a major organizational change. Some…" at bounding box center [591, 386] width 596 height 778
copy div "A project manager is leading a team through a major organizational change. Some…"
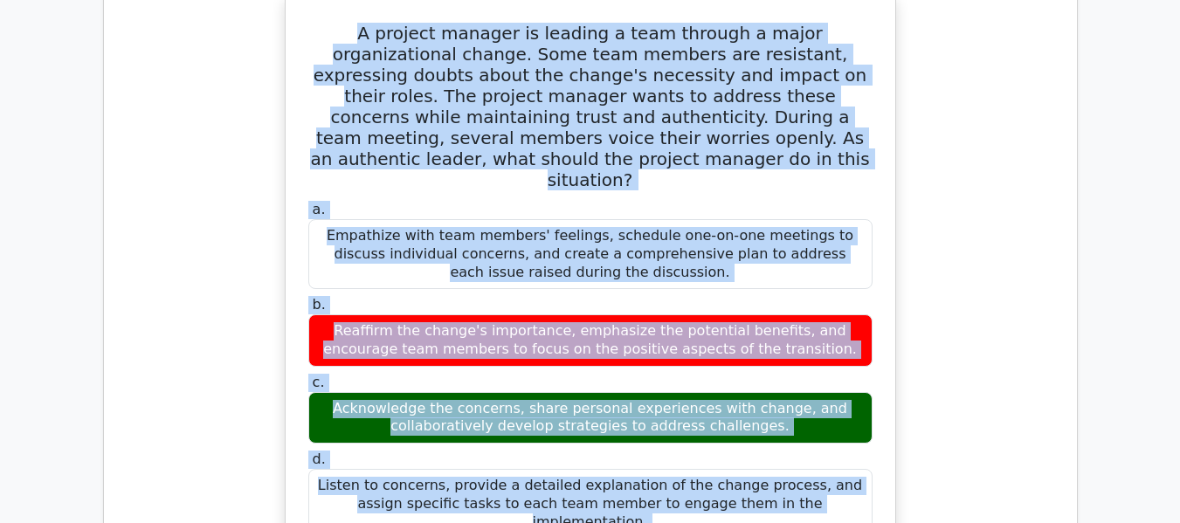
click at [965, 241] on div "A project manager is leading a team through a major organizational change. Some…" at bounding box center [590, 401] width 945 height 815
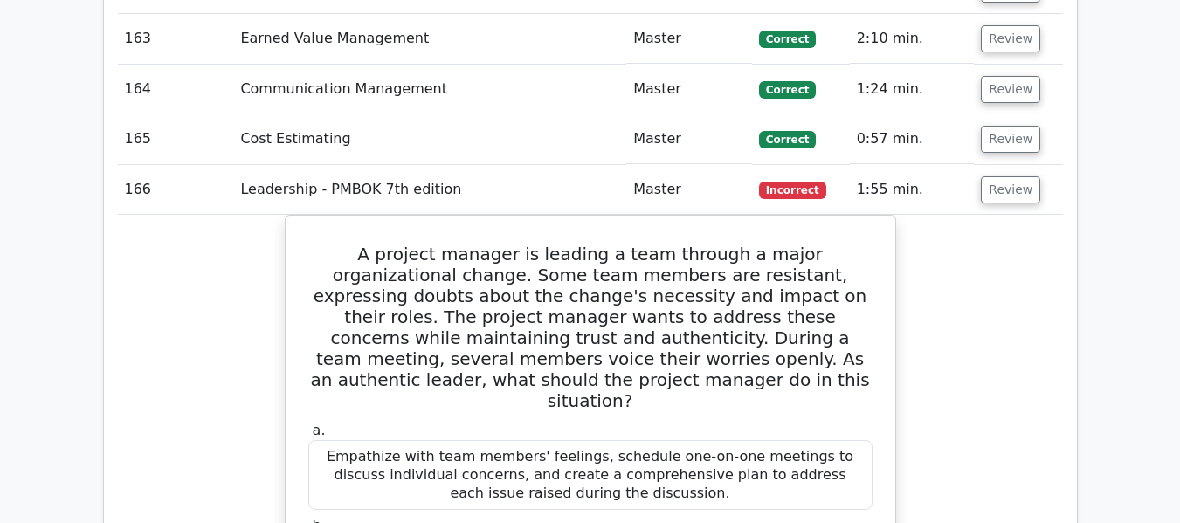
scroll to position [10525, 0]
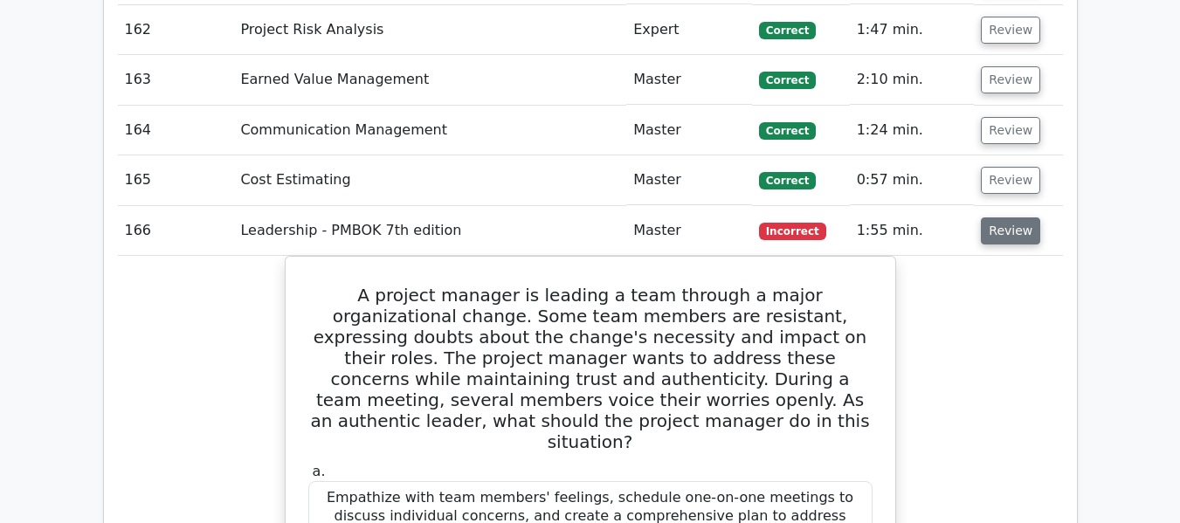
click at [1004, 238] on button "Review" at bounding box center [1010, 231] width 59 height 27
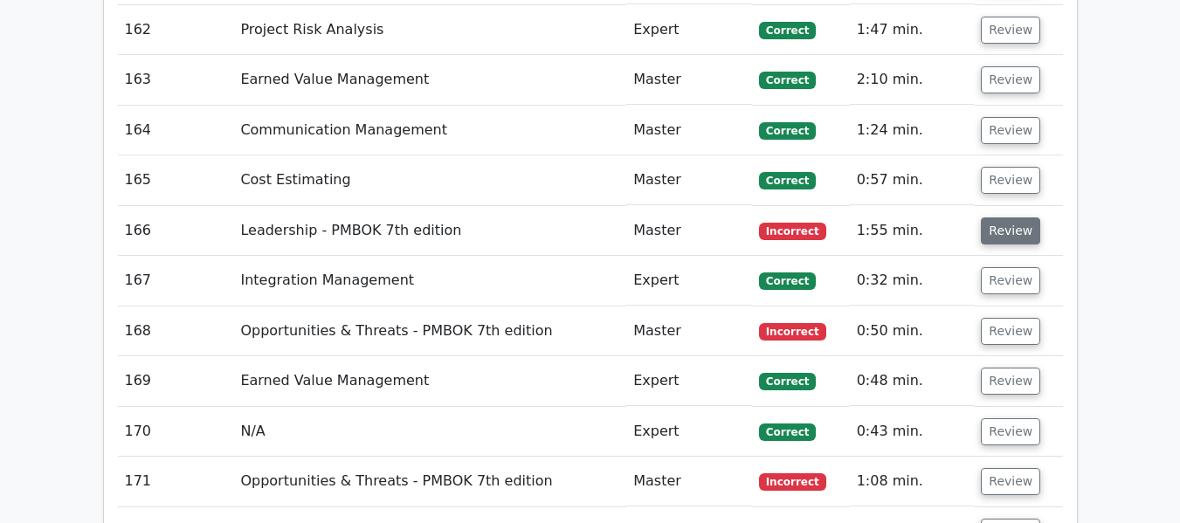
click at [1004, 238] on button "Review" at bounding box center [1010, 231] width 59 height 27
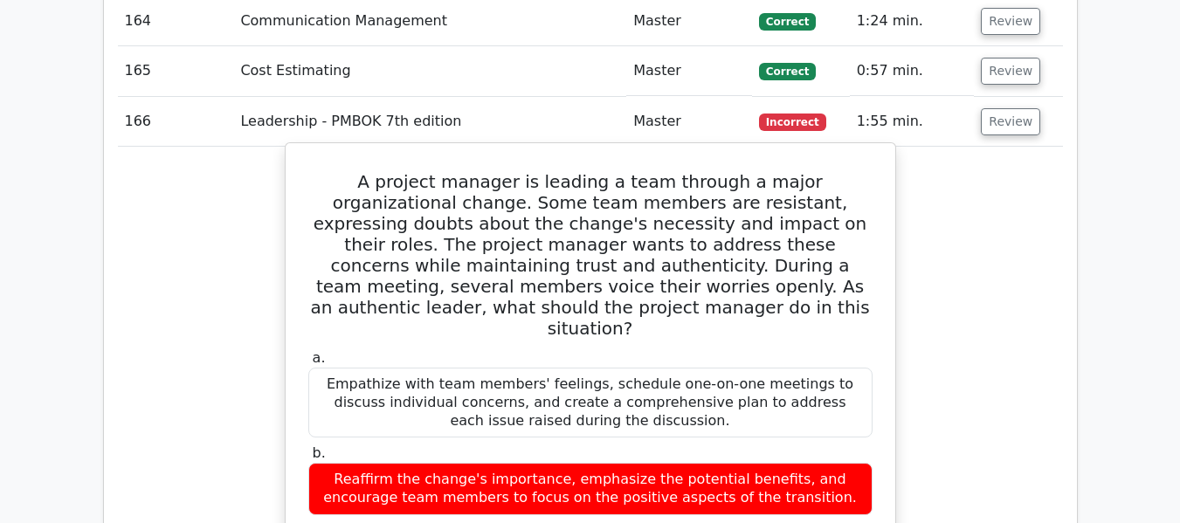
scroll to position [10612, 0]
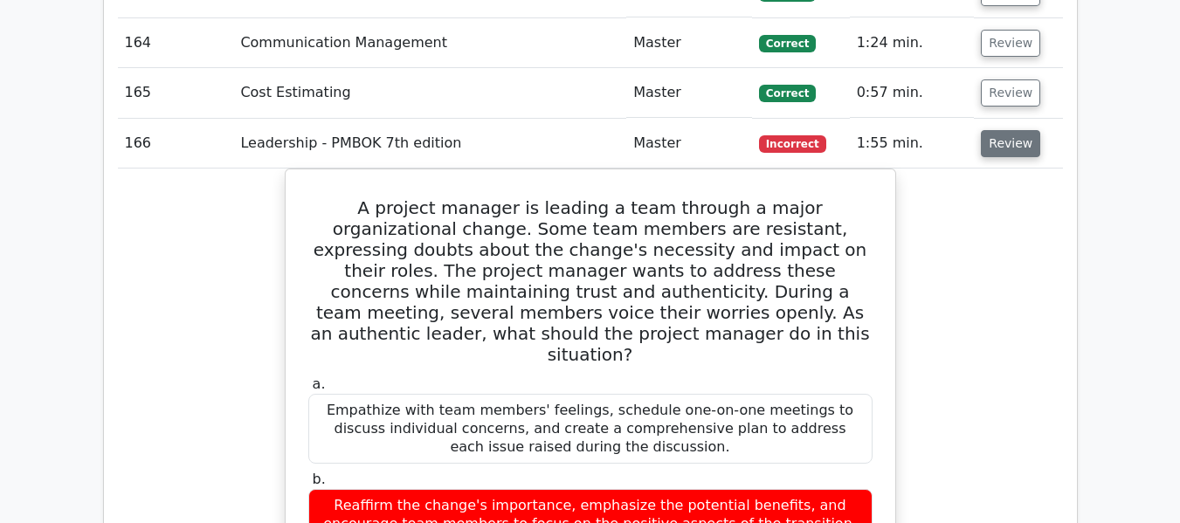
click at [999, 149] on button "Review" at bounding box center [1010, 143] width 59 height 27
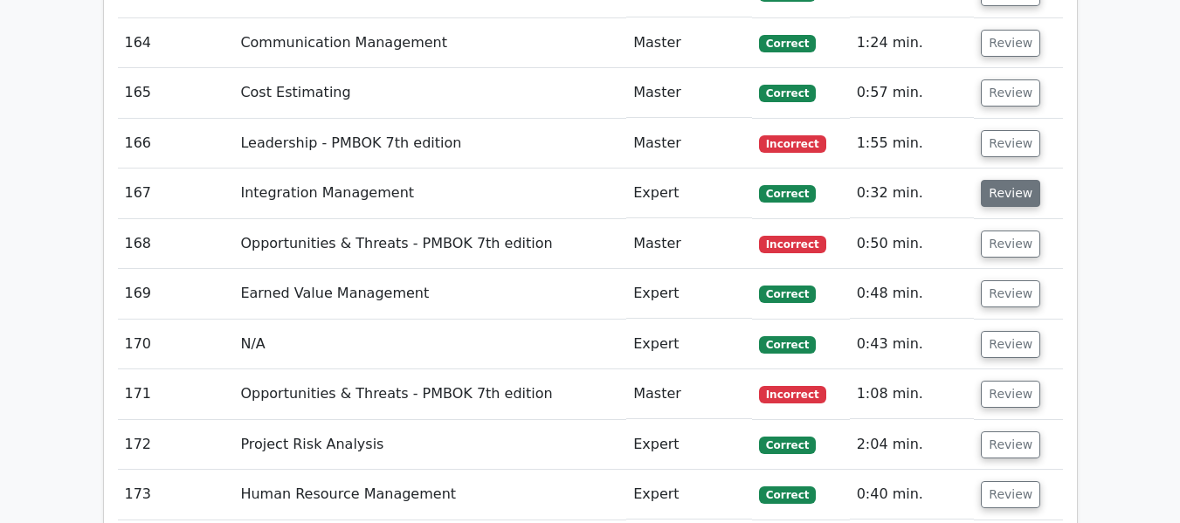
click at [999, 197] on button "Review" at bounding box center [1010, 193] width 59 height 27
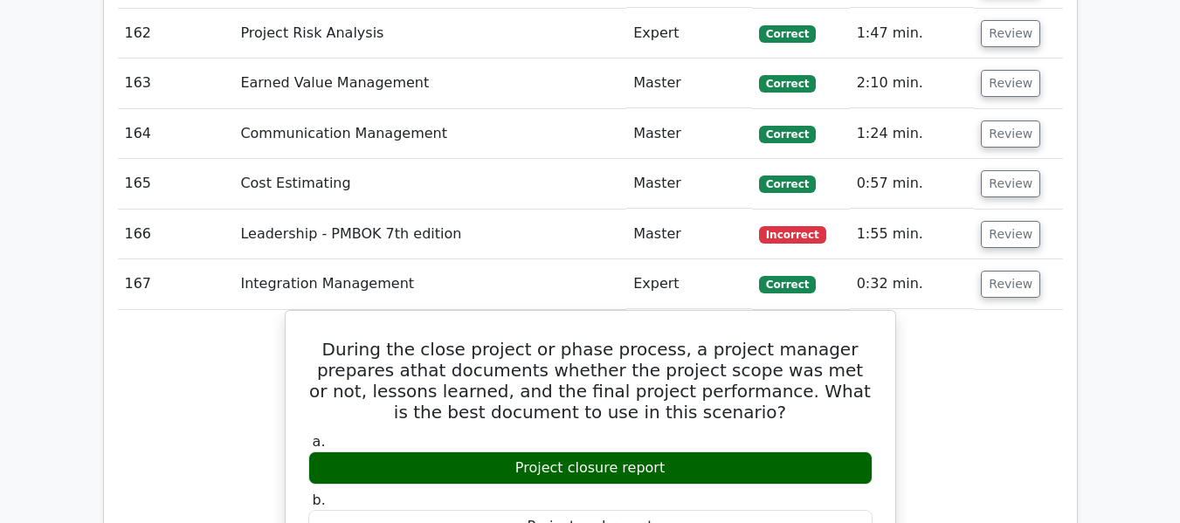
scroll to position [10525, 0]
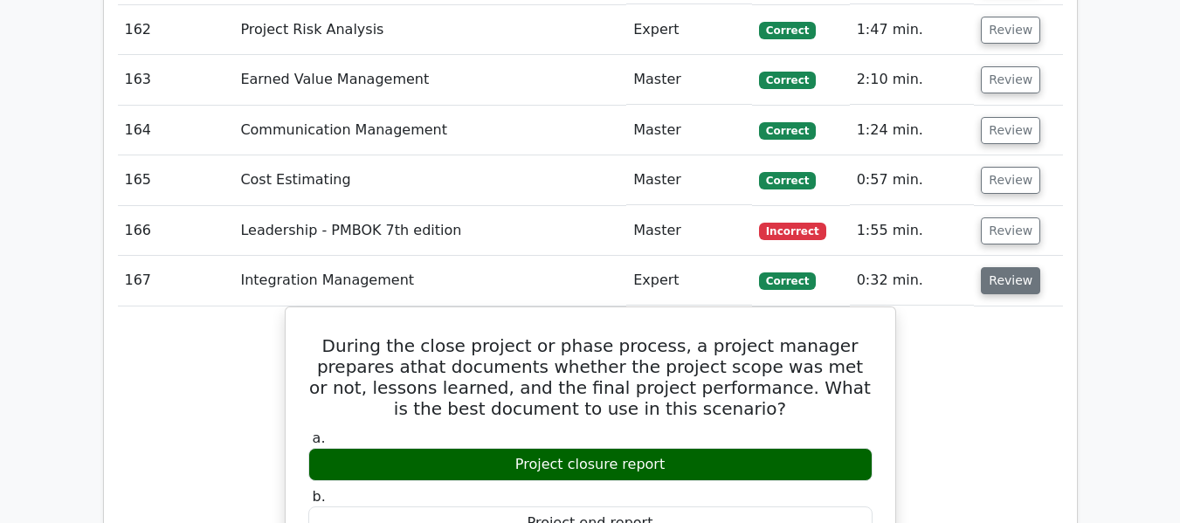
click at [1020, 278] on button "Review" at bounding box center [1010, 280] width 59 height 27
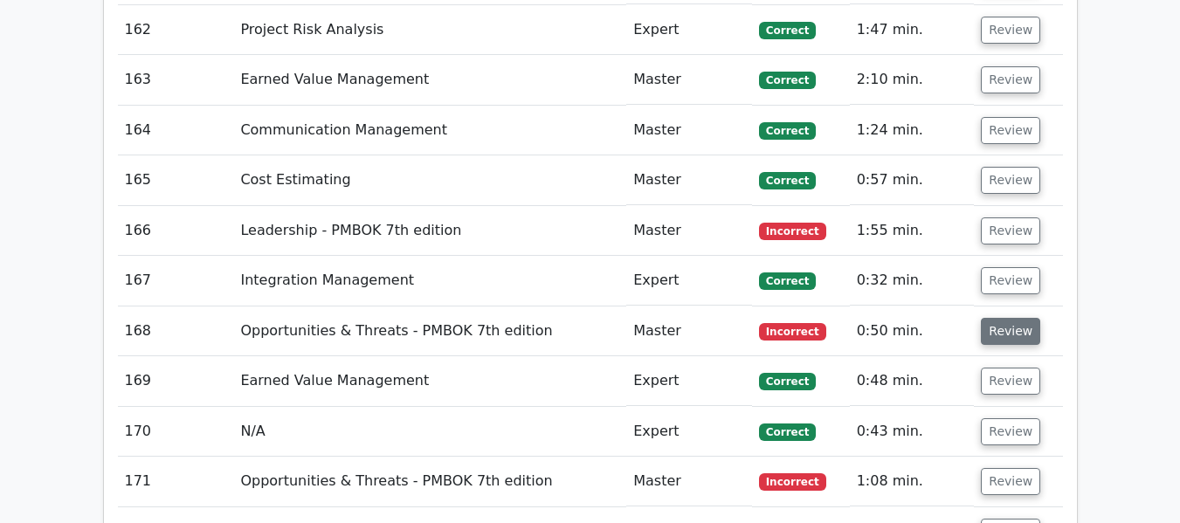
click at [1005, 332] on button "Review" at bounding box center [1010, 331] width 59 height 27
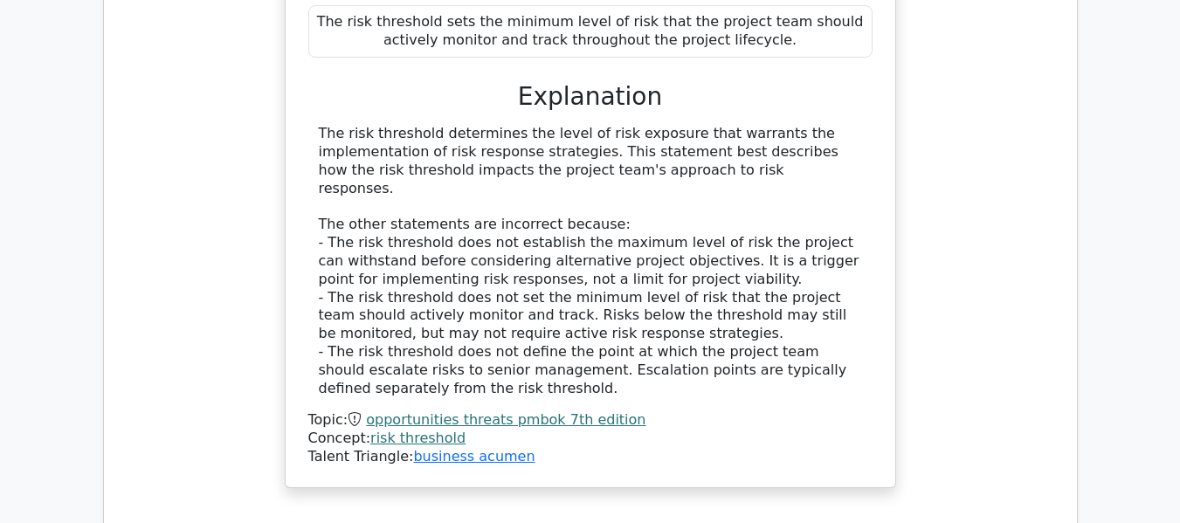
scroll to position [11136, 0]
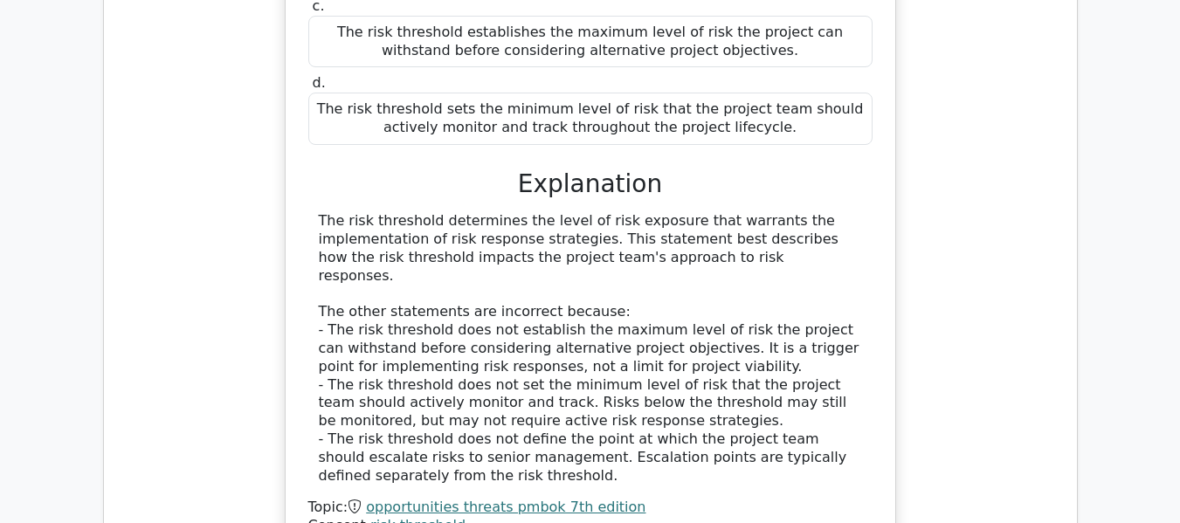
click at [564, 220] on div "The risk threshold determines the level of risk exposure that warrants the impl…" at bounding box center [590, 348] width 543 height 273
click at [468, 218] on div "The risk threshold determines the level of risk exposure that warrants the impl…" at bounding box center [590, 348] width 543 height 273
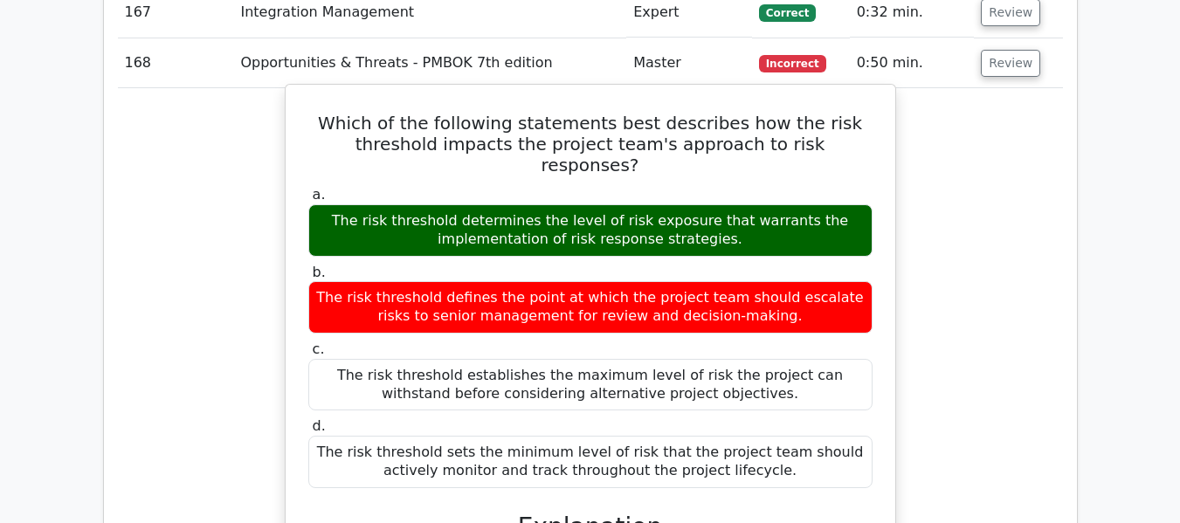
scroll to position [10787, 0]
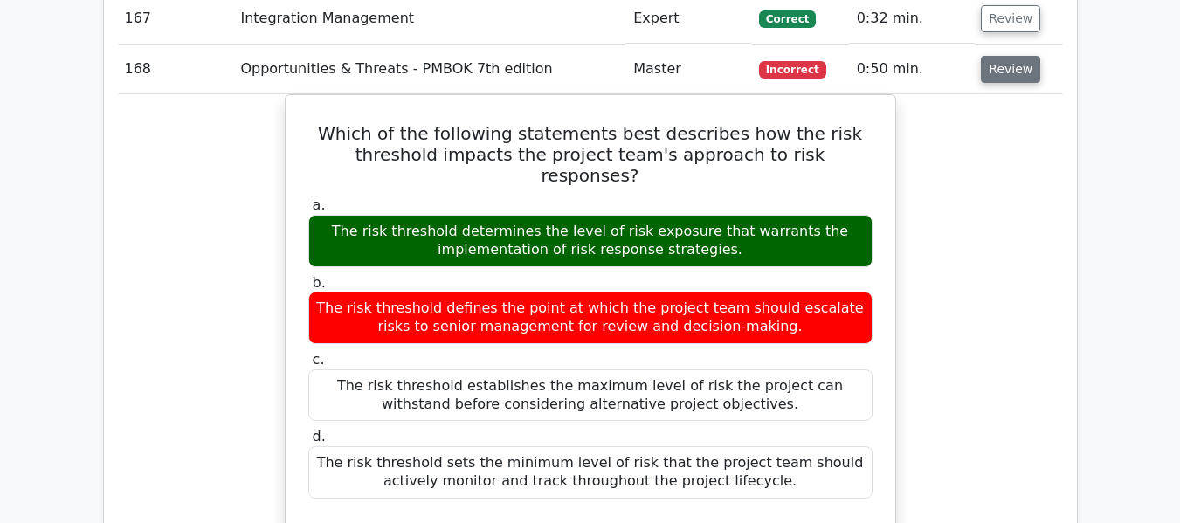
click at [1012, 71] on button "Review" at bounding box center [1010, 69] width 59 height 27
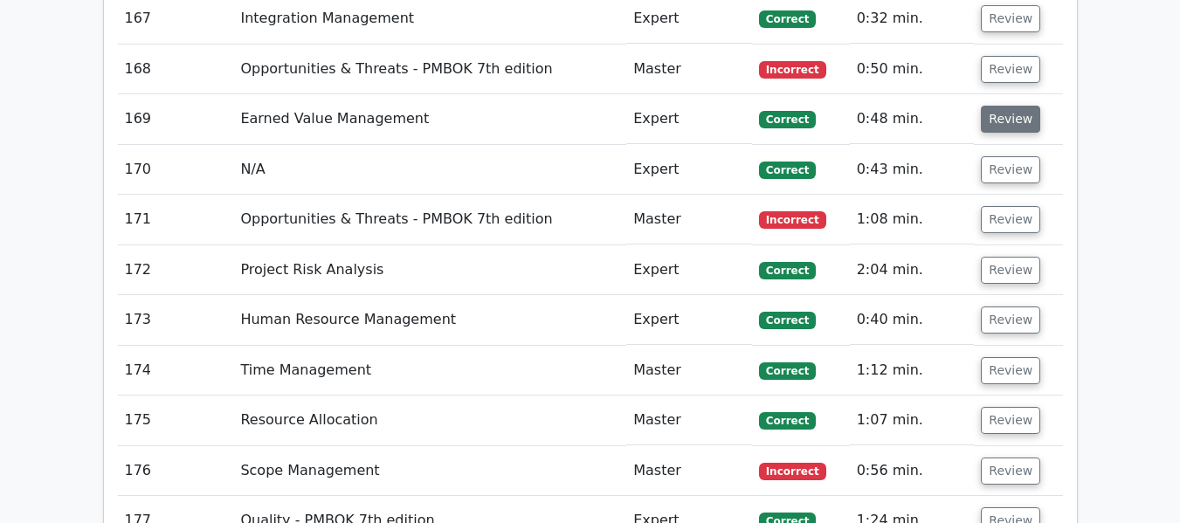
click at [1004, 121] on button "Review" at bounding box center [1010, 119] width 59 height 27
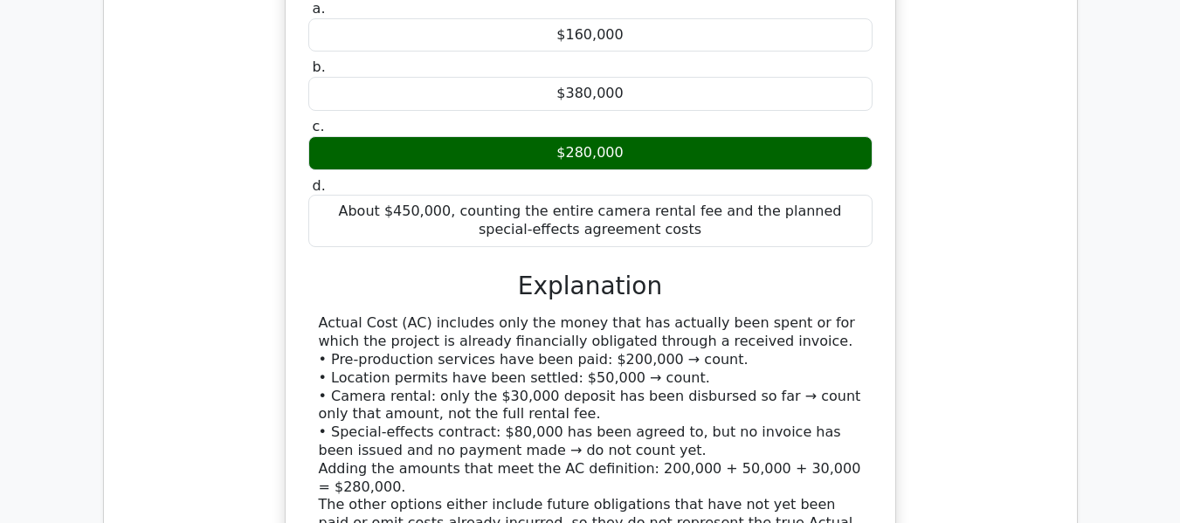
scroll to position [10874, 0]
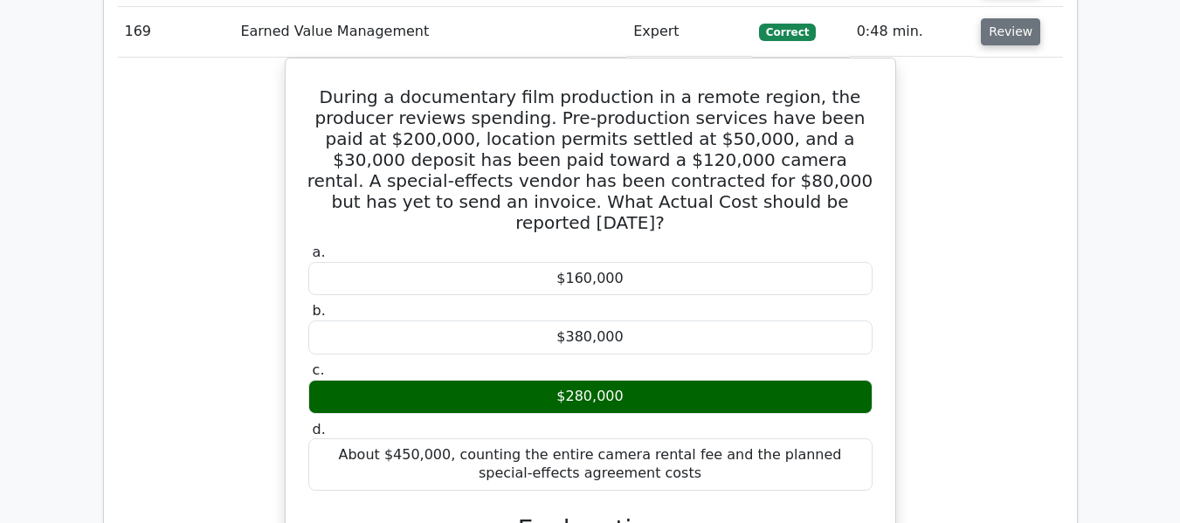
click at [1002, 37] on button "Review" at bounding box center [1010, 31] width 59 height 27
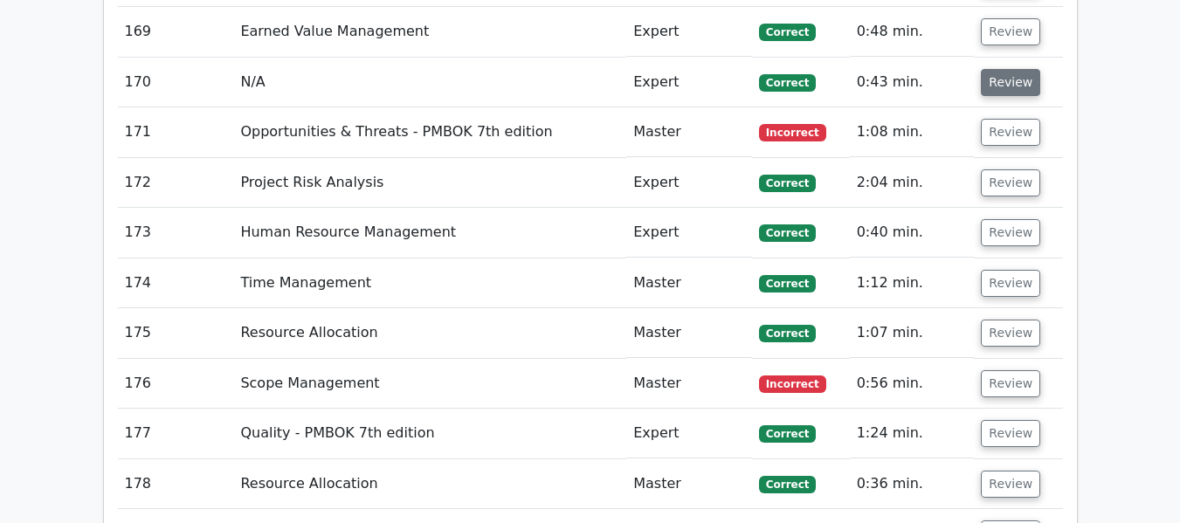
click at [1001, 86] on button "Review" at bounding box center [1010, 82] width 59 height 27
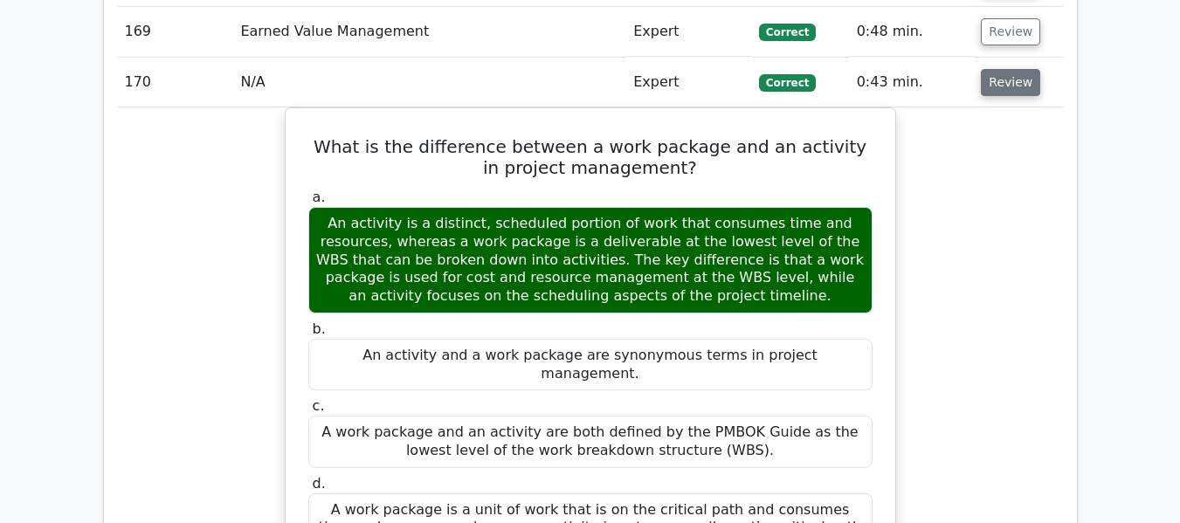
click at [999, 85] on button "Review" at bounding box center [1010, 82] width 59 height 27
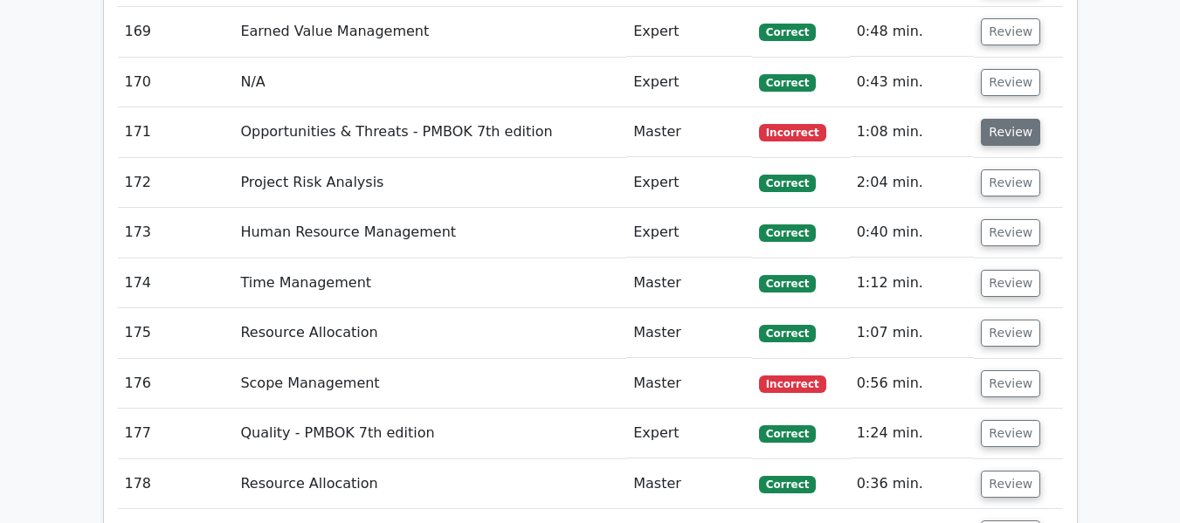
click at [1012, 129] on button "Review" at bounding box center [1010, 132] width 59 height 27
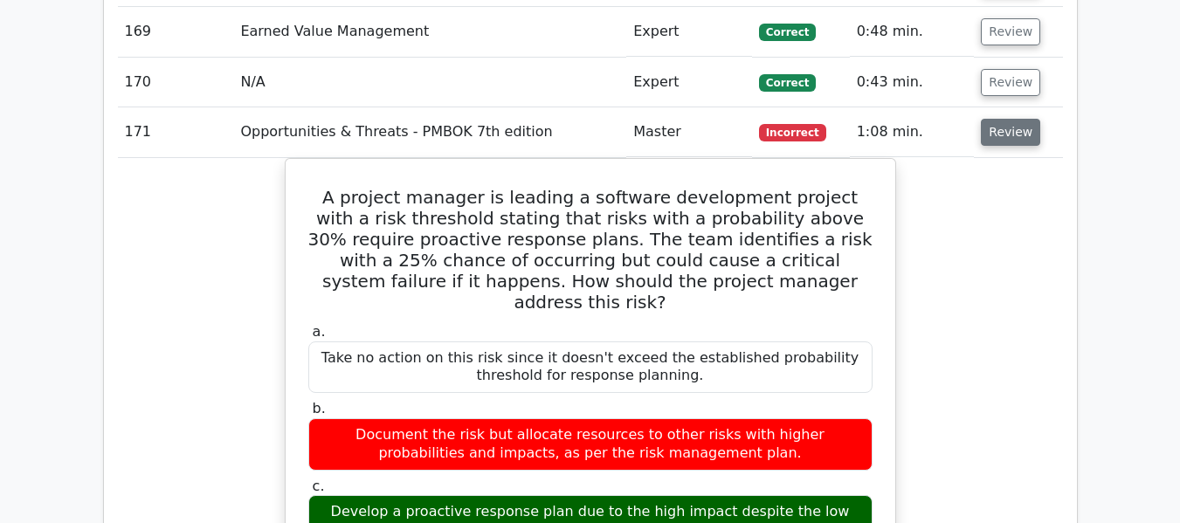
click at [1008, 135] on button "Review" at bounding box center [1010, 132] width 59 height 27
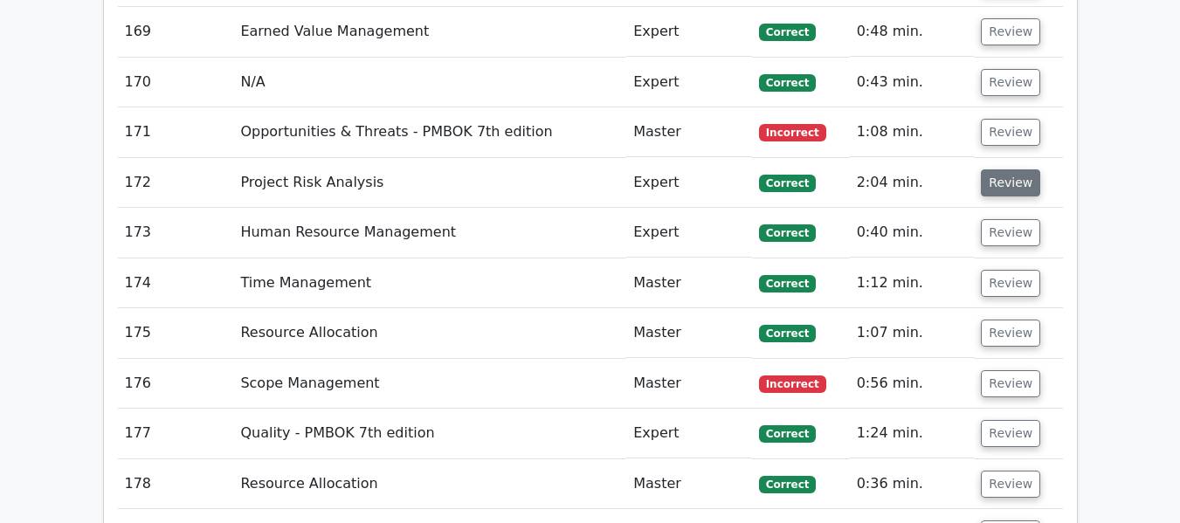
click at [1008, 185] on button "Review" at bounding box center [1010, 182] width 59 height 27
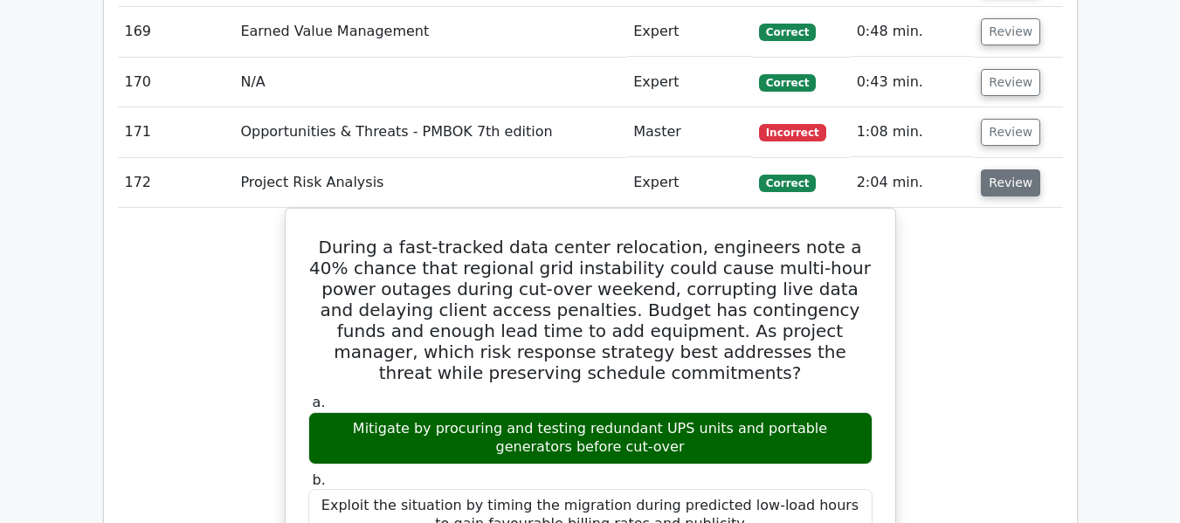
click at [1008, 185] on button "Review" at bounding box center [1010, 182] width 59 height 27
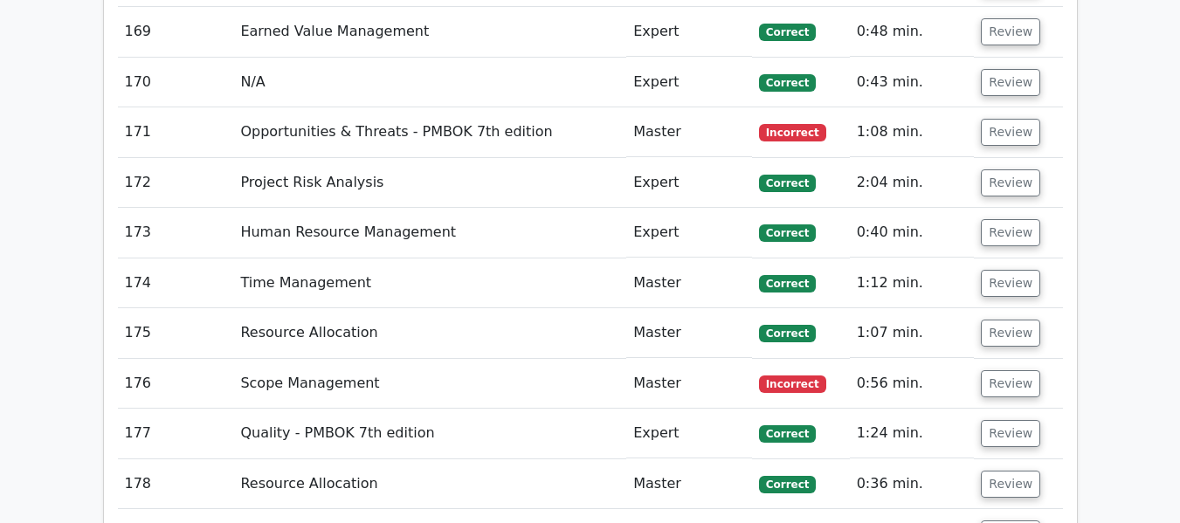
scroll to position [10962, 0]
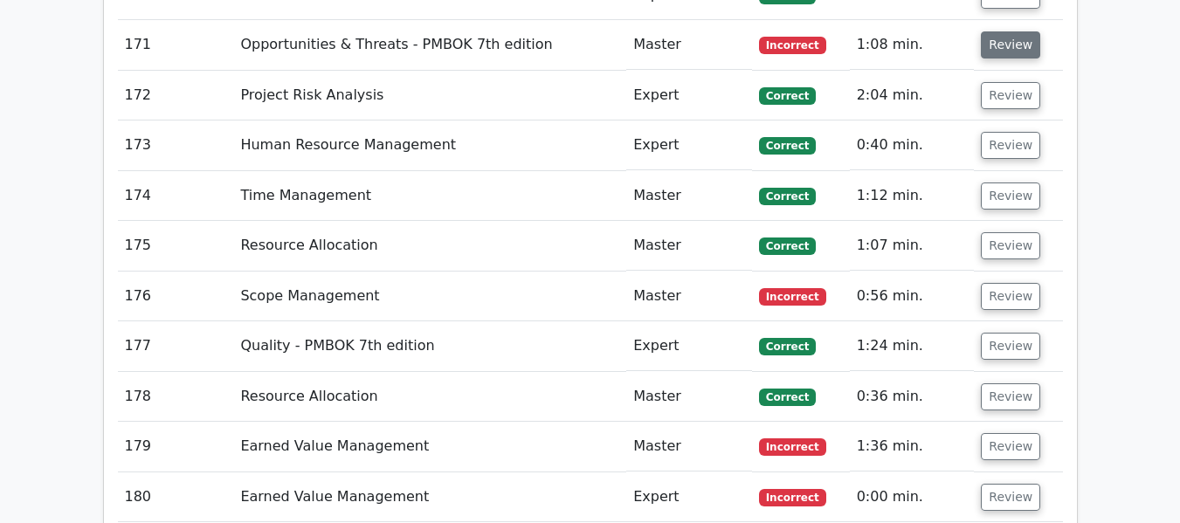
click at [1011, 44] on button "Review" at bounding box center [1010, 44] width 59 height 27
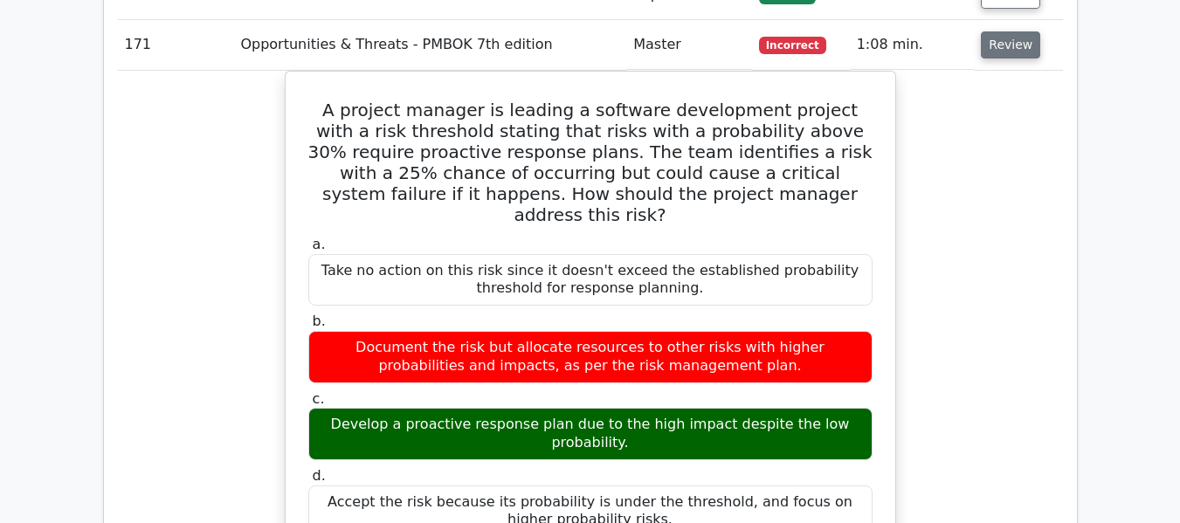
click at [1003, 45] on button "Review" at bounding box center [1010, 44] width 59 height 27
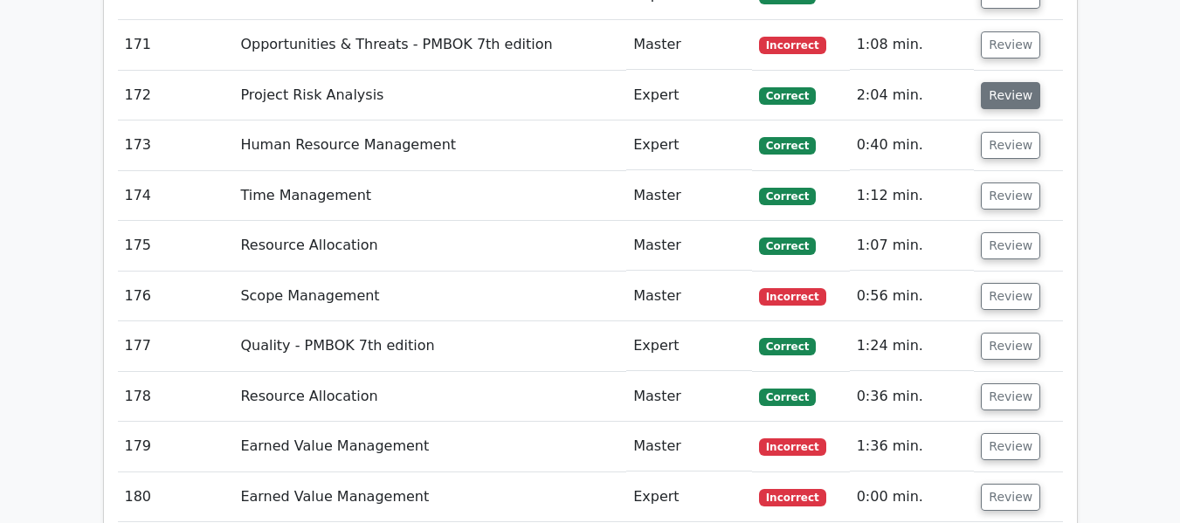
click at [1016, 92] on button "Review" at bounding box center [1010, 95] width 59 height 27
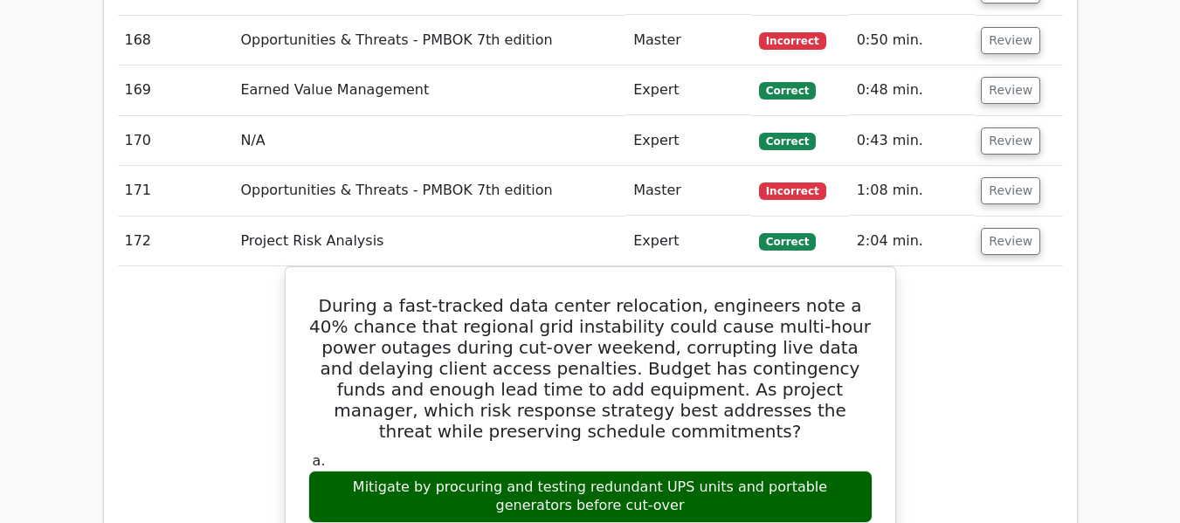
scroll to position [10787, 0]
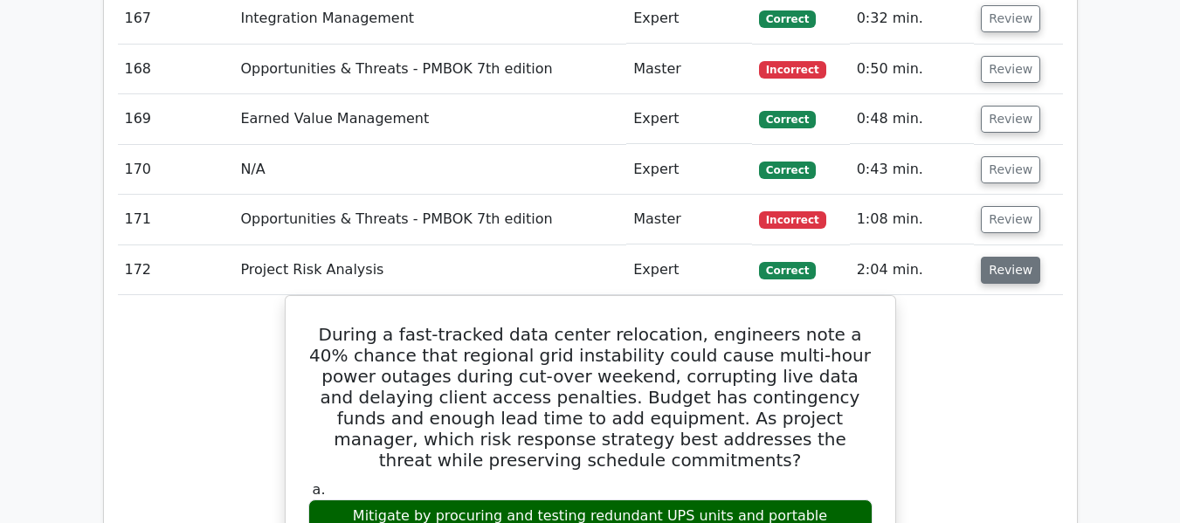
click at [1004, 274] on button "Review" at bounding box center [1010, 270] width 59 height 27
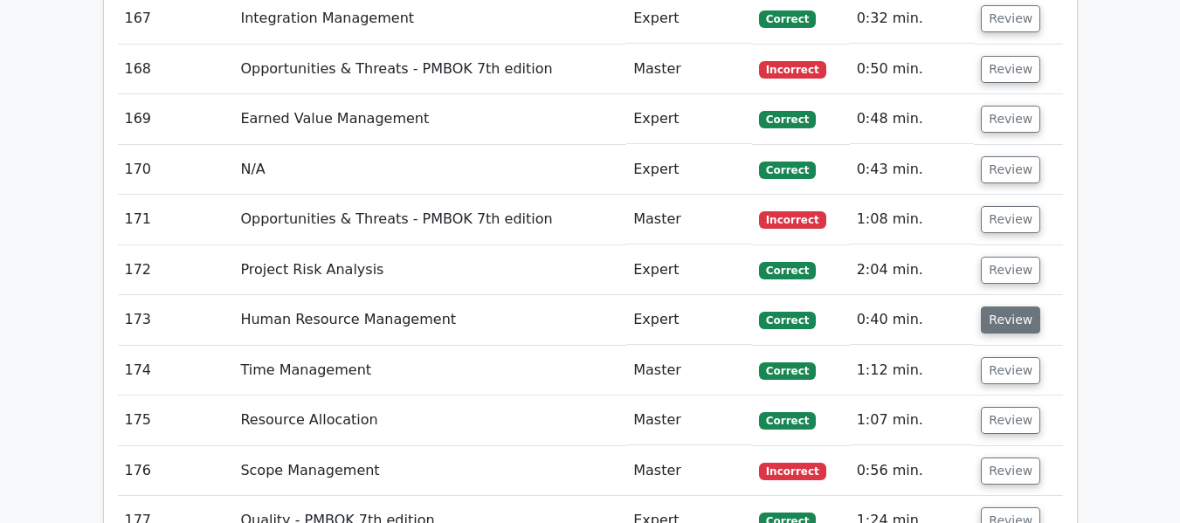
click at [1008, 326] on button "Review" at bounding box center [1010, 320] width 59 height 27
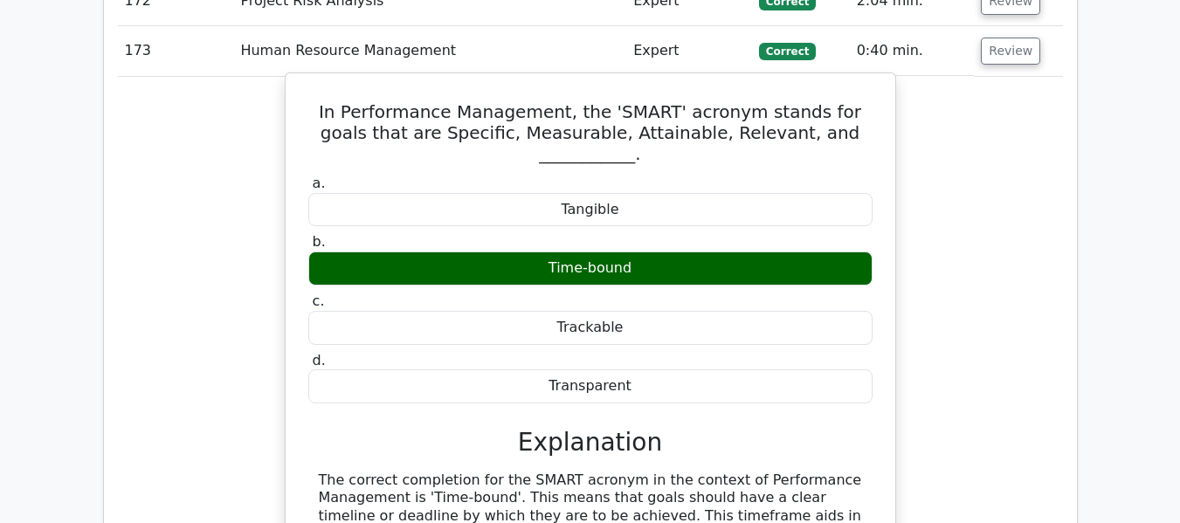
scroll to position [10962, 0]
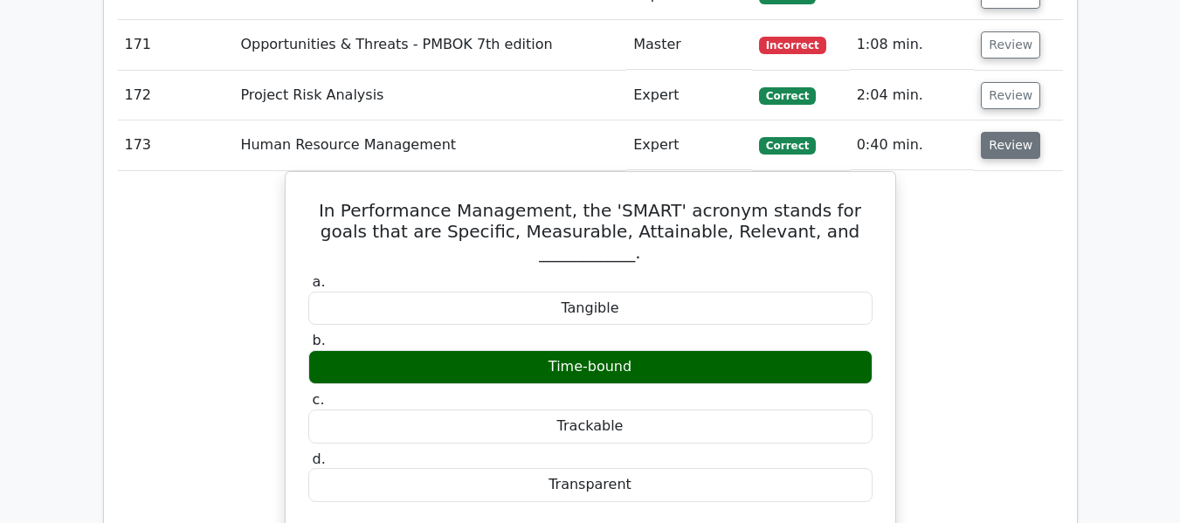
click at [992, 149] on button "Review" at bounding box center [1010, 145] width 59 height 27
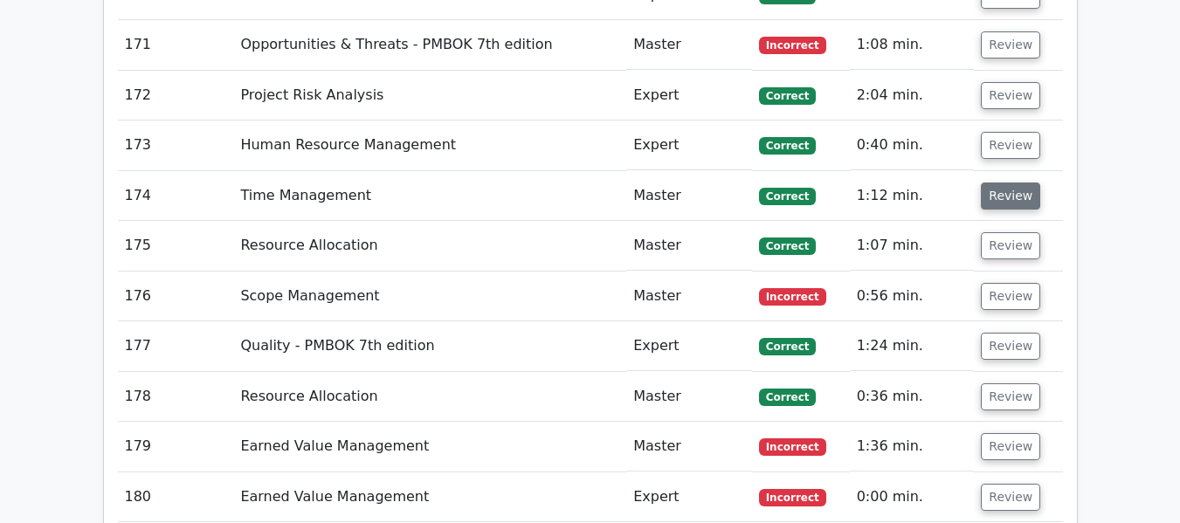
click at [995, 189] on button "Review" at bounding box center [1010, 196] width 59 height 27
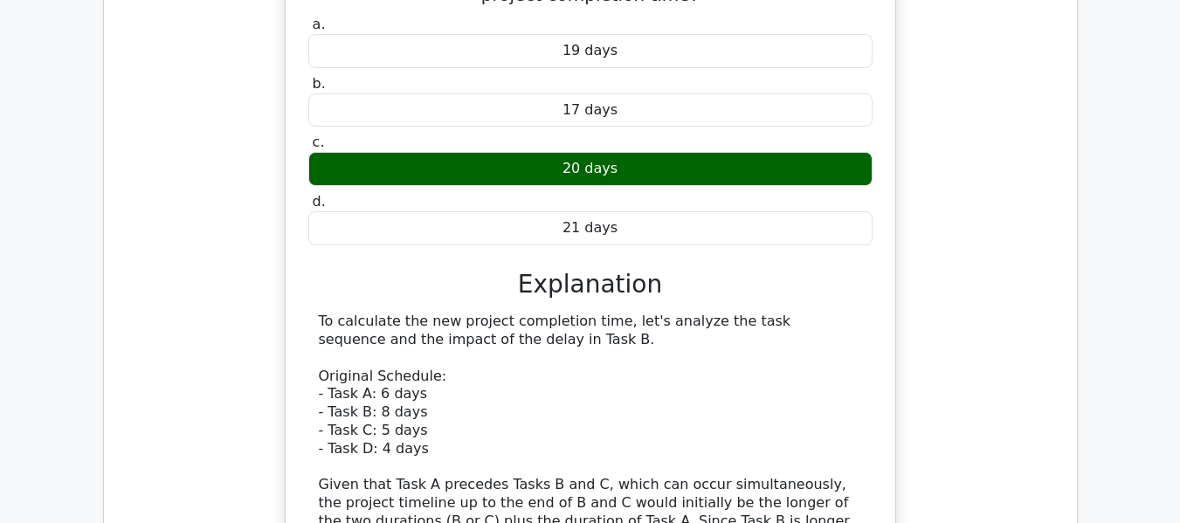
scroll to position [11049, 0]
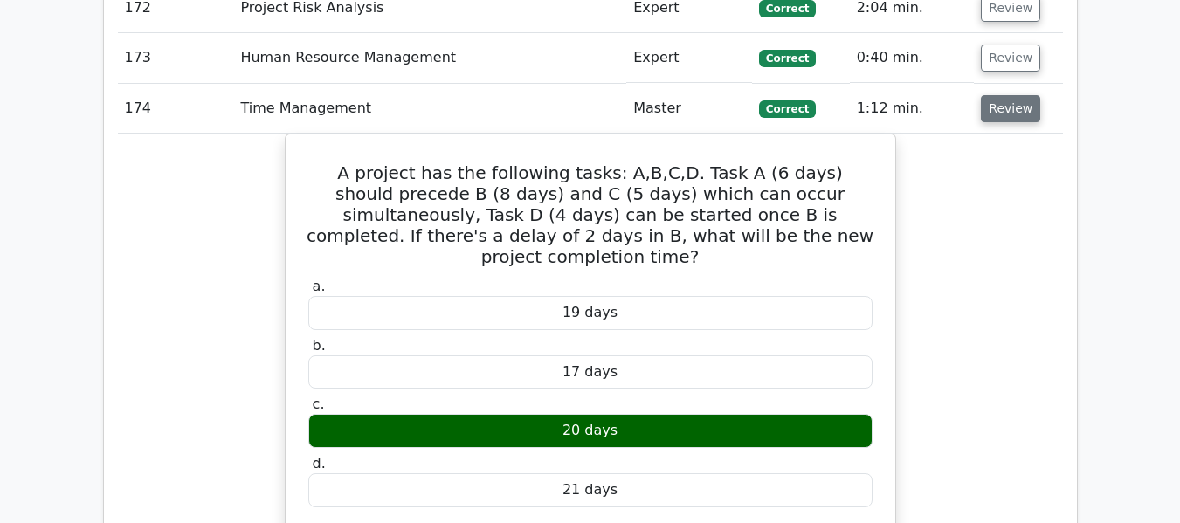
click at [999, 108] on button "Review" at bounding box center [1010, 108] width 59 height 27
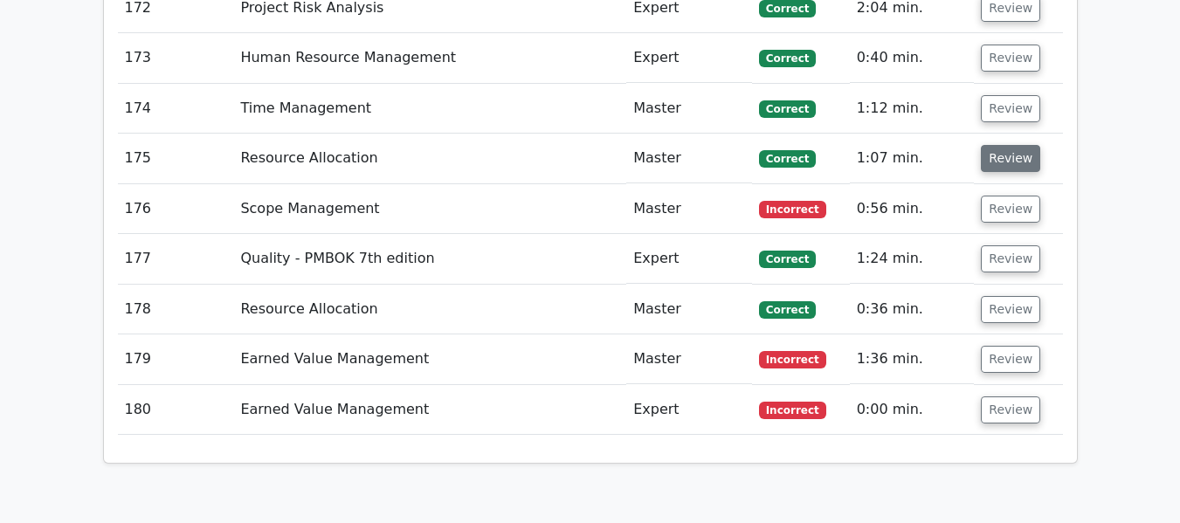
click at [997, 160] on button "Review" at bounding box center [1010, 158] width 59 height 27
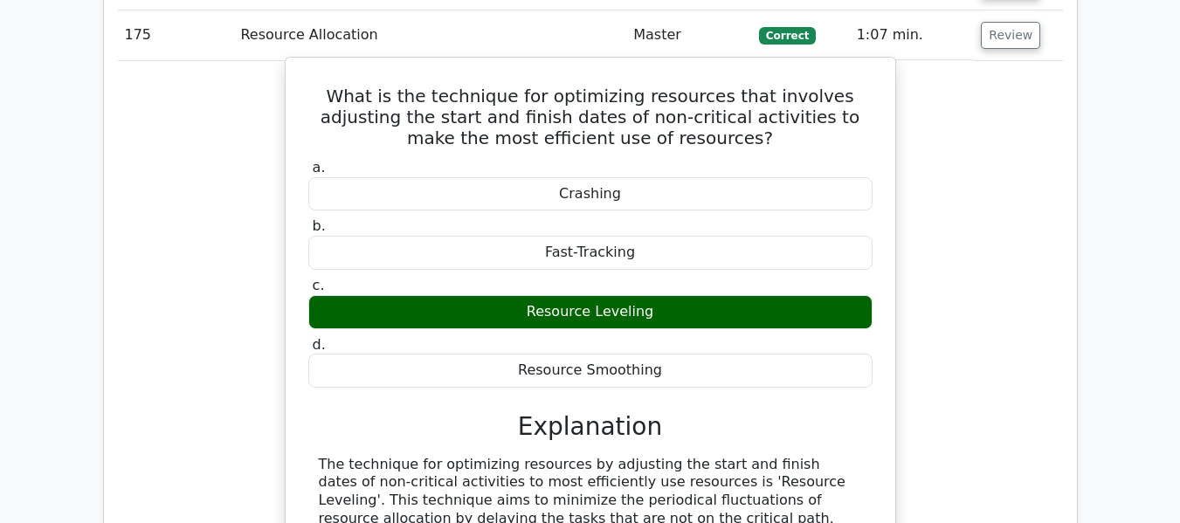
scroll to position [10962, 0]
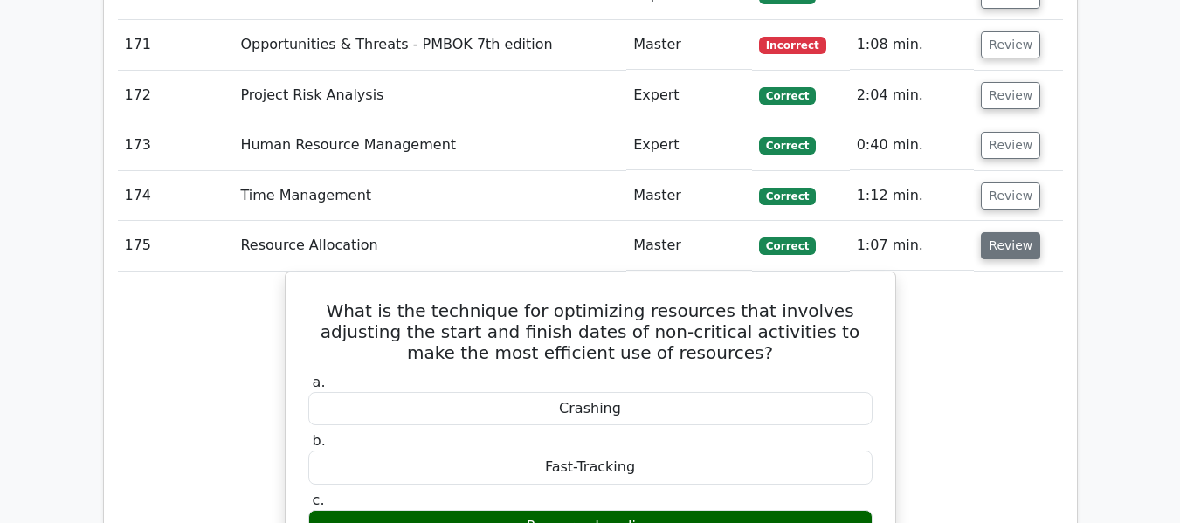
click at [1006, 244] on button "Review" at bounding box center [1010, 245] width 59 height 27
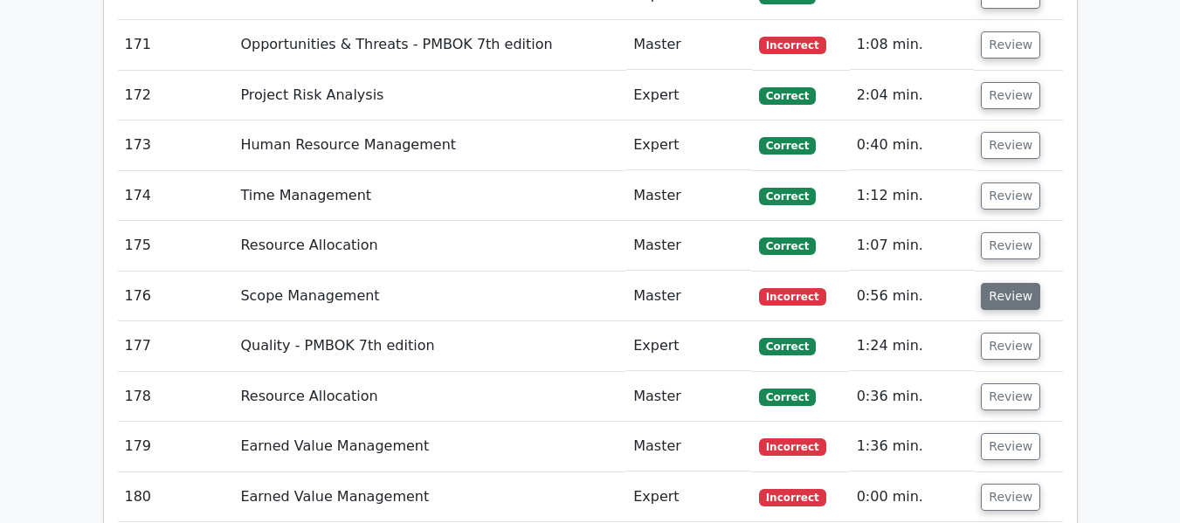
click at [999, 293] on button "Review" at bounding box center [1010, 296] width 59 height 27
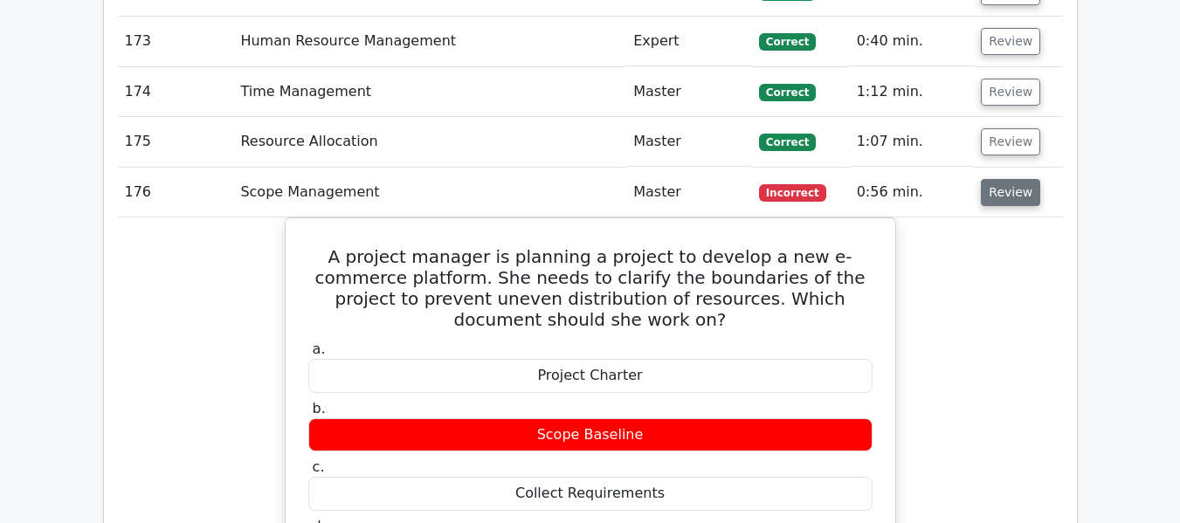
scroll to position [11049, 0]
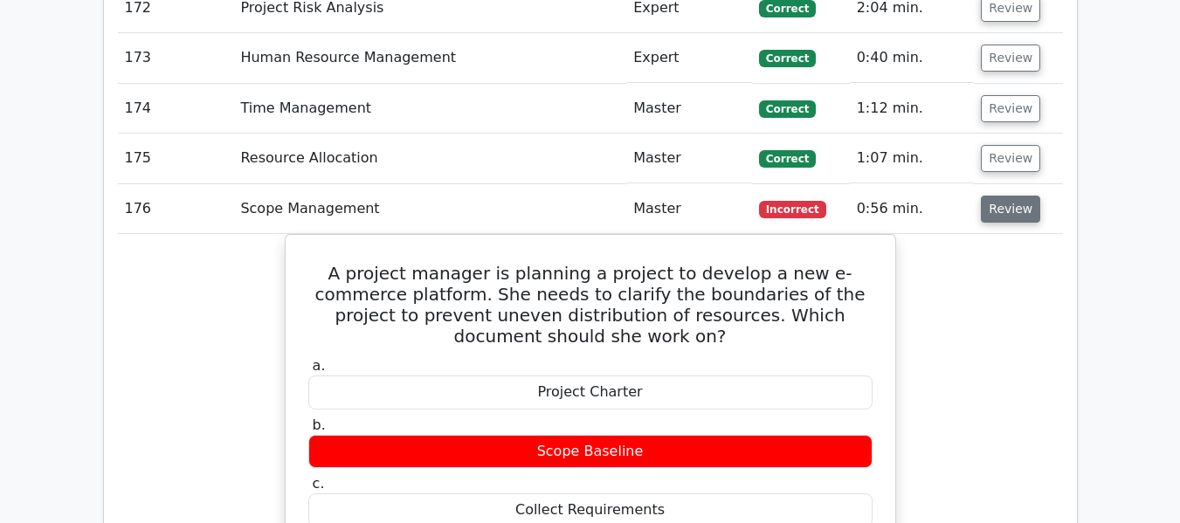
click at [1008, 213] on button "Review" at bounding box center [1010, 209] width 59 height 27
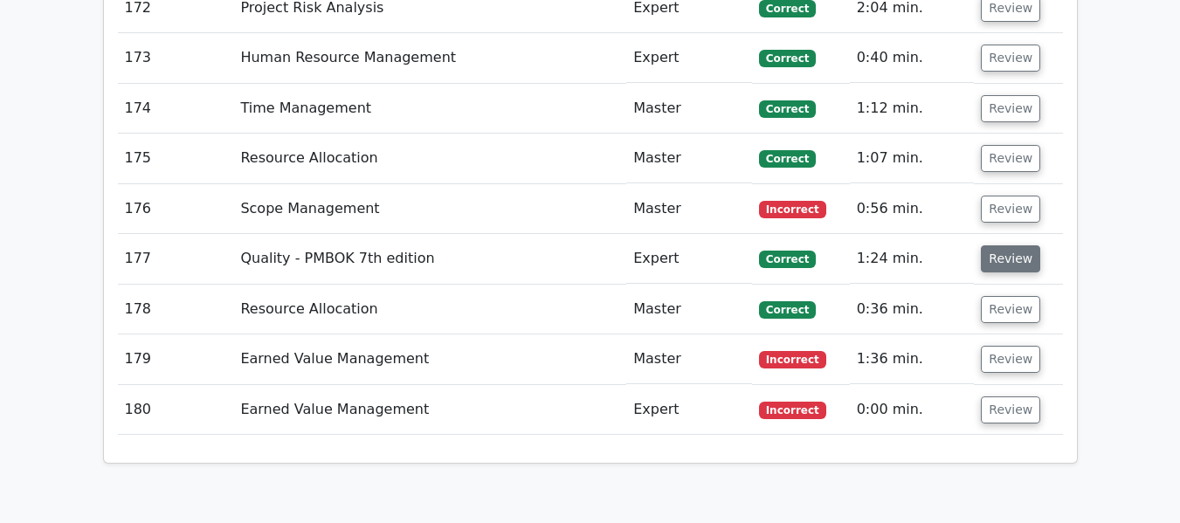
click at [1000, 267] on button "Review" at bounding box center [1010, 258] width 59 height 27
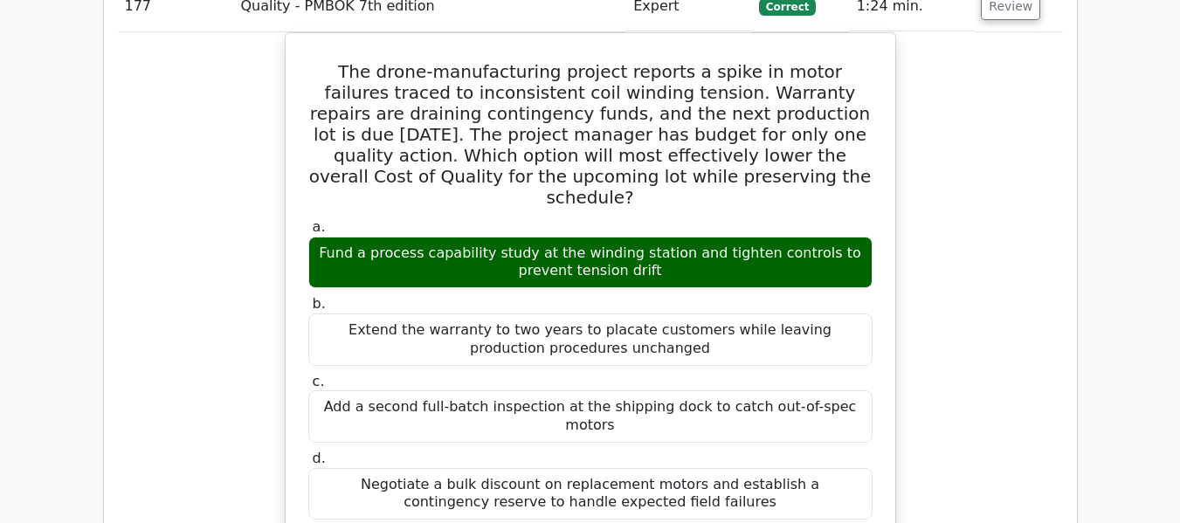
scroll to position [11136, 0]
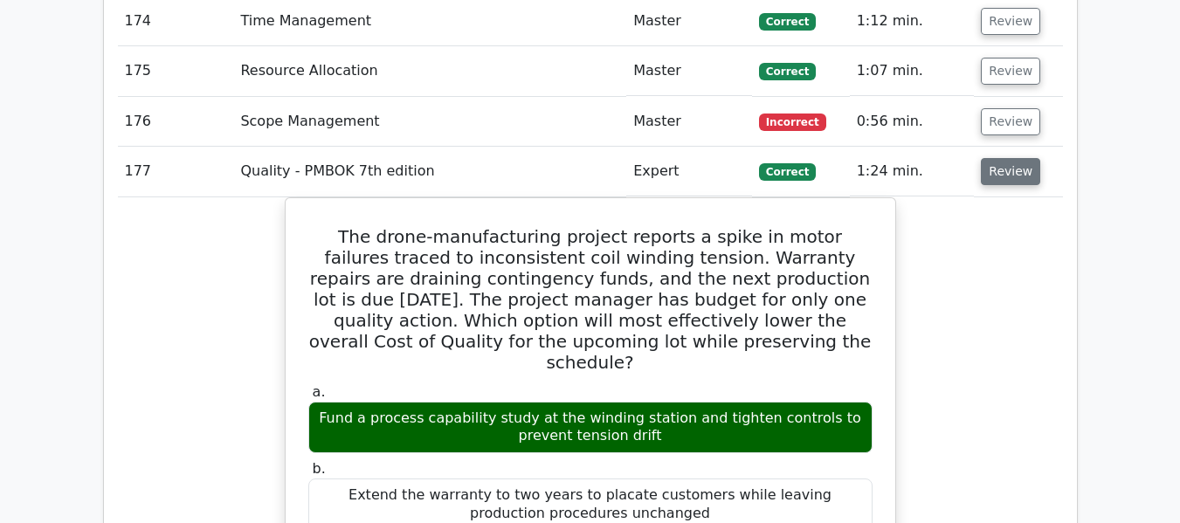
click at [1002, 176] on button "Review" at bounding box center [1010, 171] width 59 height 27
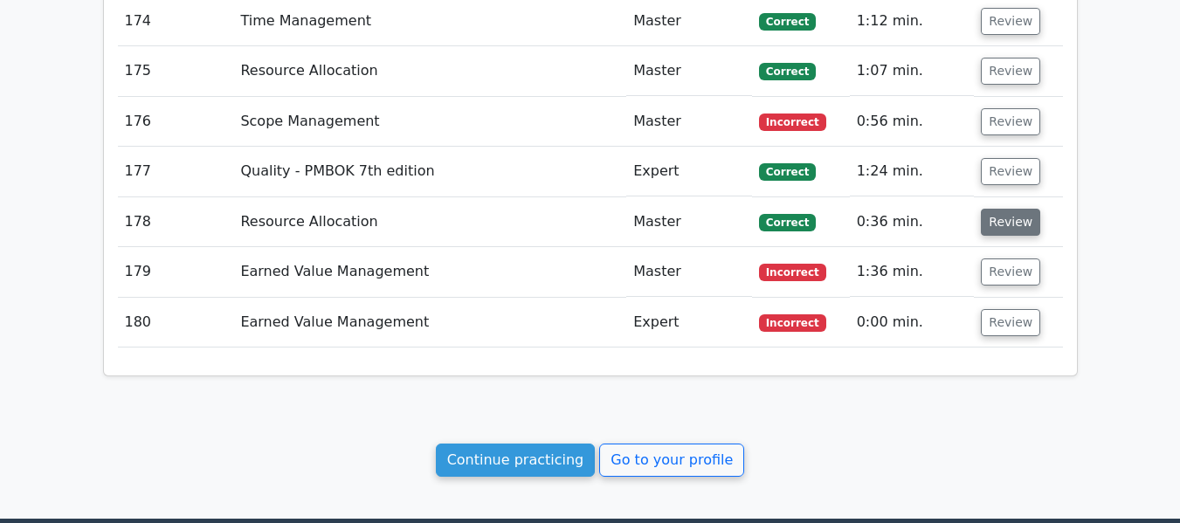
click at [1003, 219] on button "Review" at bounding box center [1010, 222] width 59 height 27
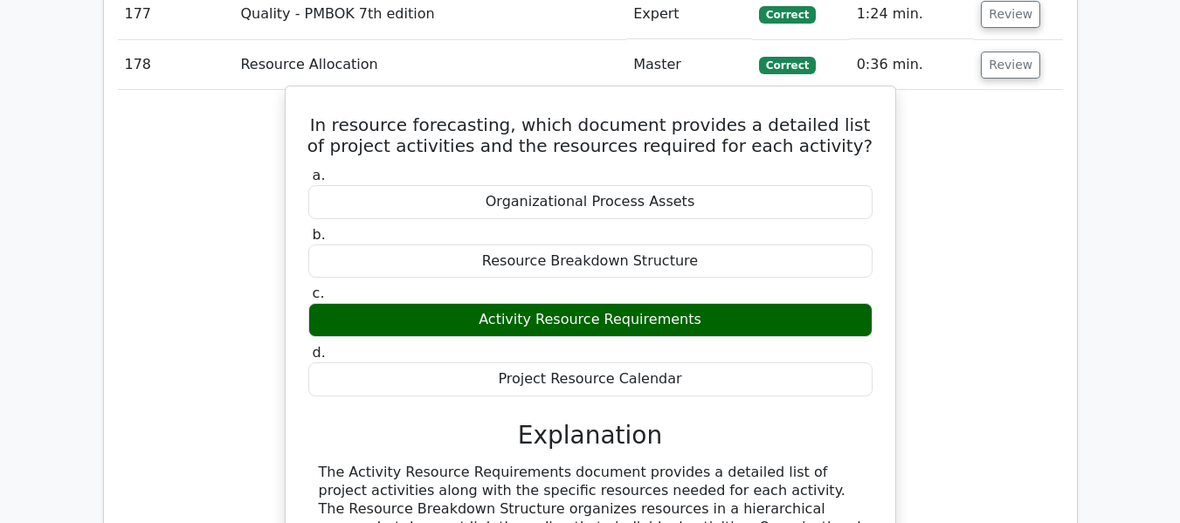
scroll to position [11224, 0]
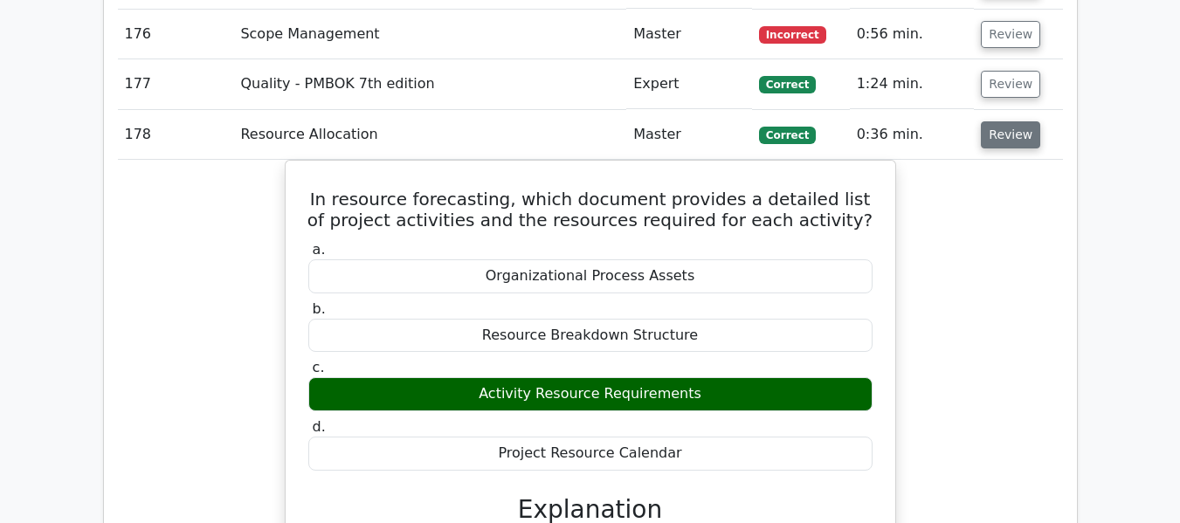
click at [1007, 131] on button "Review" at bounding box center [1010, 134] width 59 height 27
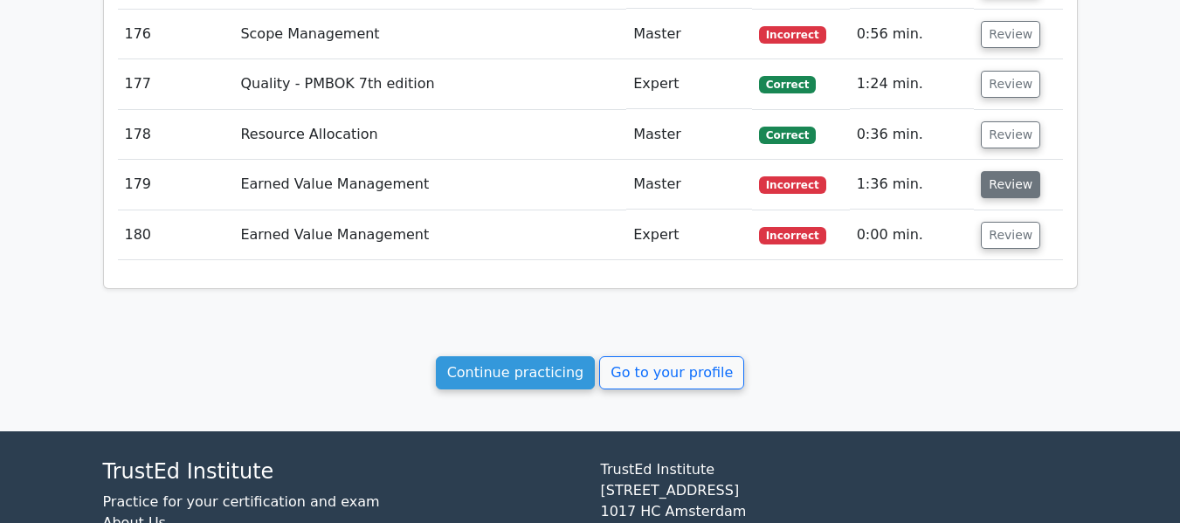
click at [1003, 182] on button "Review" at bounding box center [1010, 184] width 59 height 27
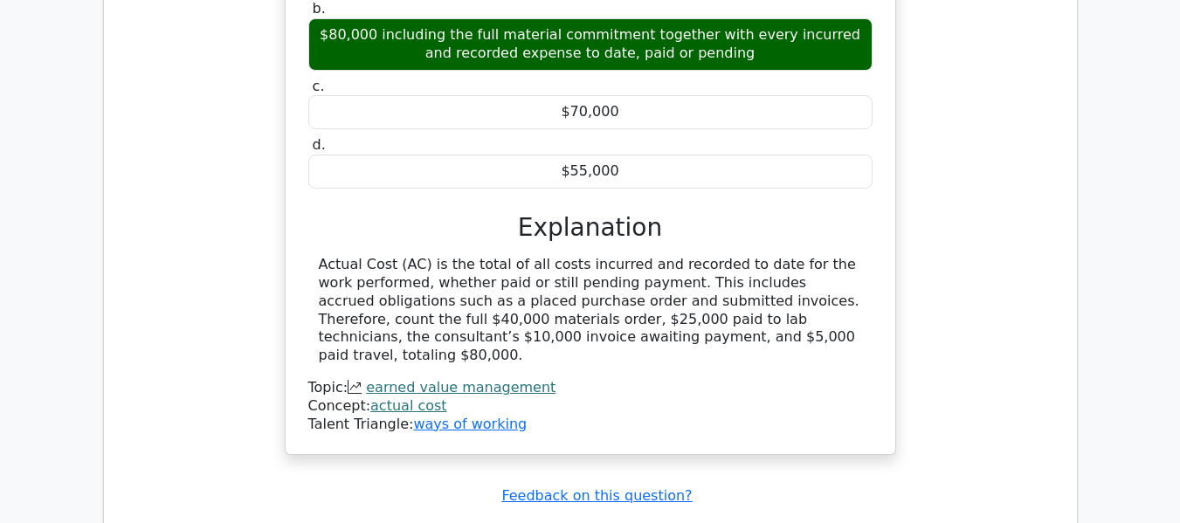
scroll to position [11748, 0]
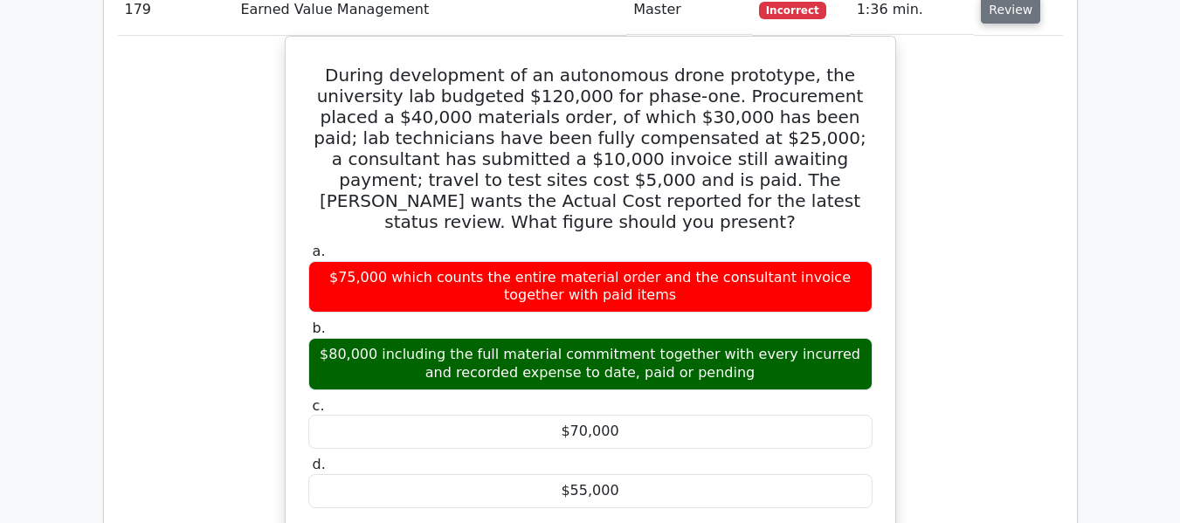
click at [1012, 8] on button "Review" at bounding box center [1010, 10] width 59 height 27
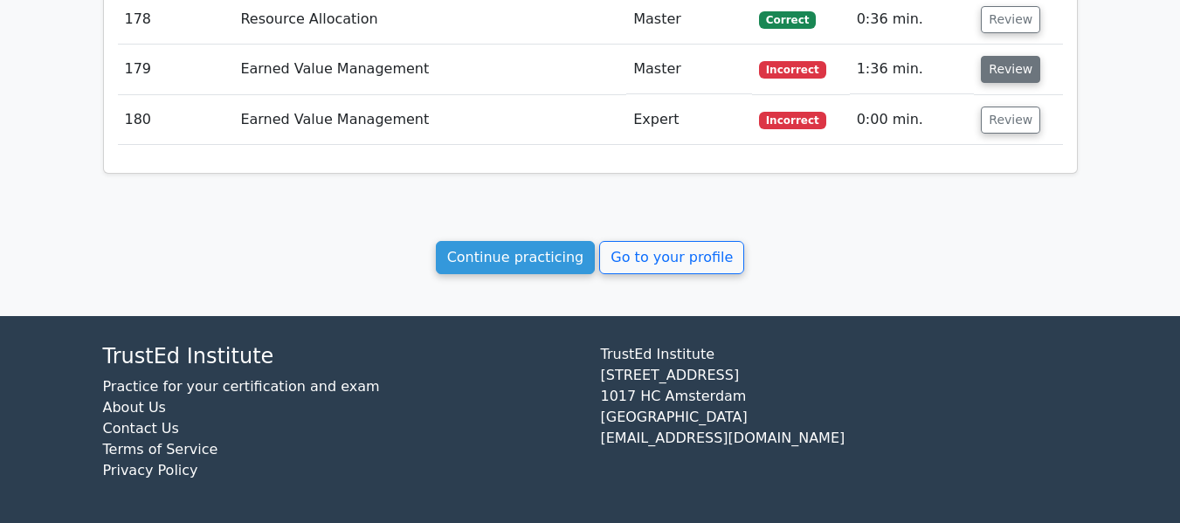
scroll to position [11339, 0]
click at [1006, 66] on button "Review" at bounding box center [1010, 69] width 59 height 27
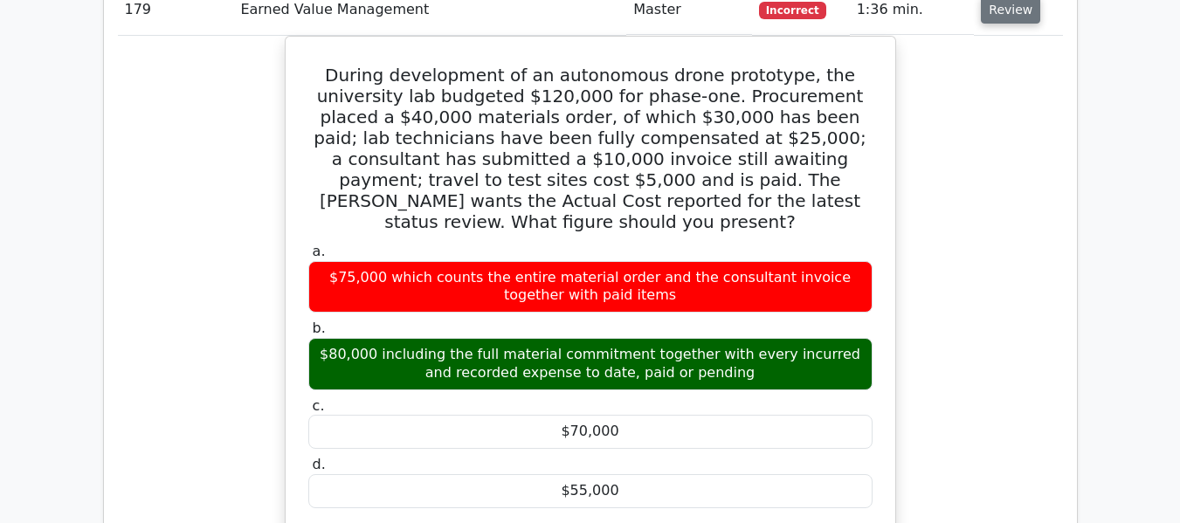
click at [1006, 14] on button "Review" at bounding box center [1010, 10] width 59 height 27
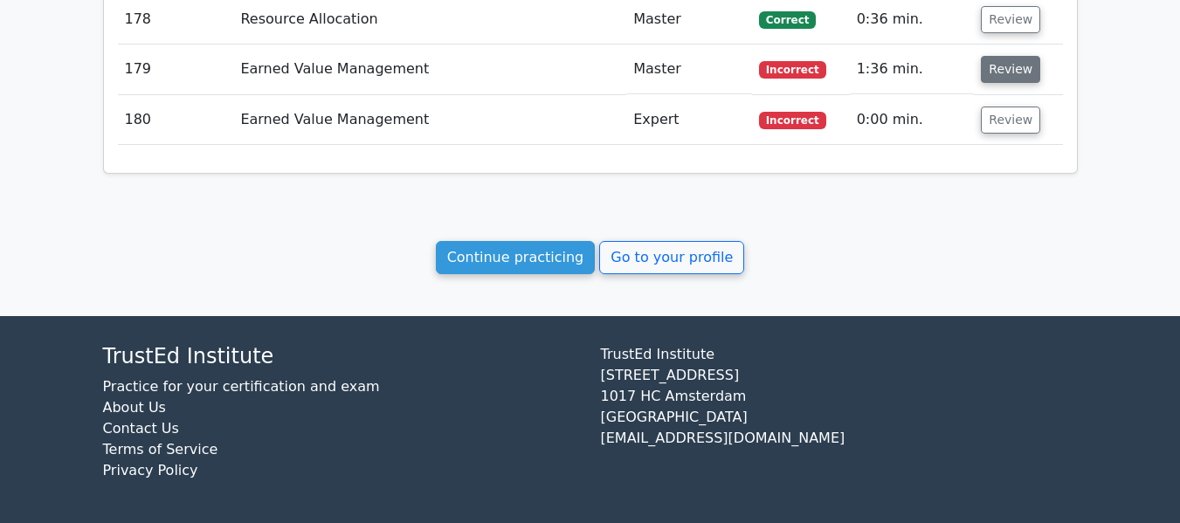
scroll to position [11339, 0]
click at [1005, 120] on button "Review" at bounding box center [1010, 120] width 59 height 27
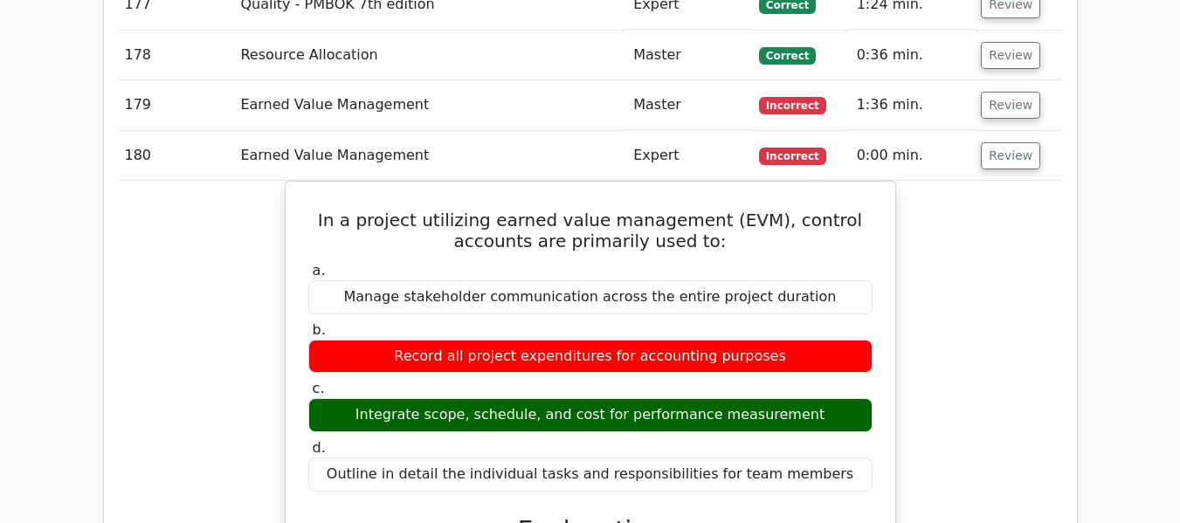
scroll to position [11252, 0]
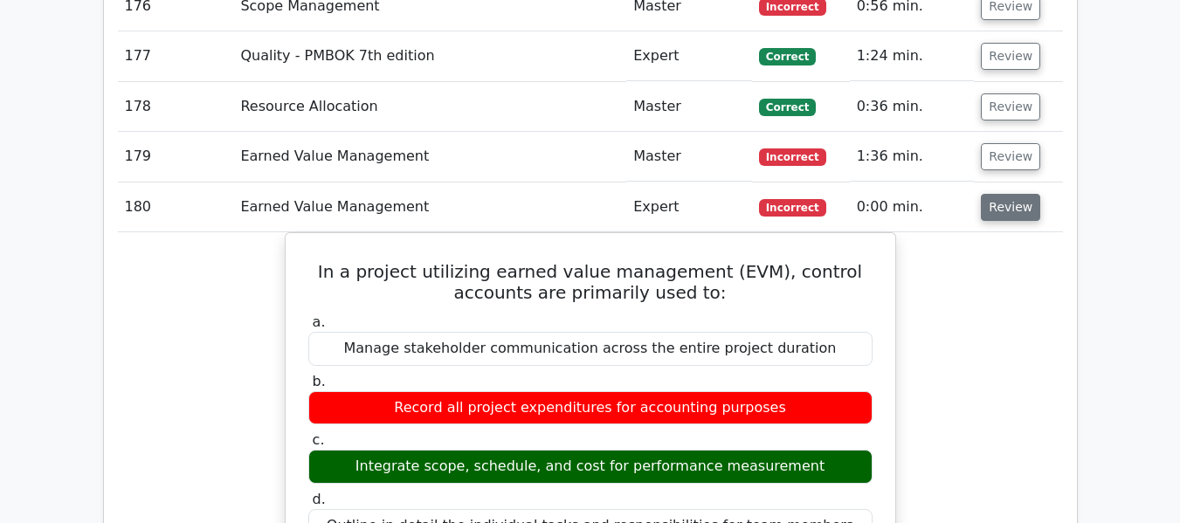
click at [1008, 198] on button "Review" at bounding box center [1010, 207] width 59 height 27
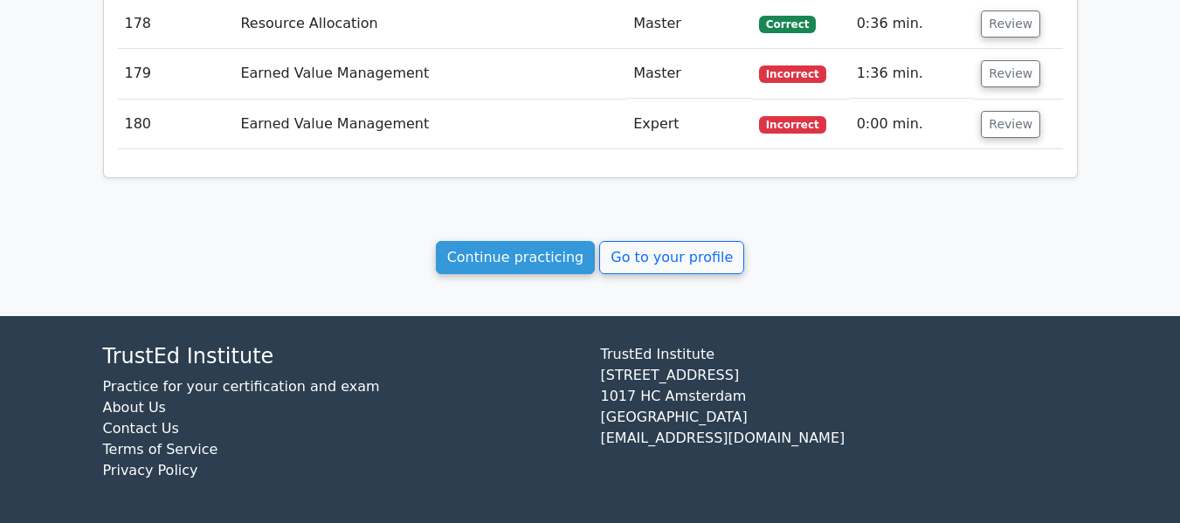
scroll to position [0, 0]
